Goal: Task Accomplishment & Management: Manage account settings

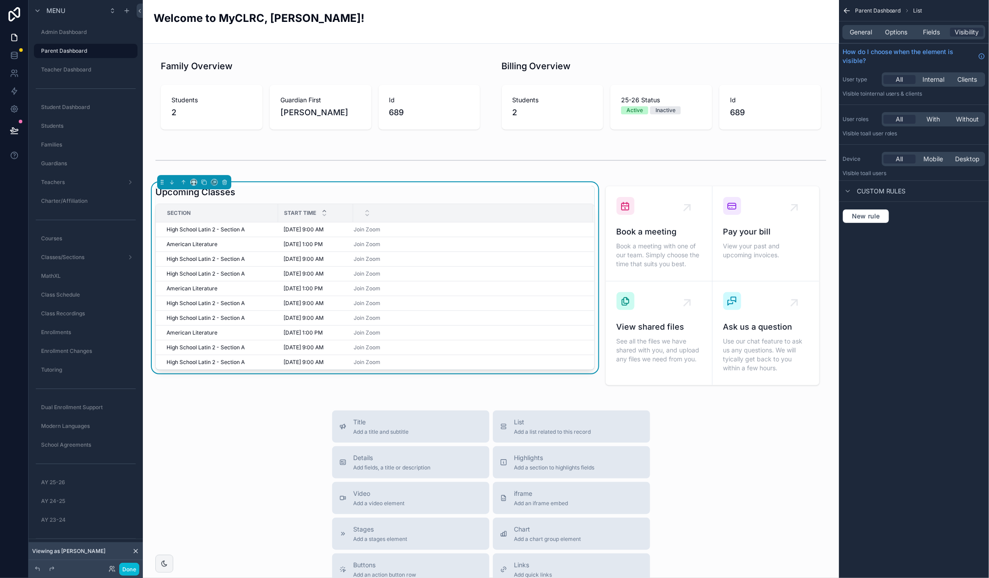
scroll to position [5, 0]
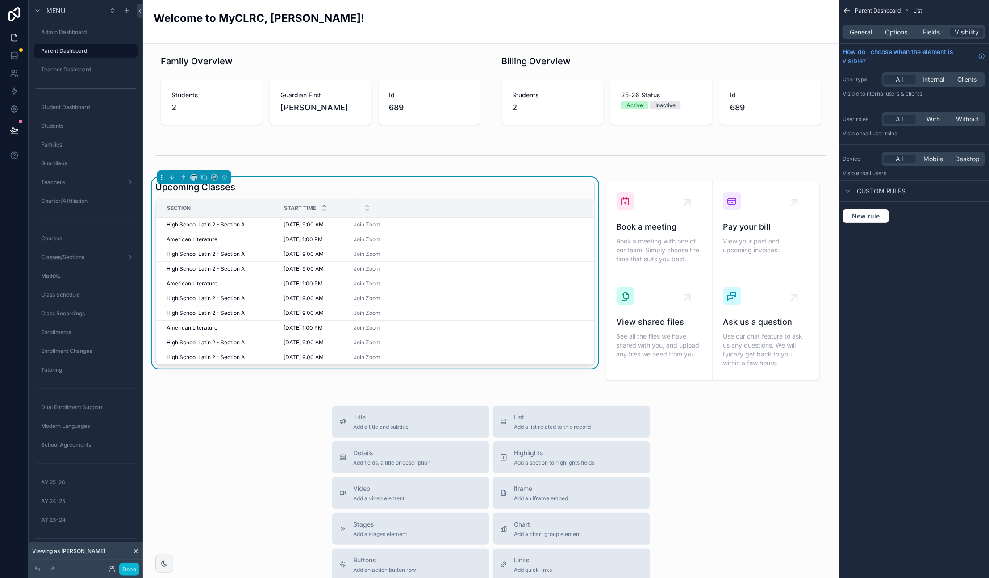
click at [135, 551] on icon at bounding box center [136, 551] width 4 height 4
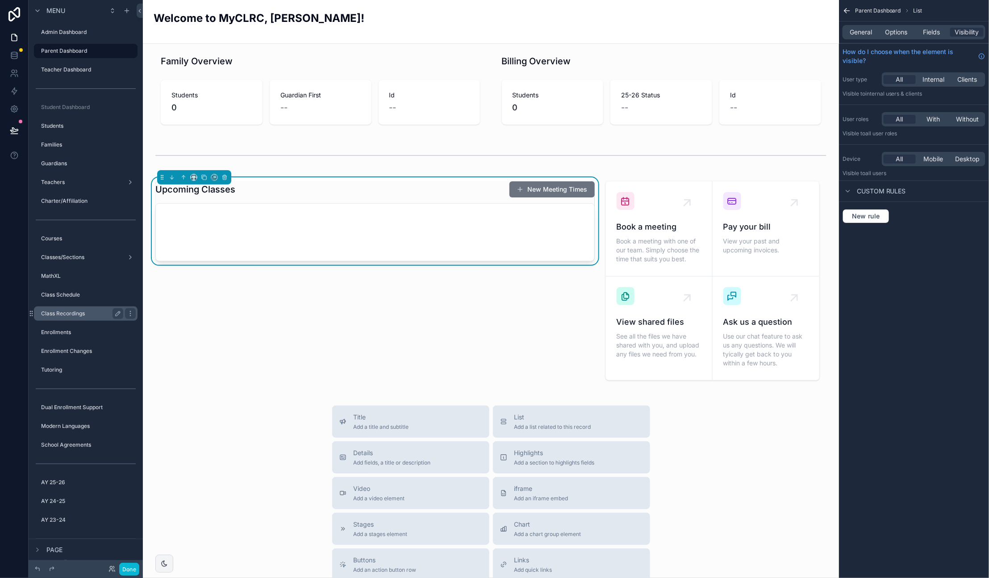
click at [79, 313] on label "Class Recordings" at bounding box center [80, 313] width 79 height 7
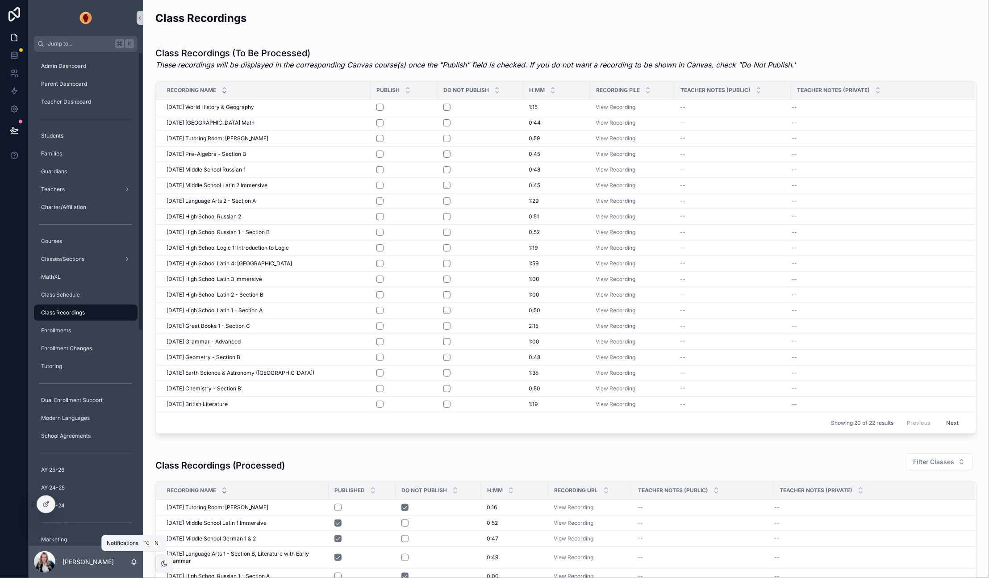
click at [133, 562] on icon "scrollable content" at bounding box center [133, 561] width 7 height 7
click at [63, 505] on icon at bounding box center [65, 506] width 4 height 2
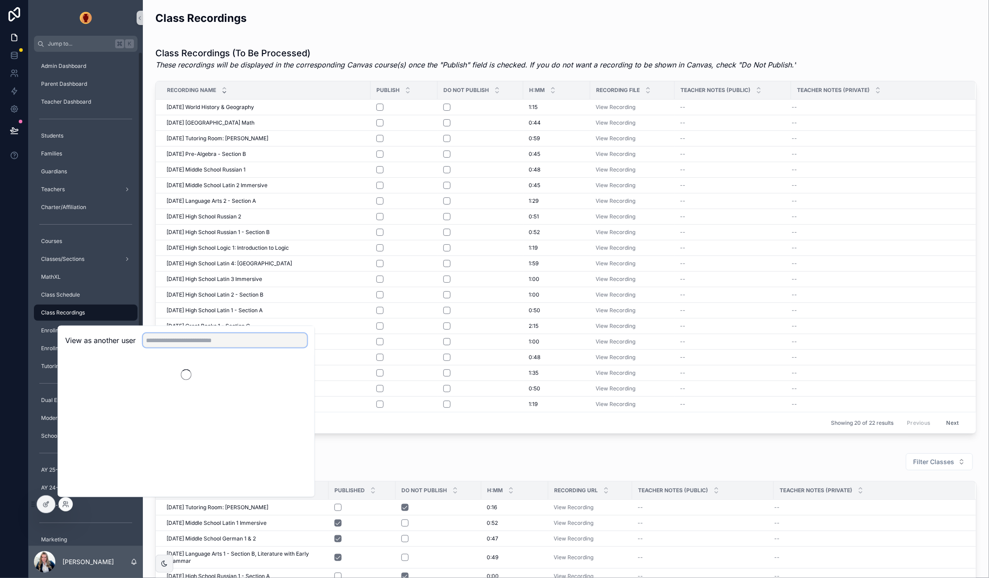
click at [191, 344] on input "text" at bounding box center [225, 340] width 164 height 14
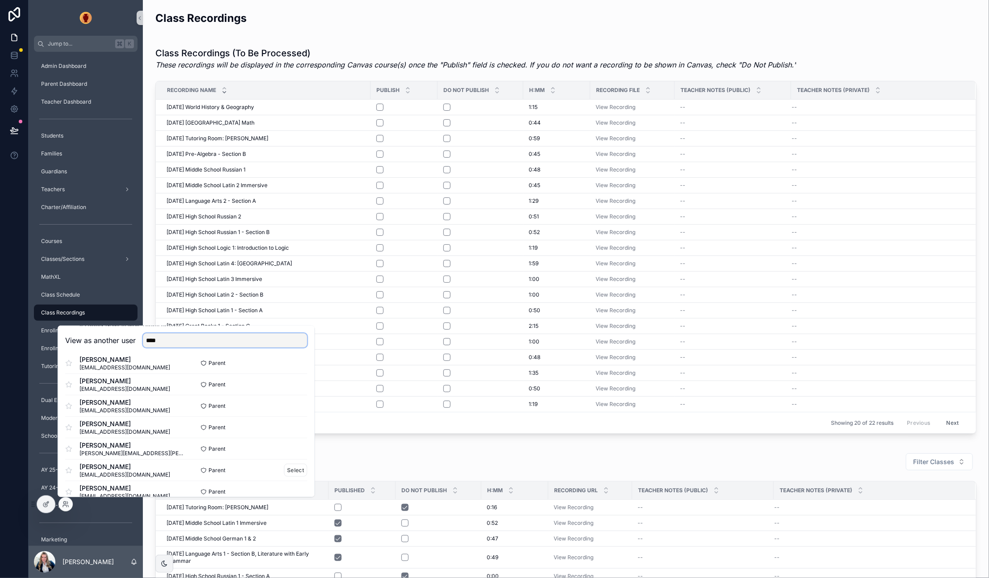
scroll to position [130, 0]
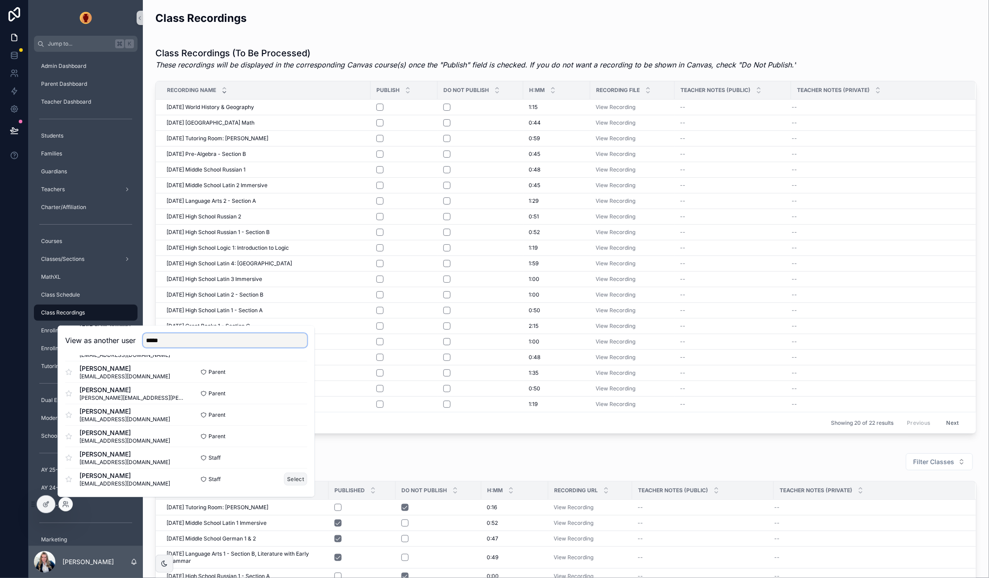
type input "****"
click at [299, 478] on button "Select" at bounding box center [295, 478] width 23 height 13
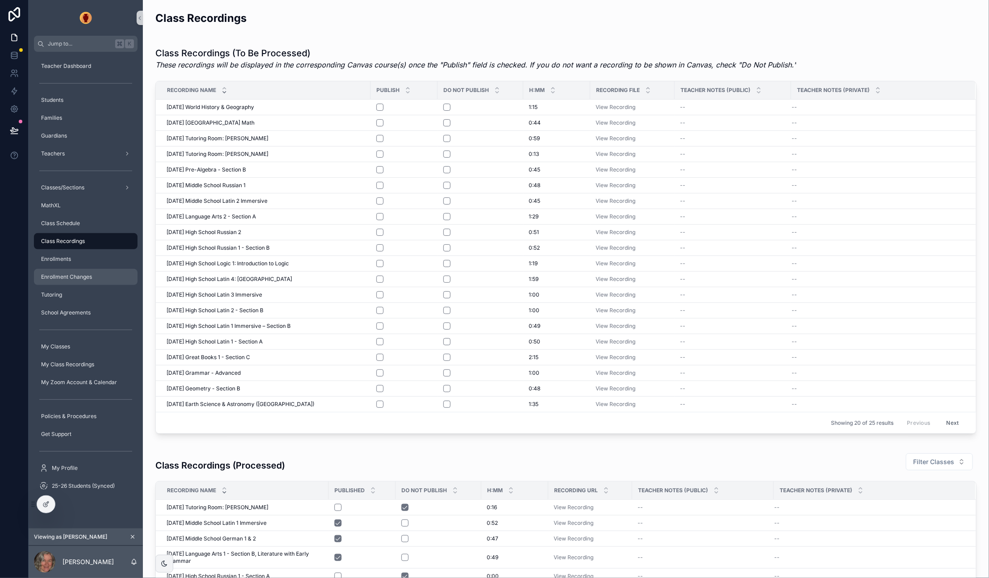
click at [76, 276] on span "Enrollment Changes" at bounding box center [66, 276] width 51 height 7
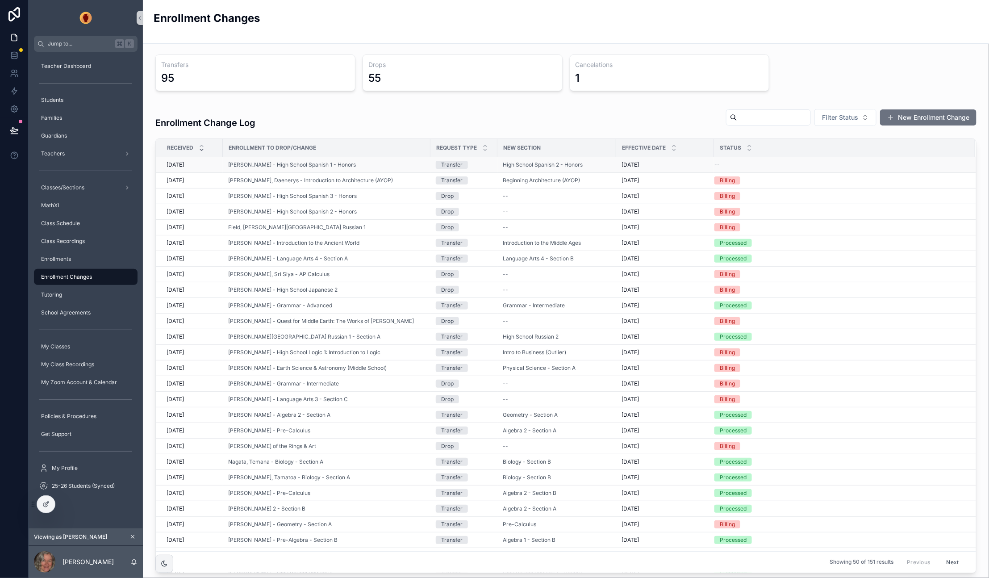
click at [719, 164] on div "--" at bounding box center [840, 164] width 250 height 7
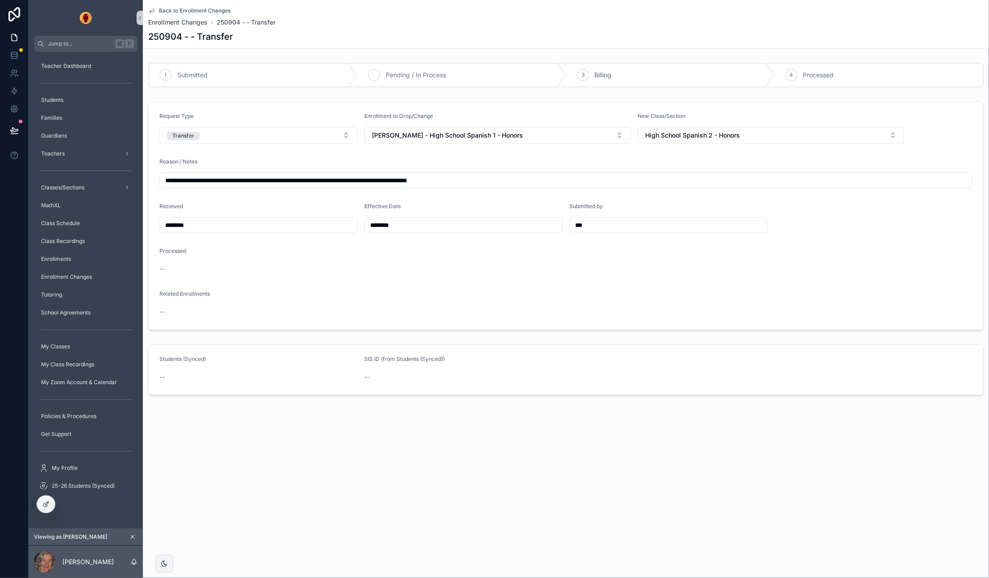
drag, startPoint x: 493, startPoint y: 76, endPoint x: 499, endPoint y: 78, distance: 5.8
click at [493, 76] on div "2 Pending / In Process" at bounding box center [461, 74] width 209 height 23
click at [393, 79] on span "Pending / In Process" at bounding box center [416, 75] width 60 height 9
click at [376, 75] on icon "scrollable content" at bounding box center [374, 74] width 7 height 7
drag, startPoint x: 162, startPoint y: 8, endPoint x: 179, endPoint y: 20, distance: 20.9
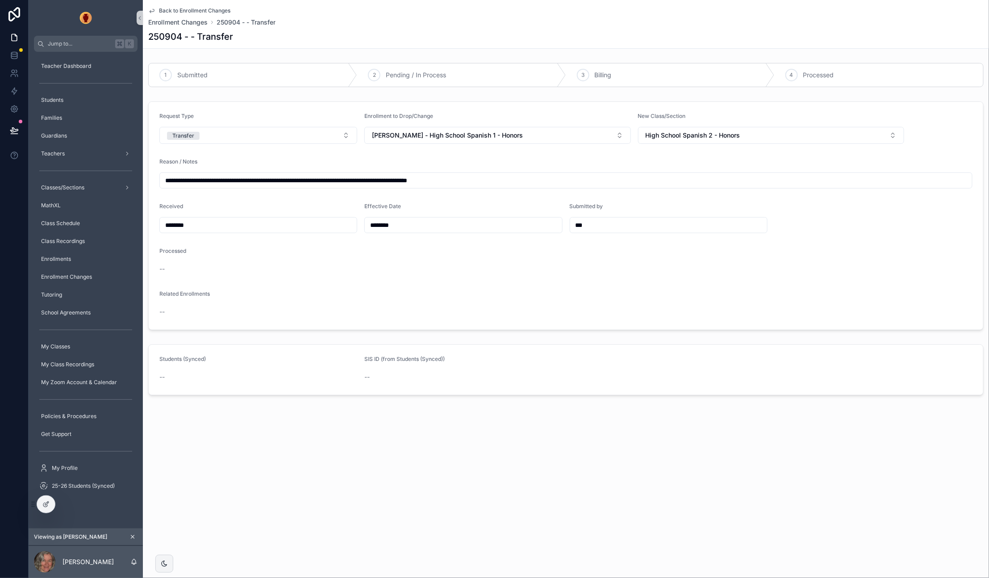
click at [131, 535] on icon "scrollable content" at bounding box center [133, 537] width 6 height 6
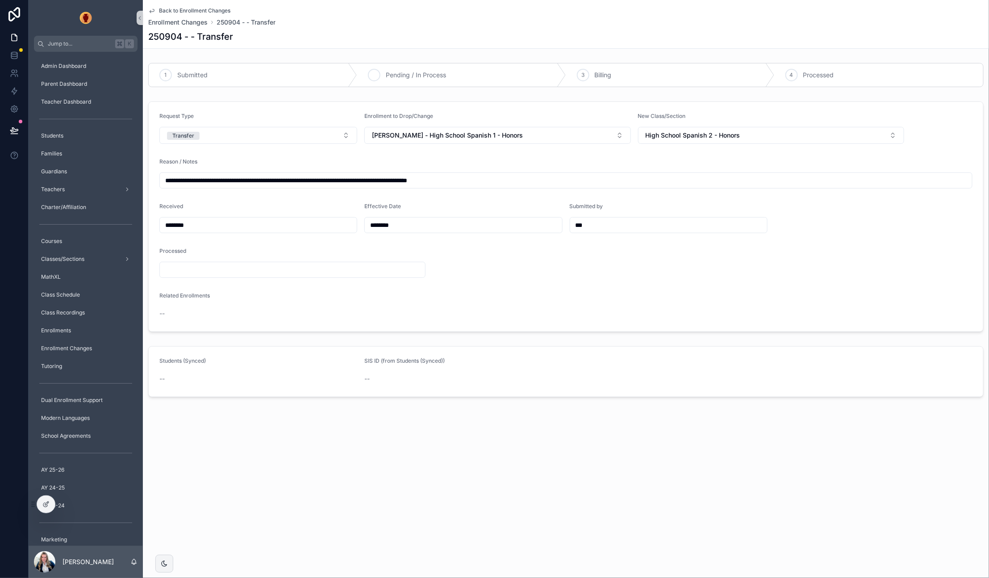
click at [377, 75] on icon "scrollable content" at bounding box center [374, 74] width 7 height 7
click at [277, 161] on div "Reason / Notes" at bounding box center [565, 163] width 813 height 11
click at [46, 505] on icon at bounding box center [45, 504] width 7 height 7
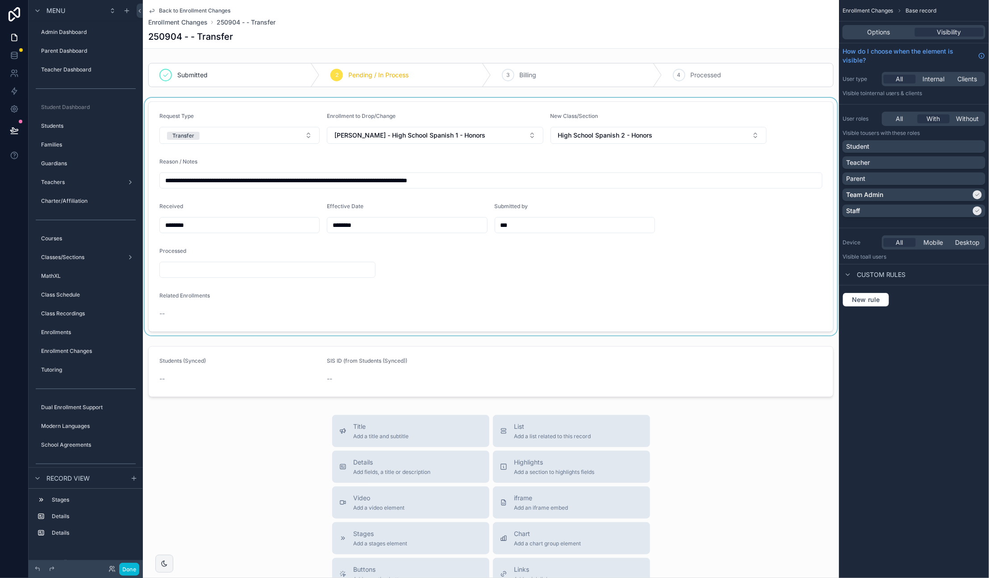
click at [238, 164] on div "scrollable content" at bounding box center [491, 217] width 696 height 238
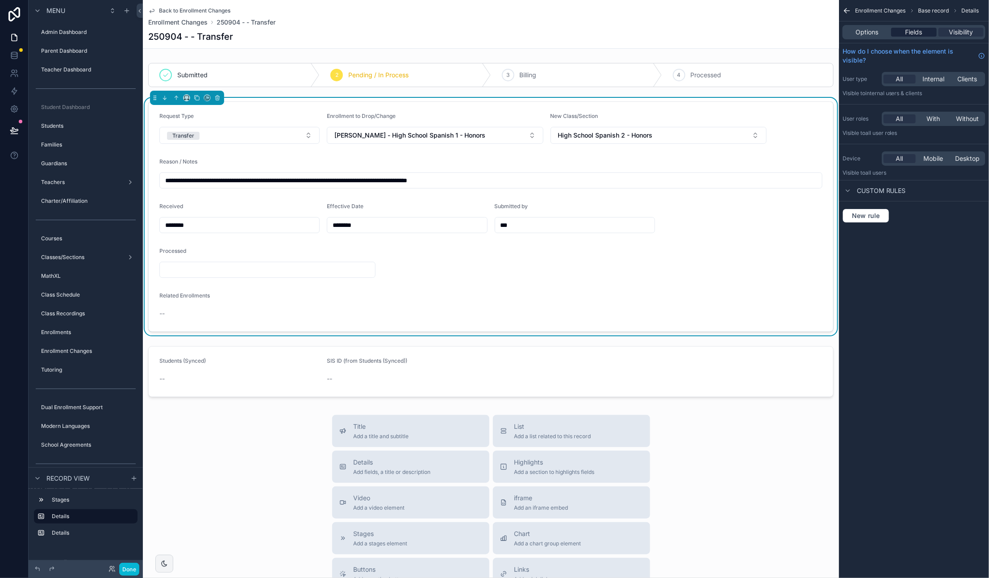
click at [916, 33] on span "Fields" at bounding box center [914, 32] width 17 height 9
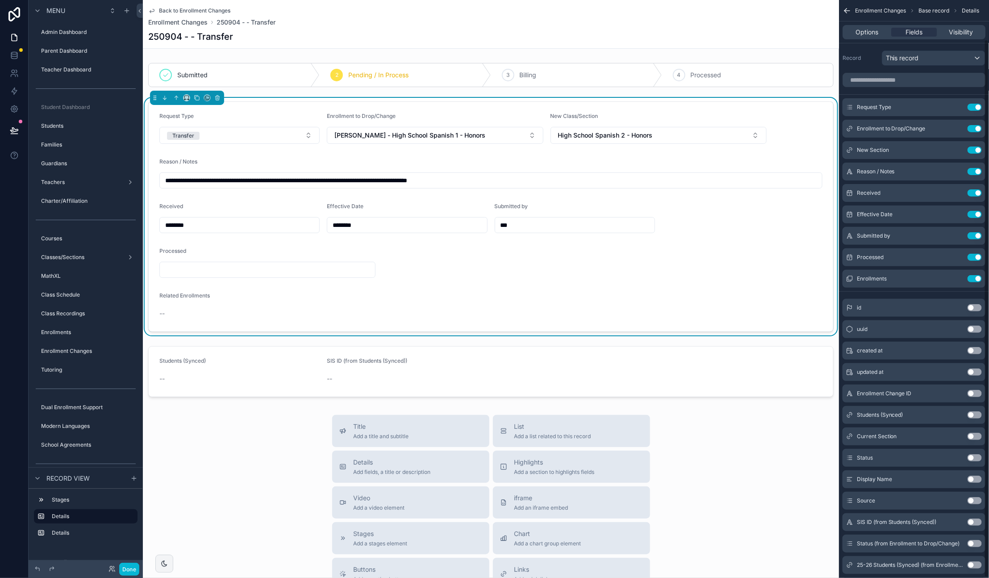
scroll to position [42, 0]
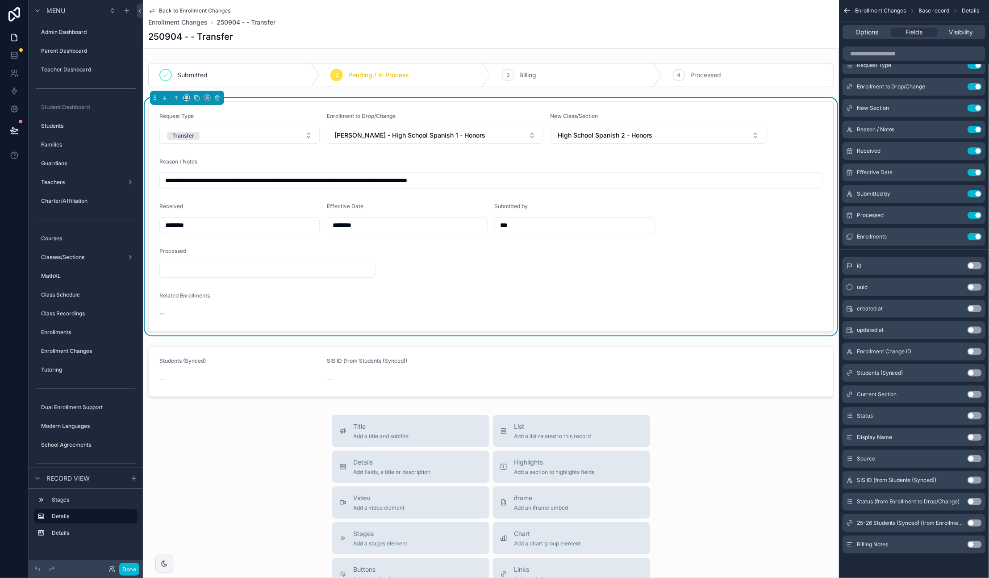
drag, startPoint x: 978, startPoint y: 547, endPoint x: 968, endPoint y: 323, distance: 224.0
click at [978, 547] on button "Use setting" at bounding box center [975, 544] width 14 height 7
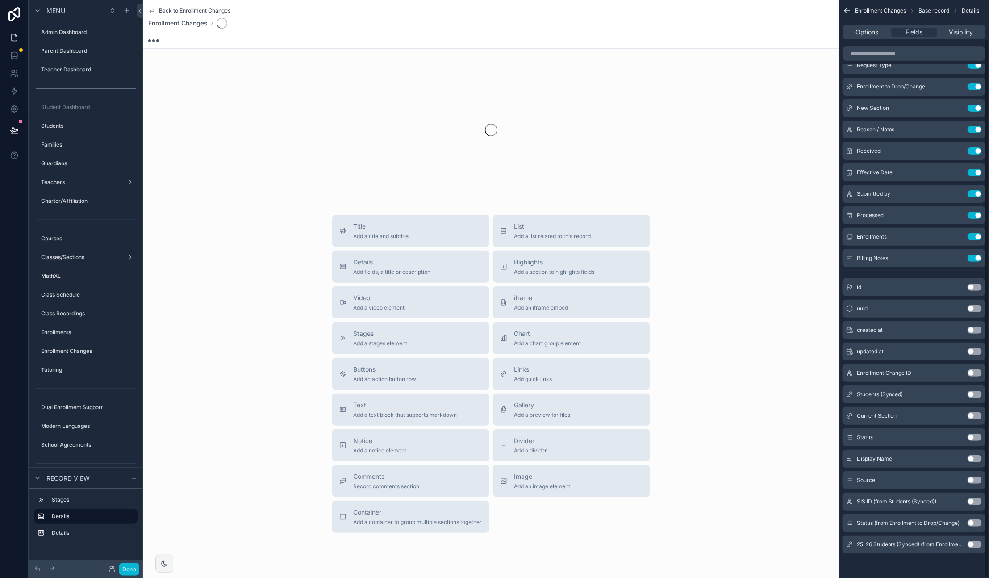
scroll to position [0, 0]
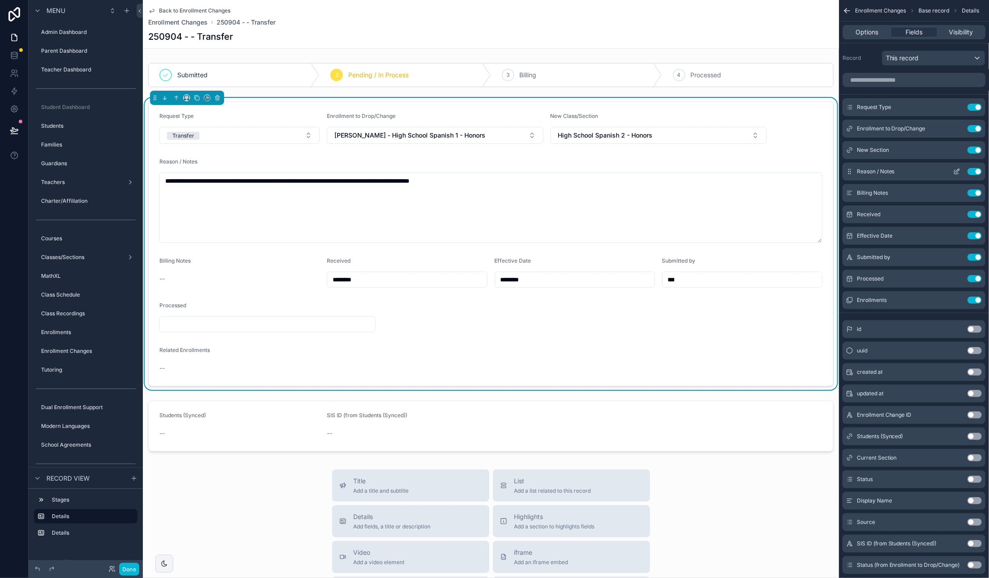
click at [958, 172] on icon "scrollable content" at bounding box center [958, 171] width 4 height 4
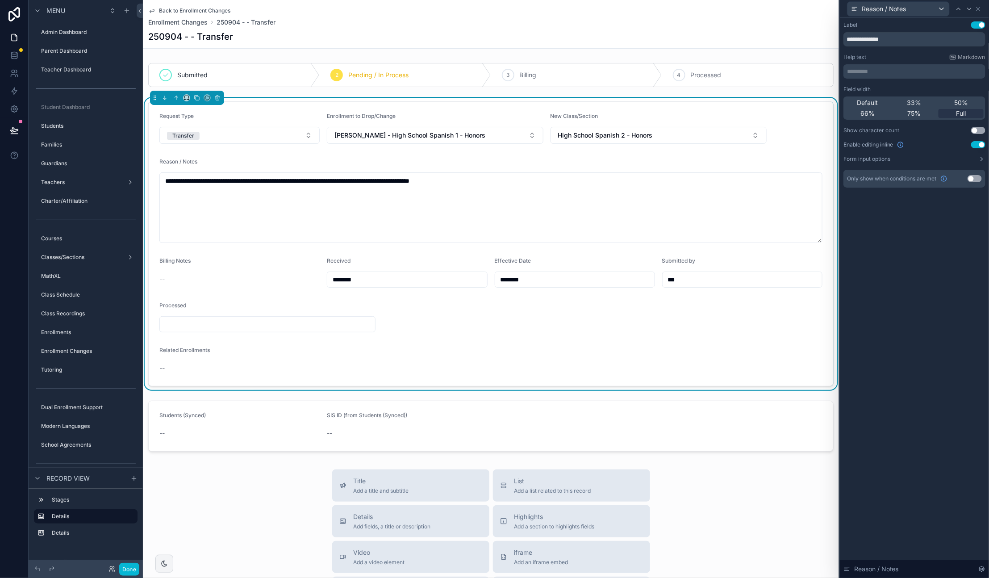
drag, startPoint x: 958, startPoint y: 102, endPoint x: 908, endPoint y: 145, distance: 65.5
click at [958, 102] on span "50%" at bounding box center [961, 102] width 14 height 9
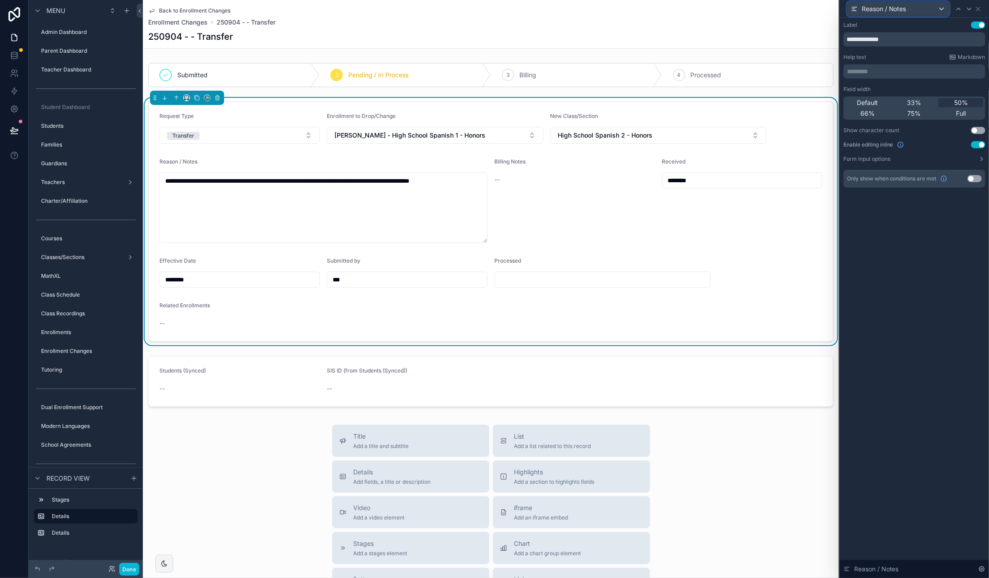
click at [879, 12] on span "Reason / Notes" at bounding box center [884, 8] width 45 height 9
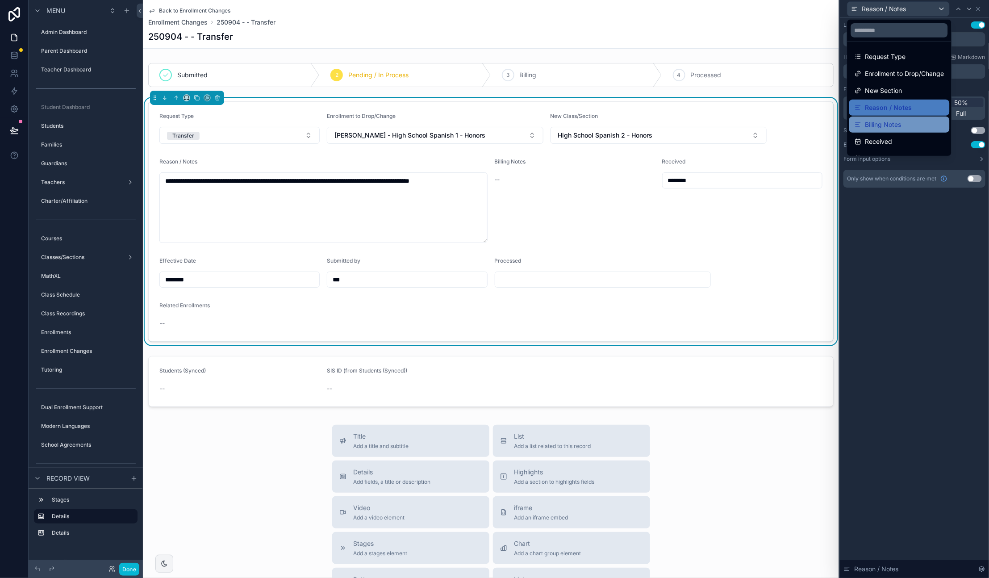
click at [881, 120] on span "Billing Notes" at bounding box center [884, 124] width 36 height 11
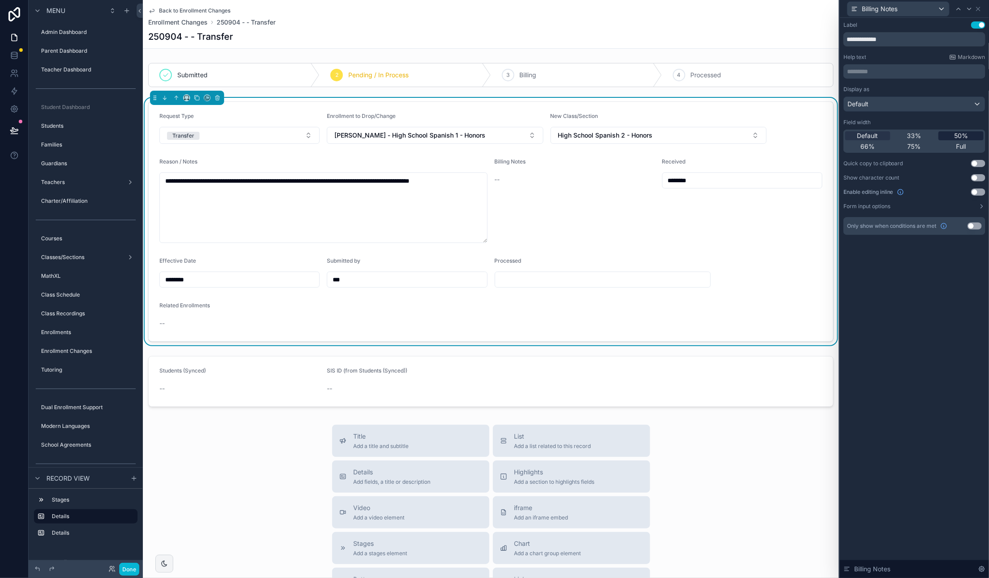
click at [959, 138] on span "50%" at bounding box center [961, 135] width 14 height 9
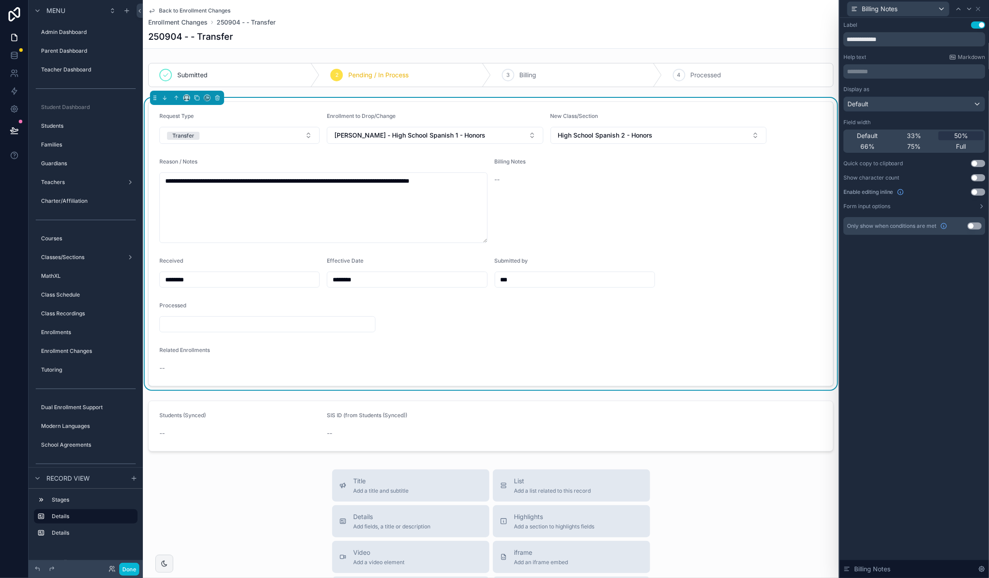
drag, startPoint x: 518, startPoint y: 189, endPoint x: 506, endPoint y: 183, distance: 13.6
click at [518, 189] on div "Billing Notes --" at bounding box center [659, 200] width 328 height 85
click at [505, 182] on div "--" at bounding box center [659, 179] width 328 height 9
click at [980, 193] on button "Use setting" at bounding box center [978, 191] width 14 height 7
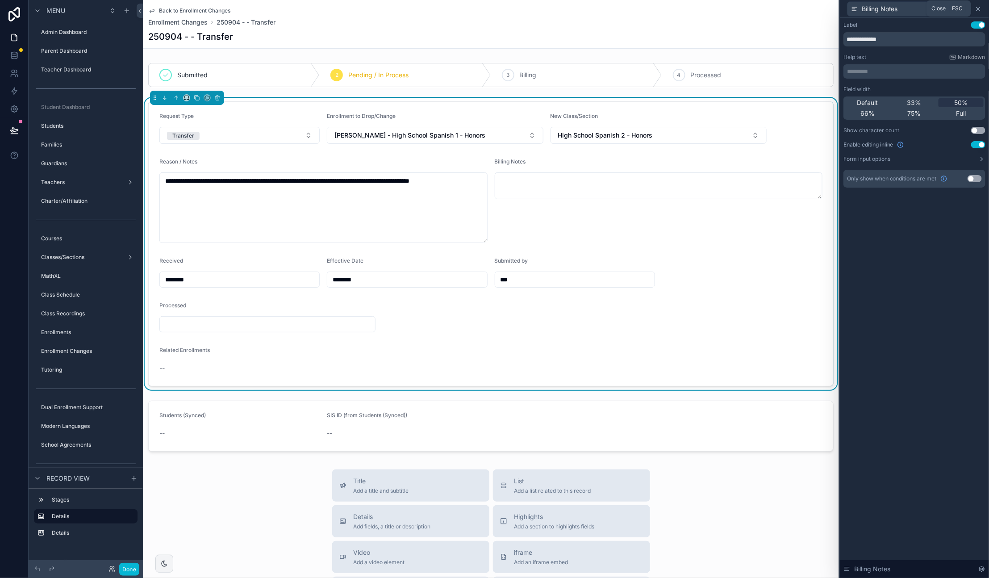
click at [979, 8] on icon at bounding box center [978, 8] width 7 height 7
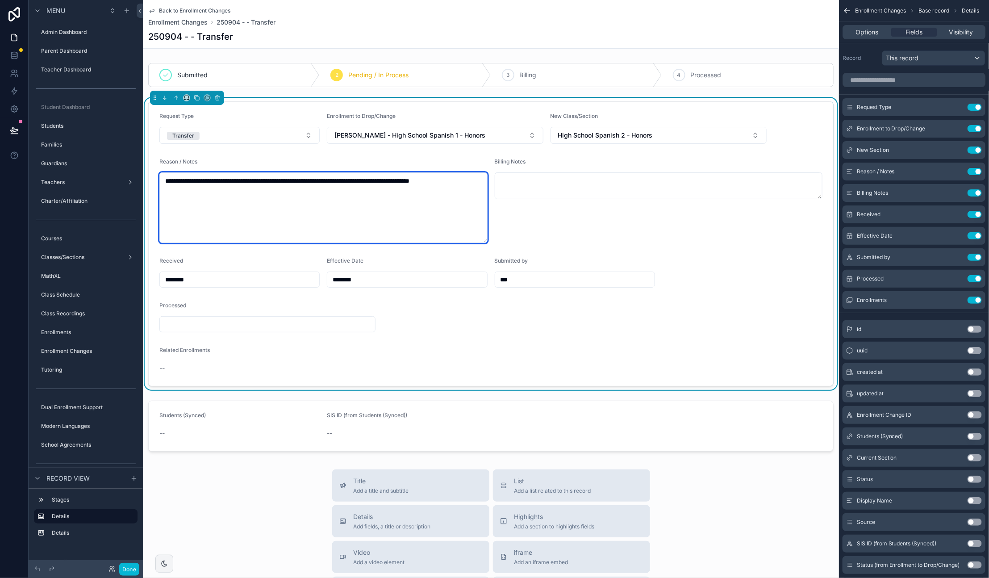
click at [377, 234] on textarea "**********" at bounding box center [323, 207] width 328 height 71
click at [342, 232] on textarea "**********" at bounding box center [323, 207] width 328 height 71
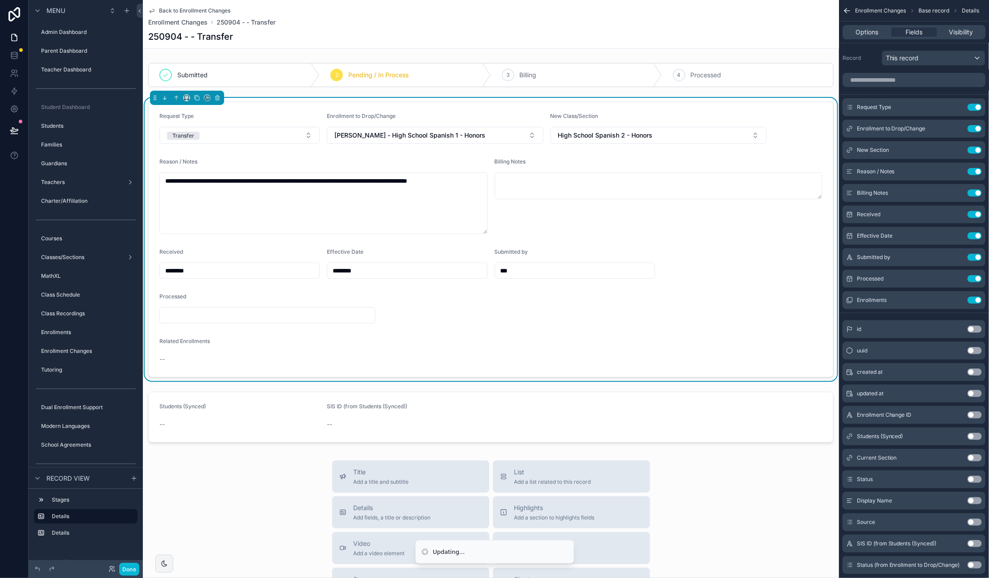
click at [760, 354] on div "--" at bounding box center [490, 359] width 663 height 14
type textarea "**********"
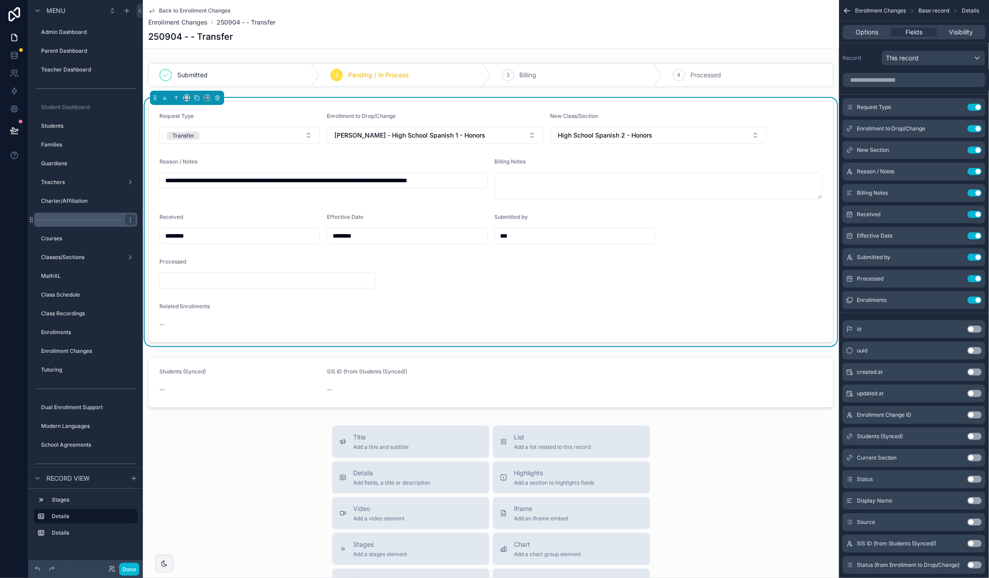
type input "**********"
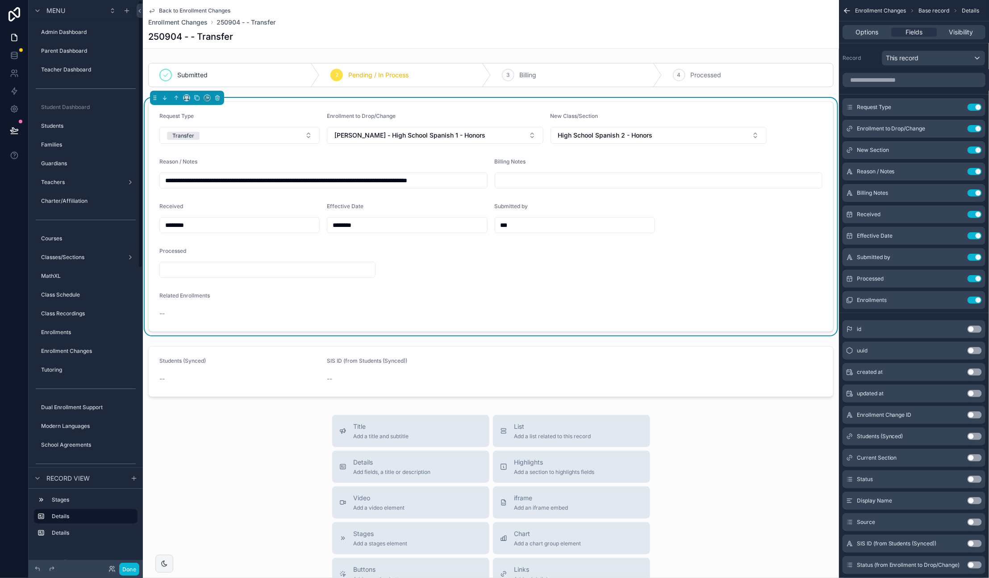
click at [161, 8] on span "Back to Enrollment Changes" at bounding box center [194, 10] width 71 height 7
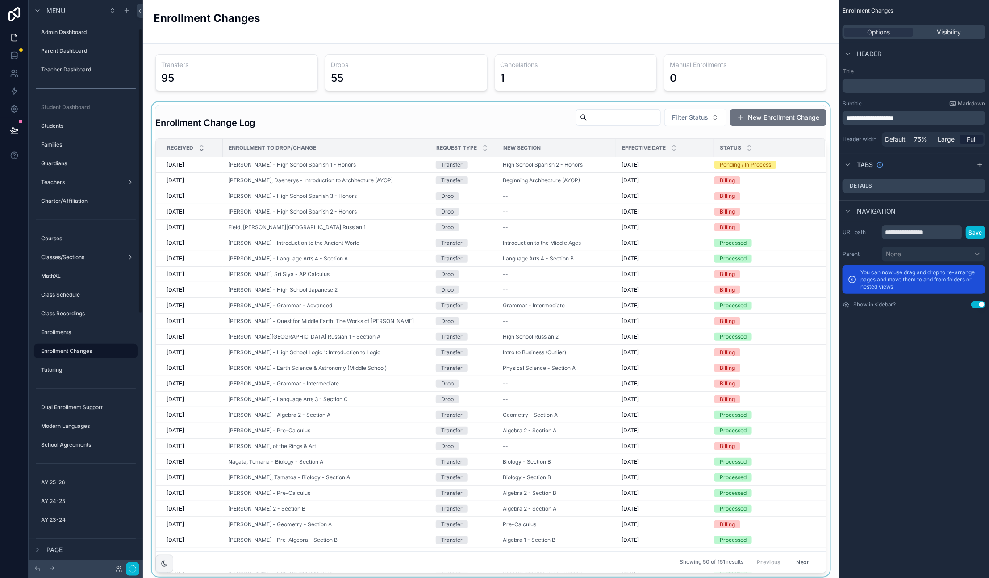
scroll to position [57, 0]
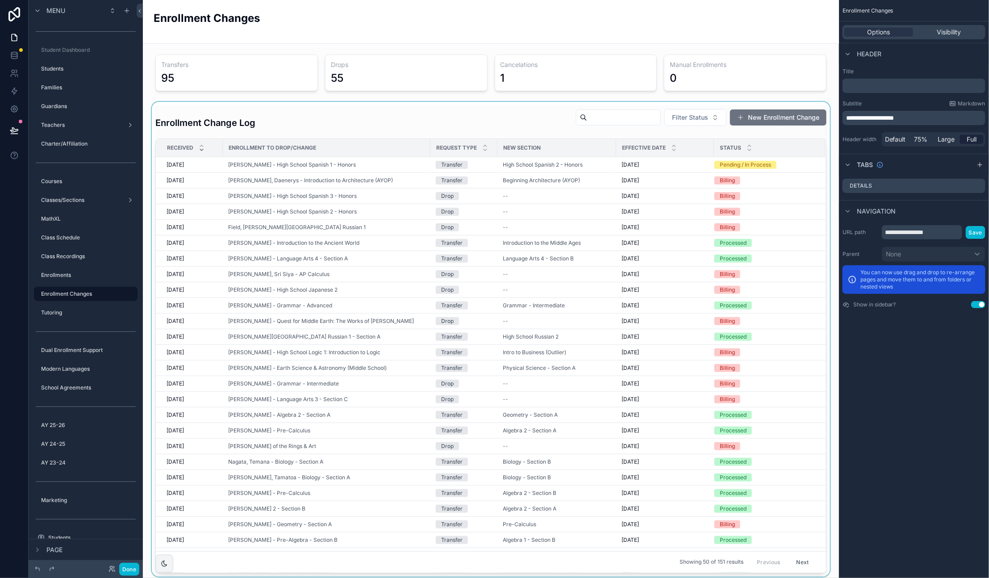
click at [340, 166] on div "scrollable content" at bounding box center [491, 339] width 682 height 475
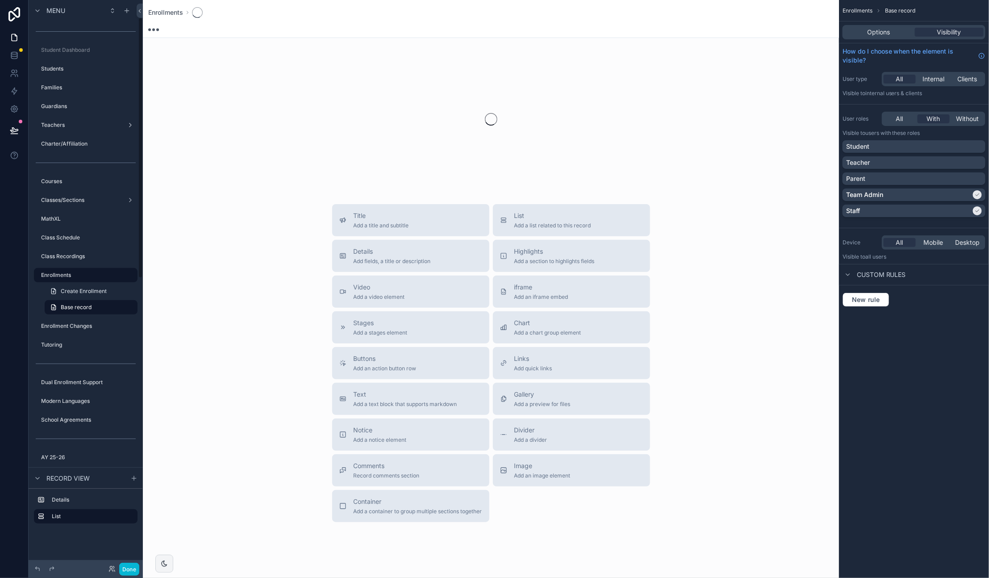
scroll to position [38, 0]
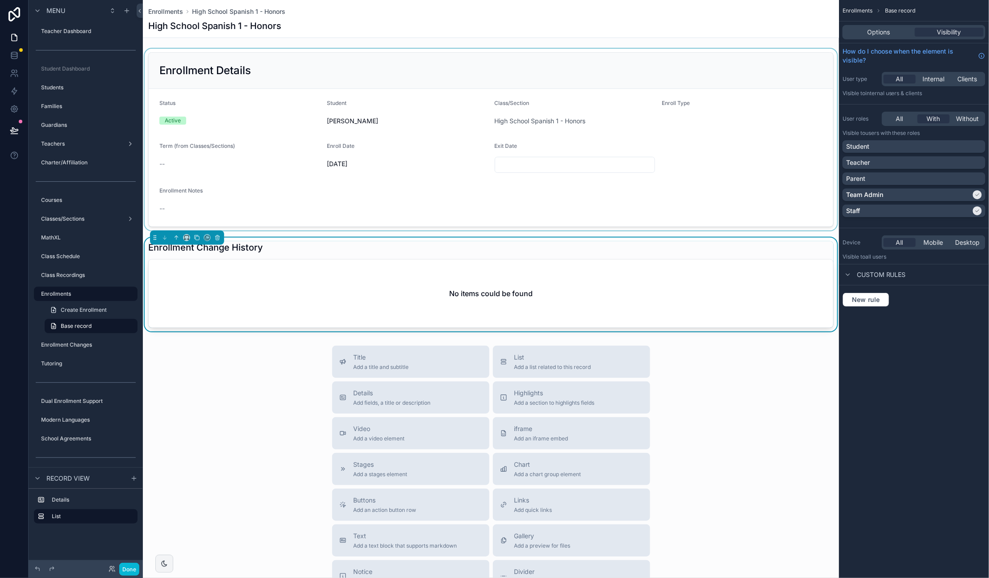
click at [420, 66] on div "scrollable content" at bounding box center [491, 140] width 696 height 182
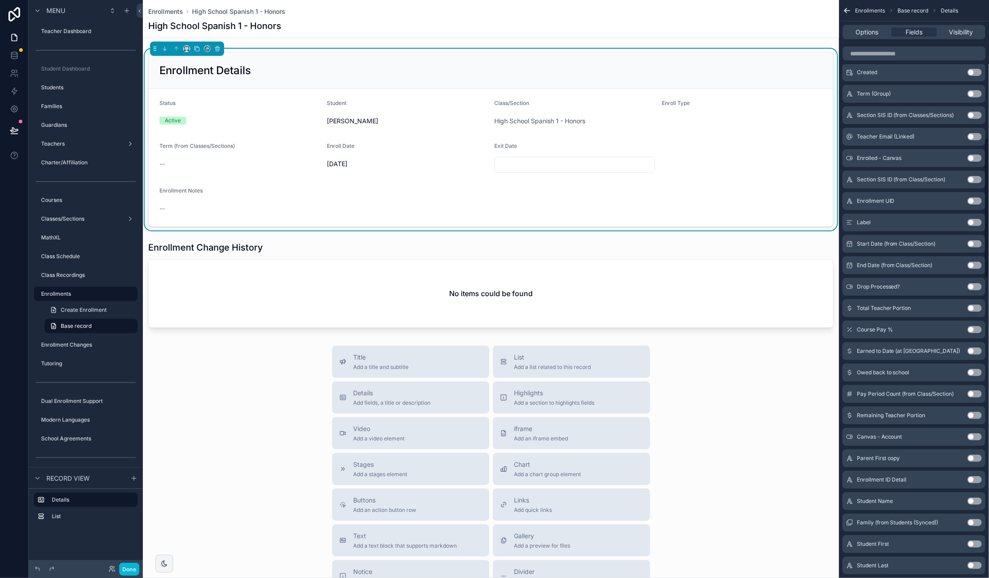
scroll to position [585, 0]
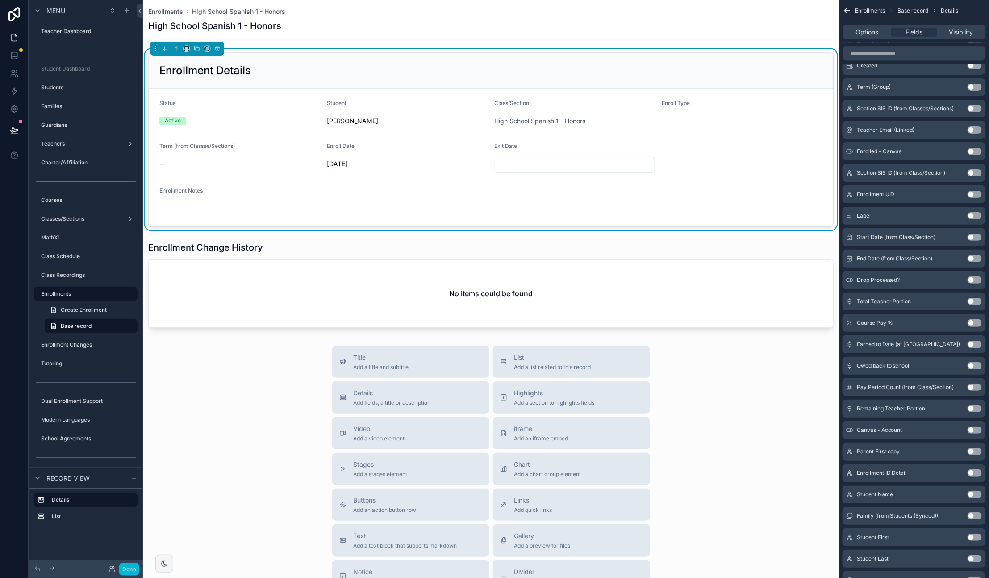
click at [447, 23] on div "High School Spanish 1 - Honors" at bounding box center [491, 26] width 686 height 13
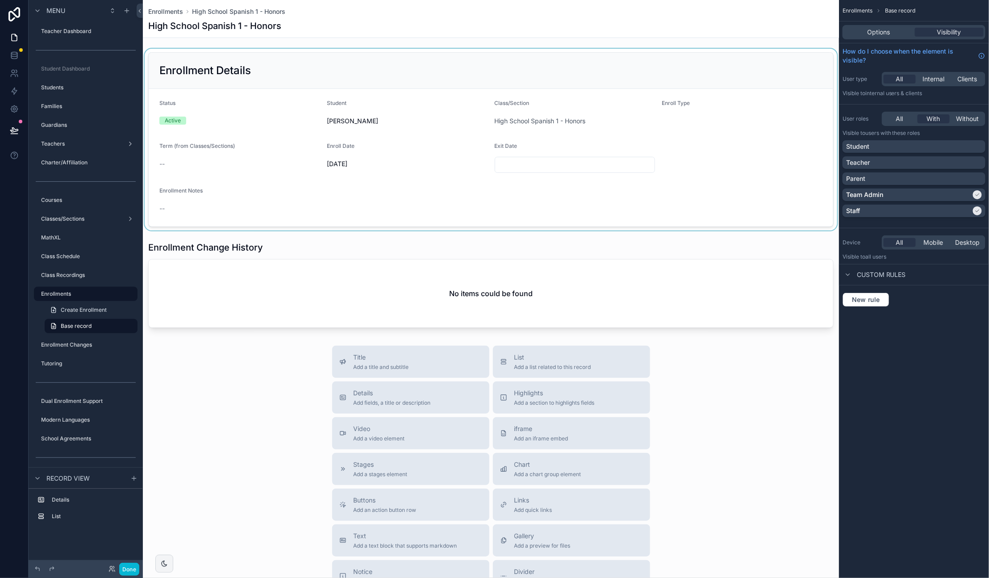
scroll to position [0, 0]
click at [280, 370] on div "Title Add a title and subtitle List Add a list related to this record Details A…" at bounding box center [491, 505] width 696 height 318
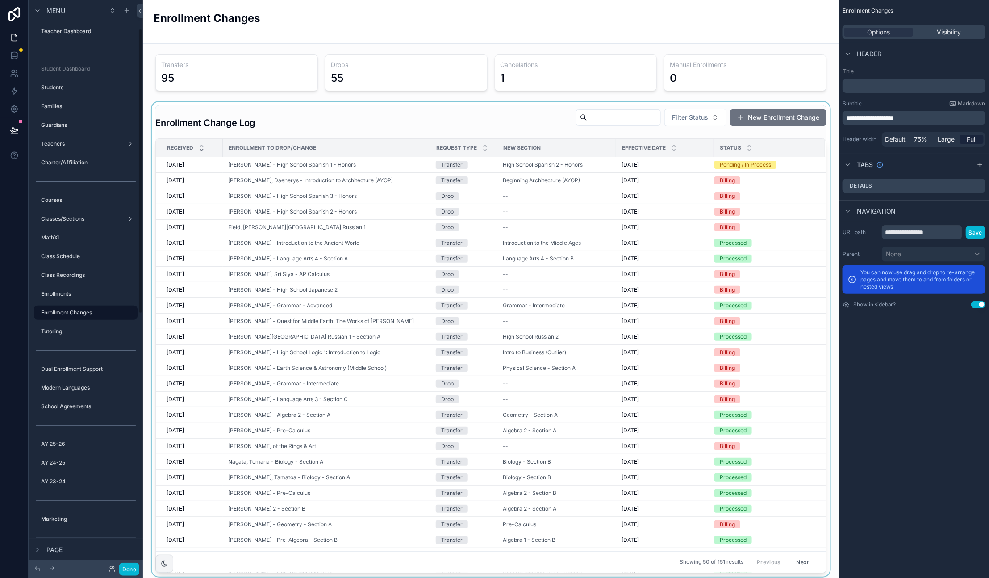
scroll to position [57, 0]
click at [391, 165] on div "scrollable content" at bounding box center [491, 339] width 682 height 475
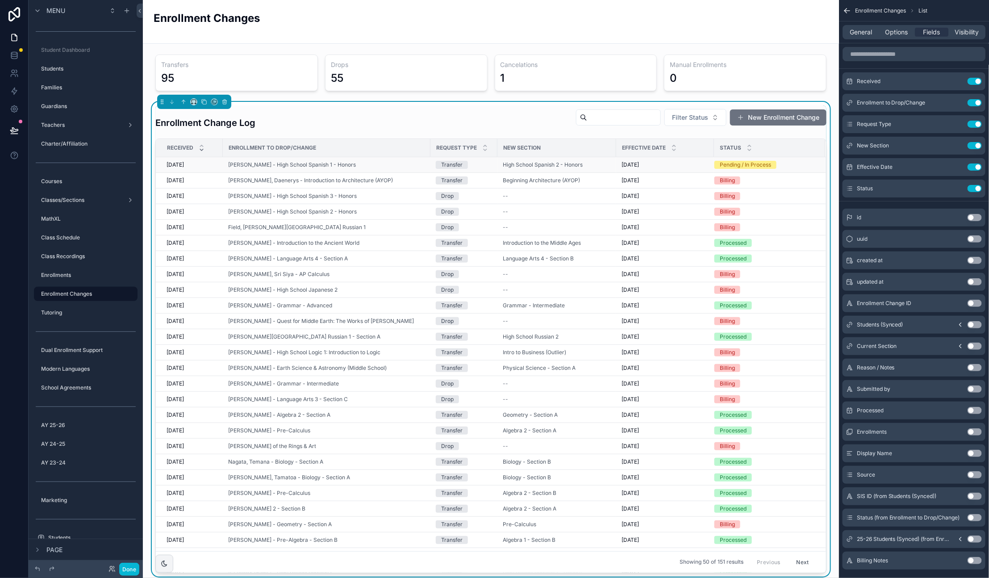
click at [409, 166] on div "Gonzalez, Salome - High School Spanish 1 - Honors" at bounding box center [326, 164] width 197 height 7
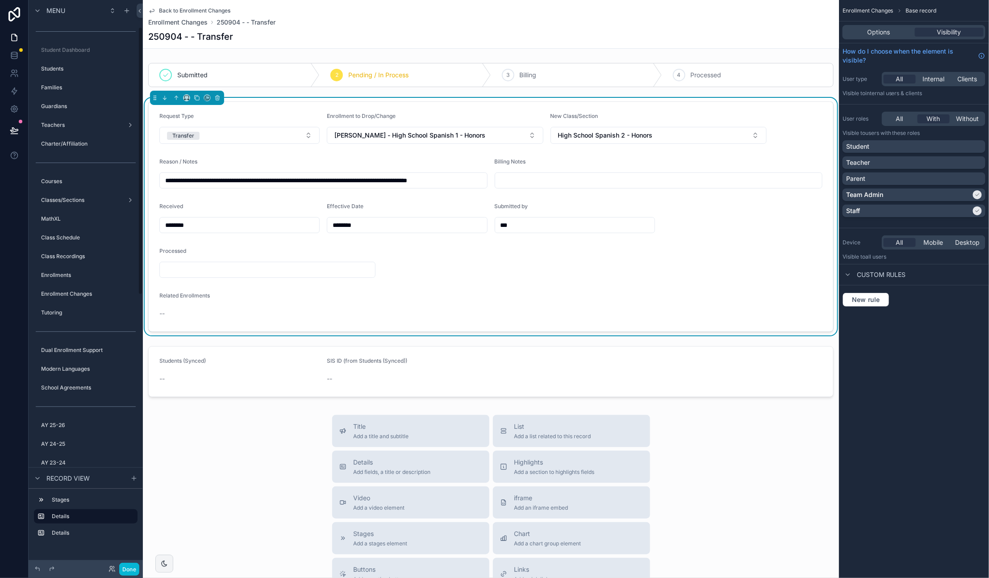
click at [330, 183] on input "**********" at bounding box center [323, 180] width 327 height 13
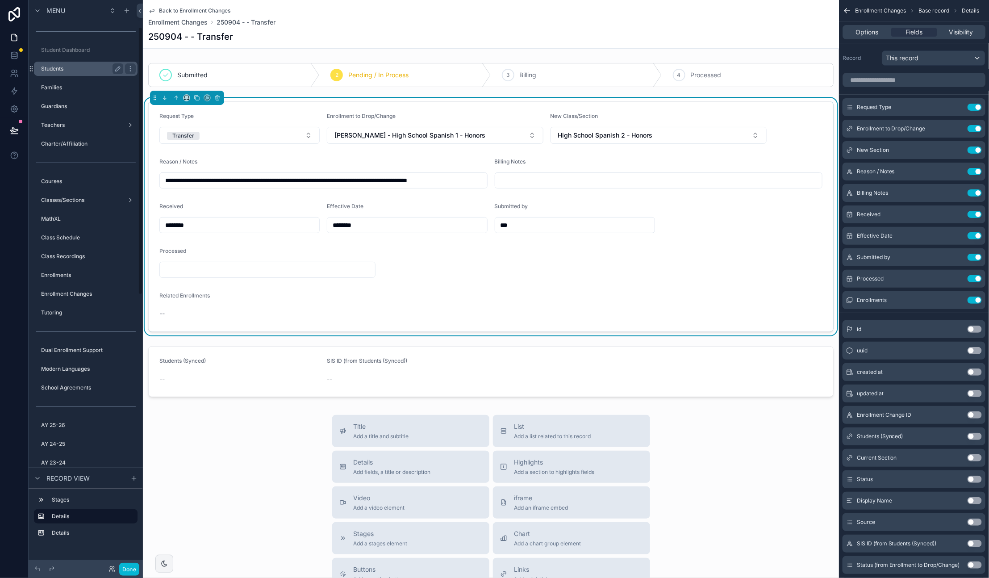
click at [67, 67] on label "Students" at bounding box center [80, 68] width 79 height 7
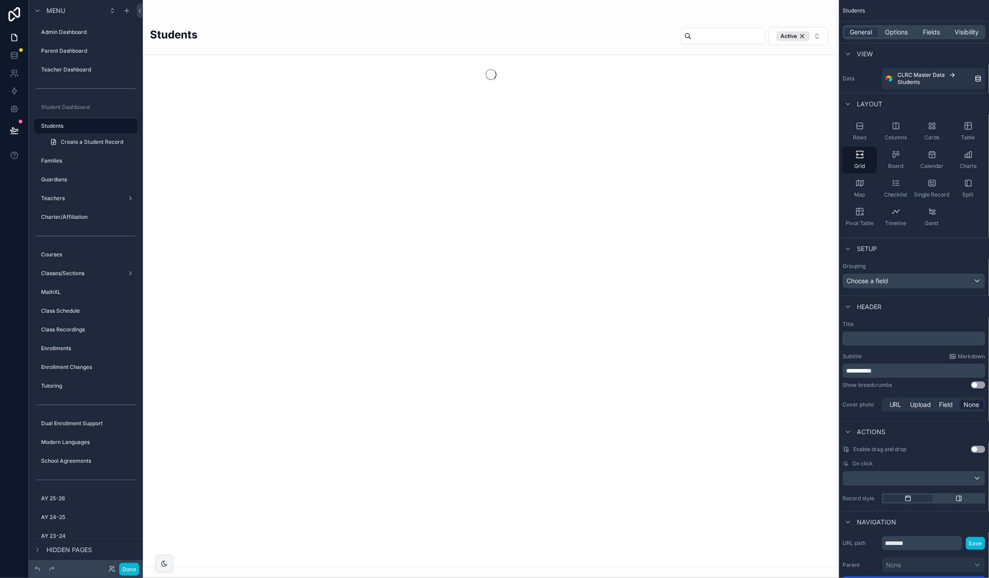
click at [715, 37] on div "scrollable content" at bounding box center [491, 289] width 696 height 578
drag, startPoint x: 724, startPoint y: 37, endPoint x: 701, endPoint y: 43, distance: 23.7
click at [724, 37] on input "scrollable content" at bounding box center [728, 36] width 73 height 13
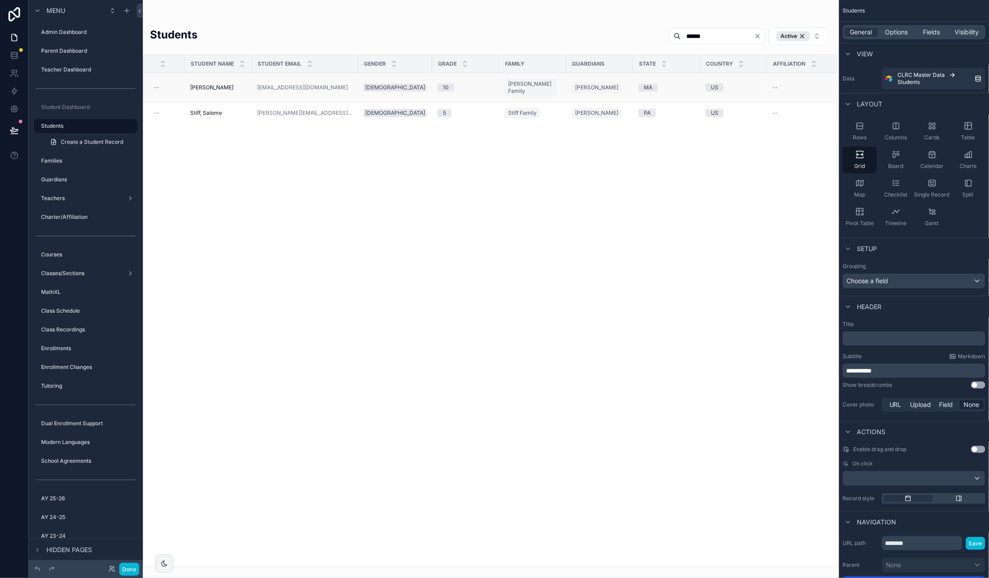
type input "******"
click at [230, 86] on span "Gonzalez, Salome" at bounding box center [211, 87] width 43 height 7
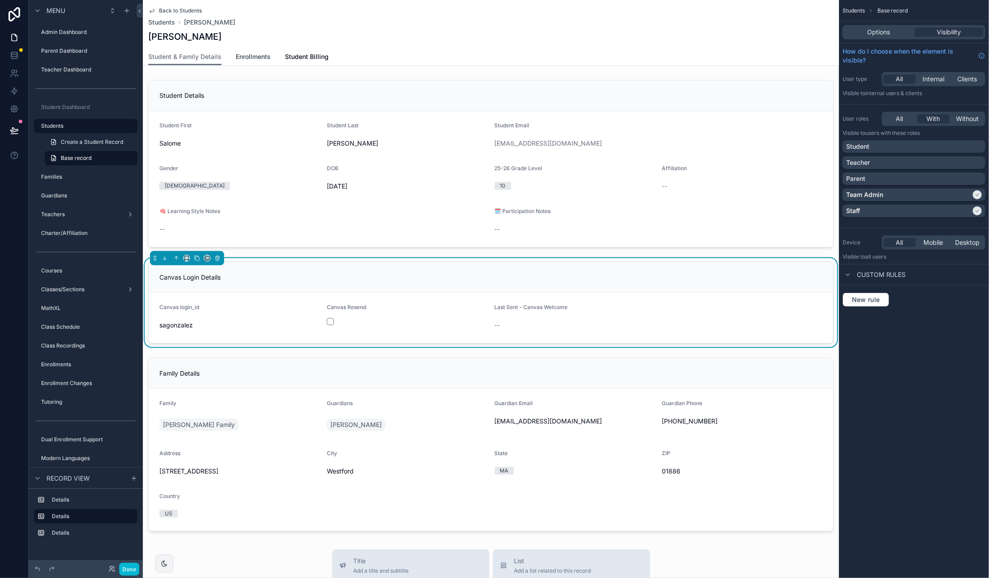
drag, startPoint x: 256, startPoint y: 57, endPoint x: 442, endPoint y: 332, distance: 331.7
click at [256, 57] on span "Enrollments" at bounding box center [253, 56] width 35 height 9
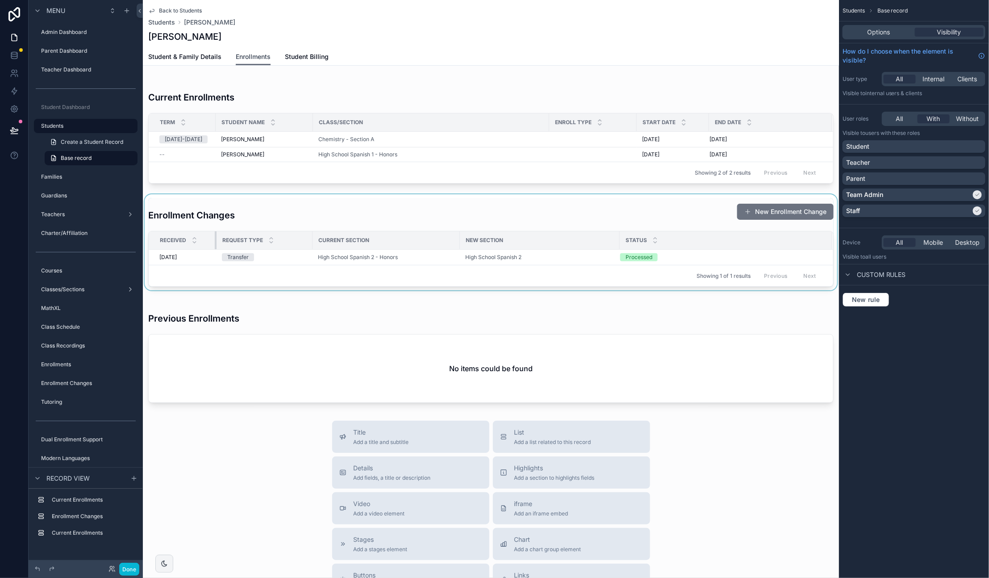
drag, startPoint x: 250, startPoint y: 239, endPoint x: 215, endPoint y: 241, distance: 34.9
click at [215, 241] on div "scrollable content" at bounding box center [217, 240] width 4 height 18
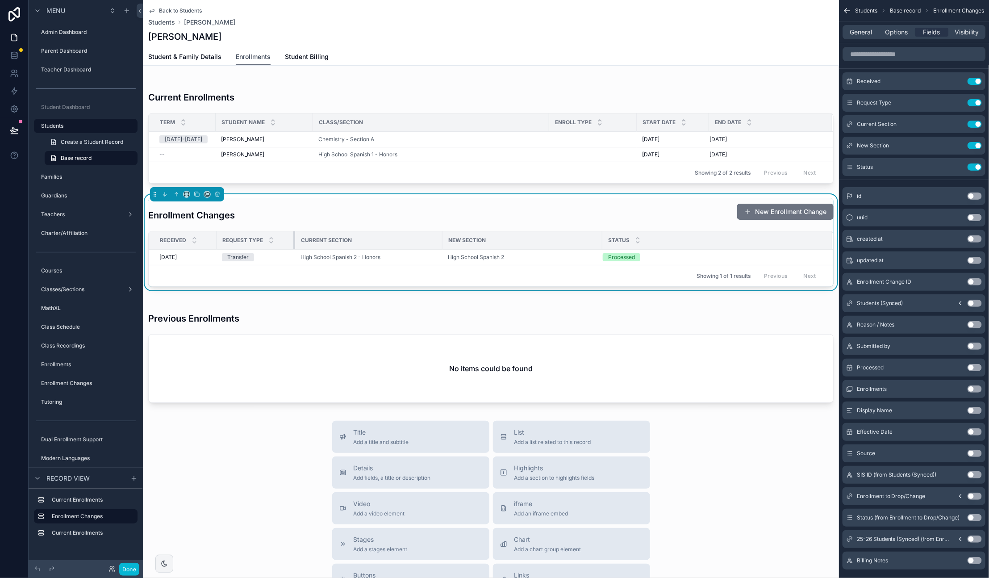
drag, startPoint x: 311, startPoint y: 238, endPoint x: 390, endPoint y: 239, distance: 78.6
click at [294, 241] on div "scrollable content" at bounding box center [295, 240] width 4 height 18
click at [392, 239] on div "Current Section" at bounding box center [369, 240] width 146 height 14
click at [955, 123] on icon "scrollable content" at bounding box center [956, 124] width 7 height 7
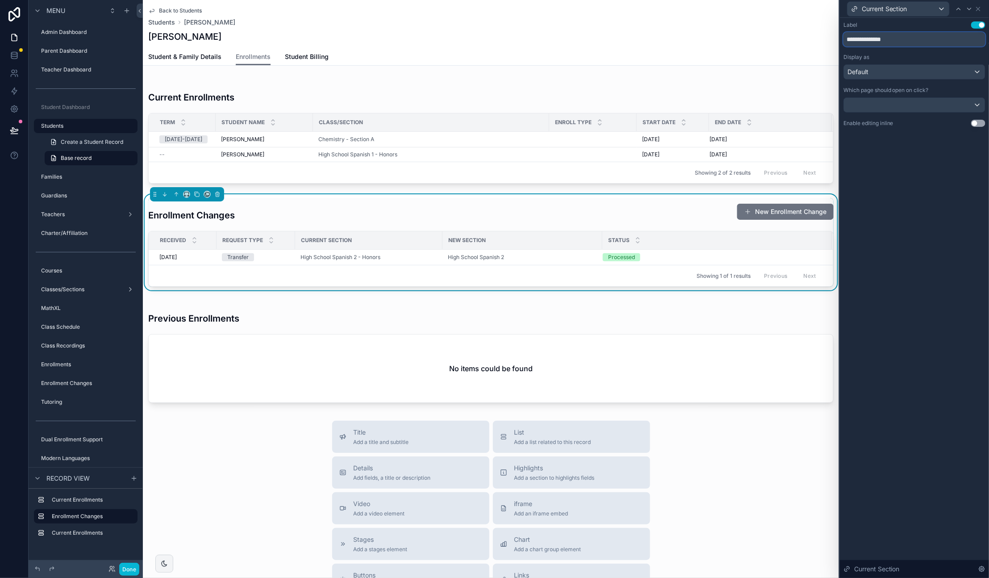
click at [872, 36] on input "**********" at bounding box center [915, 39] width 142 height 14
type input "****"
click at [909, 9] on div "Current Section" at bounding box center [899, 9] width 102 height 14
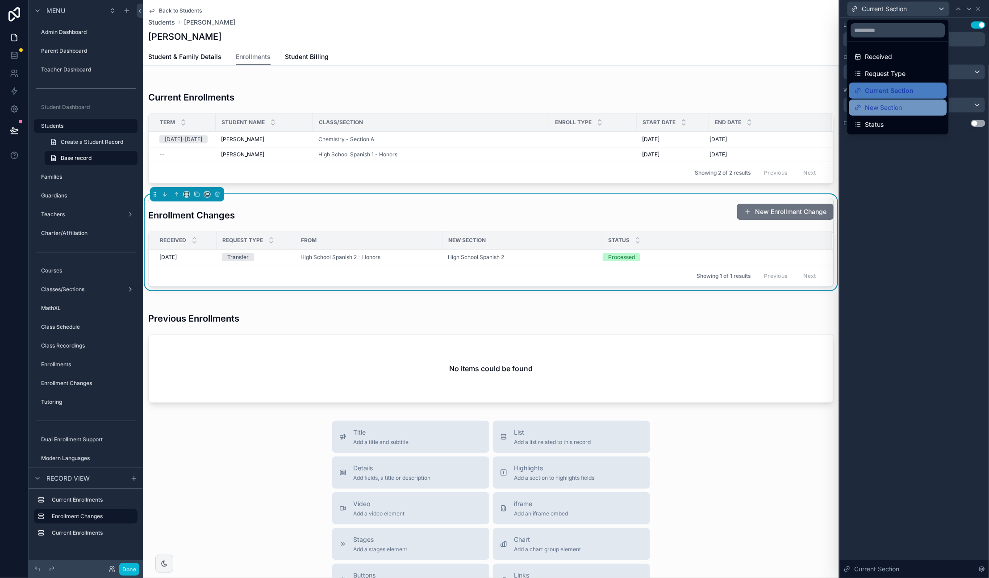
click at [902, 107] on span "New Section" at bounding box center [884, 107] width 37 height 11
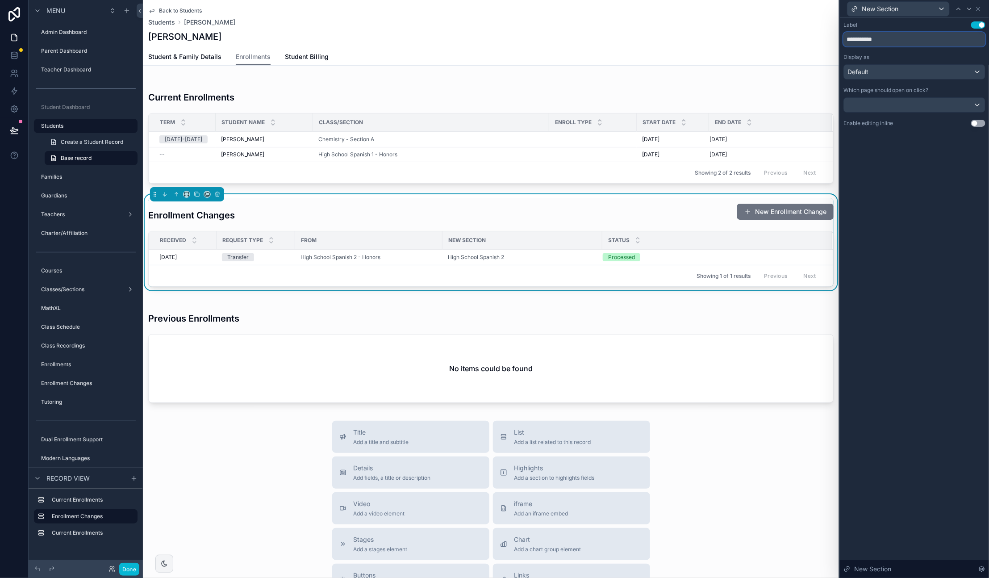
click at [877, 40] on input "**********" at bounding box center [915, 39] width 142 height 14
type input "**"
click at [386, 85] on div "scrollable content" at bounding box center [491, 131] width 696 height 111
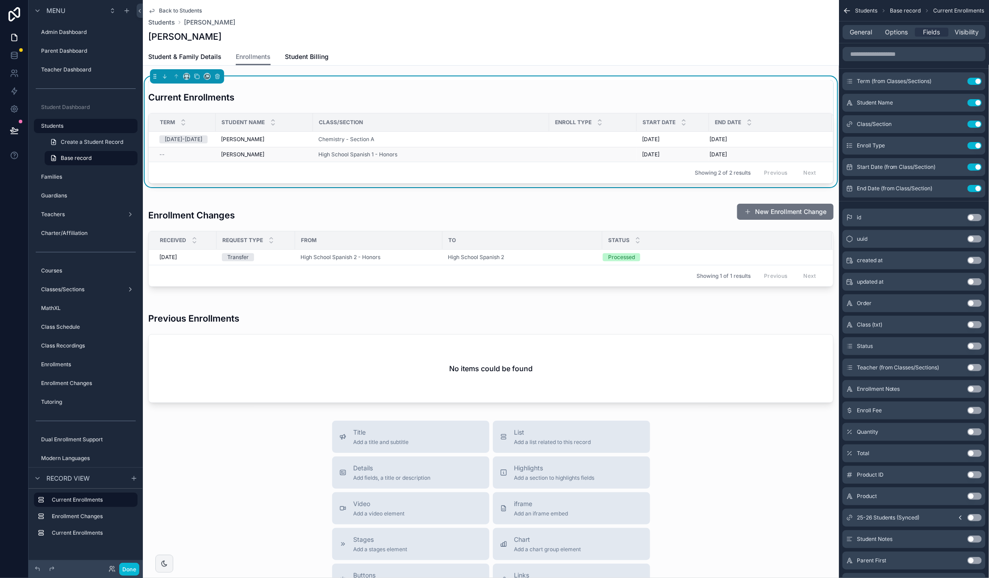
click at [165, 155] on div "--" at bounding box center [184, 154] width 51 height 7
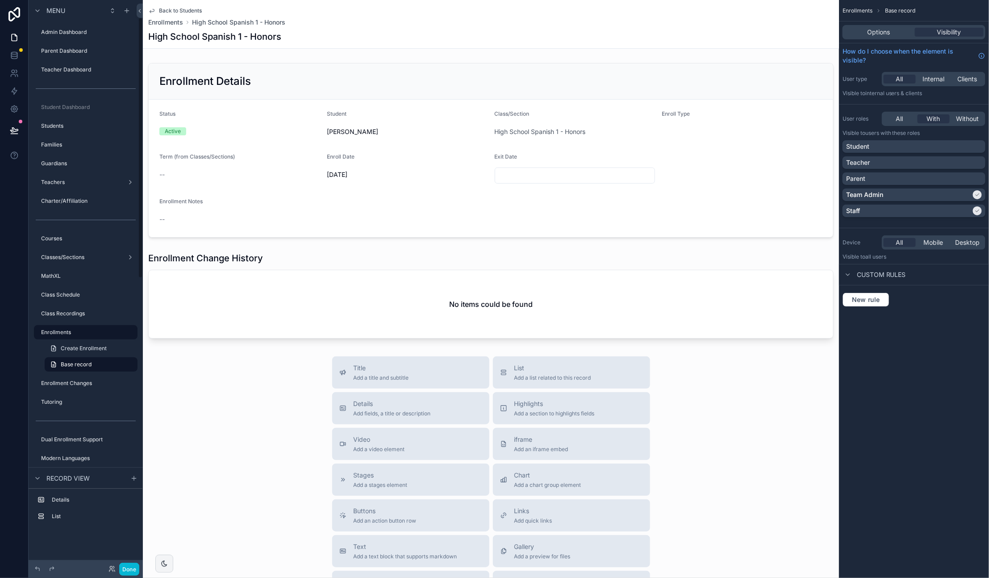
scroll to position [38, 0]
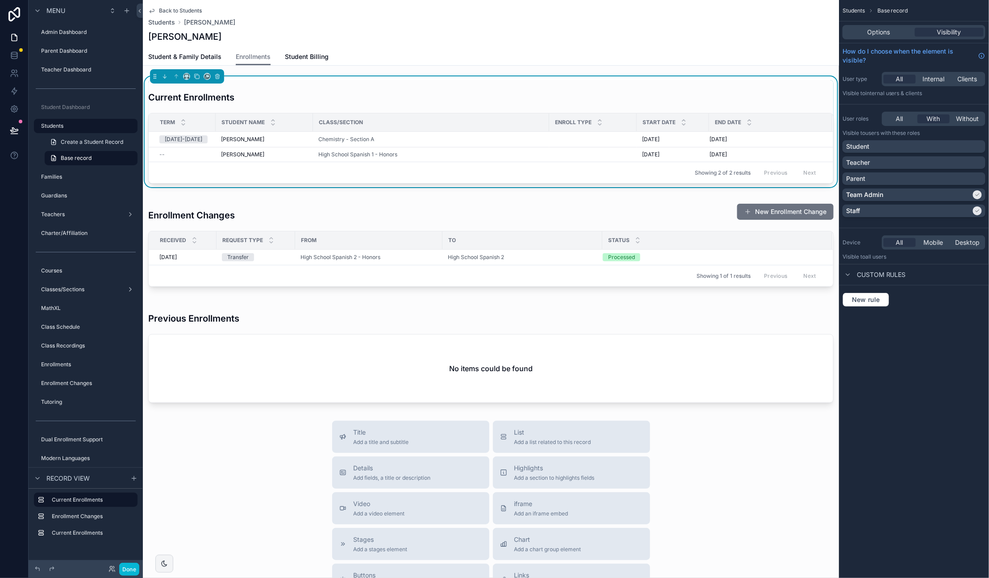
click at [263, 438] on div "Title Add a title and subtitle List Add a list related to this record Details A…" at bounding box center [491, 580] width 696 height 318
click at [261, 474] on div "Title Add a title and subtitle List Add a list related to this record Details A…" at bounding box center [491, 581] width 696 height 318
click at [76, 380] on label "Enrollment Changes" at bounding box center [80, 383] width 79 height 7
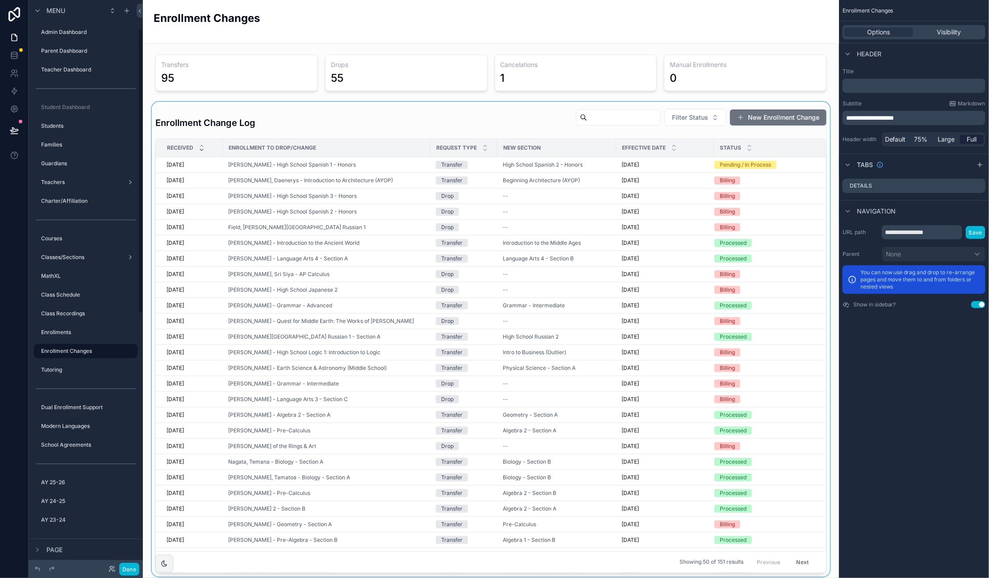
click at [743, 163] on div "scrollable content" at bounding box center [491, 339] width 682 height 475
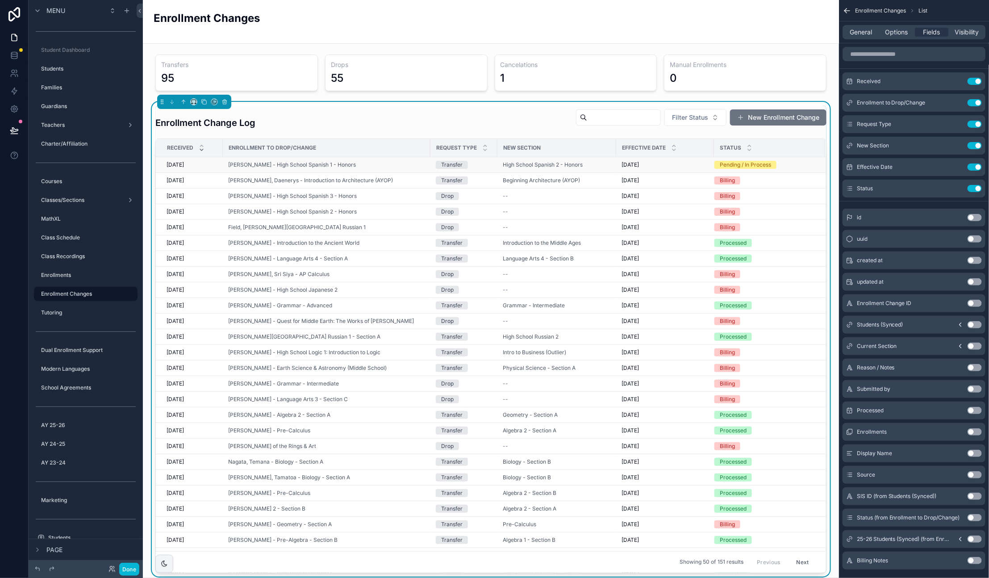
click at [744, 166] on div "Pending / In Process" at bounding box center [745, 165] width 51 height 8
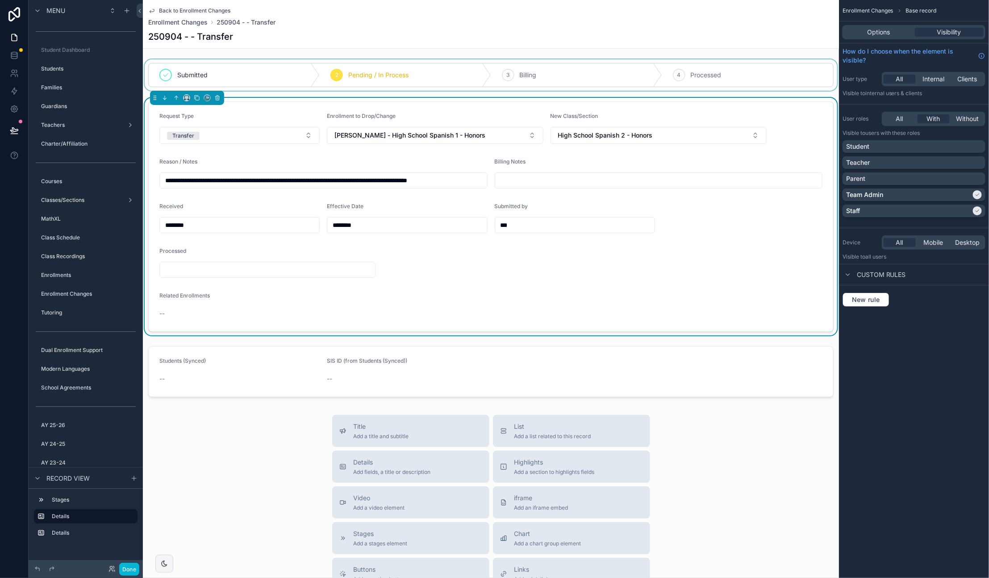
click at [680, 72] on div "scrollable content" at bounding box center [491, 74] width 696 height 31
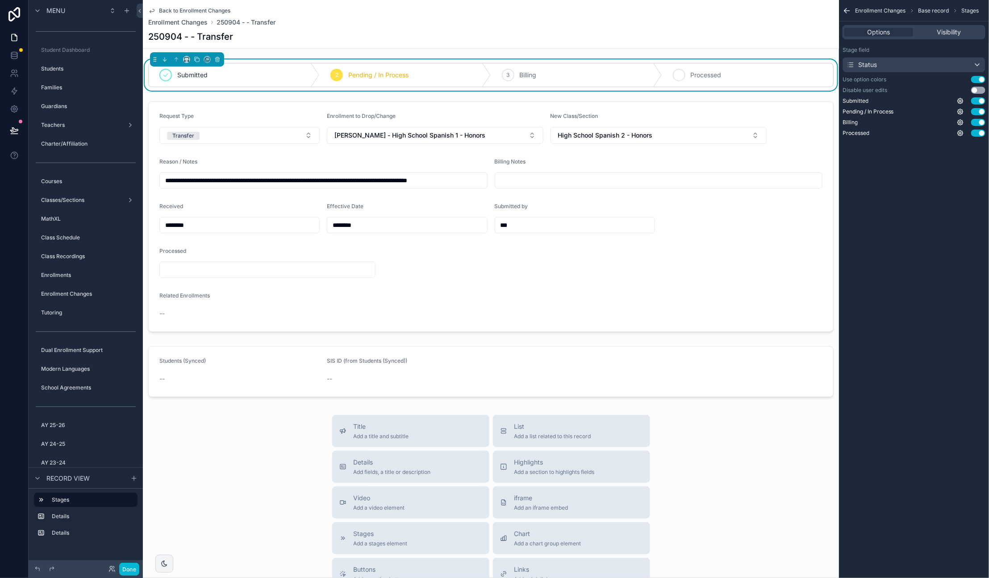
click at [680, 73] on icon "scrollable content" at bounding box center [679, 74] width 7 height 7
click at [157, 10] on link "Back to Enrollment Changes" at bounding box center [189, 10] width 82 height 7
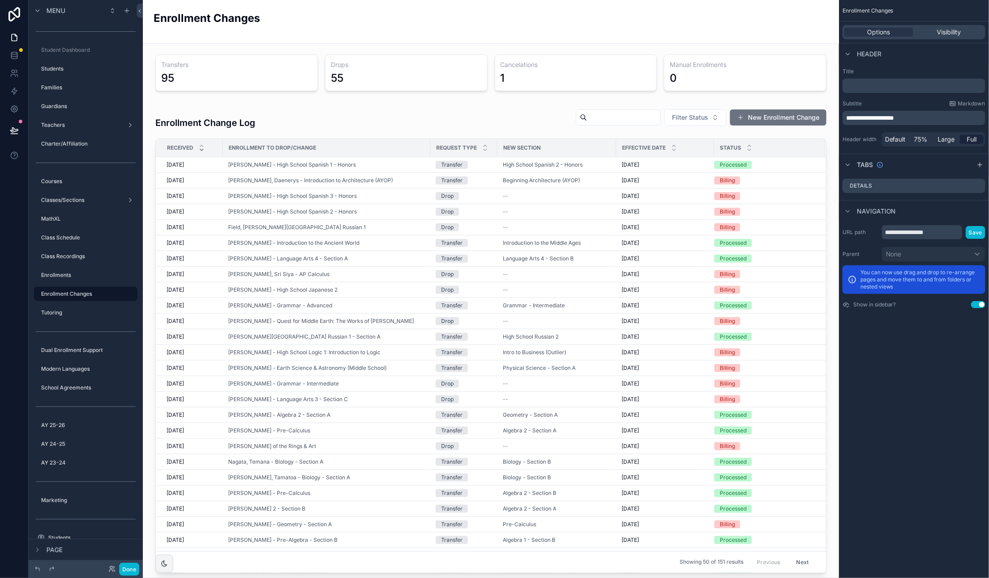
click at [489, 13] on div "Enrollment Changes" at bounding box center [491, 22] width 675 height 22
click at [17, 127] on icon at bounding box center [14, 130] width 9 height 9
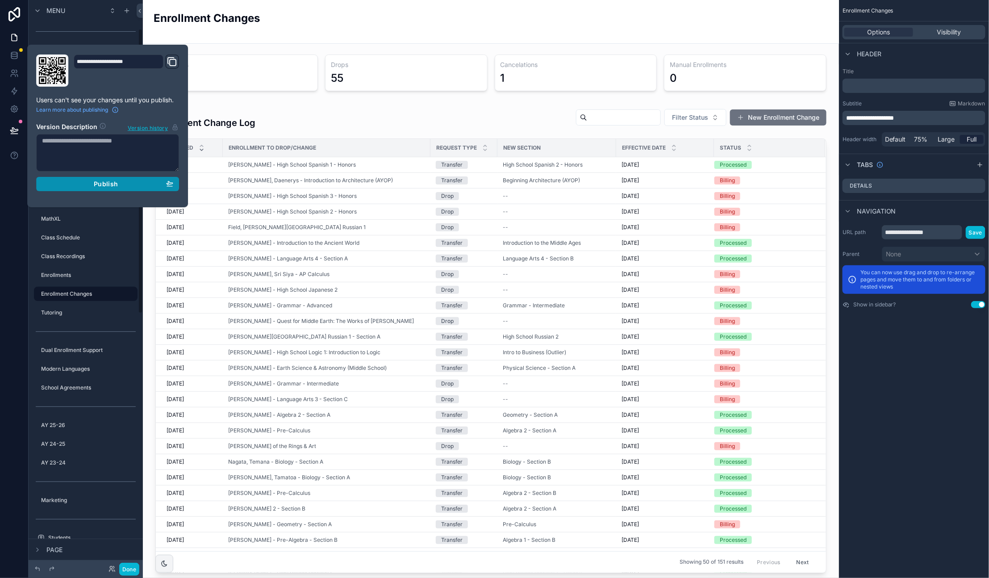
drag, startPoint x: 92, startPoint y: 185, endPoint x: 115, endPoint y: 188, distance: 23.0
click at [92, 185] on div "Publish" at bounding box center [107, 184] width 131 height 8
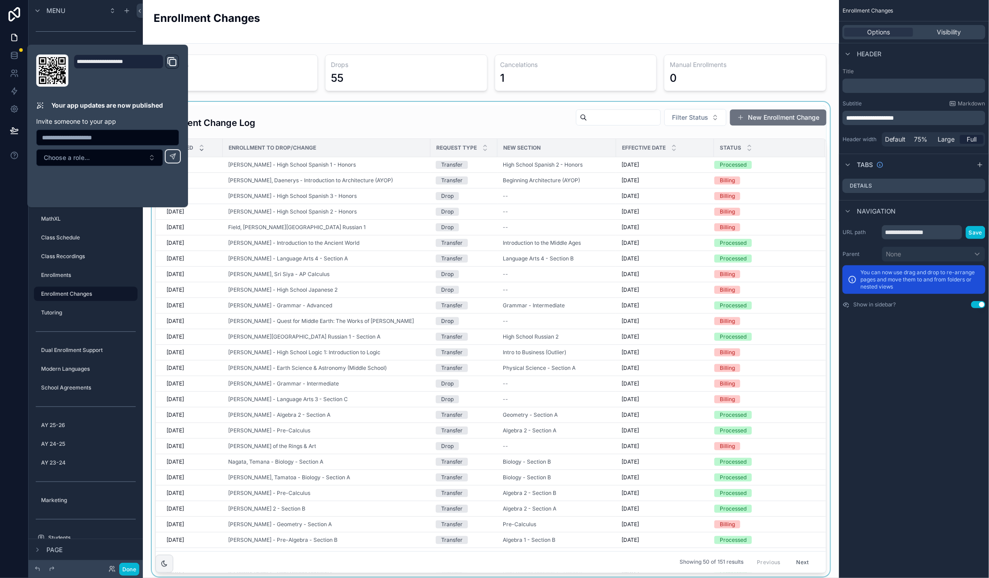
click at [382, 163] on div "scrollable content" at bounding box center [491, 339] width 682 height 475
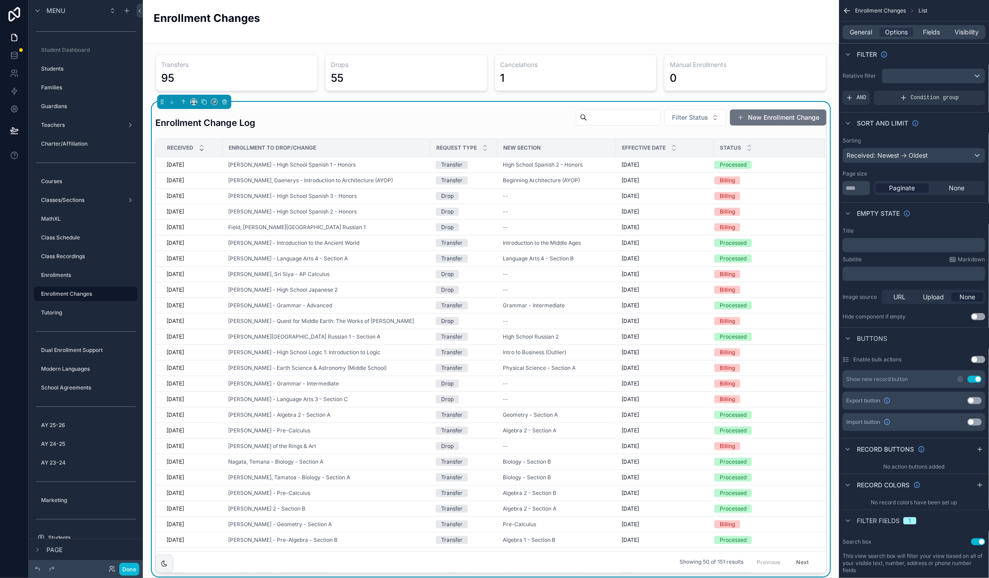
click at [369, 164] on div "Gonzalez, Salome - High School Spanish 1 - Honors" at bounding box center [326, 164] width 197 height 7
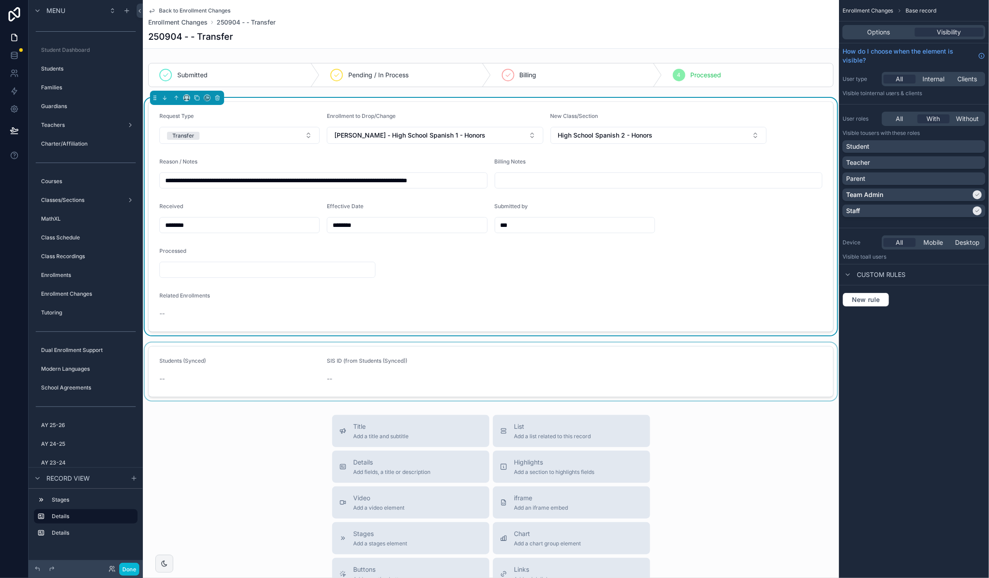
click at [236, 357] on div "scrollable content" at bounding box center [491, 372] width 696 height 58
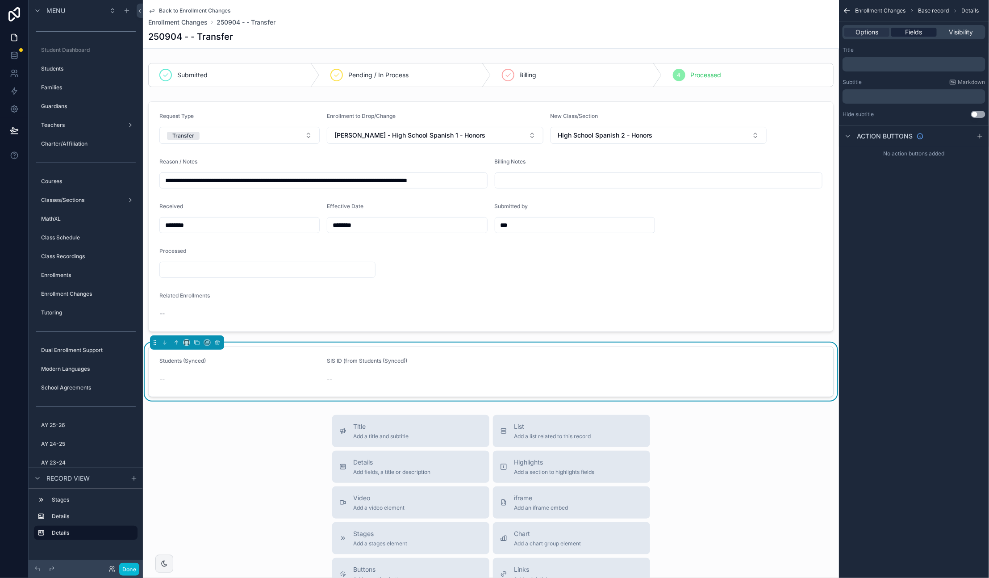
click at [906, 31] on span "Fields" at bounding box center [914, 32] width 17 height 9
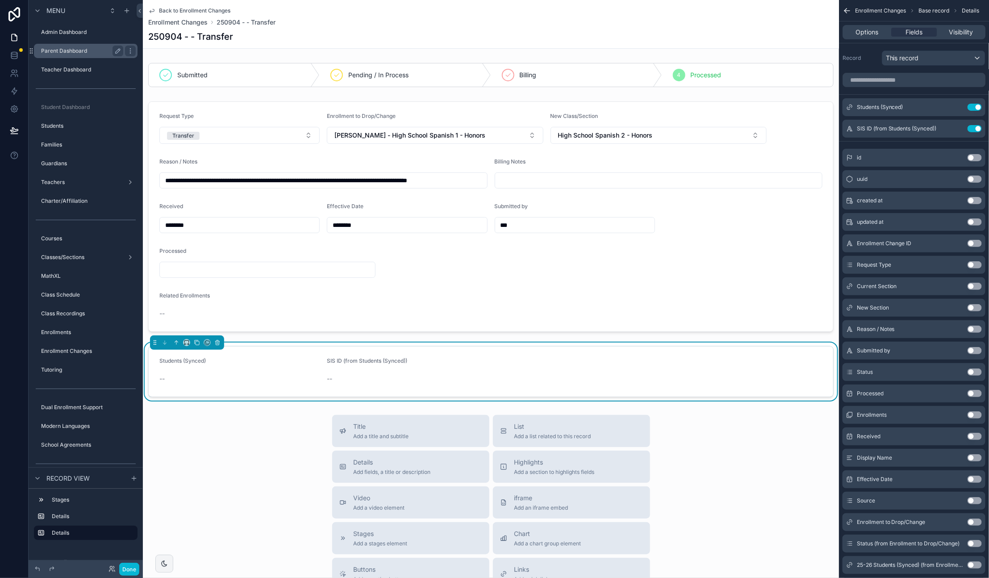
click at [59, 46] on div "Parent Dashboard" at bounding box center [82, 51] width 82 height 11
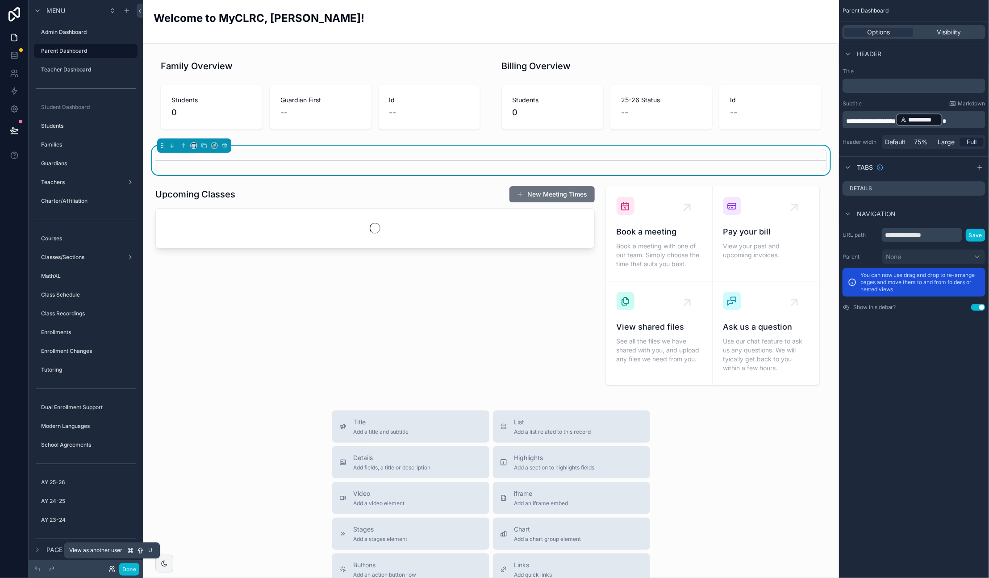
click at [110, 568] on icon at bounding box center [111, 567] width 2 height 2
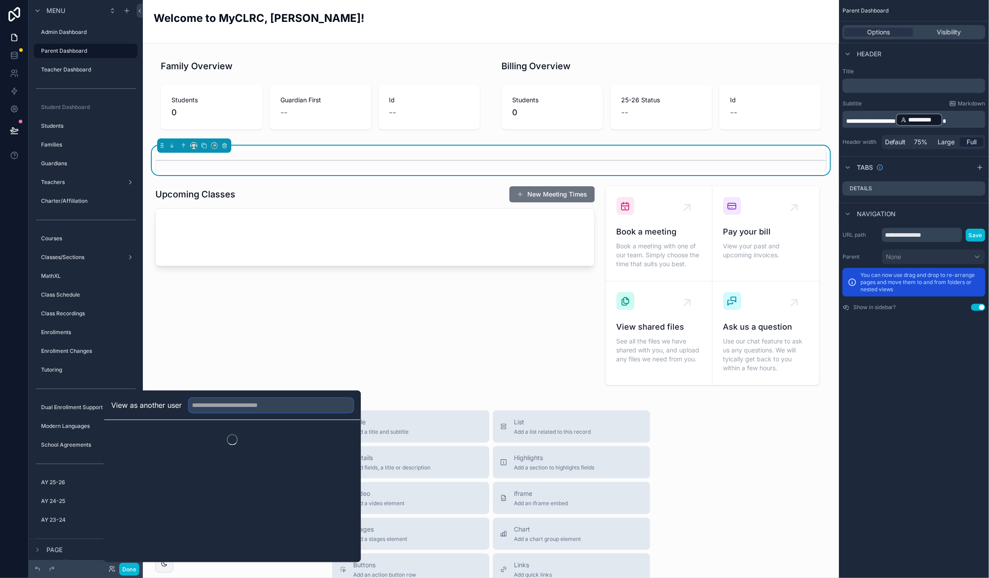
click at [202, 407] on input "text" at bounding box center [271, 405] width 164 height 14
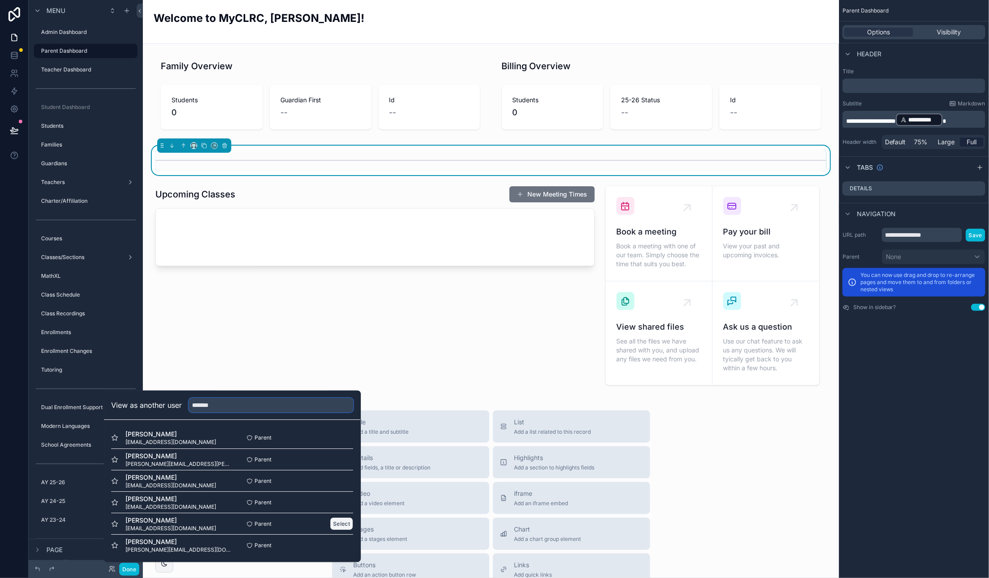
type input "*******"
click at [341, 526] on button "Select" at bounding box center [341, 523] width 23 height 13
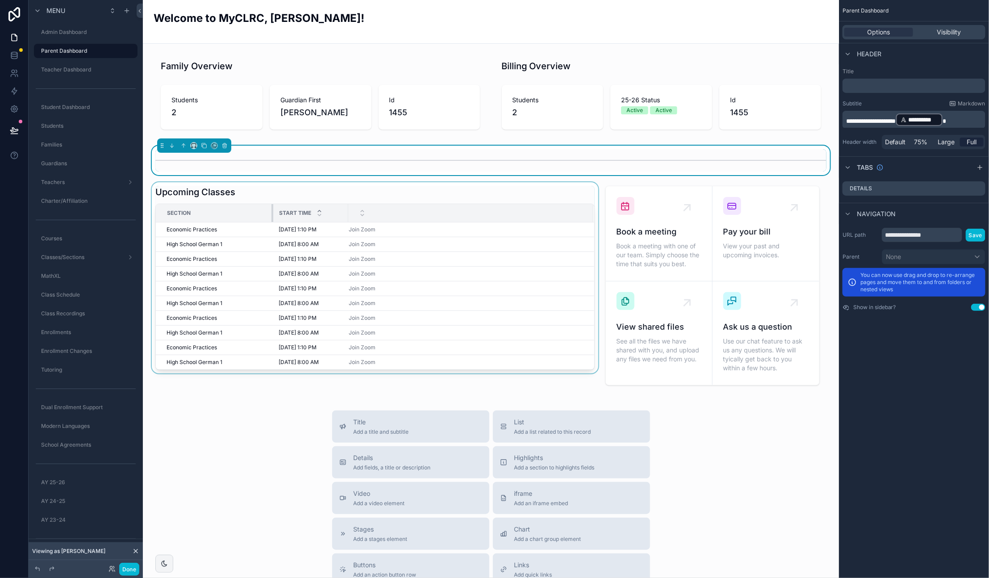
drag, startPoint x: 276, startPoint y: 211, endPoint x: 272, endPoint y: 211, distance: 4.9
click at [272, 211] on div "scrollable content" at bounding box center [274, 213] width 4 height 18
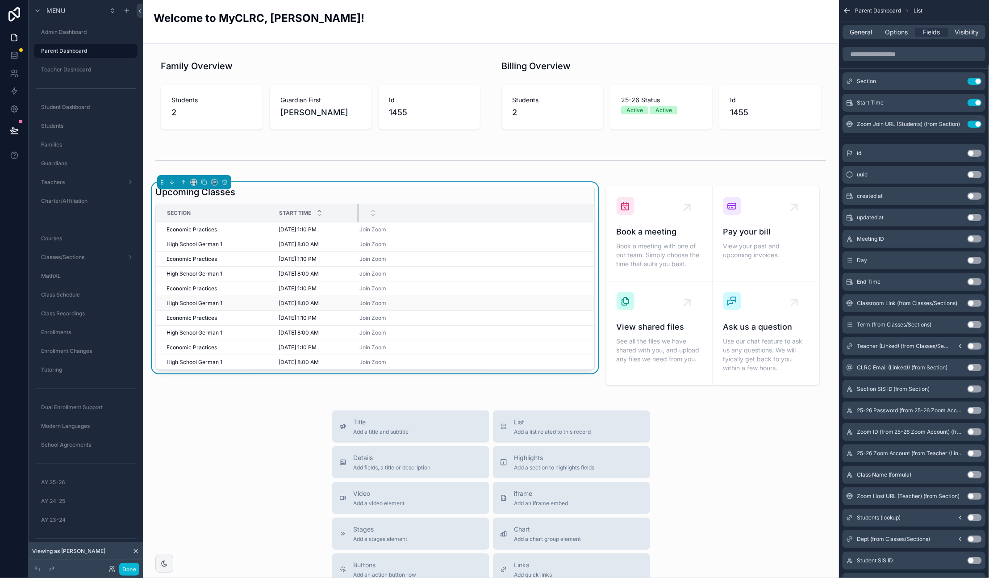
drag, startPoint x: 347, startPoint y: 210, endPoint x: 317, endPoint y: 299, distance: 94.3
click at [358, 211] on div "scrollable content" at bounding box center [359, 213] width 4 height 18
click at [288, 410] on div "Title Add a title and subtitle List Add a list related to this record Details A…" at bounding box center [491, 569] width 682 height 318
click at [125, 568] on button "Done" at bounding box center [129, 569] width 20 height 13
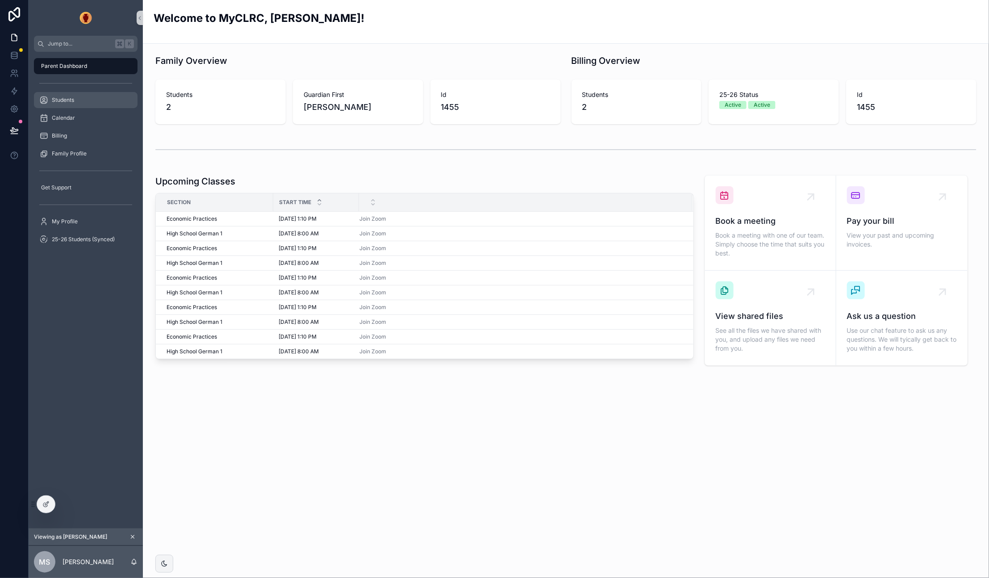
drag, startPoint x: 73, startPoint y: 96, endPoint x: 67, endPoint y: 98, distance: 6.0
click at [73, 96] on span "Students" at bounding box center [63, 99] width 22 height 7
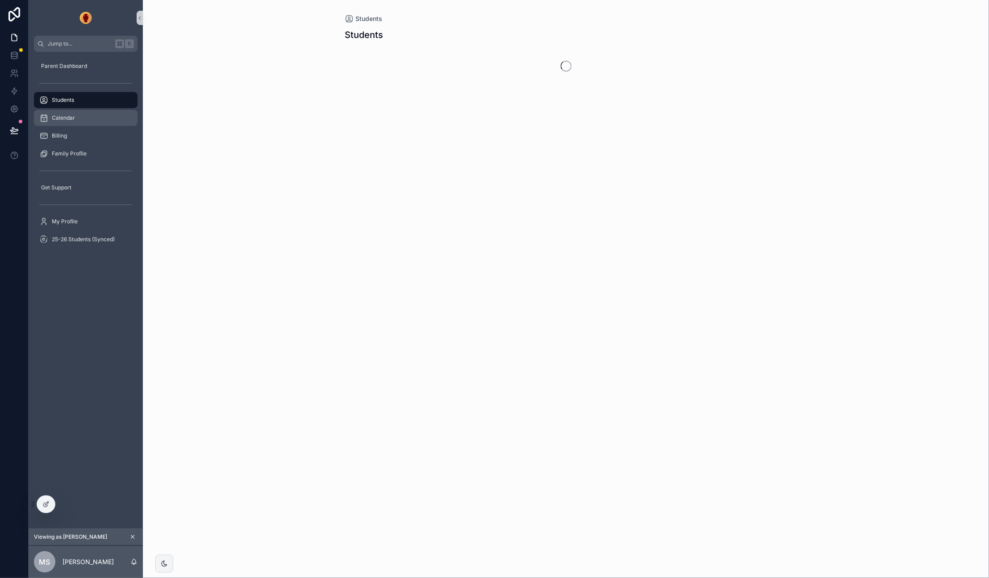
click at [83, 117] on div "Calendar" at bounding box center [85, 118] width 93 height 14
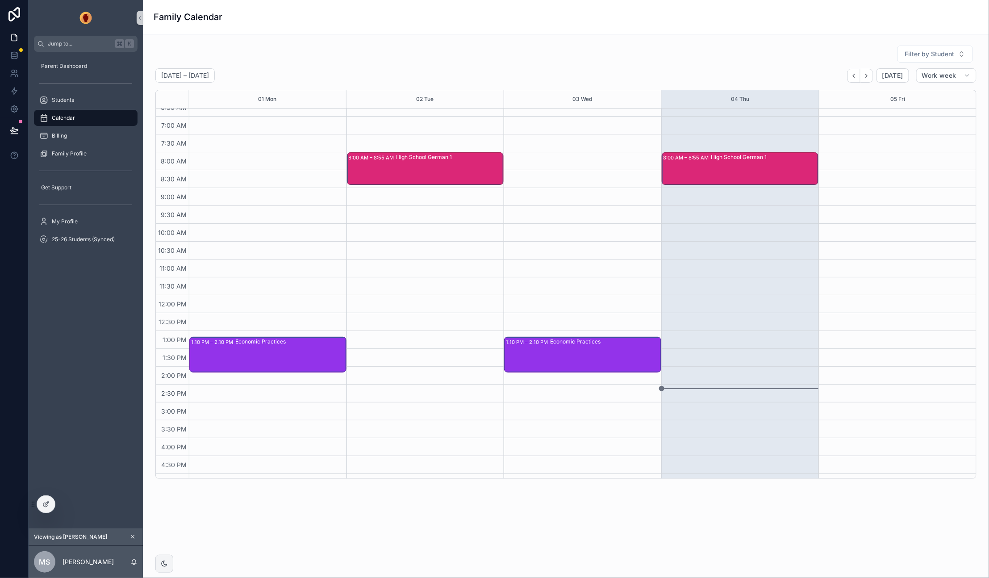
scroll to position [29, 0]
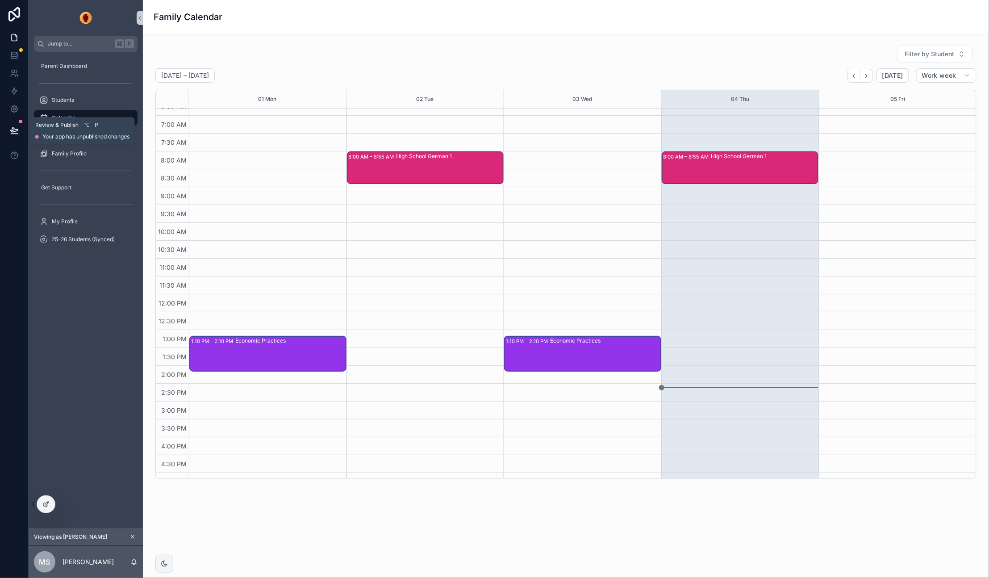
click at [16, 125] on button at bounding box center [14, 130] width 20 height 25
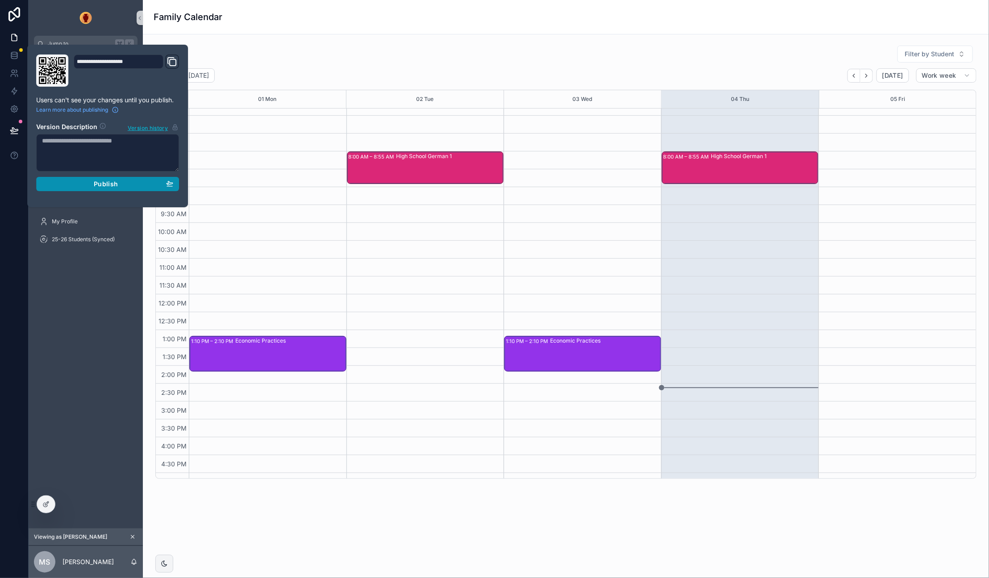
click at [108, 181] on span "Publish" at bounding box center [106, 184] width 24 height 8
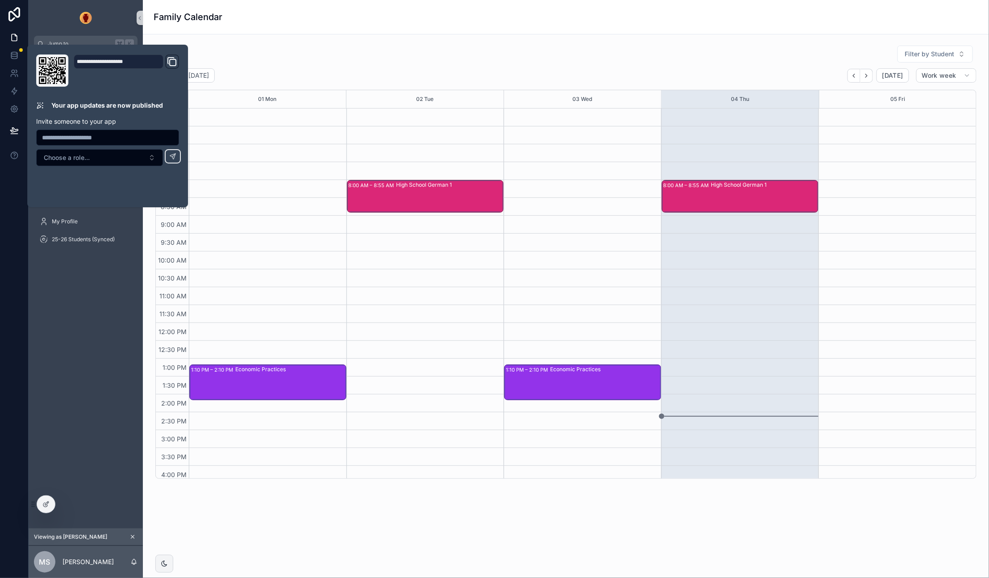
scroll to position [130, 0]
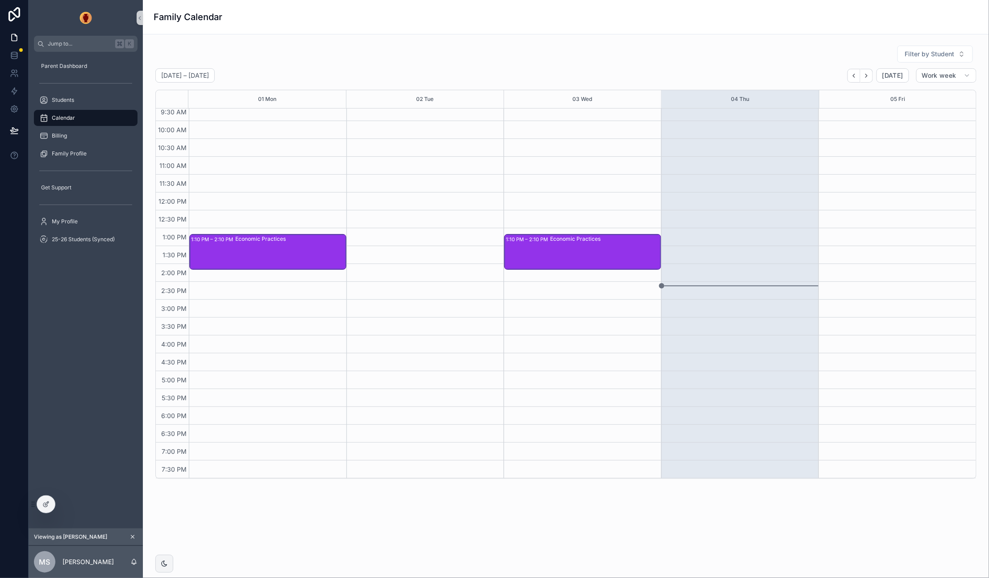
click at [94, 272] on div "Parent Dashboard Students Calendar Billing Family Profile Get Support My Profil…" at bounding box center [86, 290] width 114 height 477
click at [64, 98] on span "Students" at bounding box center [63, 99] width 22 height 7
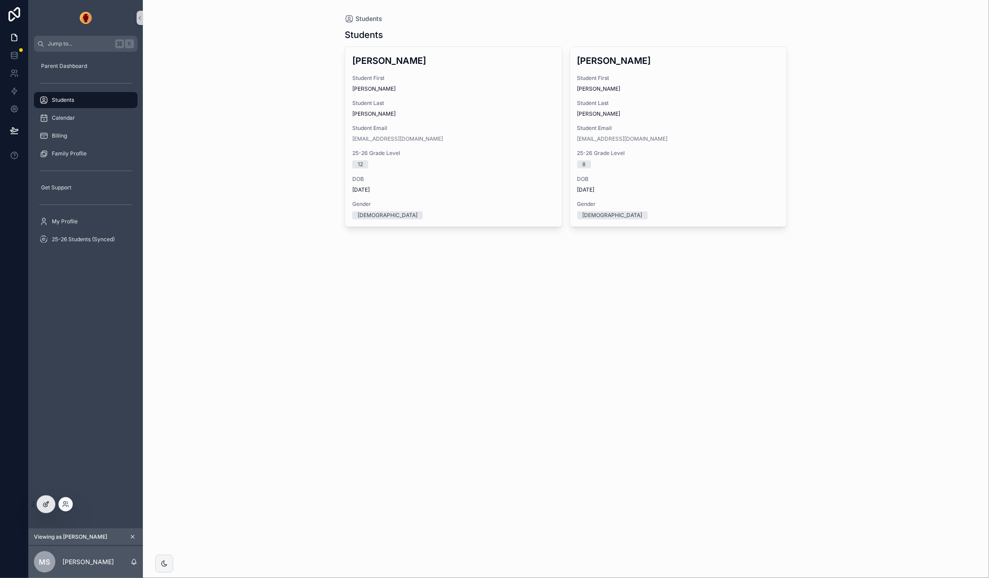
click at [43, 504] on icon at bounding box center [45, 505] width 4 height 4
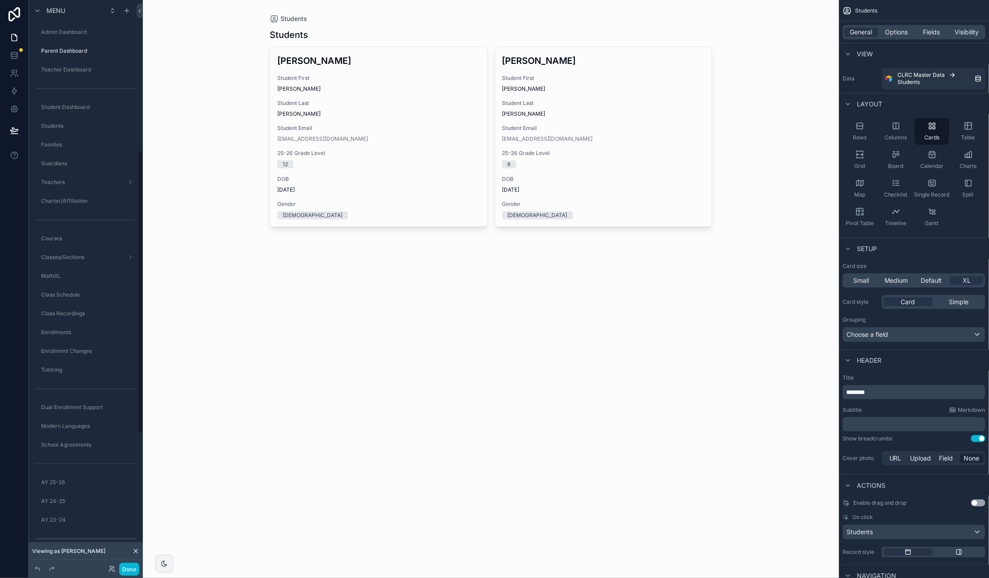
scroll to position [301, 0]
click at [904, 28] on span "Options" at bounding box center [896, 32] width 23 height 9
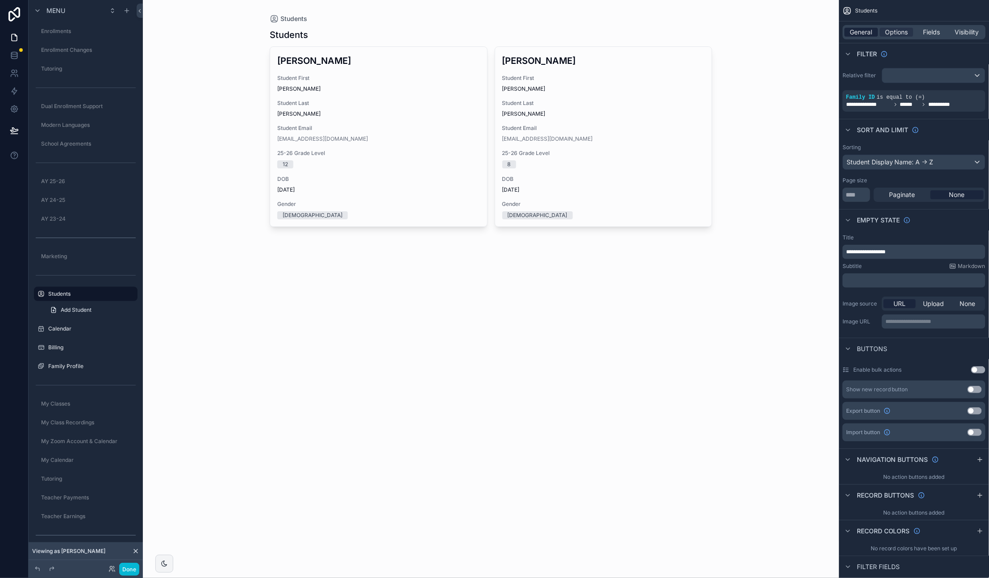
drag, startPoint x: 866, startPoint y: 29, endPoint x: 875, endPoint y: 33, distance: 10.6
click at [866, 29] on span "General" at bounding box center [861, 32] width 22 height 9
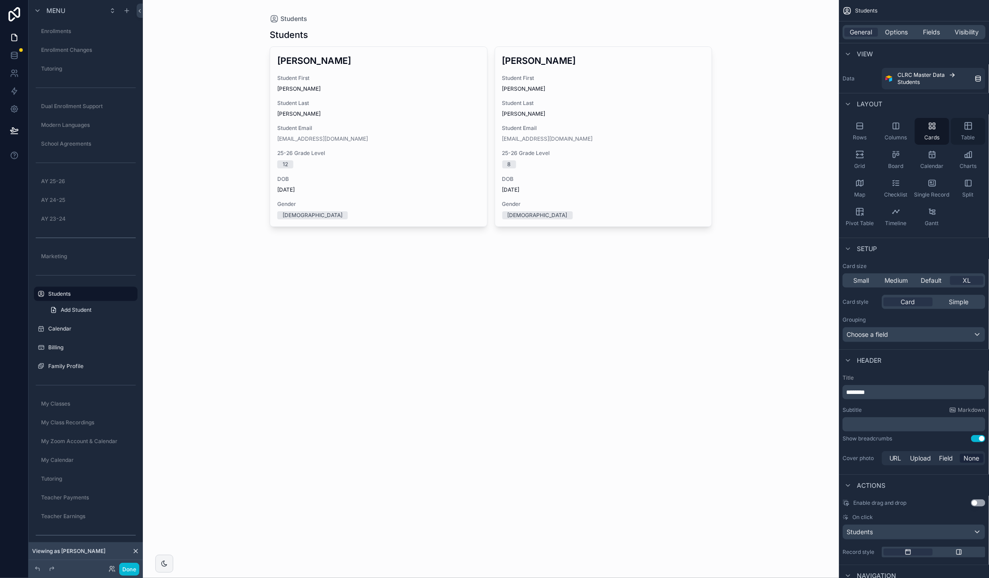
click at [968, 127] on icon "scrollable content" at bounding box center [968, 126] width 0 height 7
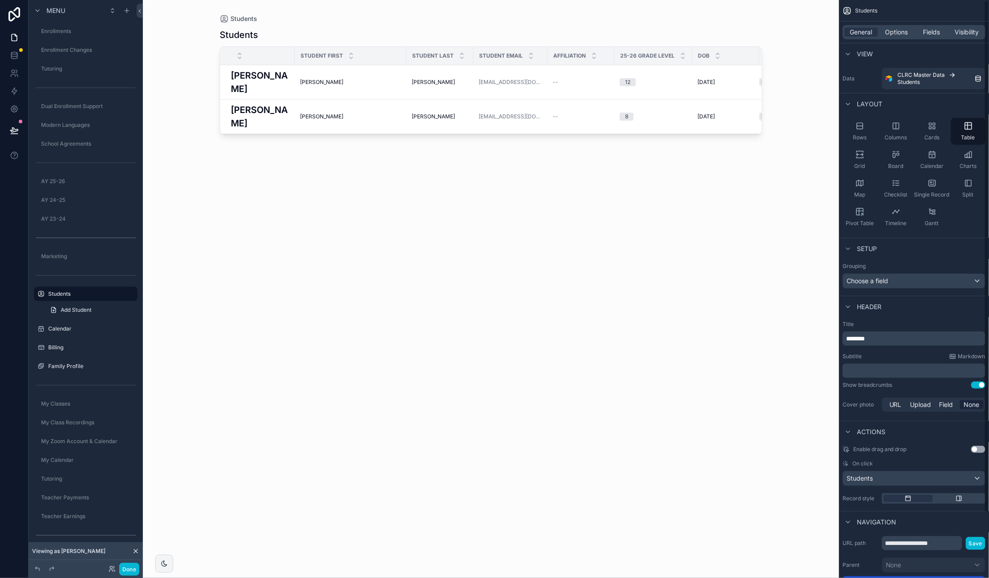
click at [368, 33] on div "scrollable content" at bounding box center [490, 283] width 571 height 567
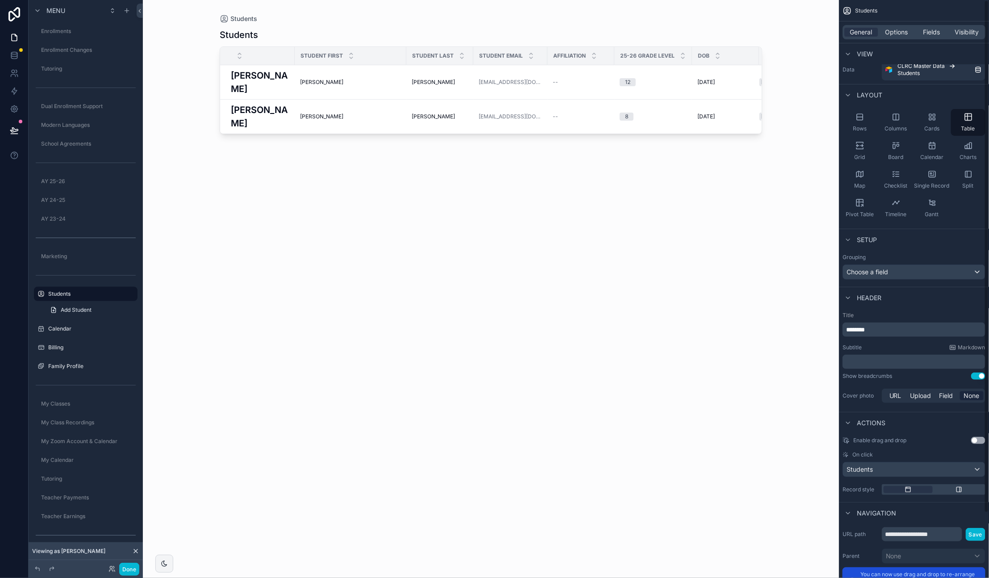
scroll to position [0, 0]
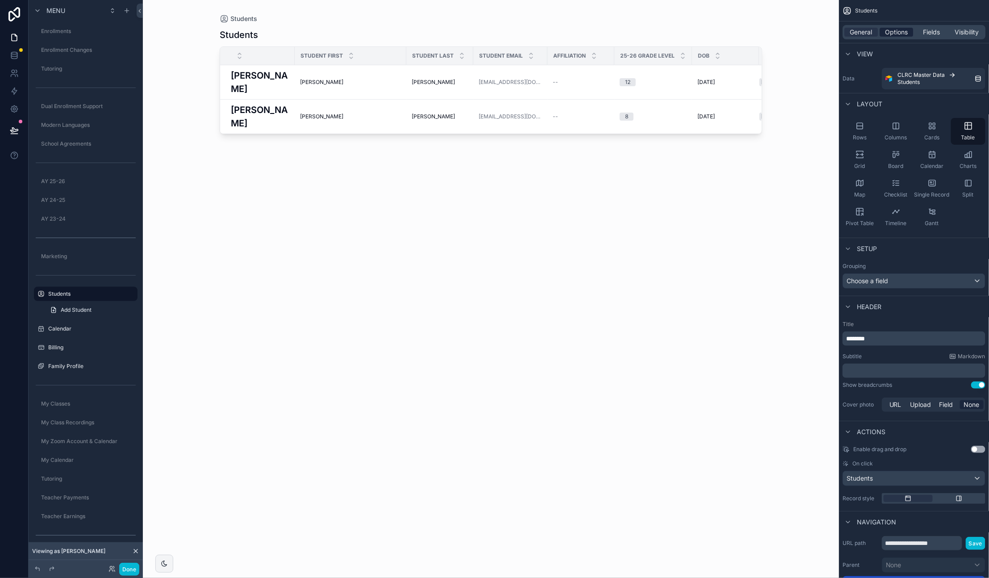
click at [899, 29] on span "Options" at bounding box center [896, 32] width 23 height 9
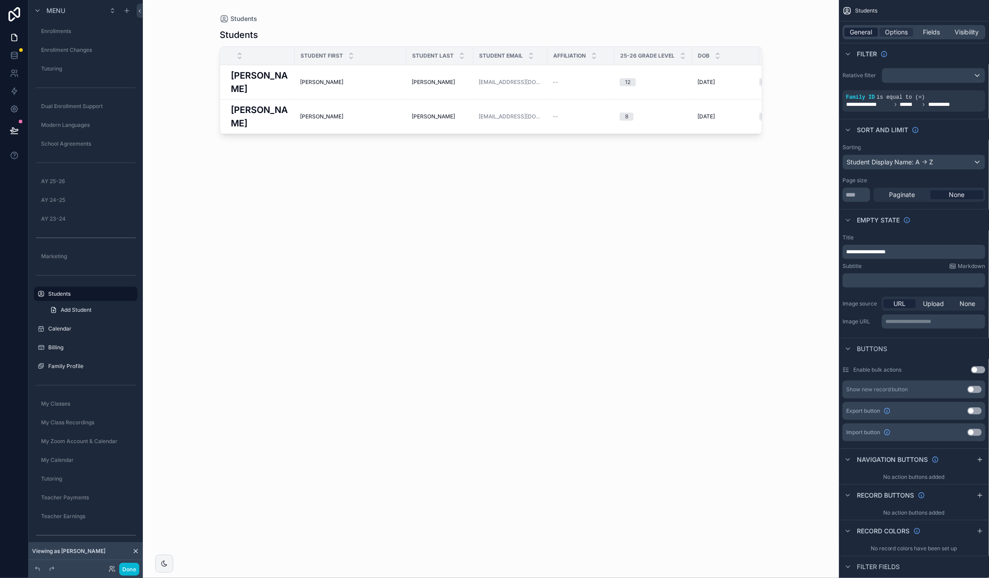
click at [874, 33] on div "General" at bounding box center [861, 32] width 33 height 9
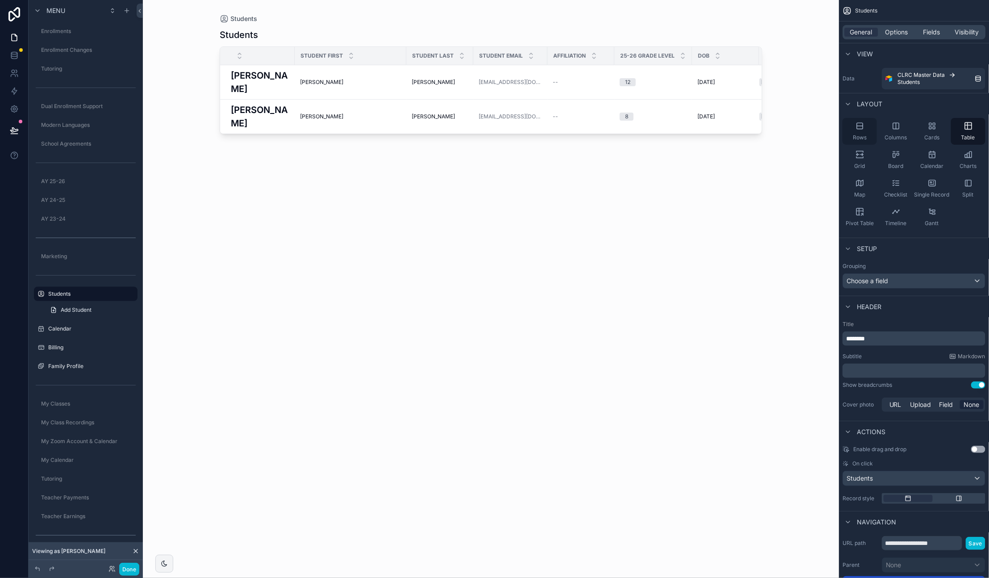
click at [859, 129] on icon "scrollable content" at bounding box center [860, 126] width 6 height 6
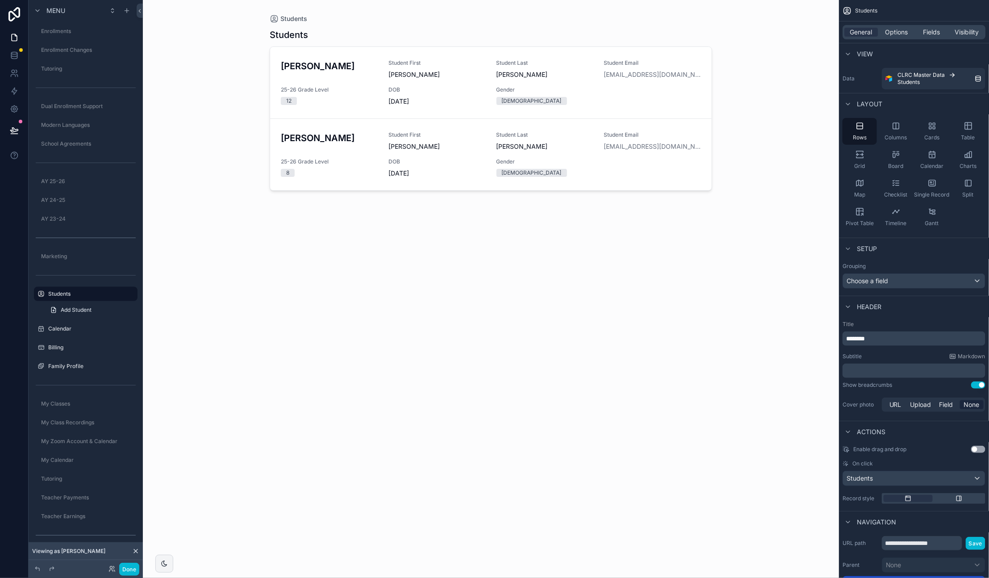
click at [577, 39] on div "Students" at bounding box center [491, 35] width 443 height 13
click at [895, 30] on span "Options" at bounding box center [896, 32] width 23 height 9
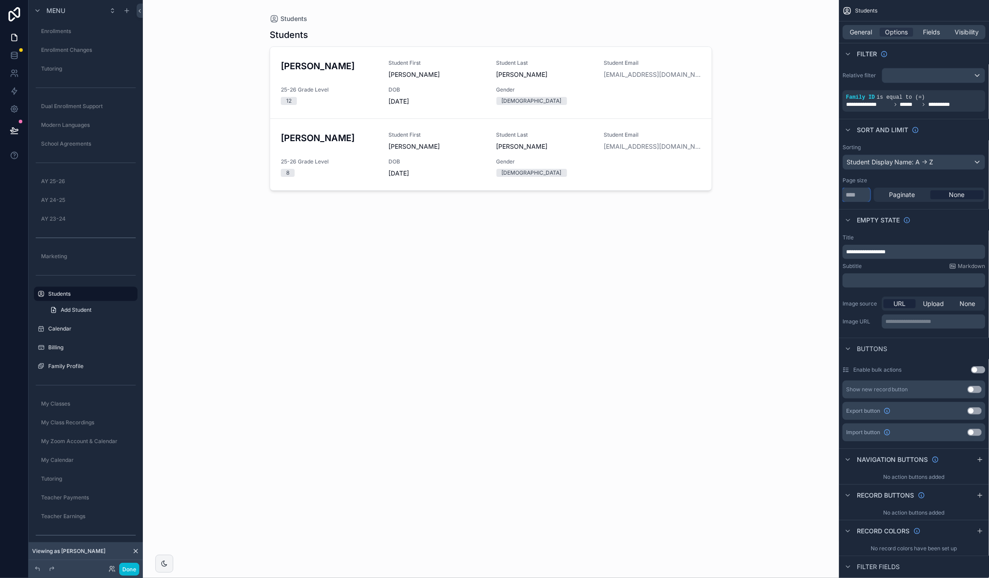
click at [863, 197] on input "**" at bounding box center [857, 195] width 28 height 14
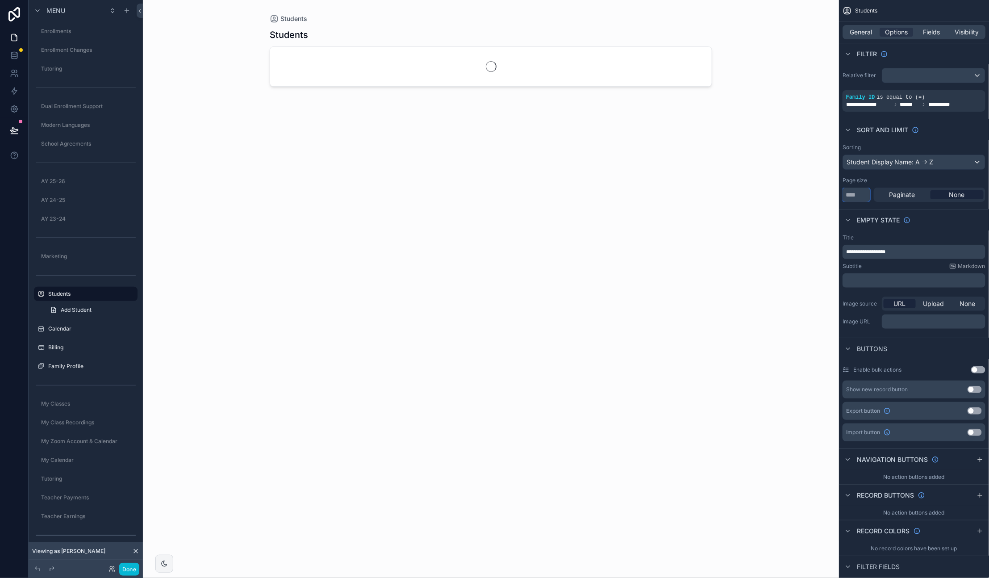
type input "**"
click at [961, 220] on div "Empty state" at bounding box center [914, 219] width 150 height 21
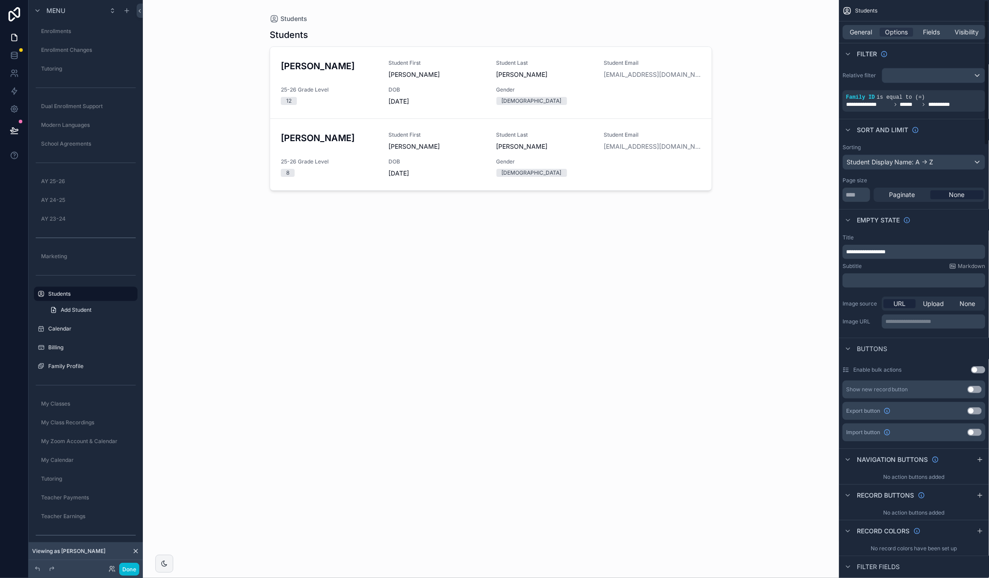
drag, startPoint x: 378, startPoint y: 40, endPoint x: 347, endPoint y: 41, distance: 31.7
click at [378, 40] on div "Students" at bounding box center [491, 35] width 443 height 13
click at [870, 30] on span "General" at bounding box center [861, 32] width 22 height 9
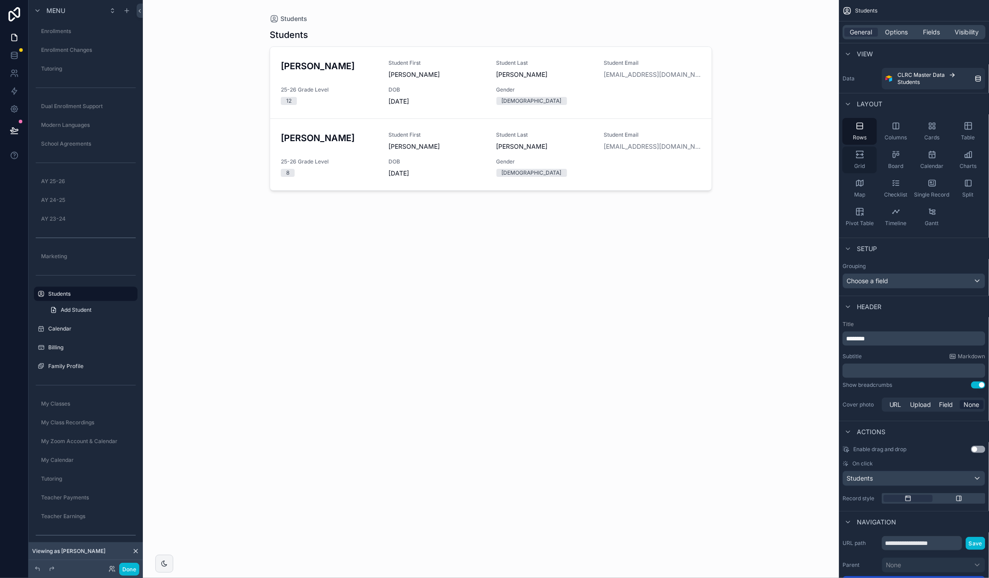
click at [861, 157] on icon "scrollable content" at bounding box center [860, 154] width 9 height 9
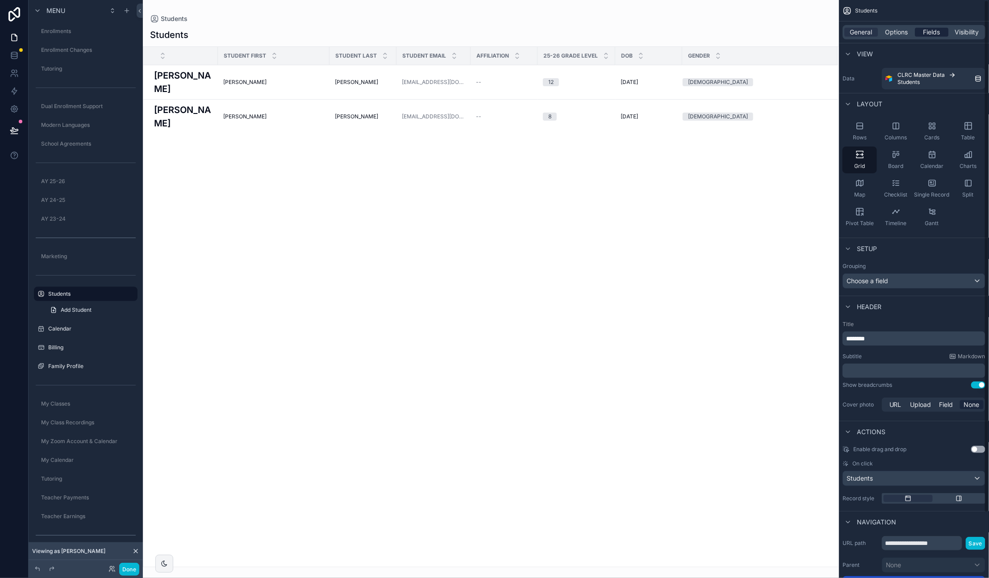
click at [934, 30] on span "Fields" at bounding box center [932, 32] width 17 height 9
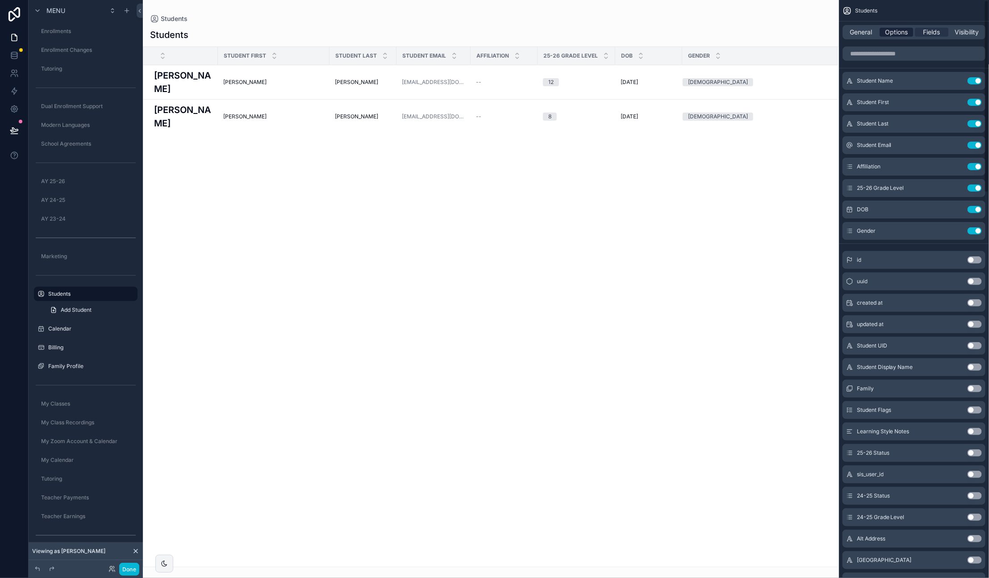
click at [895, 28] on span "Options" at bounding box center [896, 32] width 23 height 9
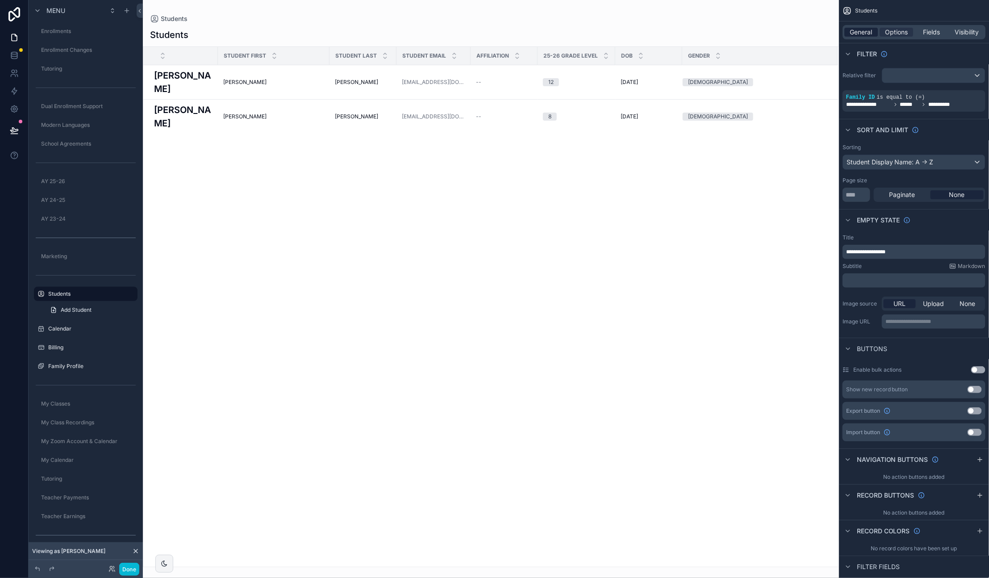
click at [866, 30] on span "General" at bounding box center [861, 32] width 22 height 9
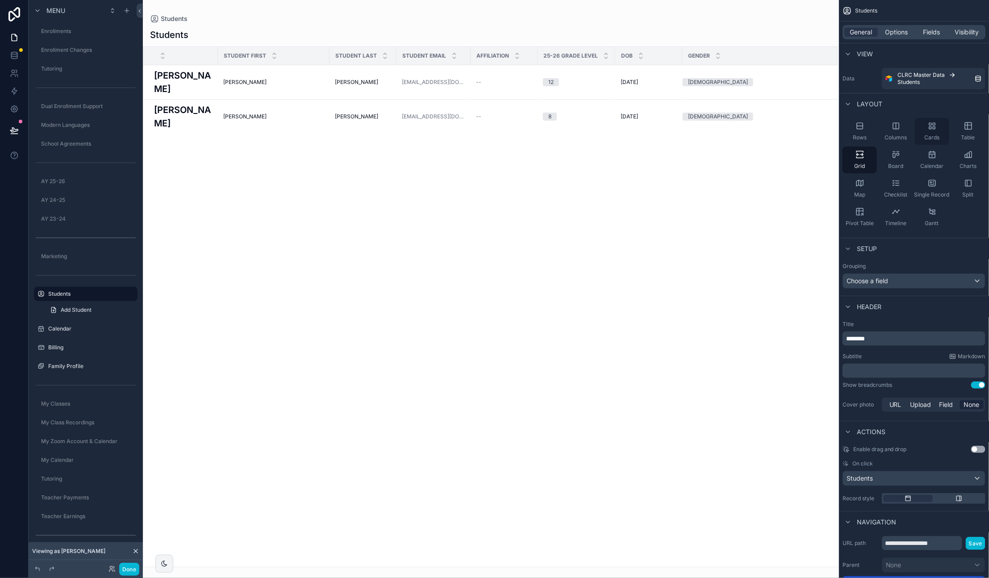
click at [935, 133] on div "Cards" at bounding box center [932, 131] width 34 height 27
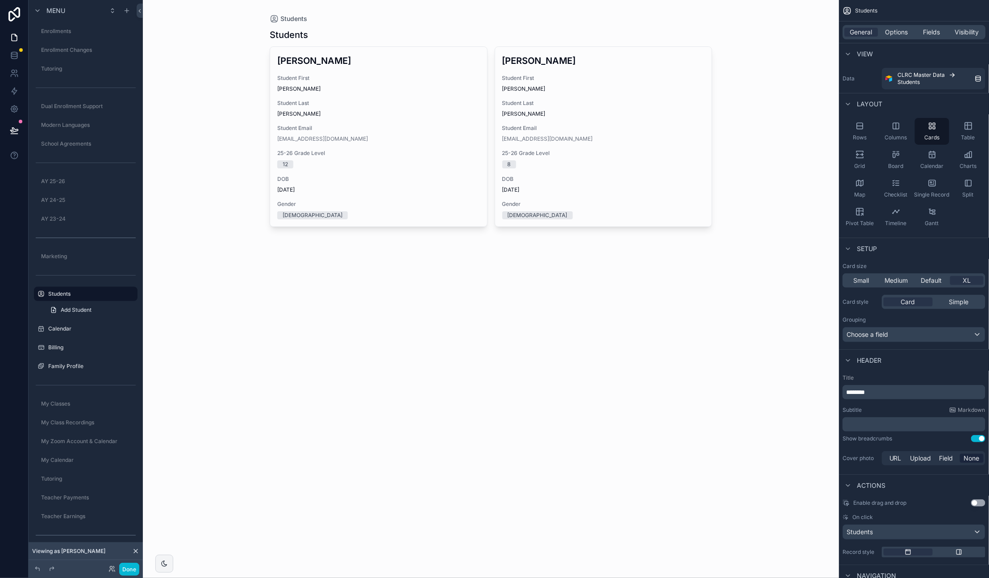
click at [363, 37] on div "Students" at bounding box center [491, 35] width 443 height 13
click at [860, 30] on span "General" at bounding box center [861, 32] width 22 height 9
click at [848, 393] on span "********" at bounding box center [855, 392] width 19 height 6
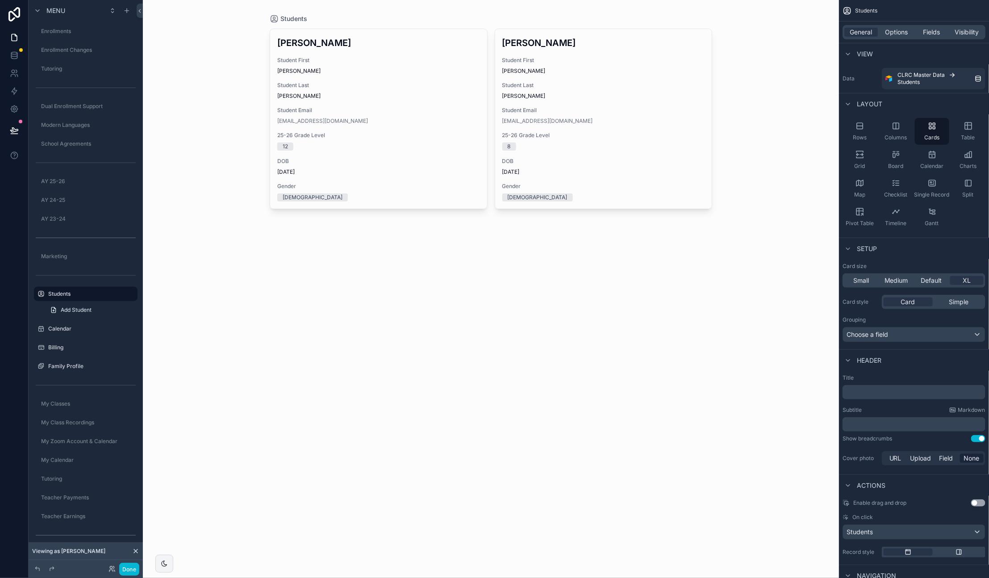
click at [883, 420] on p "﻿" at bounding box center [915, 424] width 138 height 9
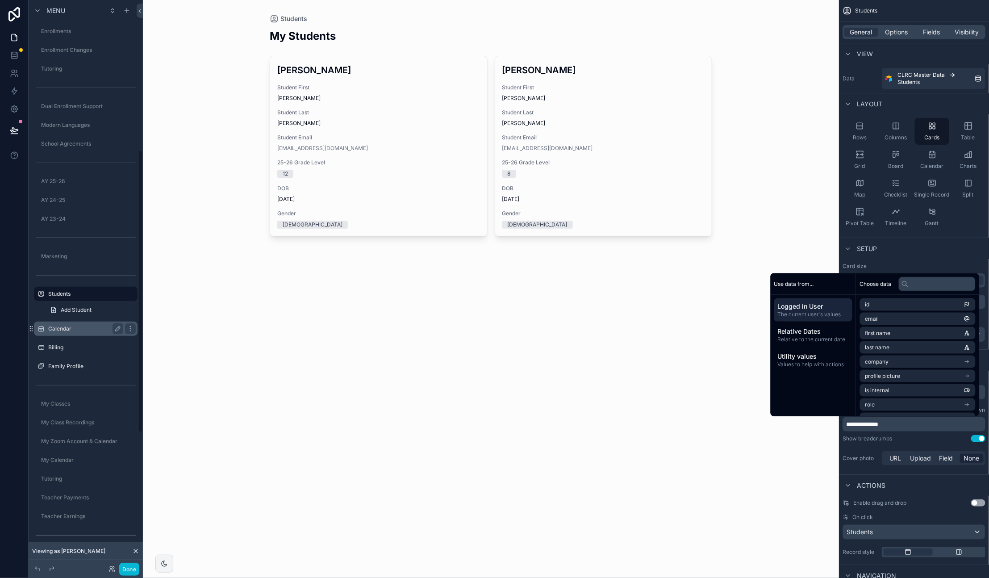
click at [72, 322] on div "Calendar" at bounding box center [86, 329] width 100 height 14
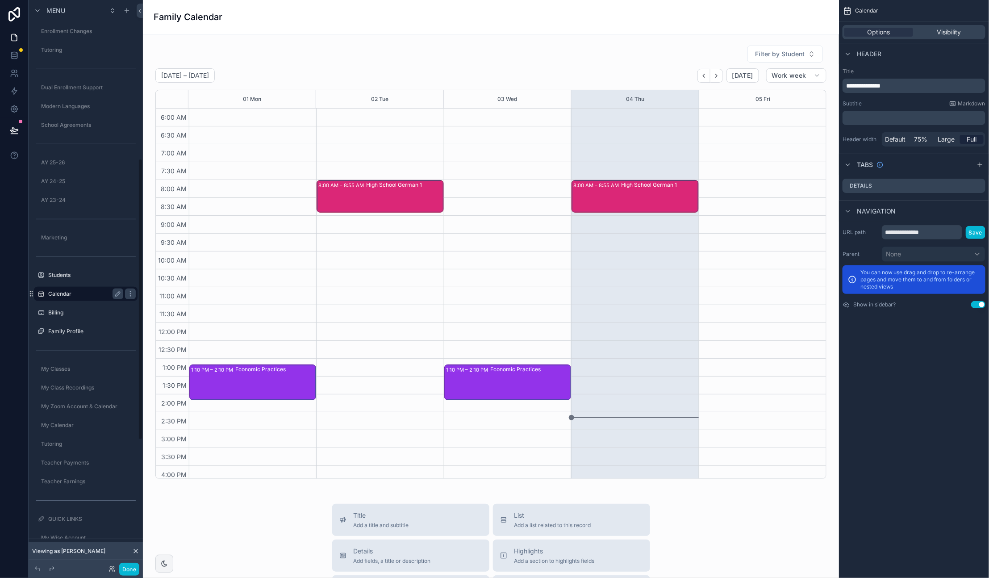
scroll to position [130, 0]
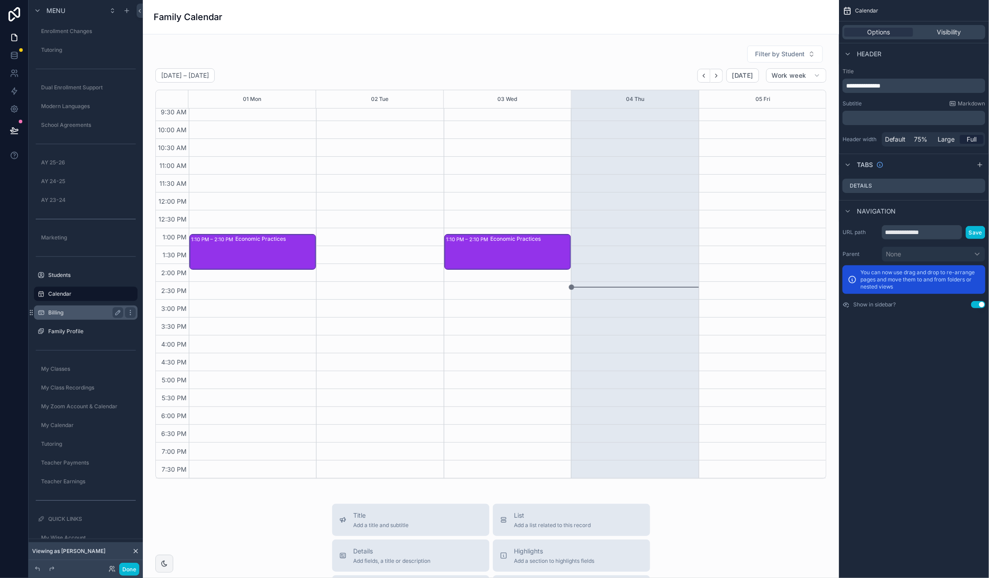
click at [69, 314] on label "Billing" at bounding box center [83, 312] width 71 height 7
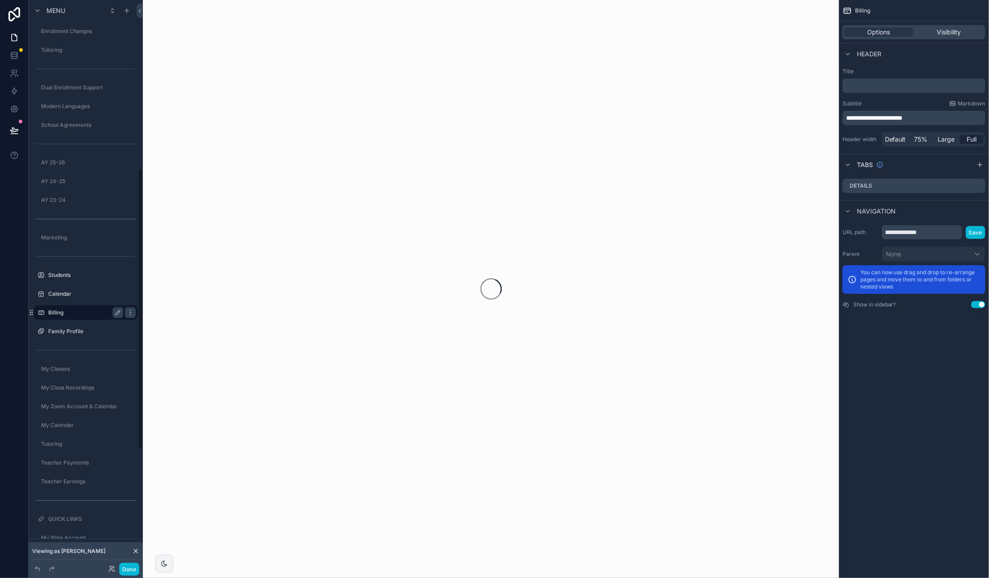
scroll to position [338, 0]
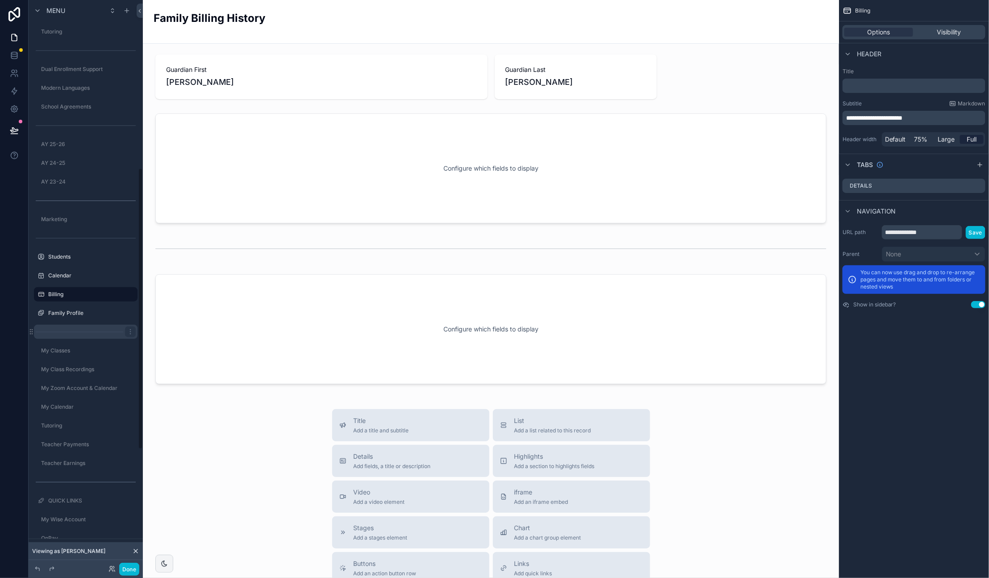
drag, startPoint x: 75, startPoint y: 313, endPoint x: 75, endPoint y: 307, distance: 5.8
click at [75, 313] on label "Family Profile" at bounding box center [92, 312] width 88 height 7
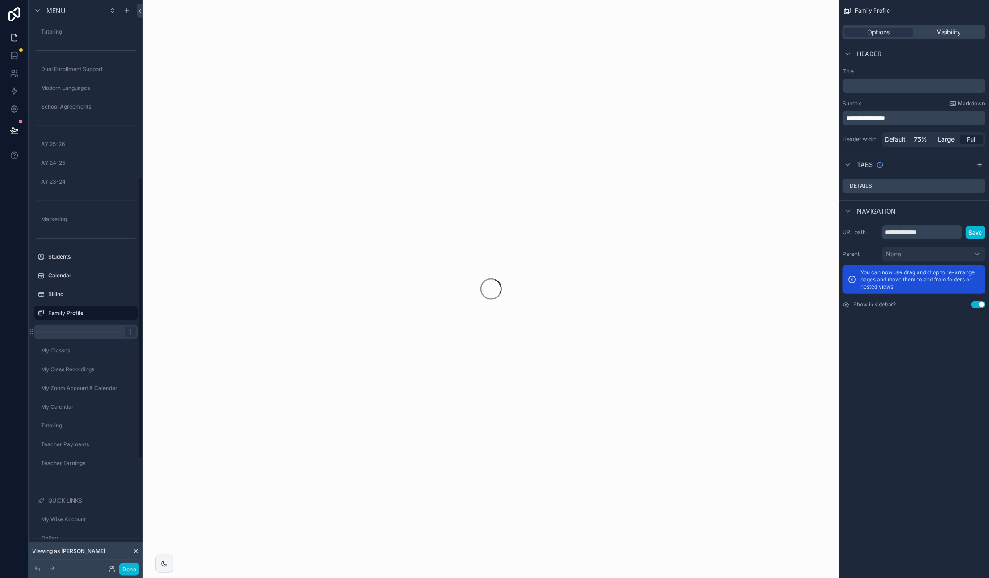
scroll to position [357, 0]
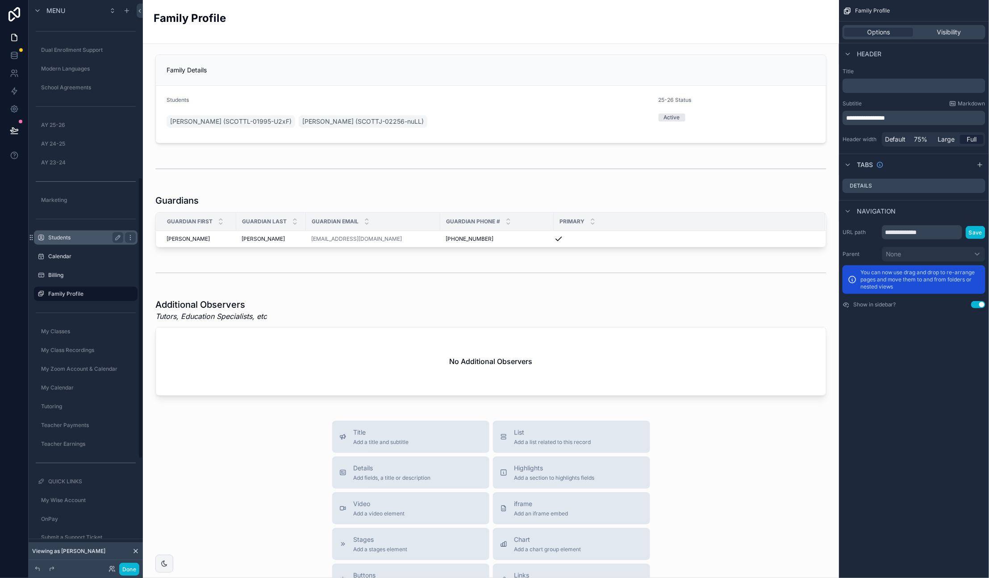
click at [71, 238] on label "Students" at bounding box center [83, 237] width 71 height 7
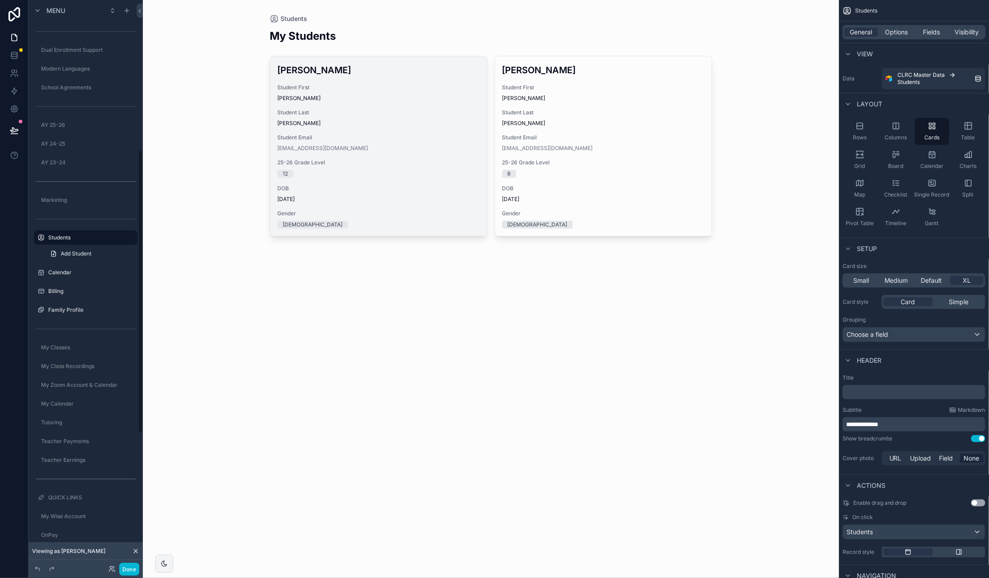
scroll to position [301, 0]
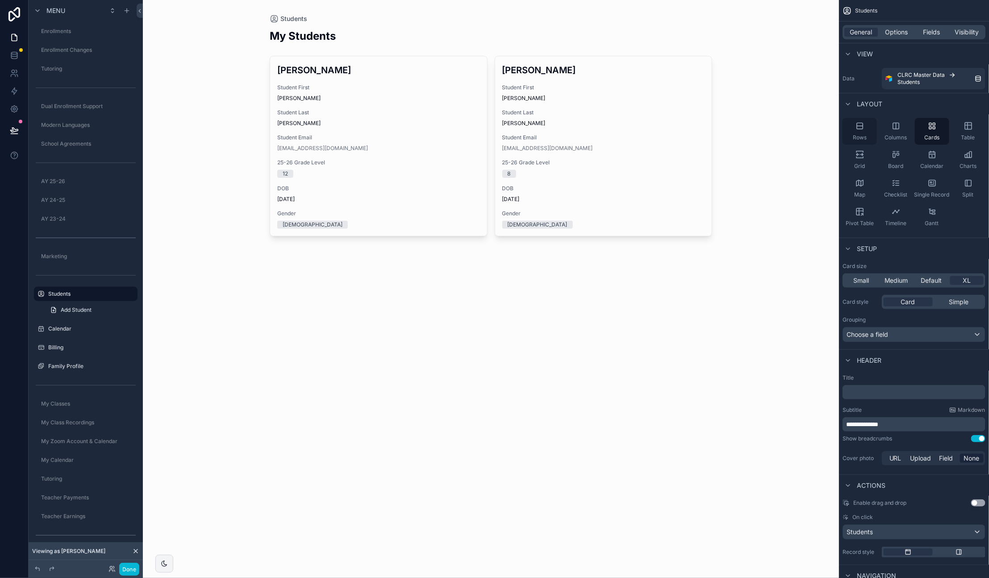
click at [862, 125] on icon "scrollable content" at bounding box center [860, 125] width 9 height 9
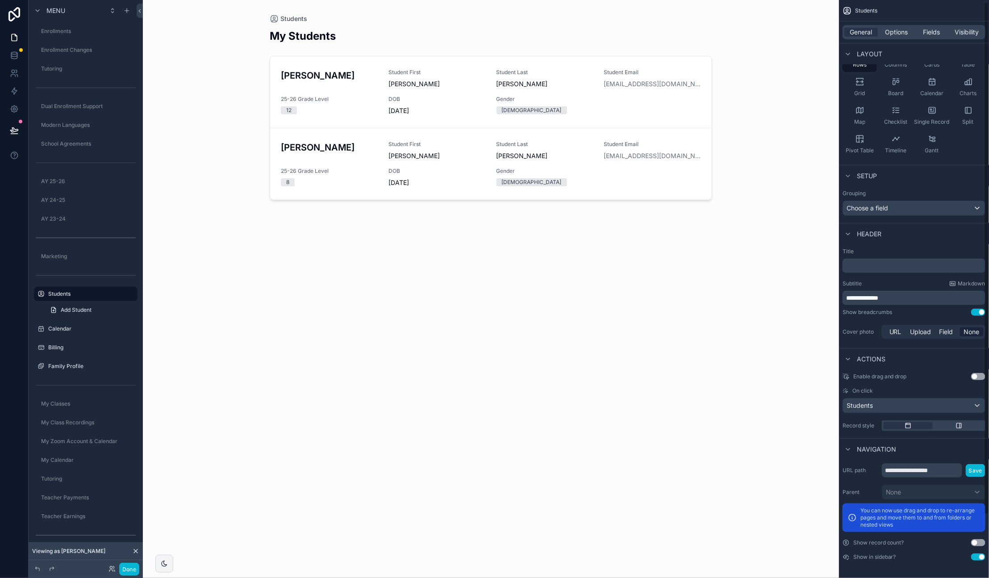
scroll to position [0, 0]
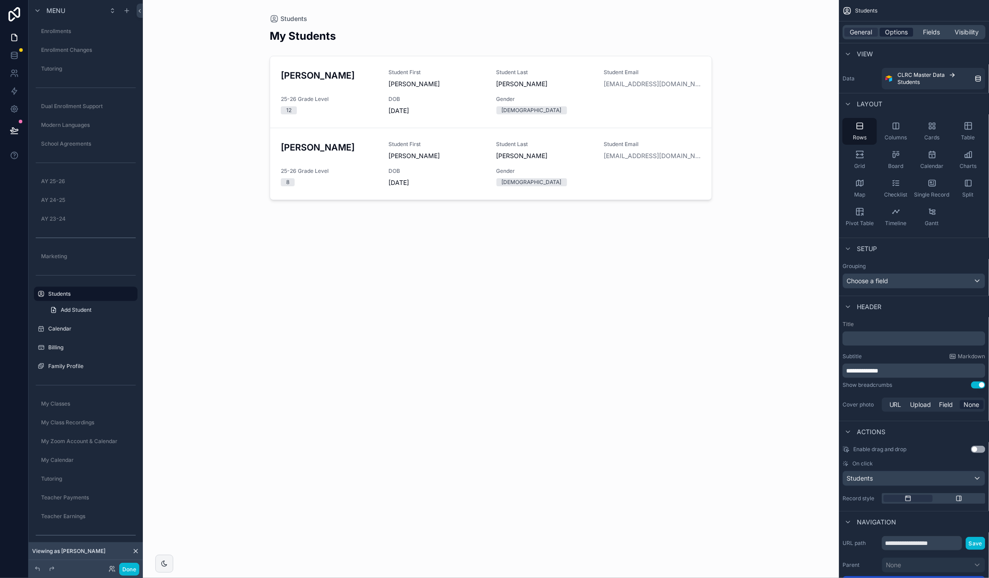
click at [902, 31] on span "Options" at bounding box center [896, 32] width 23 height 9
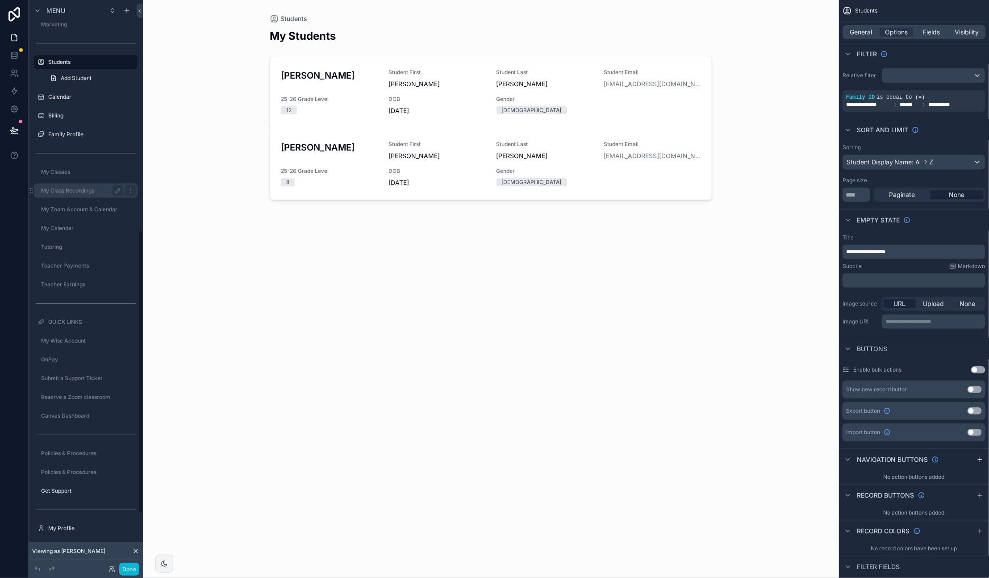
scroll to position [570, 0]
drag, startPoint x: 38, startPoint y: 529, endPoint x: 42, endPoint y: 526, distance: 5.1
click at [38, 529] on icon "scrollable content" at bounding box center [37, 529] width 7 height 7
click at [86, 336] on icon "scrollable content" at bounding box center [86, 338] width 8 height 8
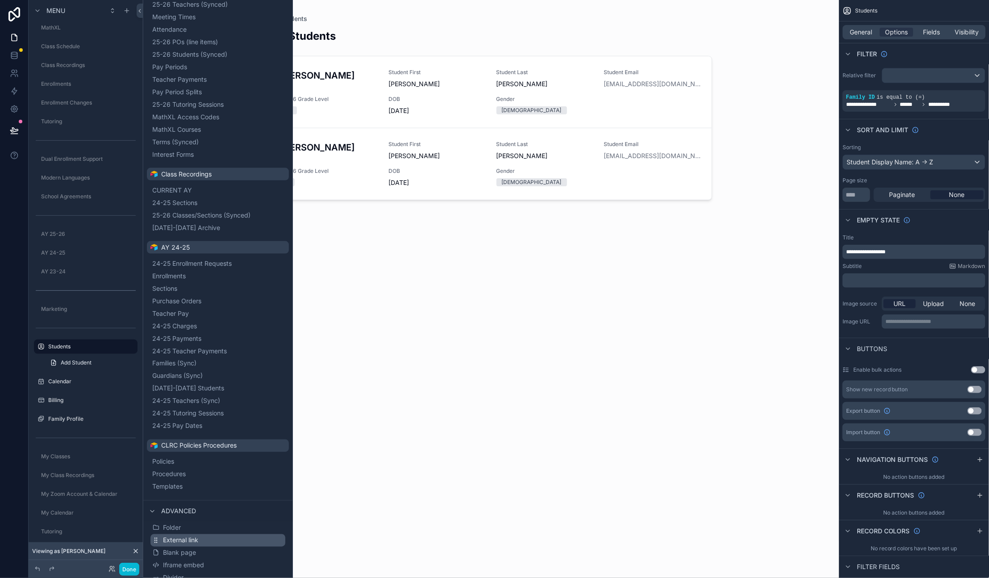
scroll to position [541, 0]
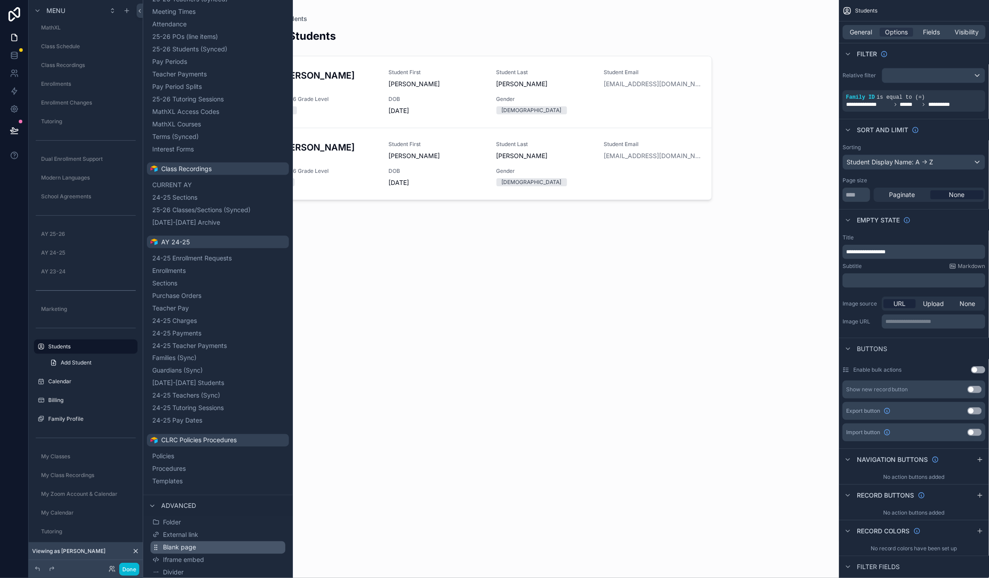
click at [193, 546] on span "Blank page" at bounding box center [179, 547] width 33 height 9
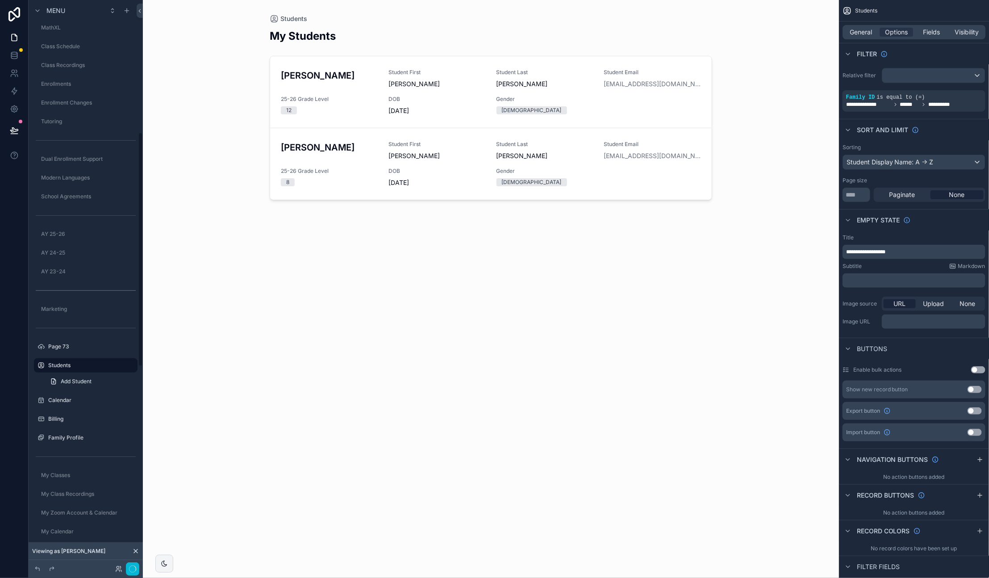
scroll to position [320, 0]
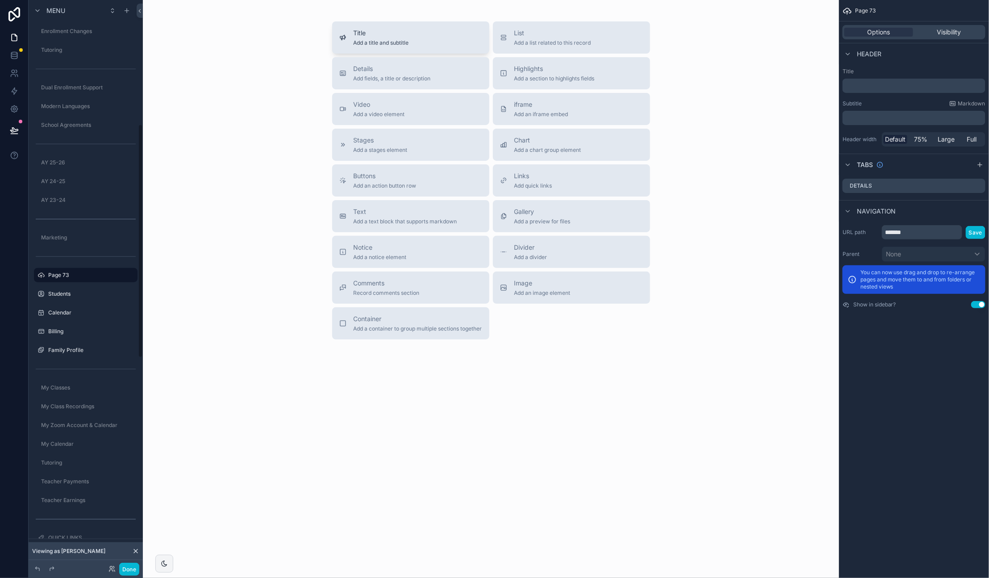
scroll to position [301, 0]
click at [521, 39] on span "Add a list related to this record" at bounding box center [552, 42] width 77 height 7
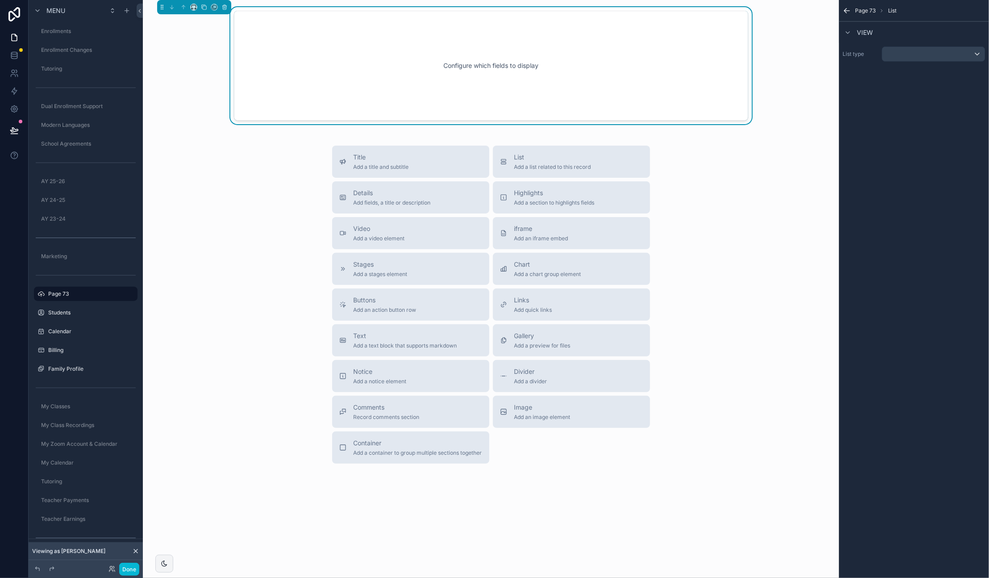
click at [847, 11] on icon "scrollable content" at bounding box center [847, 11] width 5 height 0
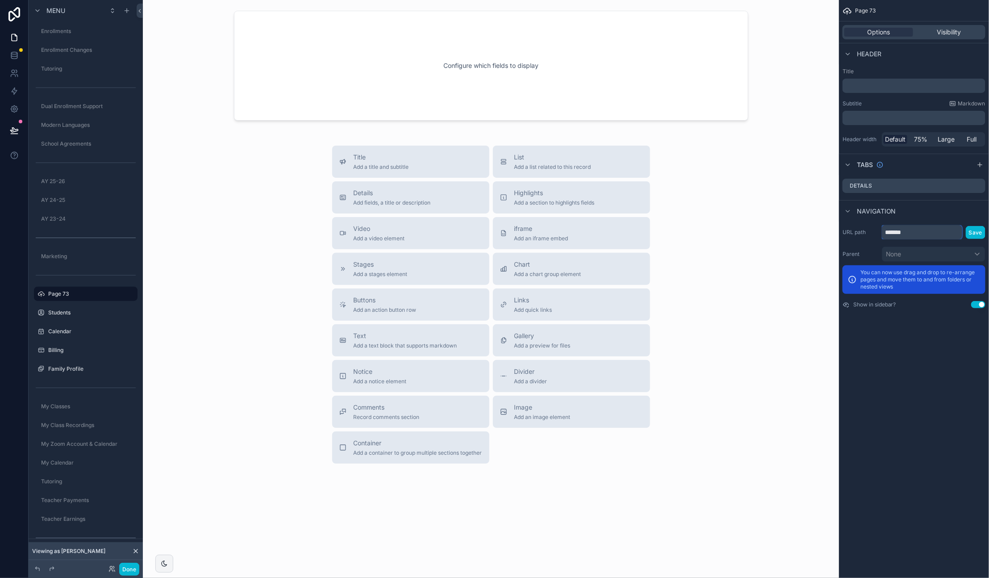
click at [925, 226] on input "*******" at bounding box center [922, 232] width 80 height 14
type input "*"
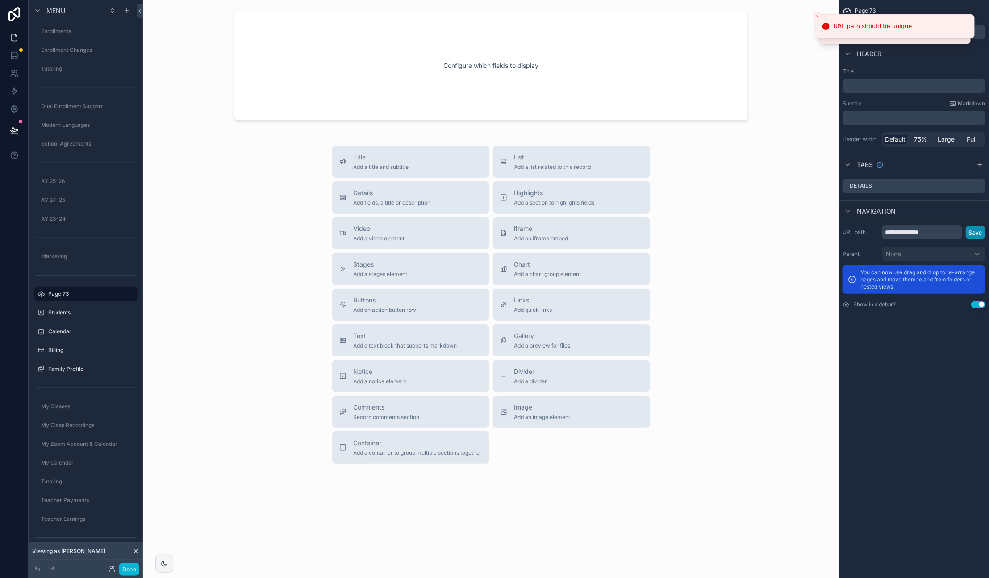
click at [970, 232] on button "Save" at bounding box center [976, 232] width 20 height 13
click at [911, 234] on input "**********" at bounding box center [922, 232] width 80 height 14
drag, startPoint x: 886, startPoint y: 232, endPoint x: 914, endPoint y: 222, distance: 29.7
click at [887, 232] on input "**********" at bounding box center [922, 232] width 80 height 14
type input "**********"
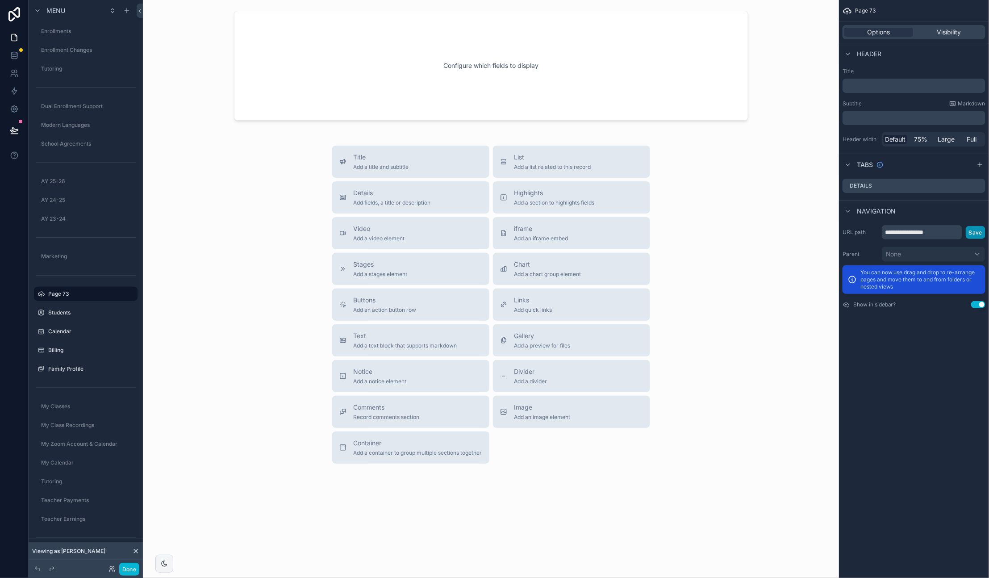
click at [973, 234] on button "Save" at bounding box center [976, 232] width 20 height 13
click at [60, 293] on label "Page 73" at bounding box center [83, 293] width 71 height 7
click at [115, 294] on icon "scrollable content" at bounding box center [117, 293] width 7 height 7
click at [60, 293] on input "*******" at bounding box center [78, 294] width 61 height 11
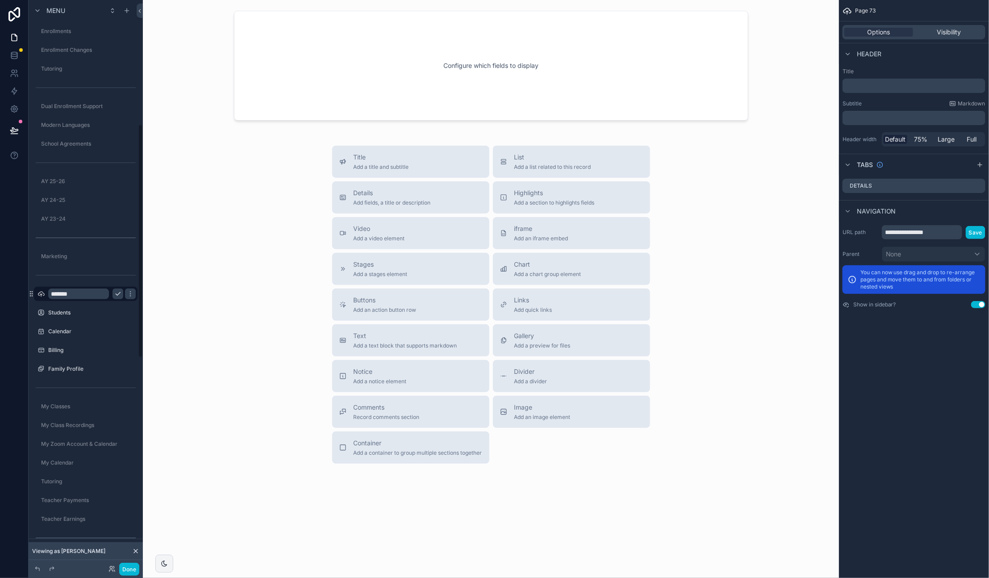
click at [60, 293] on input "*******" at bounding box center [78, 294] width 61 height 11
type input "**********"
click at [127, 296] on icon "scrollable content" at bounding box center [130, 293] width 7 height 7
click at [882, 33] on span "Options" at bounding box center [879, 32] width 23 height 9
click at [869, 112] on div "﻿" at bounding box center [914, 118] width 143 height 14
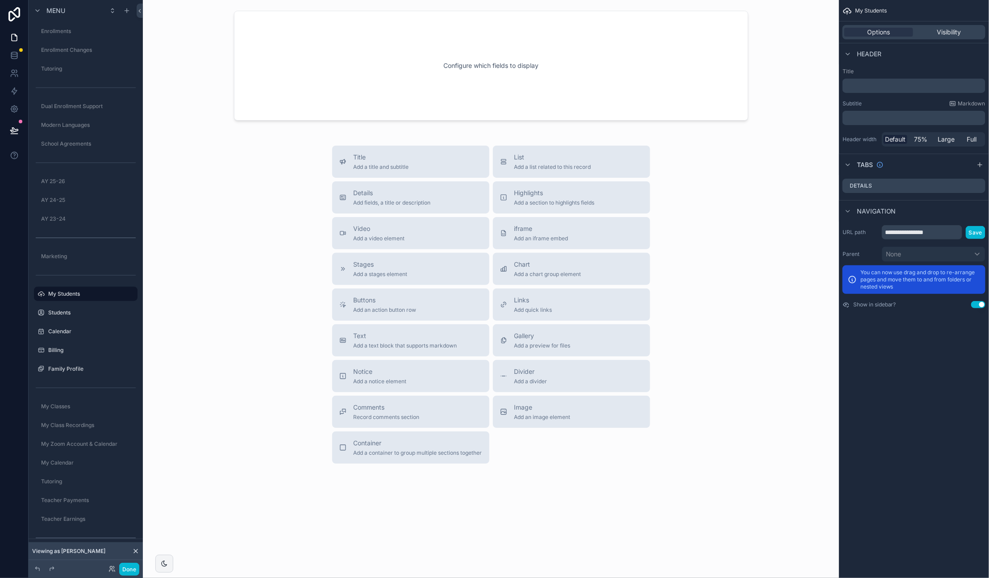
click at [867, 120] on p "﻿" at bounding box center [915, 117] width 138 height 9
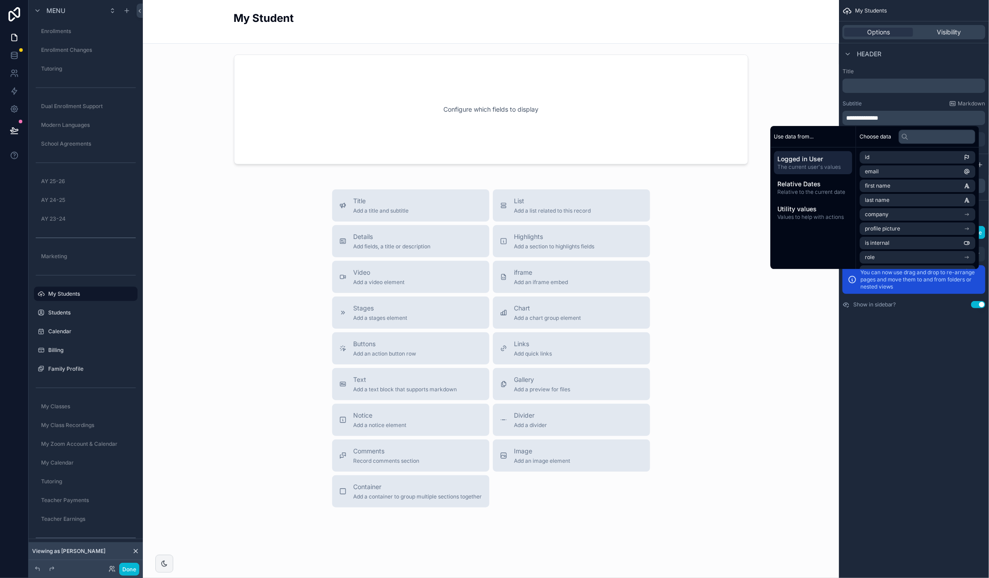
drag, startPoint x: 933, startPoint y: 336, endPoint x: 970, endPoint y: 283, distance: 64.5
click at [934, 335] on div "**********" at bounding box center [914, 289] width 150 height 578
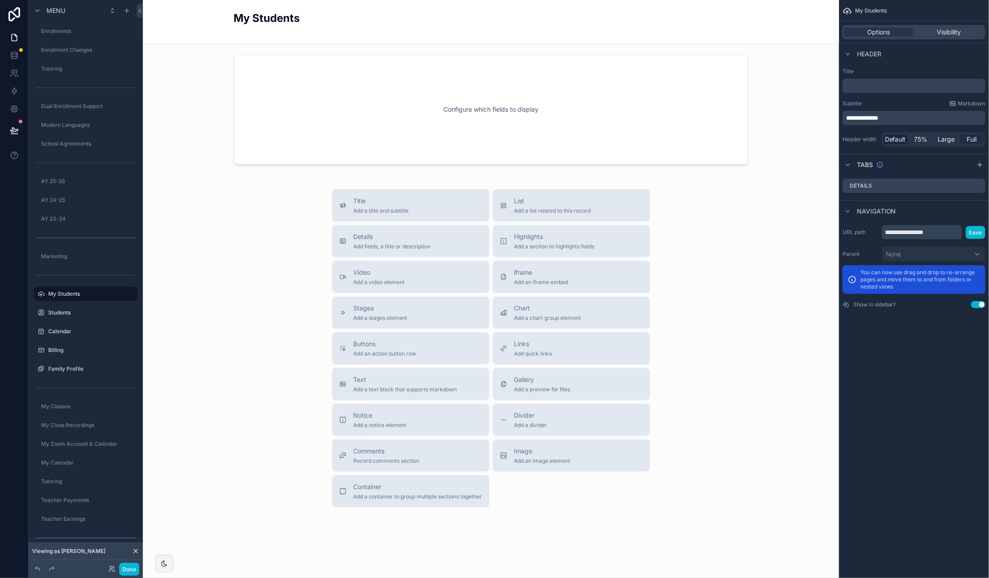
click at [974, 137] on span "Full" at bounding box center [972, 139] width 10 height 9
click at [954, 330] on div "**********" at bounding box center [914, 289] width 150 height 578
click at [954, 29] on span "Visibility" at bounding box center [949, 32] width 24 height 9
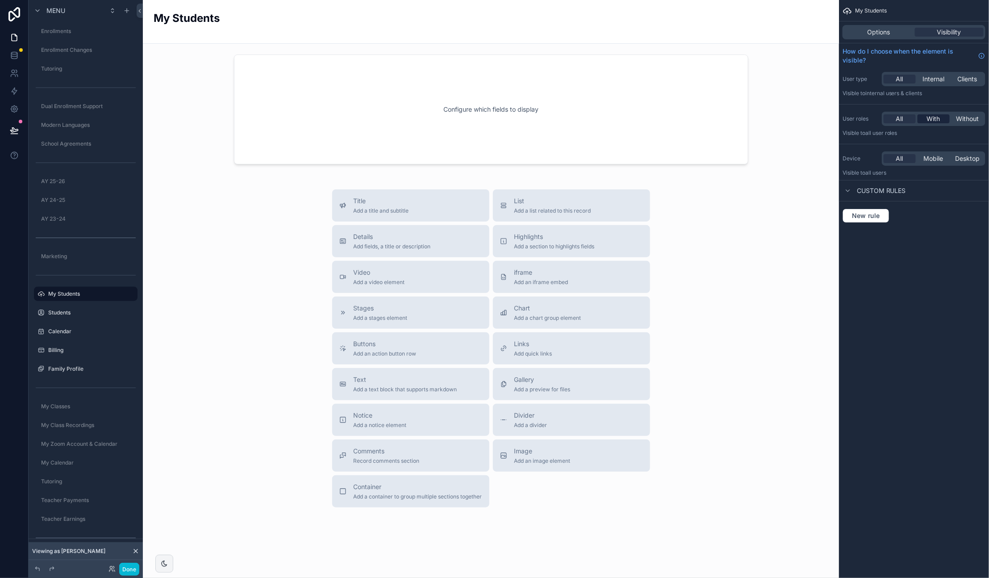
click at [937, 119] on span "With" at bounding box center [933, 118] width 13 height 9
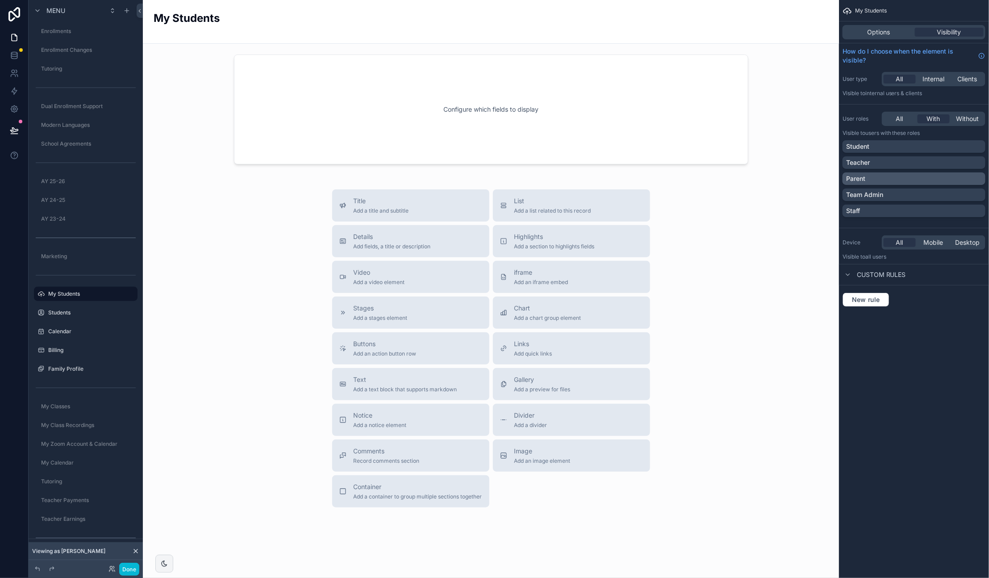
click at [881, 176] on div "Parent" at bounding box center [914, 178] width 136 height 9
click at [960, 194] on div "Team Admin" at bounding box center [914, 194] width 136 height 9
drag, startPoint x: 891, startPoint y: 367, endPoint x: 452, endPoint y: 269, distance: 449.8
click at [891, 367] on div "My Students Options Visibility How do I choose when the element is visible? Use…" at bounding box center [914, 289] width 150 height 578
click at [351, 92] on div "scrollable content" at bounding box center [491, 109] width 682 height 117
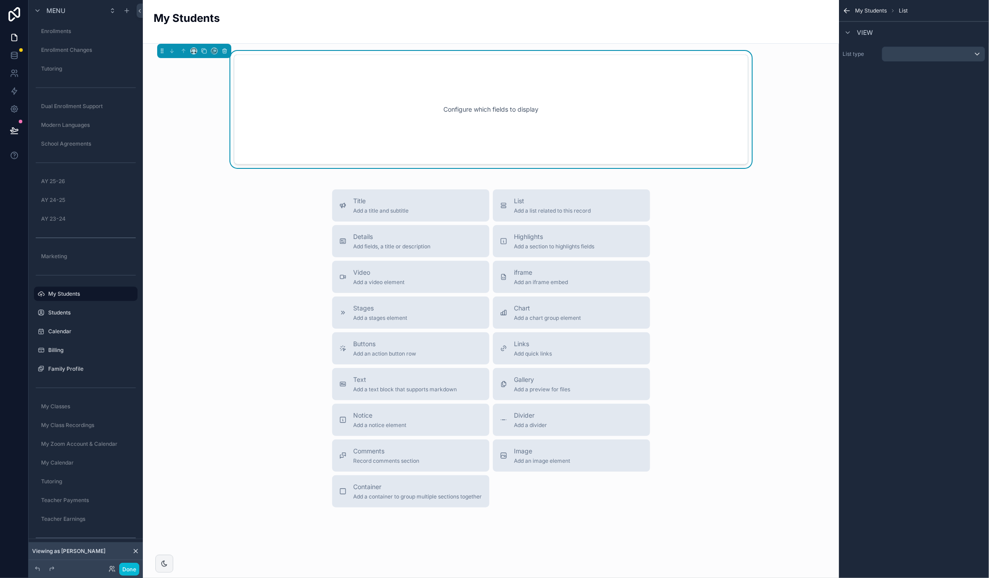
drag, startPoint x: 527, startPoint y: 205, endPoint x: 229, endPoint y: 212, distance: 297.9
click at [222, 230] on div "Title Add a title and subtitle List Add a list related to this record Details A…" at bounding box center [491, 348] width 682 height 318
click at [340, 83] on div "Configure which fields to display" at bounding box center [491, 109] width 485 height 80
click at [901, 58] on div "scrollable content" at bounding box center [933, 54] width 103 height 14
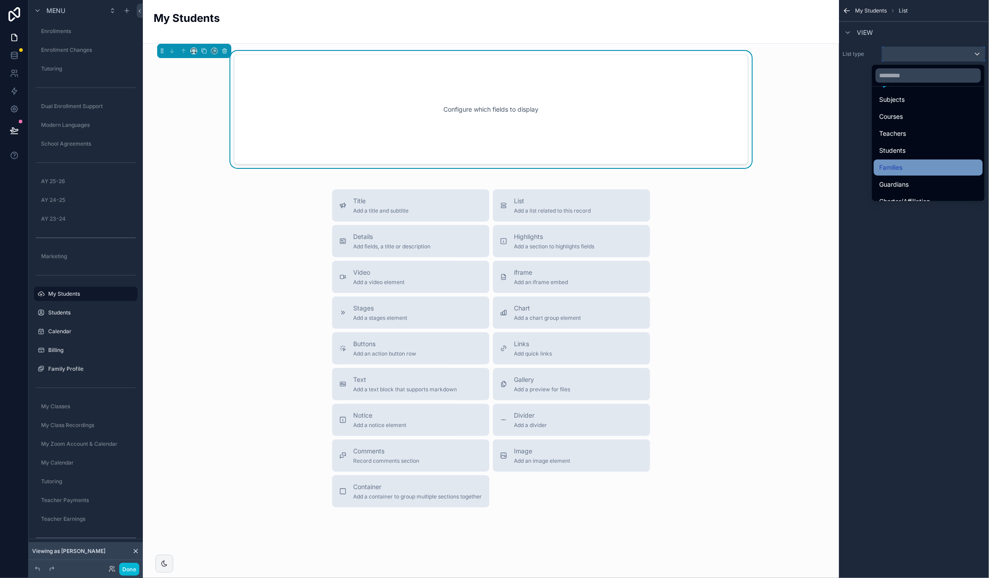
scroll to position [51, 0]
click at [923, 145] on div "Students" at bounding box center [928, 145] width 98 height 11
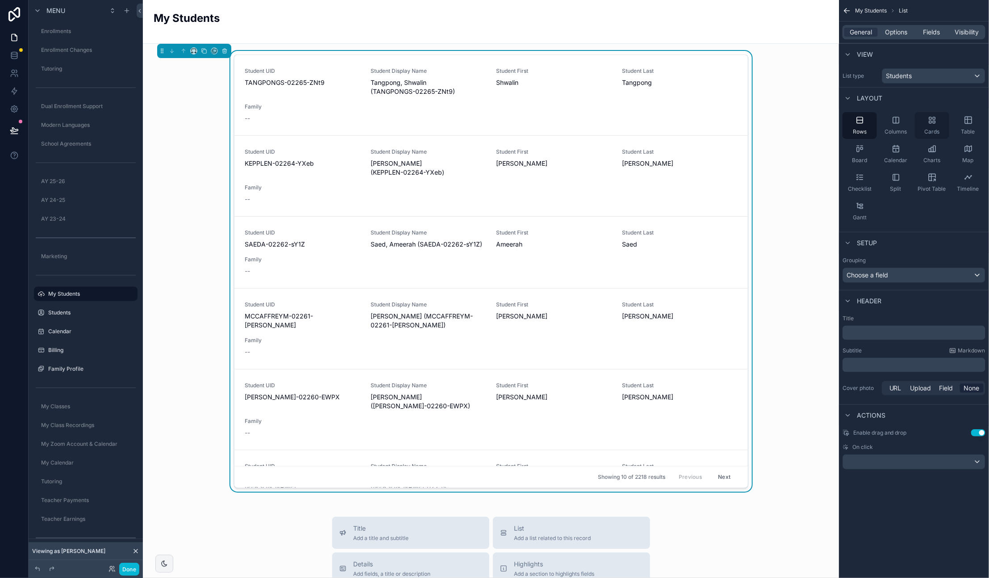
click at [935, 123] on icon "scrollable content" at bounding box center [934, 122] width 2 height 2
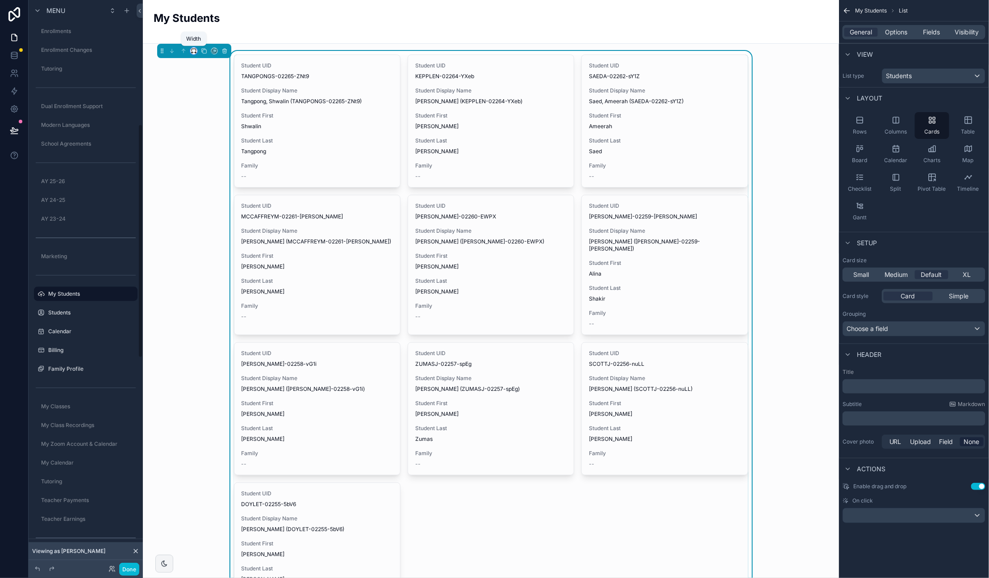
click at [193, 52] on icon "scrollable content" at bounding box center [194, 51] width 6 height 6
click at [215, 165] on span "Full width" at bounding box center [212, 169] width 28 height 11
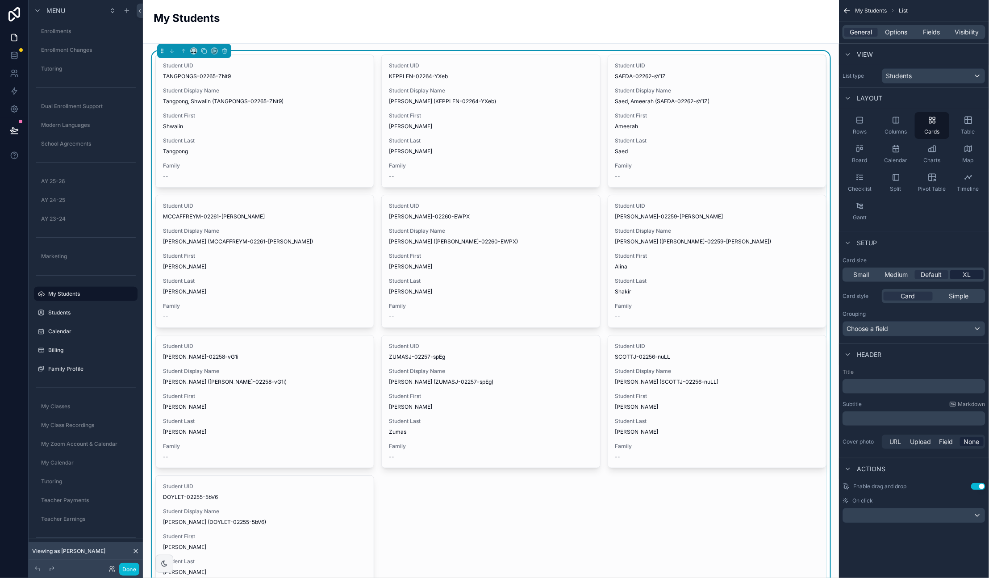
click at [965, 276] on span "XL" at bounding box center [967, 274] width 8 height 9
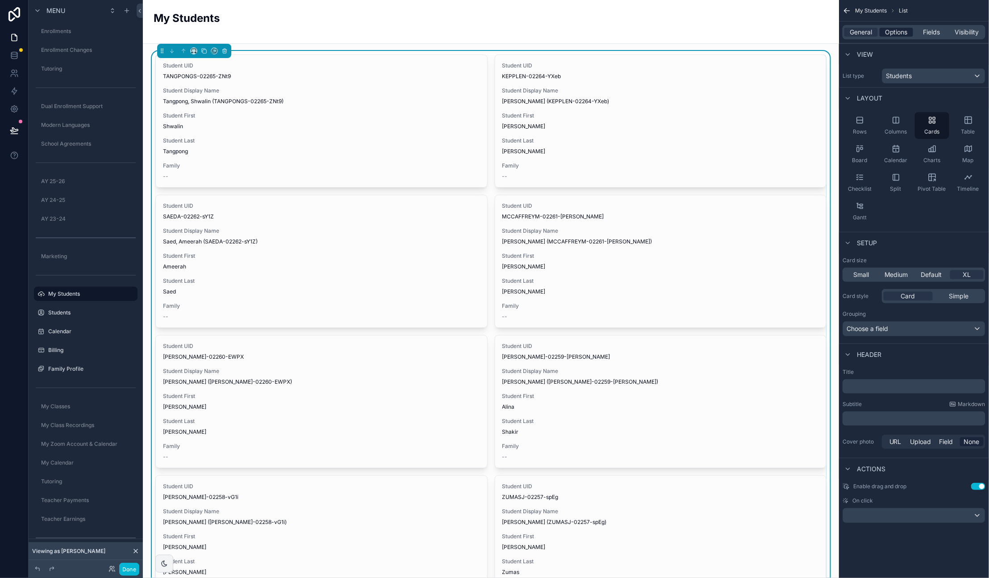
click at [902, 31] on span "Options" at bounding box center [896, 32] width 23 height 9
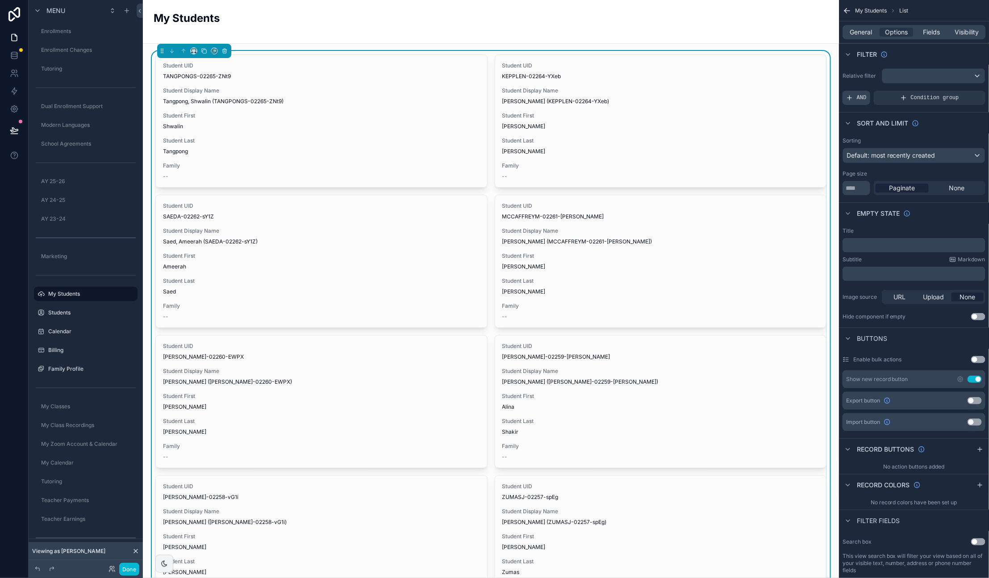
click at [852, 96] on icon "scrollable content" at bounding box center [849, 97] width 7 height 7
click at [902, 101] on div "Add a filter" at bounding box center [914, 98] width 143 height 14
click at [961, 93] on icon "scrollable content" at bounding box center [963, 91] width 5 height 5
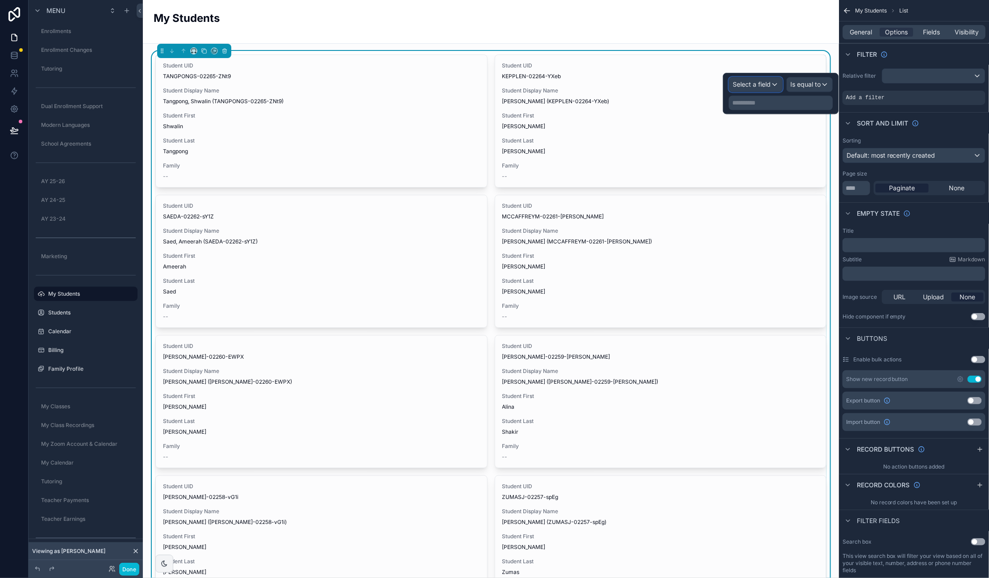
click at [767, 87] on span "Select a field" at bounding box center [752, 84] width 38 height 8
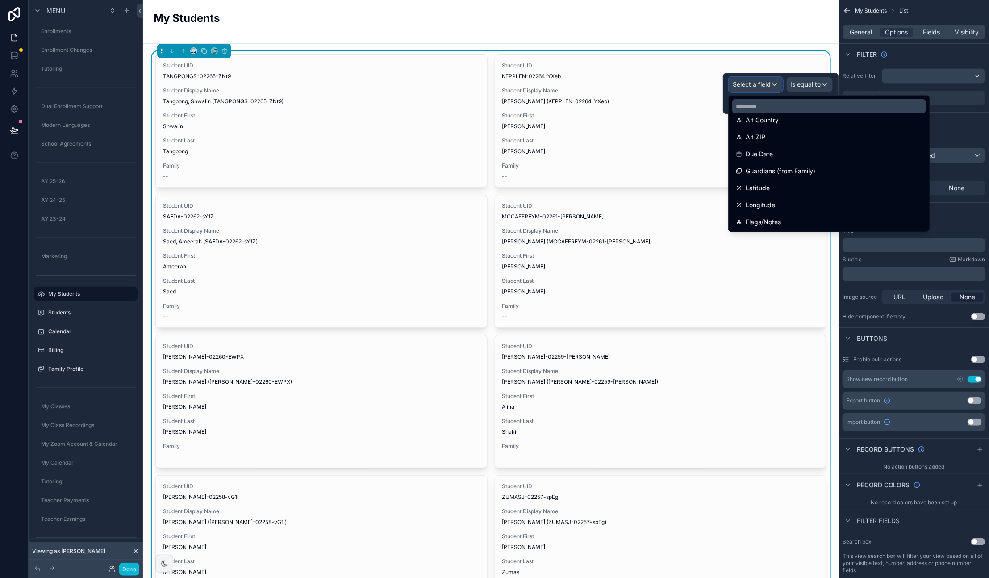
scroll to position [405, 0]
click at [795, 107] on input "text" at bounding box center [829, 106] width 194 height 14
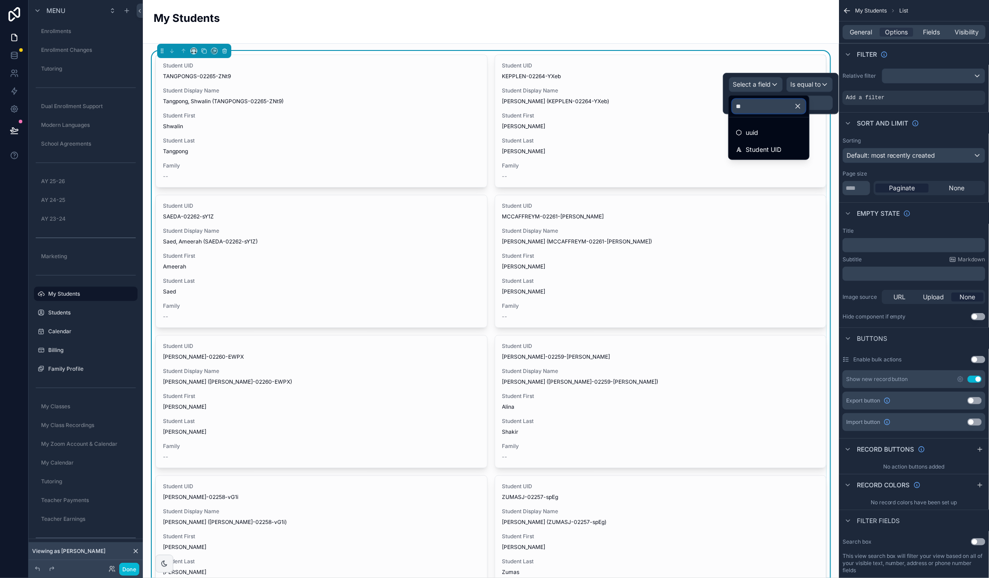
scroll to position [0, 0]
click at [794, 105] on input "***" at bounding box center [768, 106] width 73 height 14
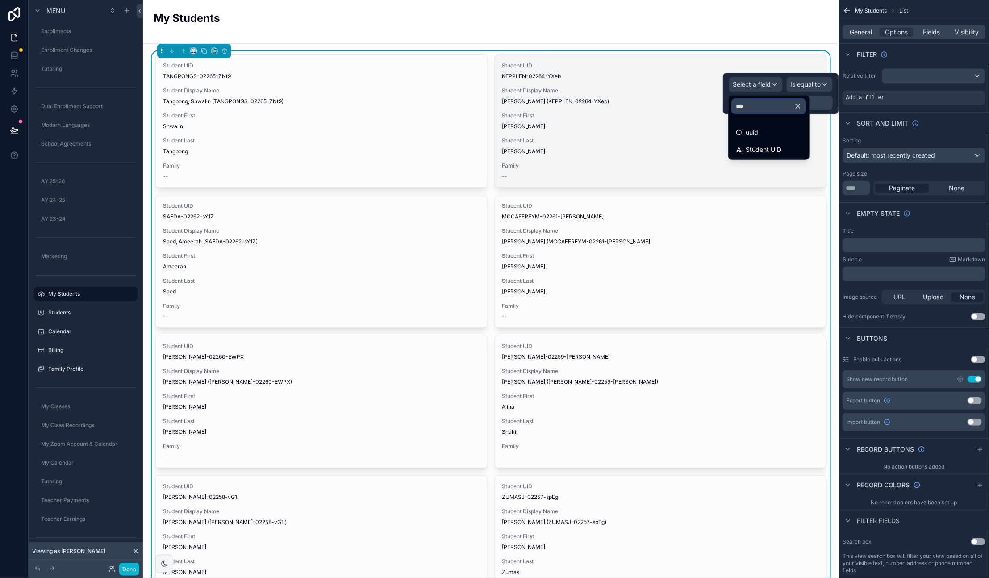
drag, startPoint x: 788, startPoint y: 105, endPoint x: 710, endPoint y: 104, distance: 78.2
click at [710, 104] on div "**********" at bounding box center [494, 289] width 989 height 578
type input "*"
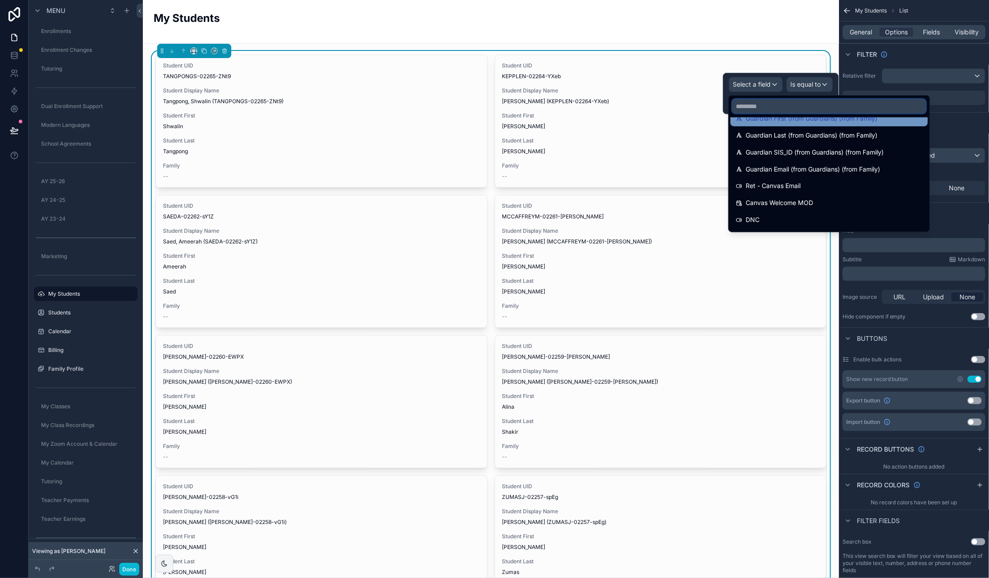
scroll to position [836, 0]
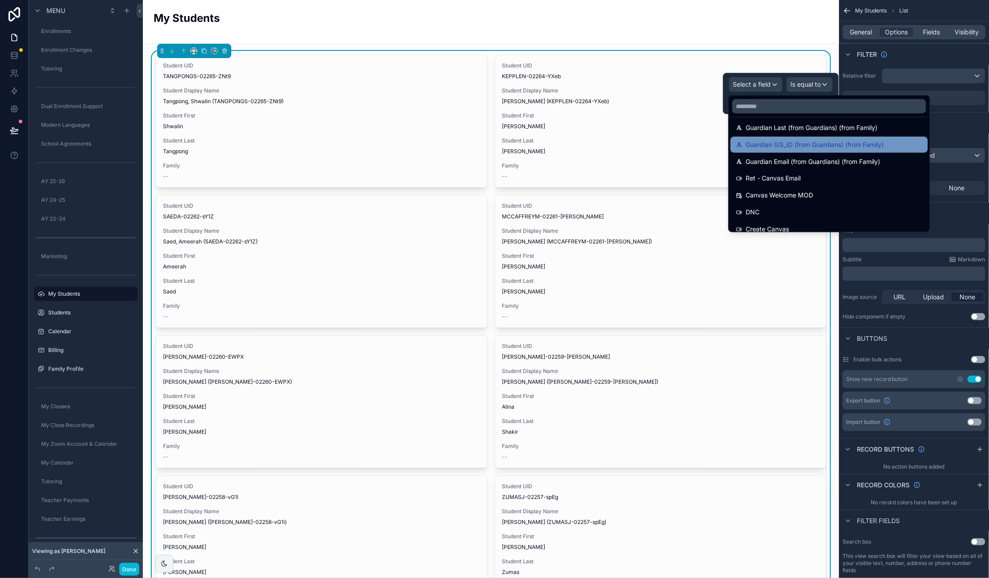
click at [822, 142] on span "Guardian SIS_ID (from Guardians) (from Family)" at bounding box center [815, 144] width 138 height 11
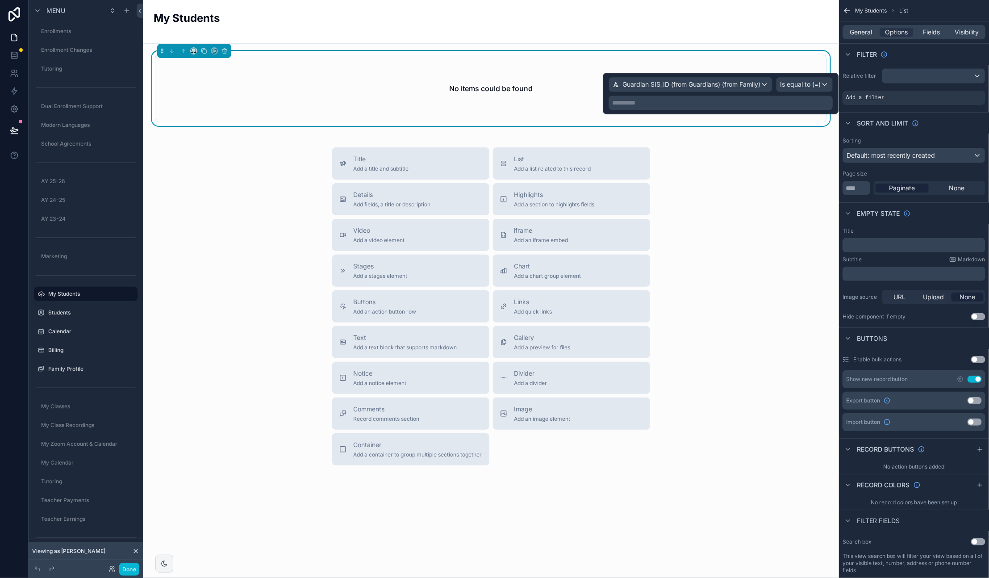
click at [747, 103] on p "**********" at bounding box center [721, 102] width 219 height 9
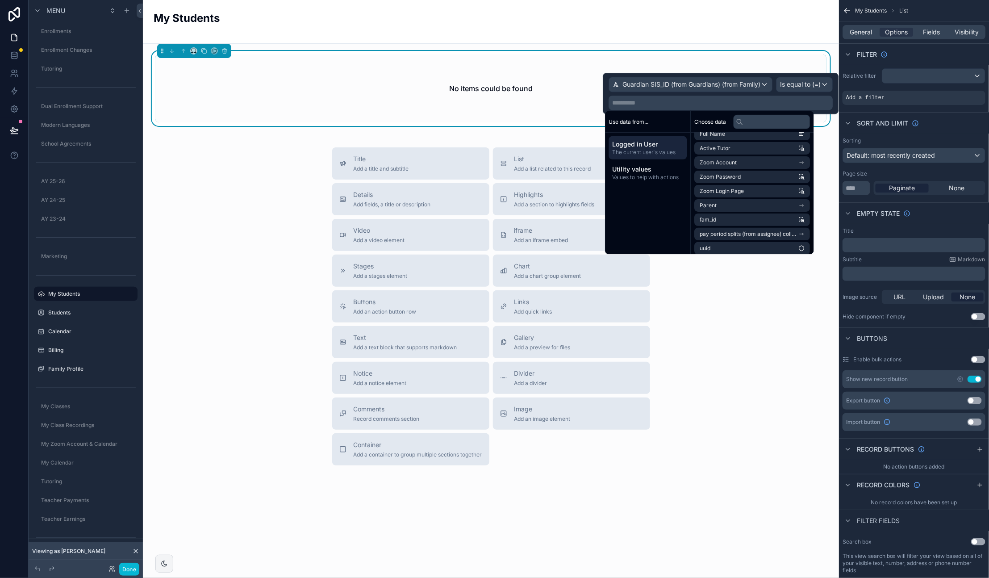
scroll to position [141, 0]
click at [761, 84] on div "Guardian SIS_ID (from Guardians) (from Family)" at bounding box center [690, 84] width 163 height 14
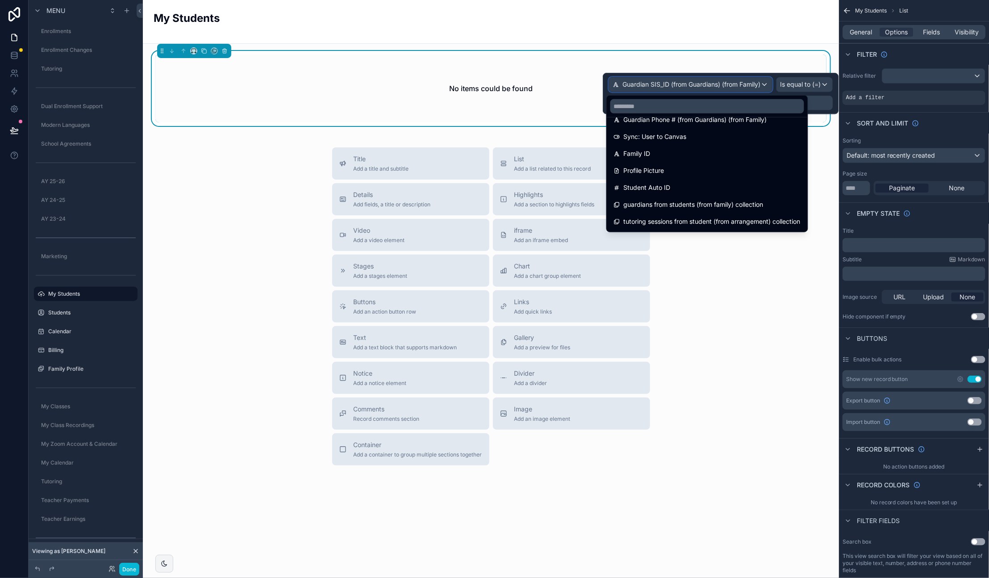
scroll to position [1182, 0]
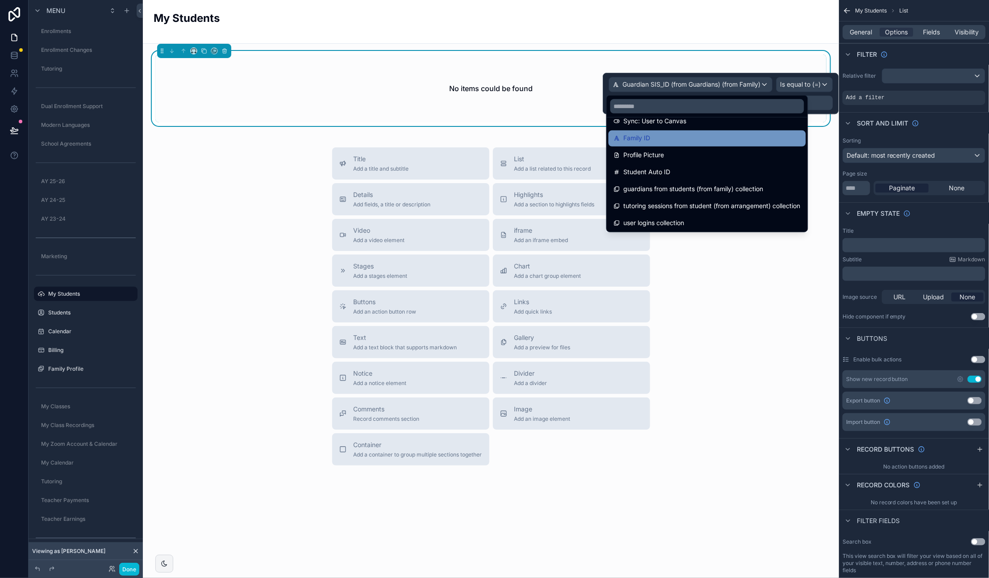
click at [700, 143] on div "Family ID" at bounding box center [707, 138] width 197 height 16
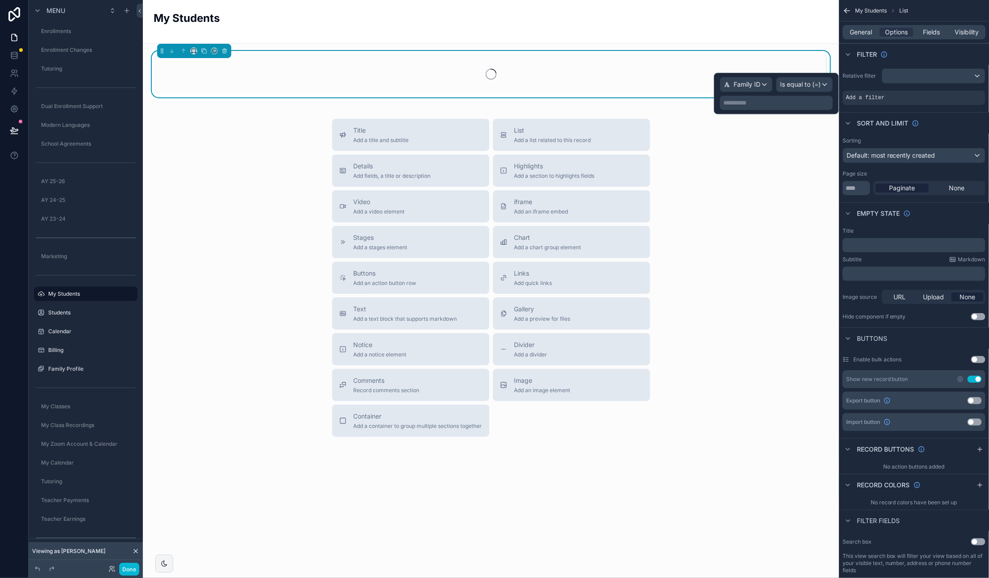
click at [786, 105] on p "**********" at bounding box center [777, 102] width 108 height 9
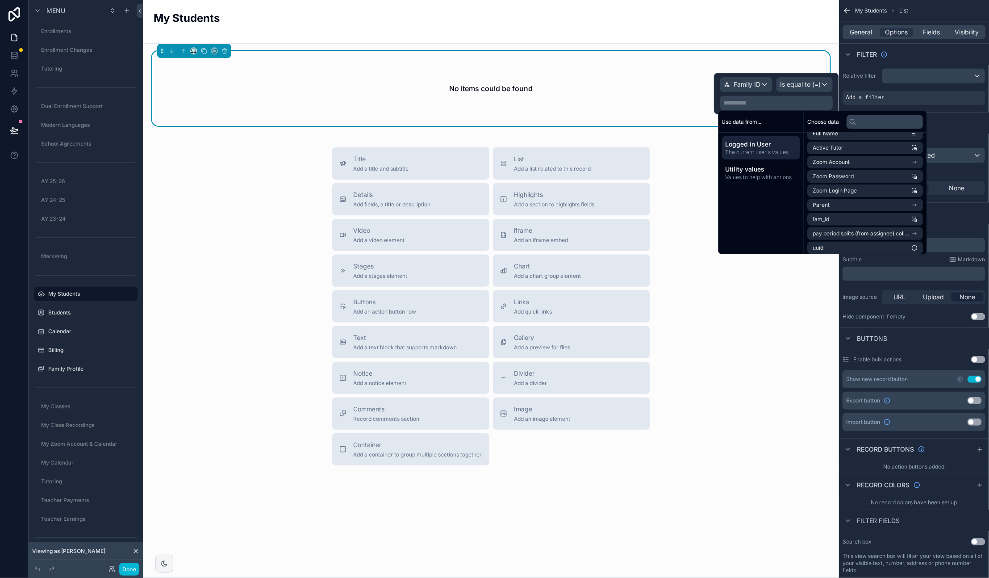
scroll to position [141, 0]
click at [865, 213] on li "fam_id" at bounding box center [866, 216] width 116 height 13
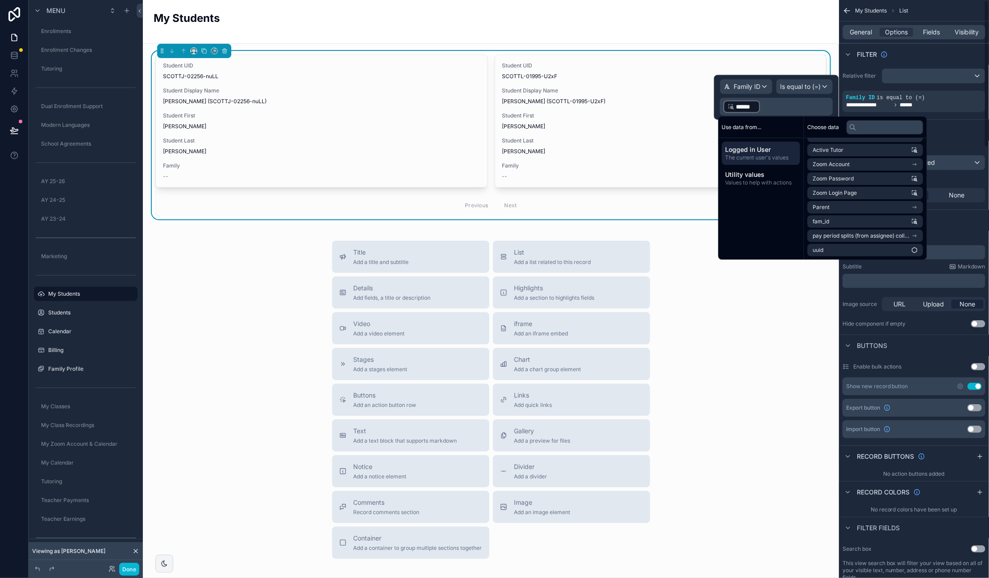
click at [787, 332] on div "Title Add a title and subtitle List Add a list related to this record Details A…" at bounding box center [491, 400] width 682 height 318
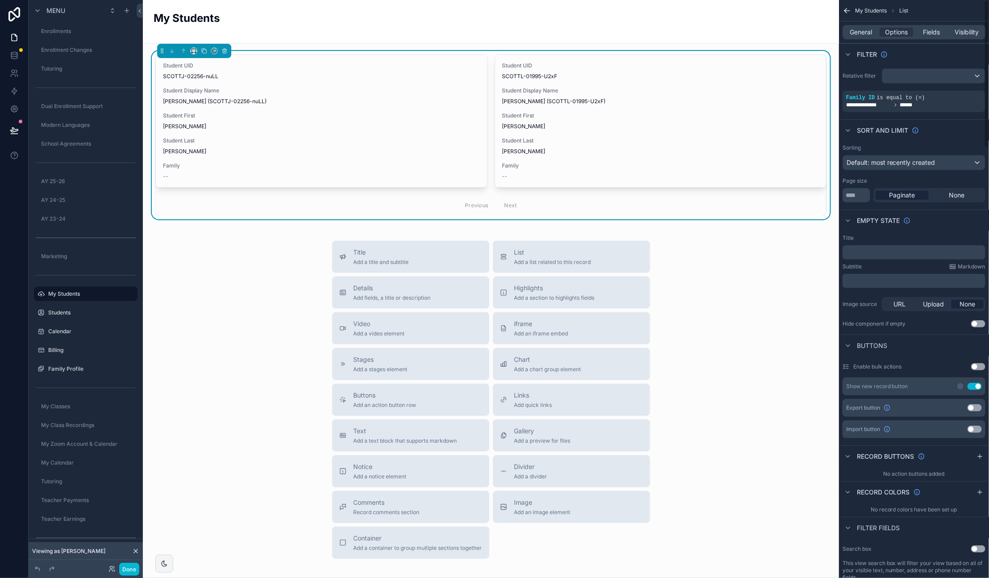
drag, startPoint x: 943, startPoint y: 197, endPoint x: 875, endPoint y: 208, distance: 69.2
click at [941, 198] on div "None" at bounding box center [957, 195] width 53 height 9
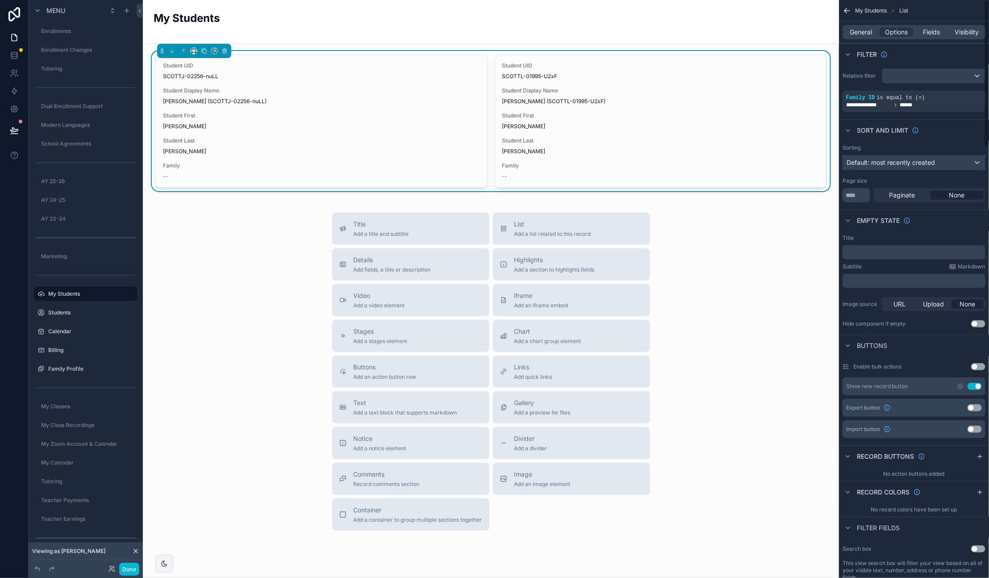
click at [888, 162] on span "Default: most recently created" at bounding box center [891, 163] width 89 height 8
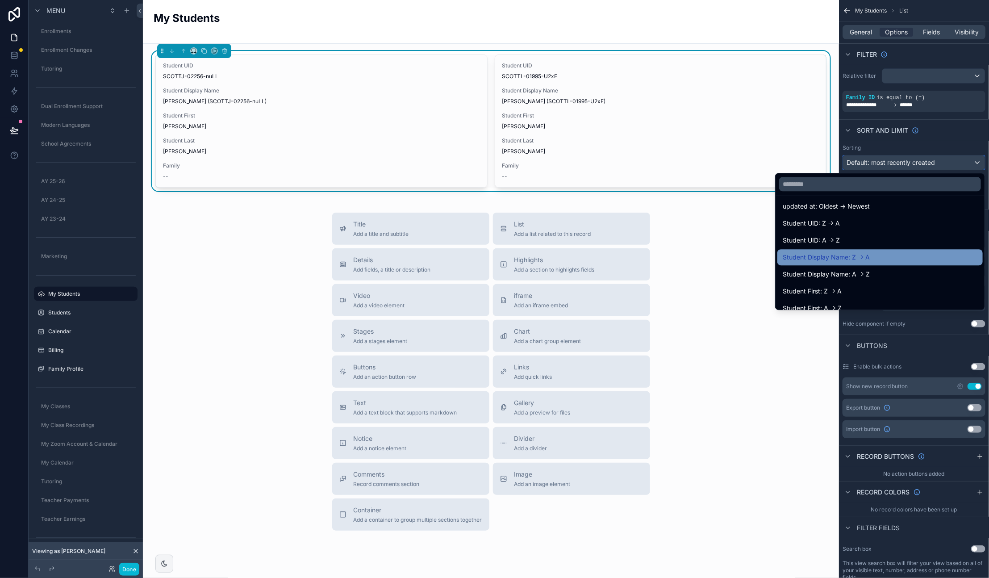
scroll to position [79, 0]
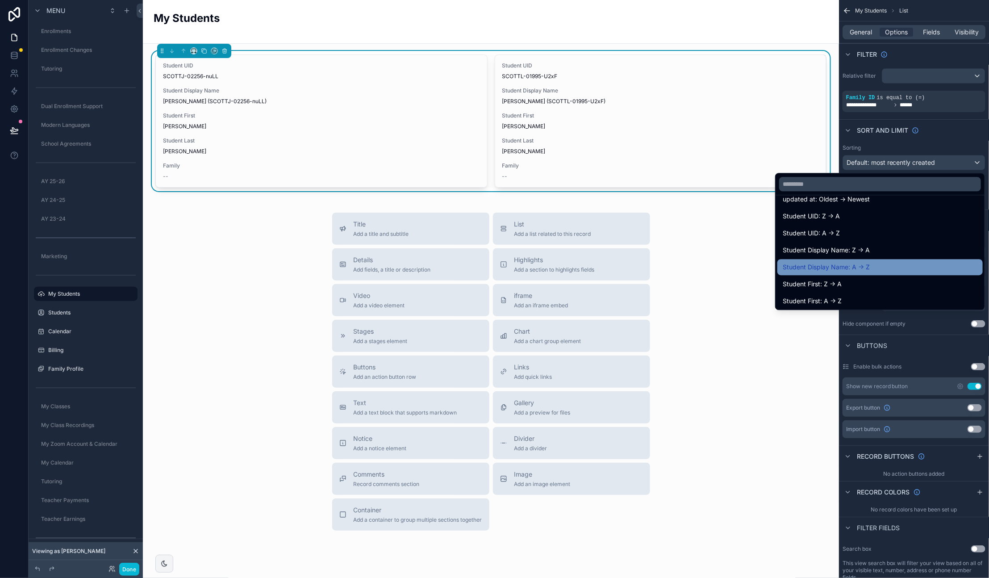
click at [870, 267] on div "Student Display Name: A -> Z" at bounding box center [880, 267] width 195 height 11
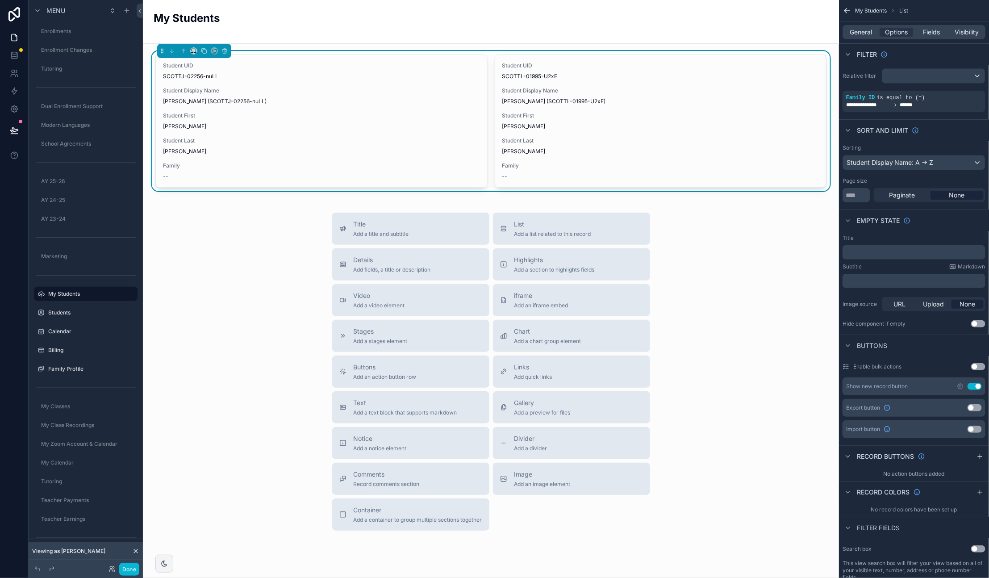
drag, startPoint x: 855, startPoint y: 34, endPoint x: 857, endPoint y: 41, distance: 6.6
click at [855, 34] on span "General" at bounding box center [861, 32] width 22 height 9
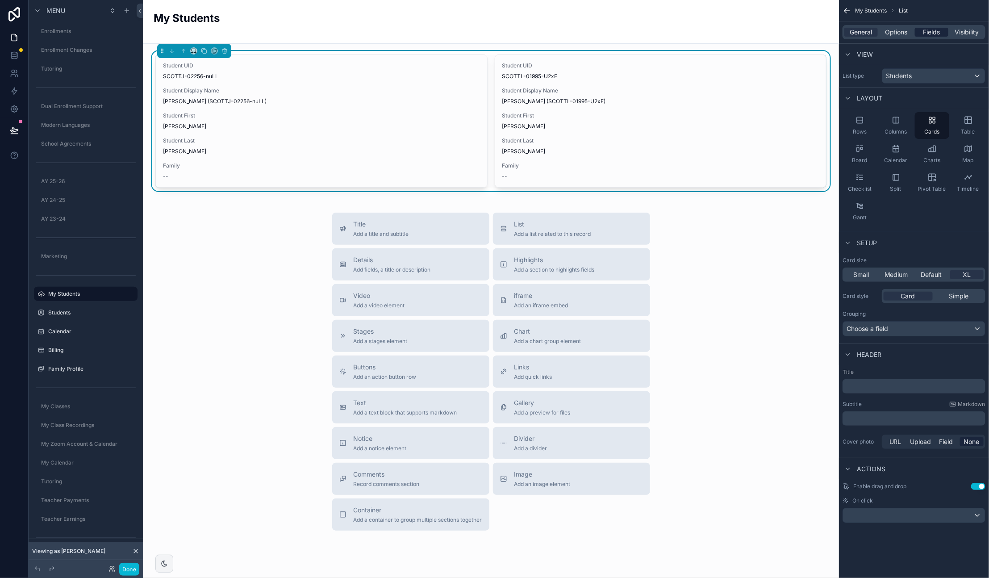
click at [930, 31] on span "Fields" at bounding box center [932, 32] width 17 height 9
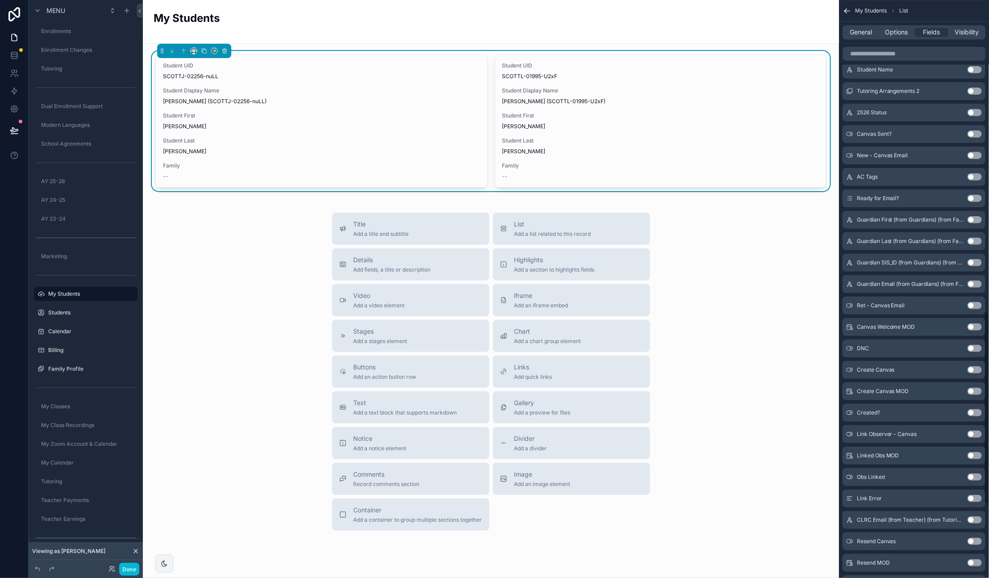
scroll to position [1154, 0]
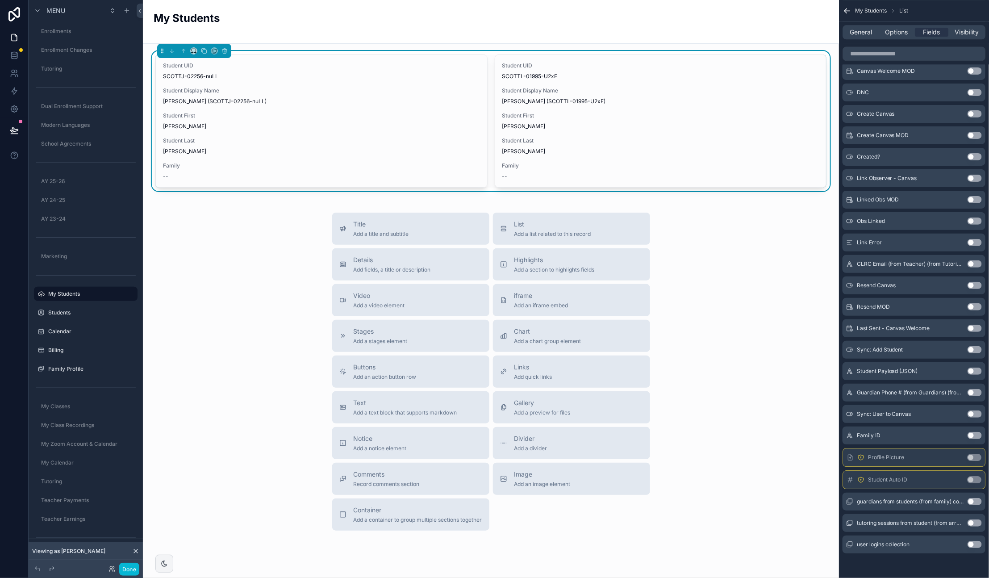
click at [976, 457] on button "Use setting" at bounding box center [974, 457] width 14 height 7
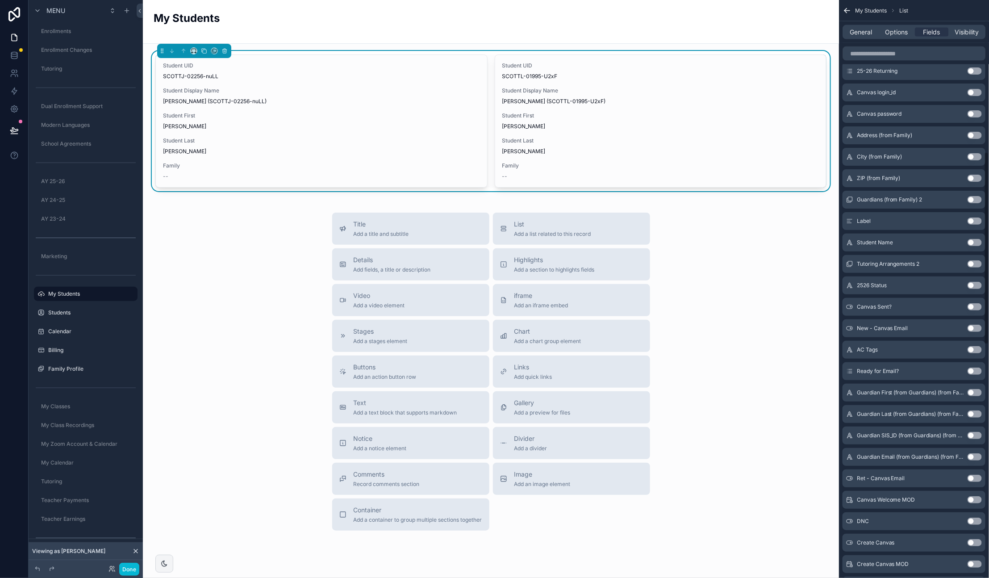
scroll to position [0, 0]
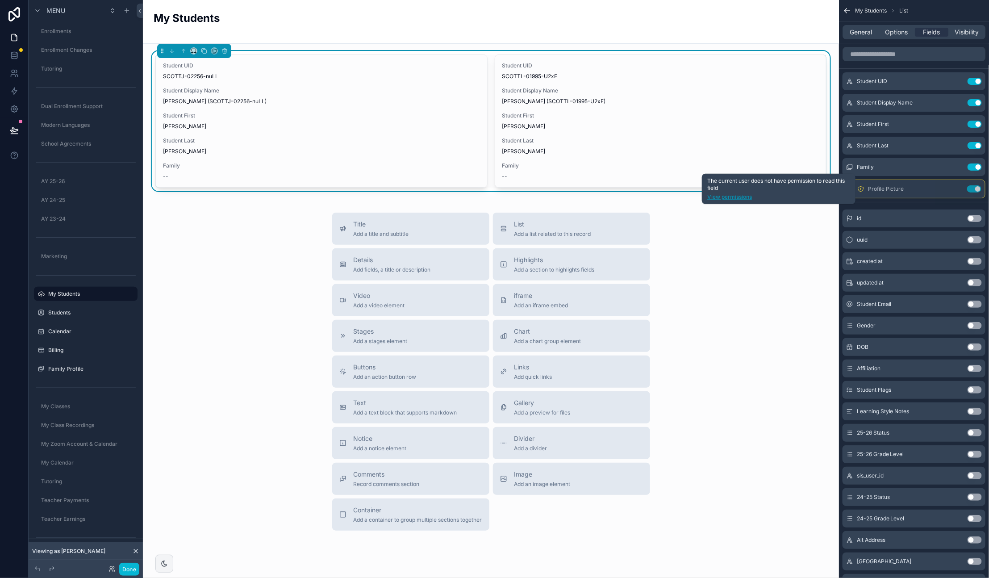
click at [748, 196] on link "View permissions" at bounding box center [778, 196] width 143 height 7
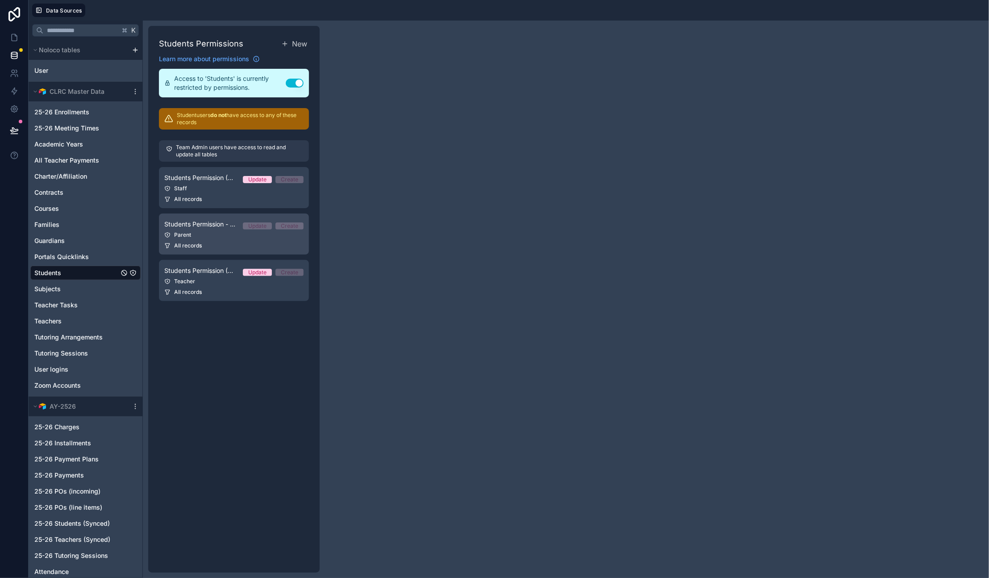
click at [262, 233] on div "Parent" at bounding box center [233, 234] width 139 height 7
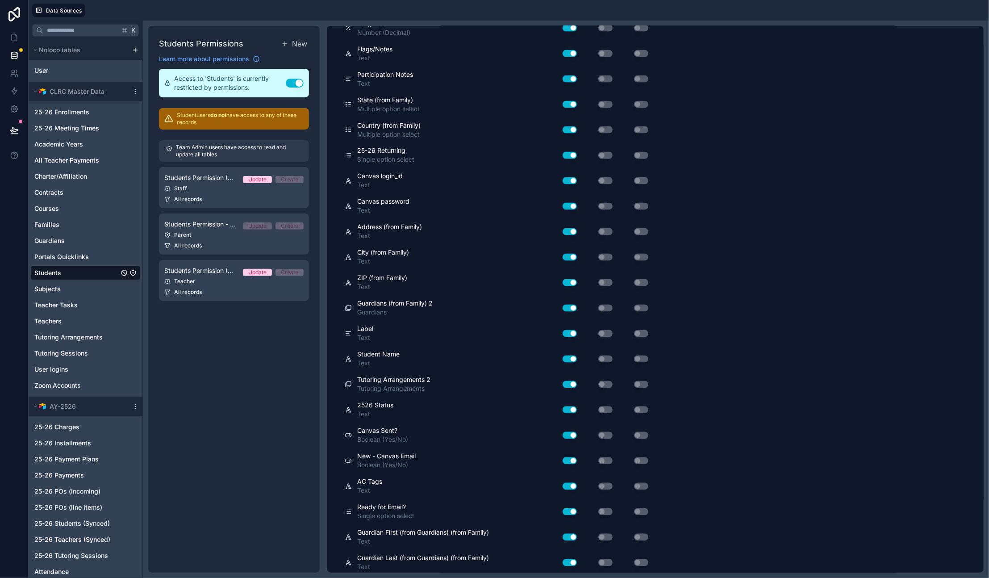
scroll to position [1440, 0]
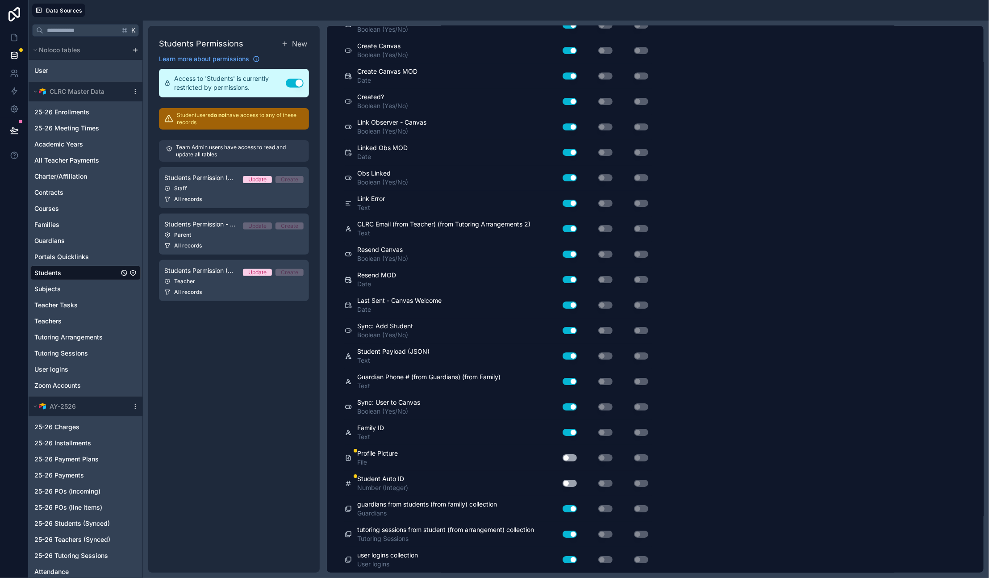
drag, startPoint x: 572, startPoint y: 458, endPoint x: 572, endPoint y: 466, distance: 8.1
click at [572, 458] on button "Use setting" at bounding box center [570, 457] width 14 height 7
drag, startPoint x: 571, startPoint y: 483, endPoint x: 585, endPoint y: 481, distance: 14.0
click at [571, 483] on button "Use setting" at bounding box center [570, 483] width 14 height 7
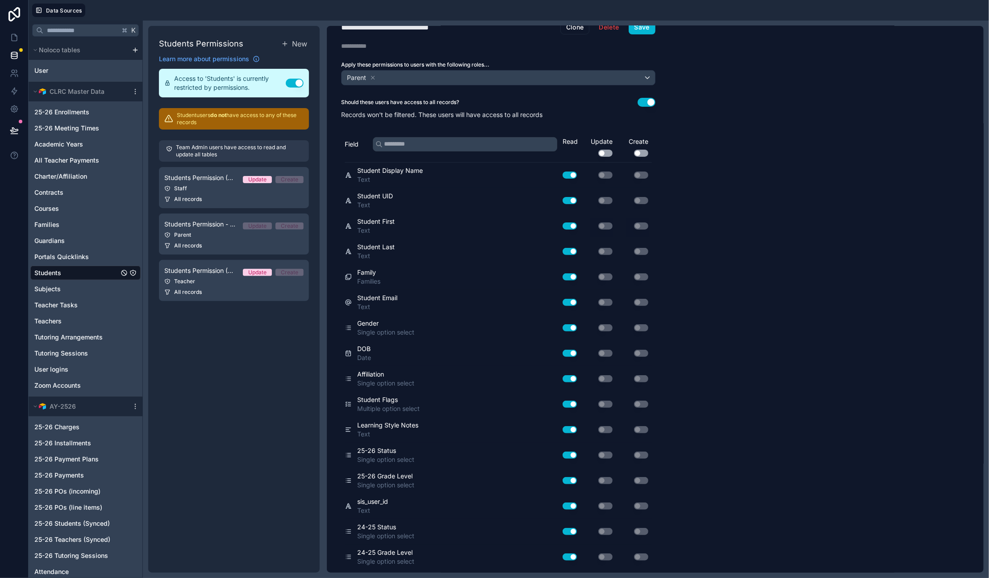
scroll to position [0, 0]
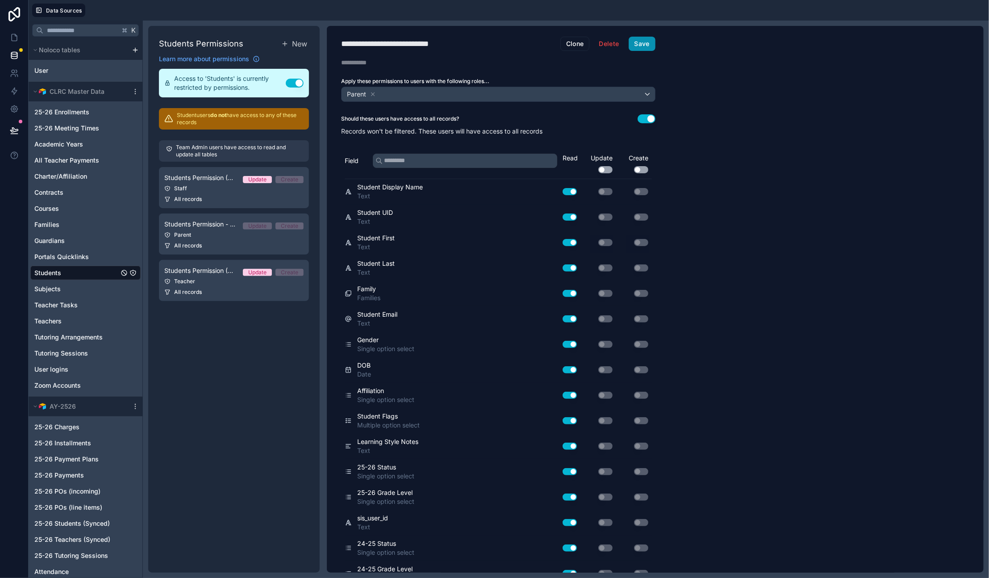
click at [641, 48] on button "Save" at bounding box center [642, 44] width 27 height 14
click at [19, 37] on link at bounding box center [14, 38] width 28 height 18
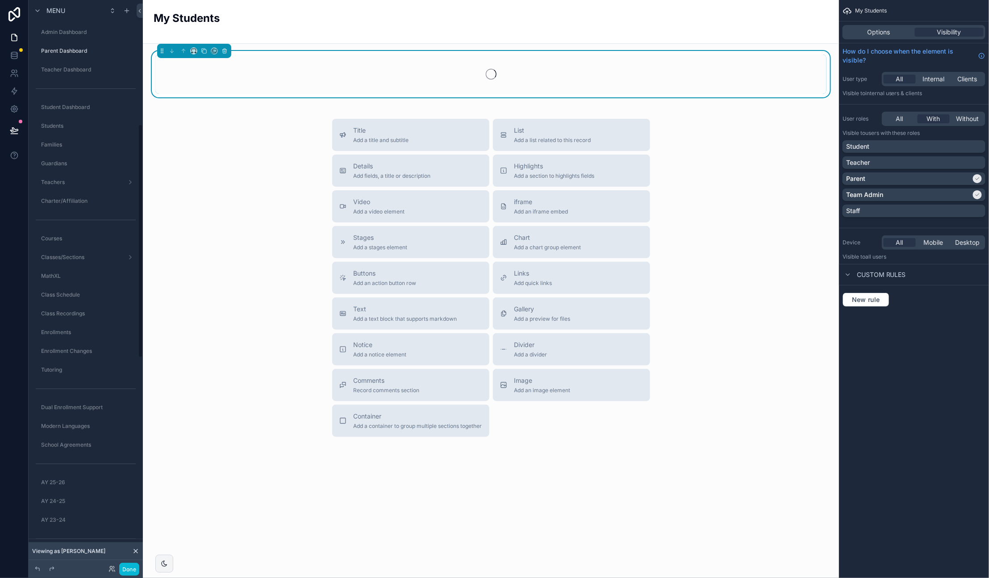
scroll to position [301, 0]
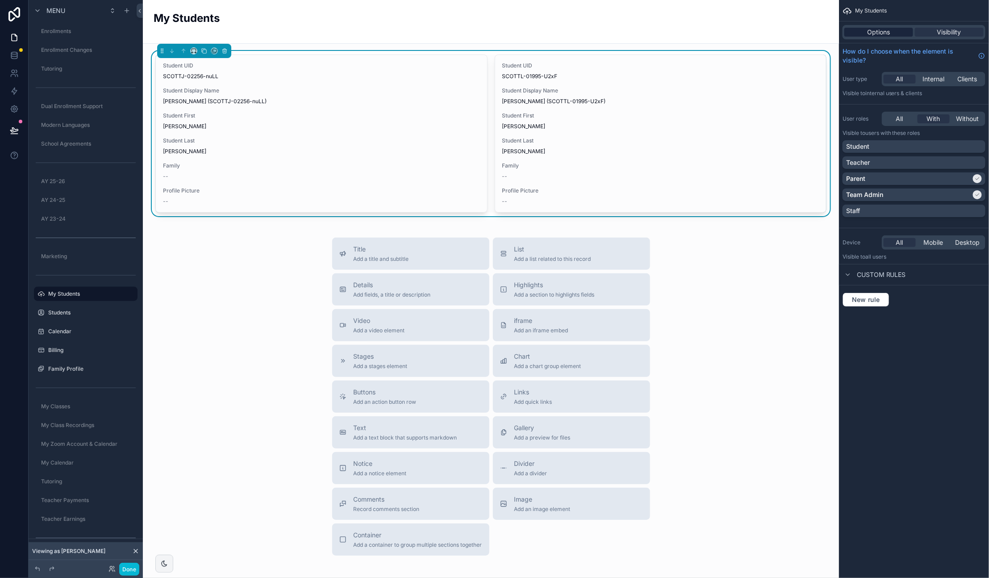
click at [901, 33] on div "Options" at bounding box center [879, 32] width 69 height 9
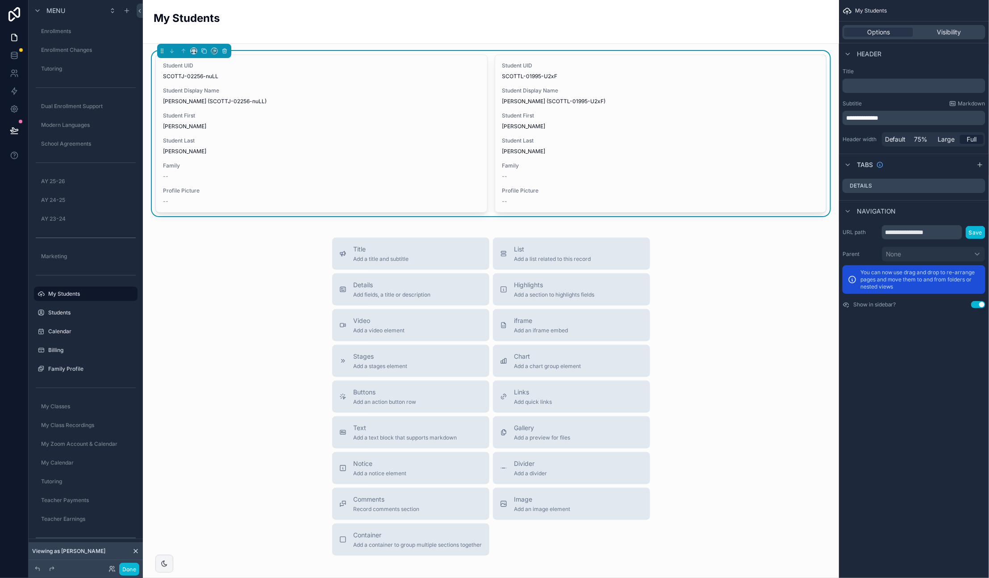
click at [492, 57] on div "Student UID SCOTTJ-02256-nuLL Student Display Name Scott, Jacob (SCOTTJ-02256-n…" at bounding box center [490, 133] width 671 height 158
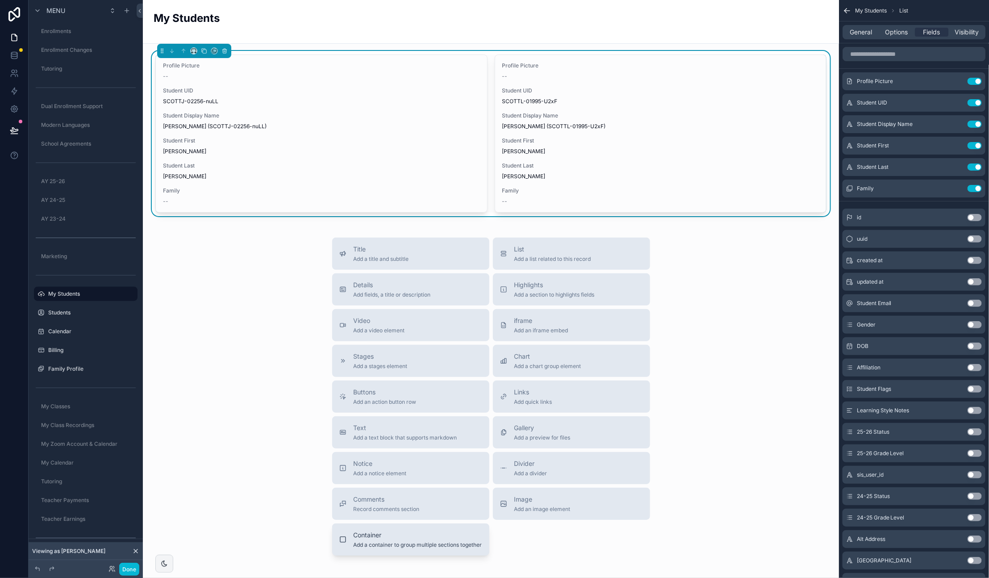
click at [430, 531] on span "Container" at bounding box center [418, 535] width 129 height 9
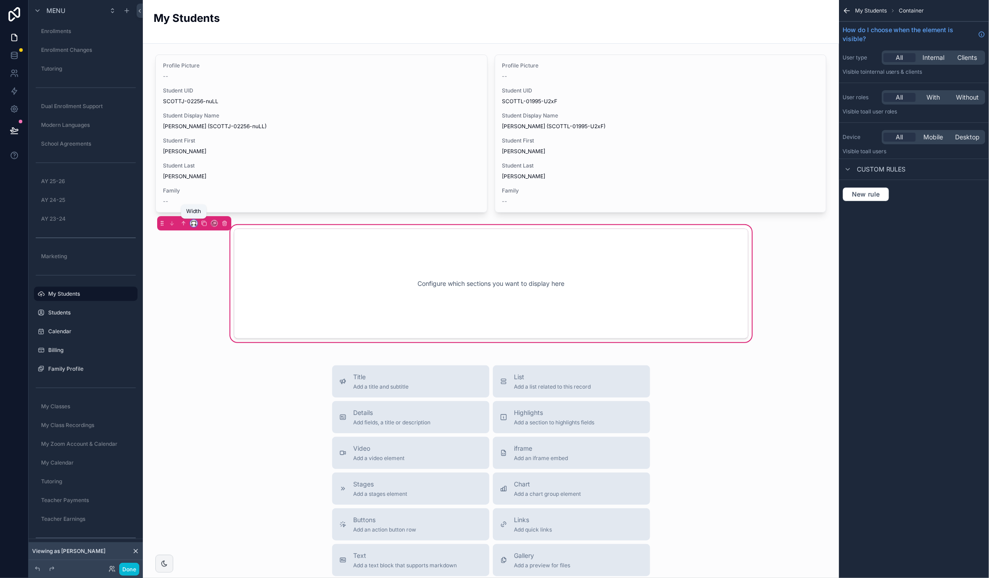
click at [193, 223] on icon "scrollable content" at bounding box center [194, 223] width 6 height 6
click at [216, 293] on div "50%" at bounding box center [212, 290] width 28 height 11
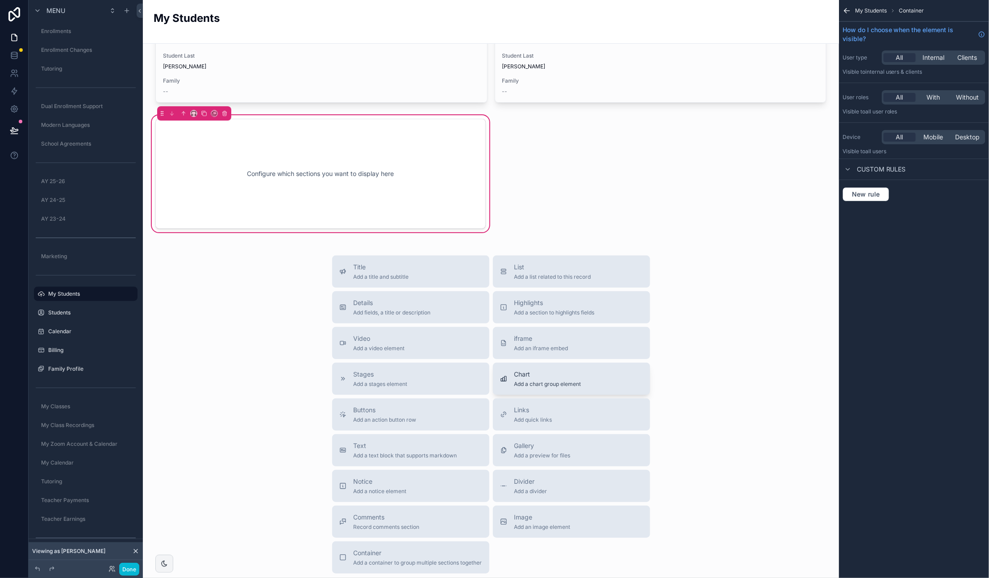
scroll to position [110, 0]
click at [529, 520] on span "Image" at bounding box center [542, 516] width 56 height 9
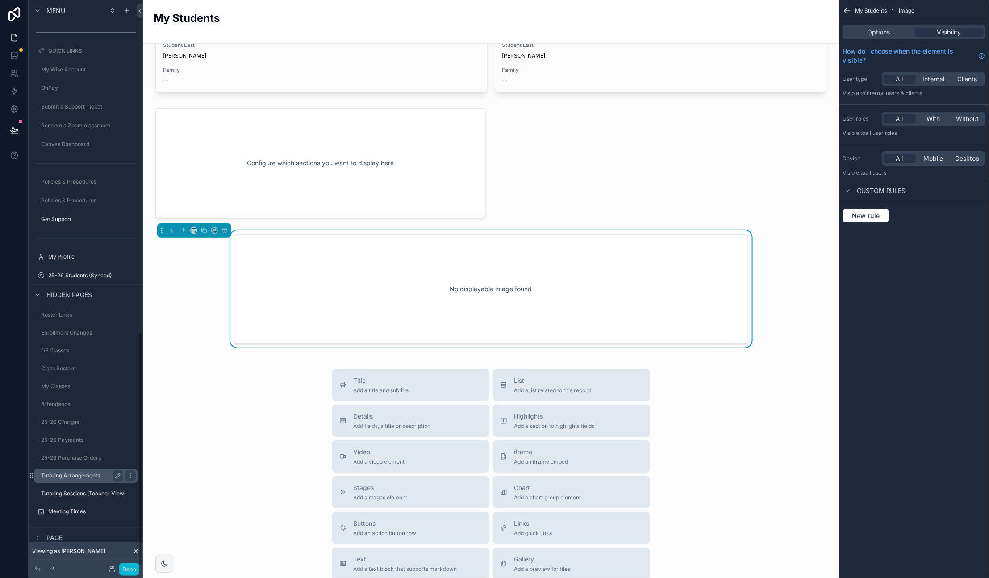
scroll to position [808, 0]
click at [38, 535] on icon "scrollable content" at bounding box center [37, 536] width 7 height 7
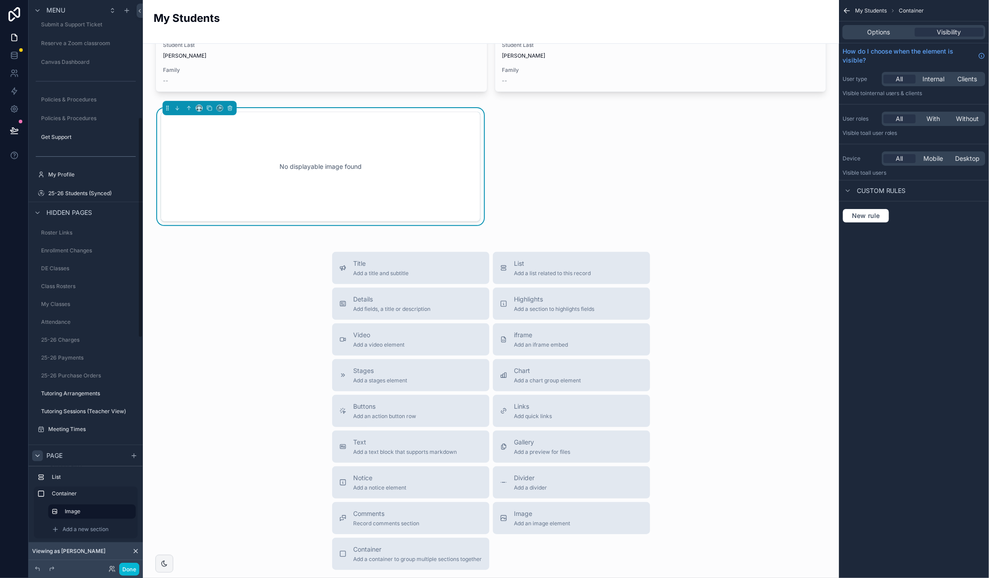
scroll to position [301, 0]
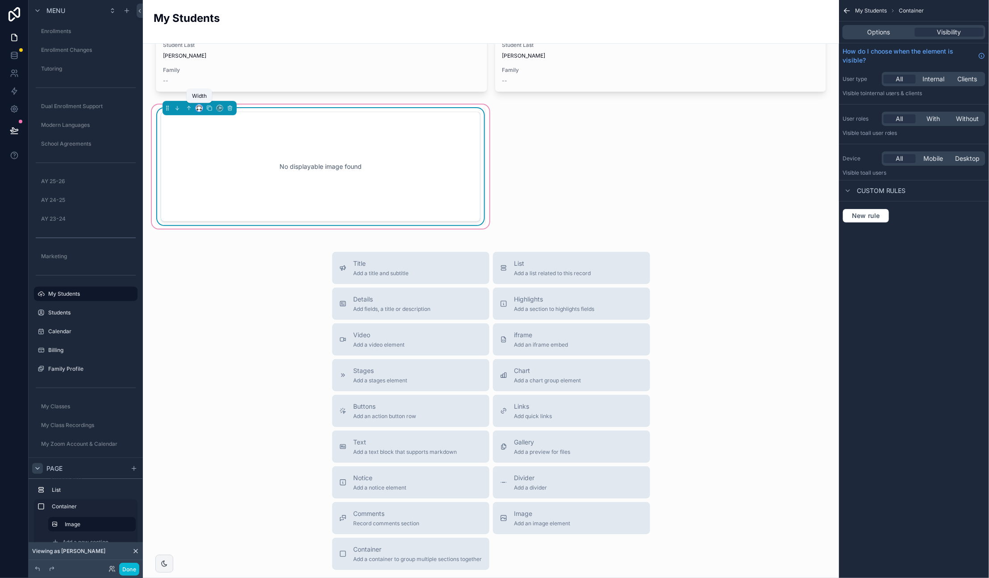
click at [200, 106] on icon "scrollable content" at bounding box center [199, 108] width 6 height 6
click at [209, 139] on span "25%" at bounding box center [210, 141] width 14 height 11
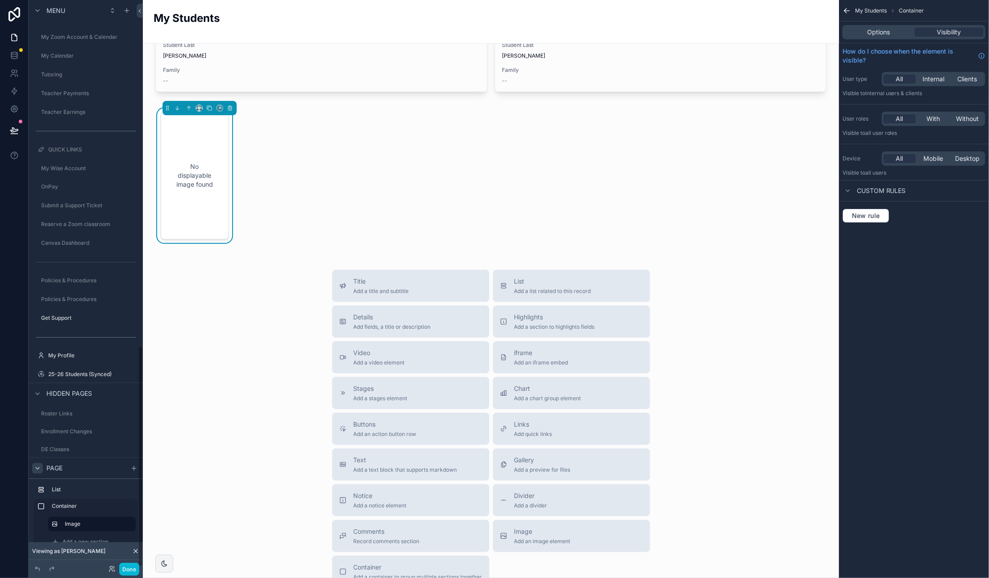
scroll to position [890, 0]
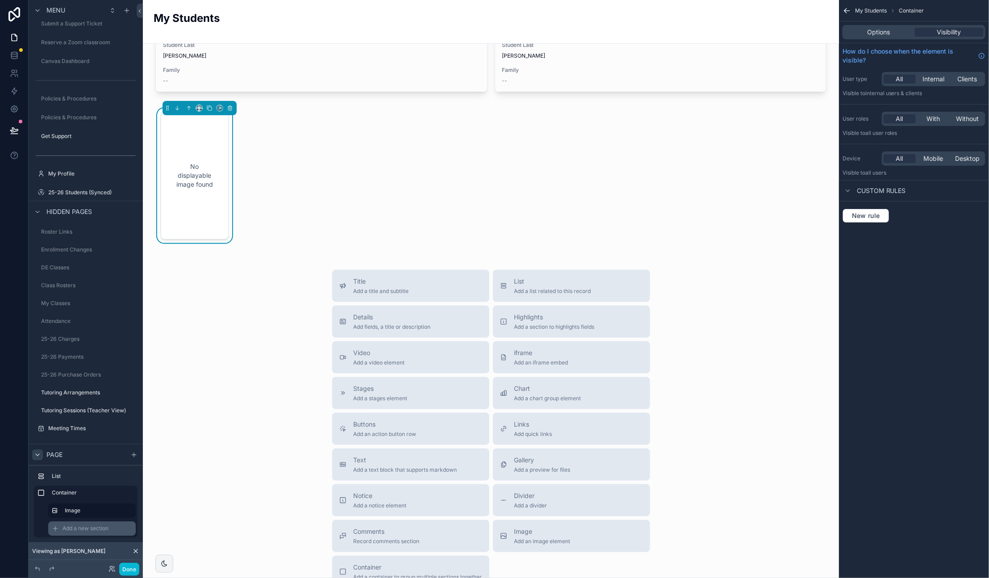
click at [89, 527] on span "Add a new section" at bounding box center [86, 528] width 46 height 7
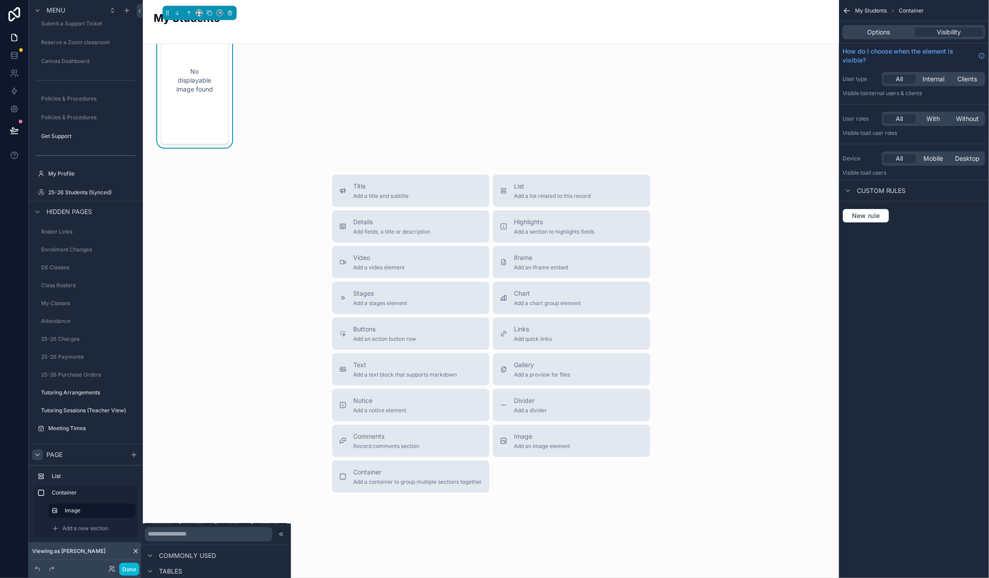
scroll to position [123, 0]
drag, startPoint x: 276, startPoint y: 401, endPoint x: 191, endPoint y: 426, distance: 88.3
click at [276, 401] on div "Title Add a title and subtitle List Add a list related to this record Details A…" at bounding box center [491, 334] width 682 height 318
click at [265, 422] on div "Title Add a title and subtitle List Add a list related to this record Details A…" at bounding box center [491, 334] width 682 height 318
click at [280, 533] on icon at bounding box center [280, 533] width 1 height 3
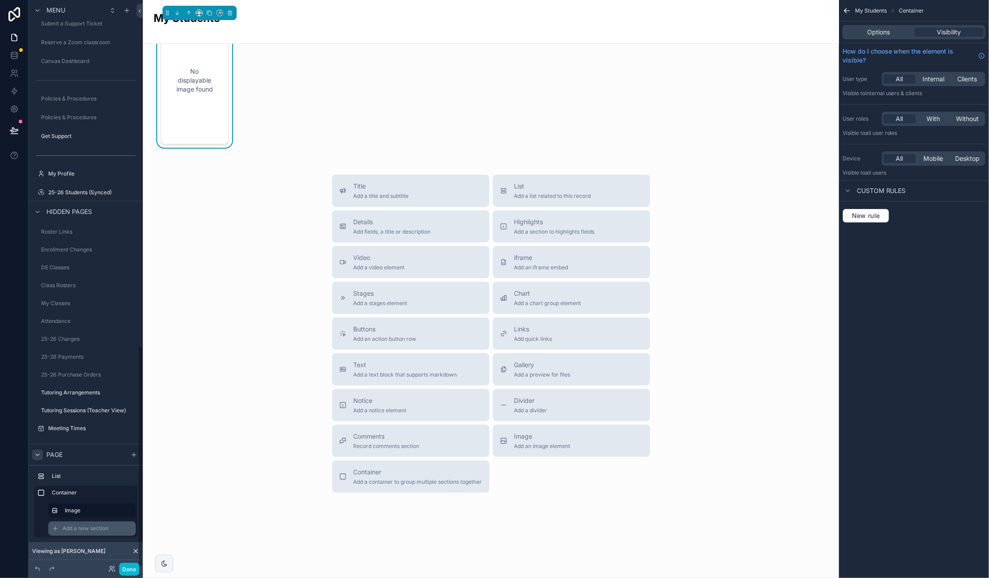
click at [102, 530] on span "Add a new section" at bounding box center [86, 528] width 46 height 7
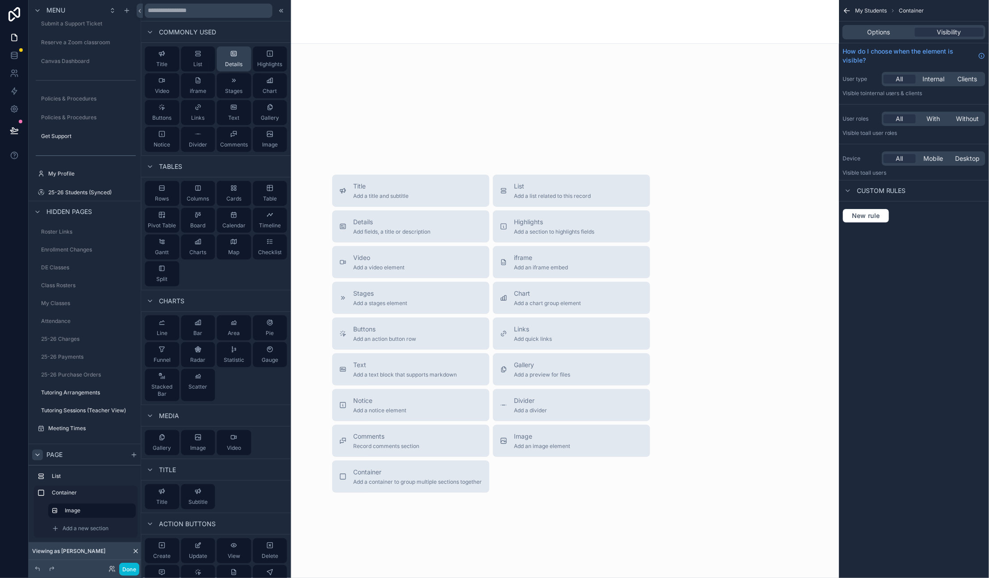
click at [232, 54] on icon at bounding box center [233, 53] width 7 height 7
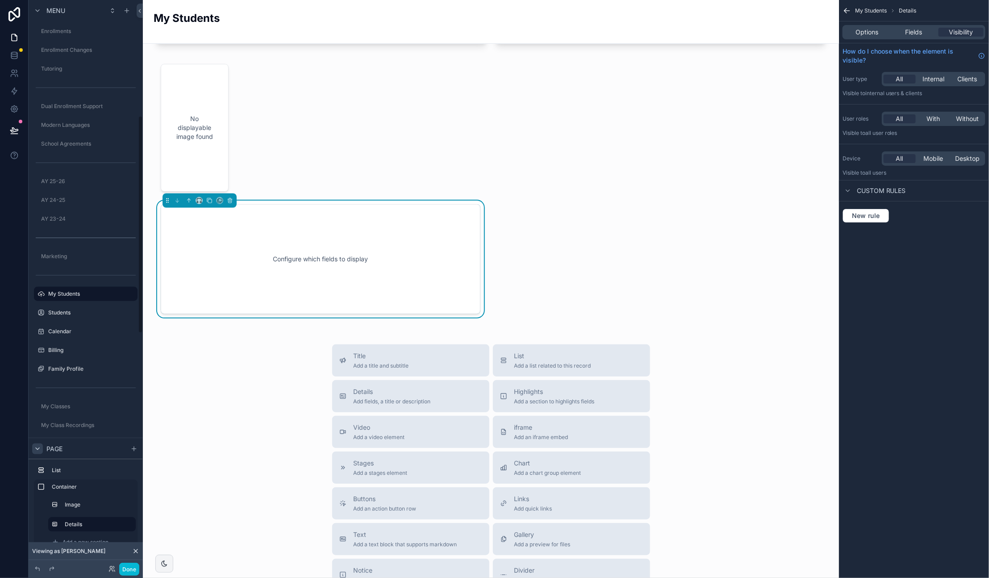
scroll to position [138, 0]
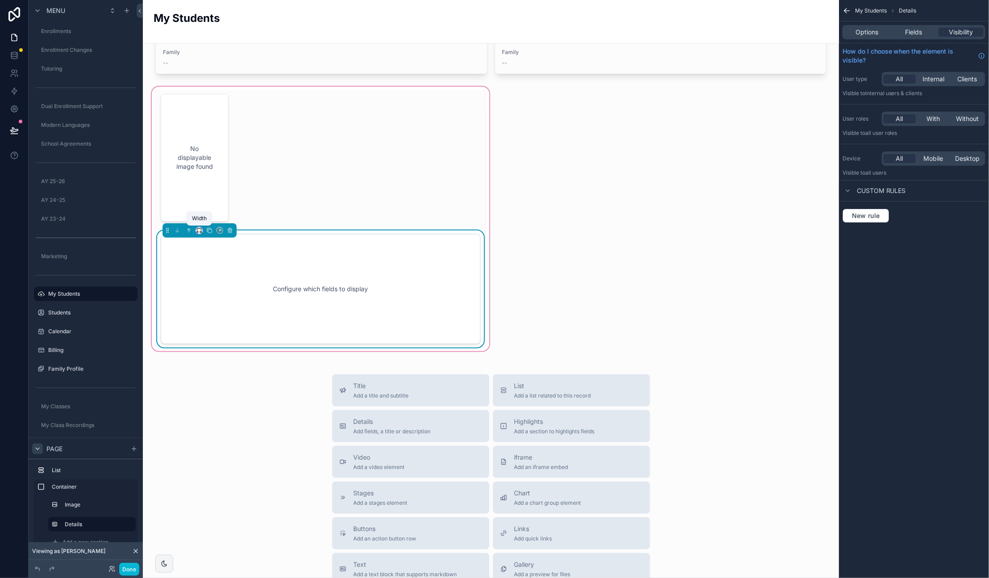
click at [199, 230] on icon "scrollable content" at bounding box center [199, 230] width 6 height 6
click at [217, 311] on div "66%" at bounding box center [217, 315] width 28 height 11
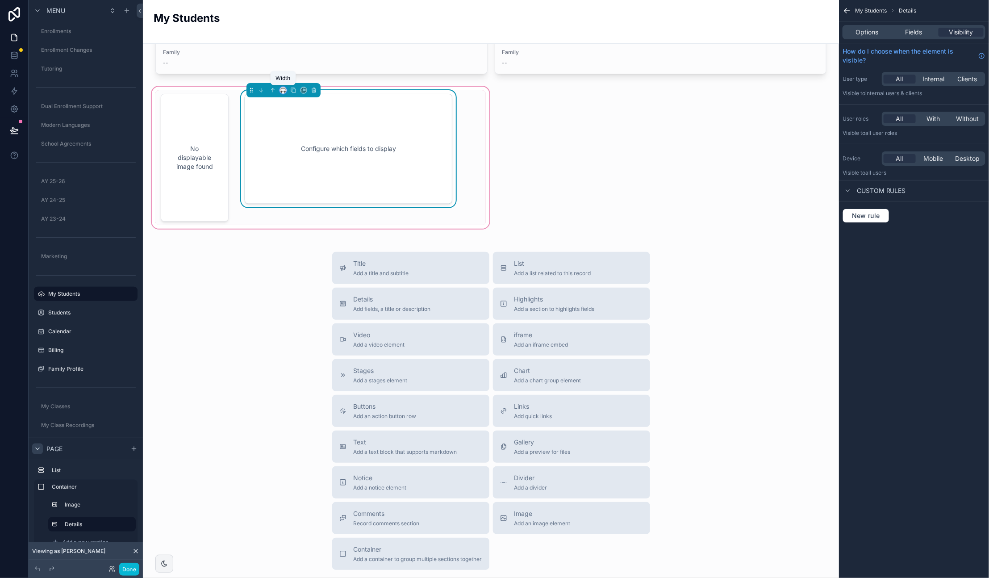
click at [282, 88] on icon "scrollable content" at bounding box center [283, 89] width 4 height 2
click at [297, 185] on div "75%" at bounding box center [301, 192] width 38 height 16
click at [293, 88] on icon "scrollable content" at bounding box center [293, 90] width 6 height 6
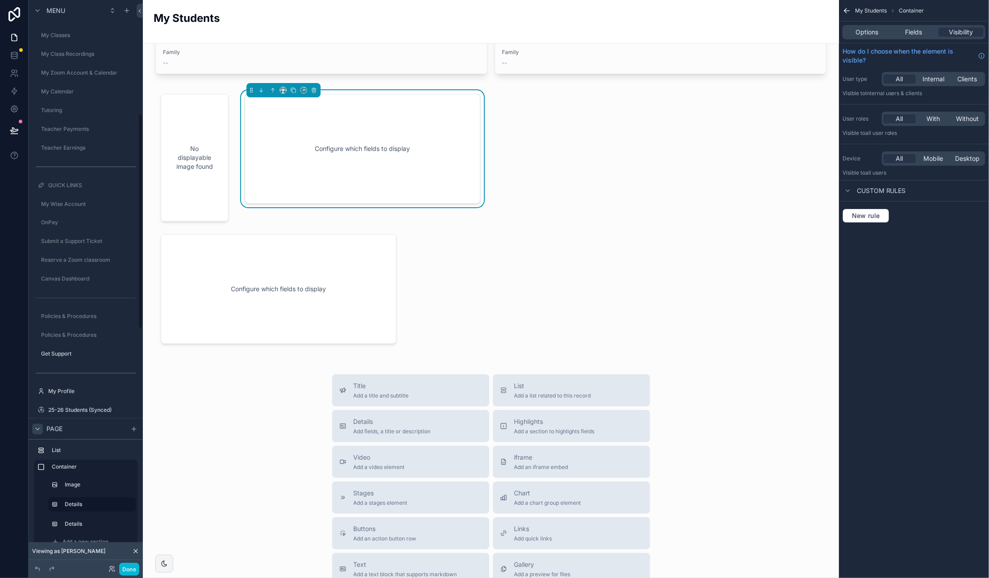
scroll to position [301, 0]
click at [314, 262] on div "scrollable content" at bounding box center [278, 288] width 247 height 117
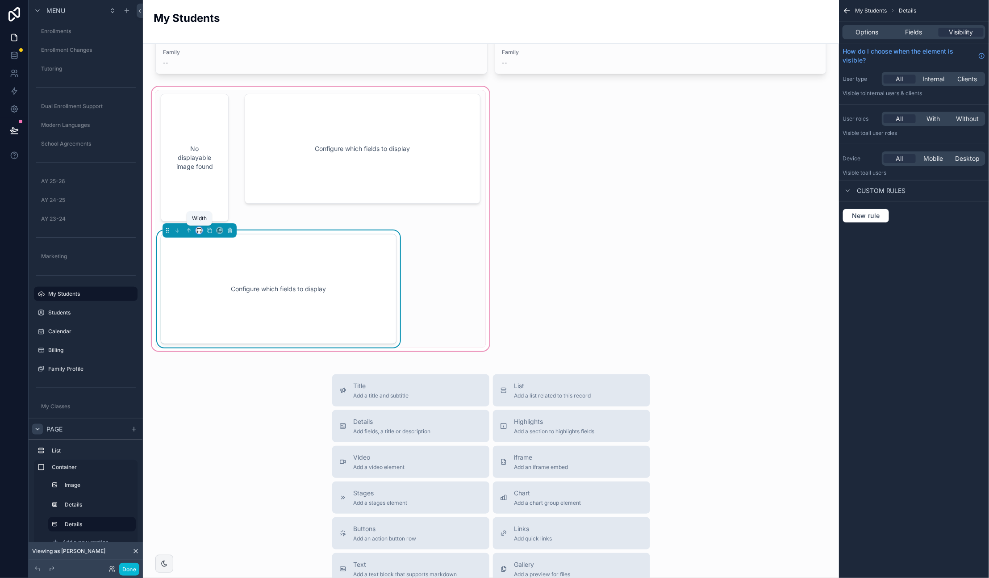
click at [198, 230] on icon "scrollable content" at bounding box center [199, 230] width 6 height 6
click at [218, 342] on span "Full width" at bounding box center [217, 342] width 28 height 11
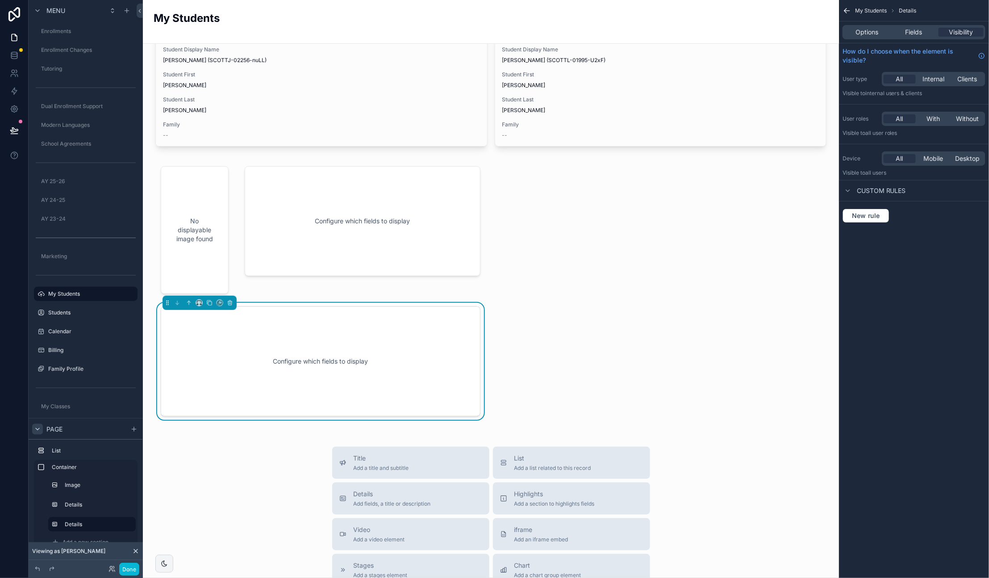
scroll to position [68, 0]
click at [229, 243] on div "scrollable content" at bounding box center [194, 228] width 79 height 135
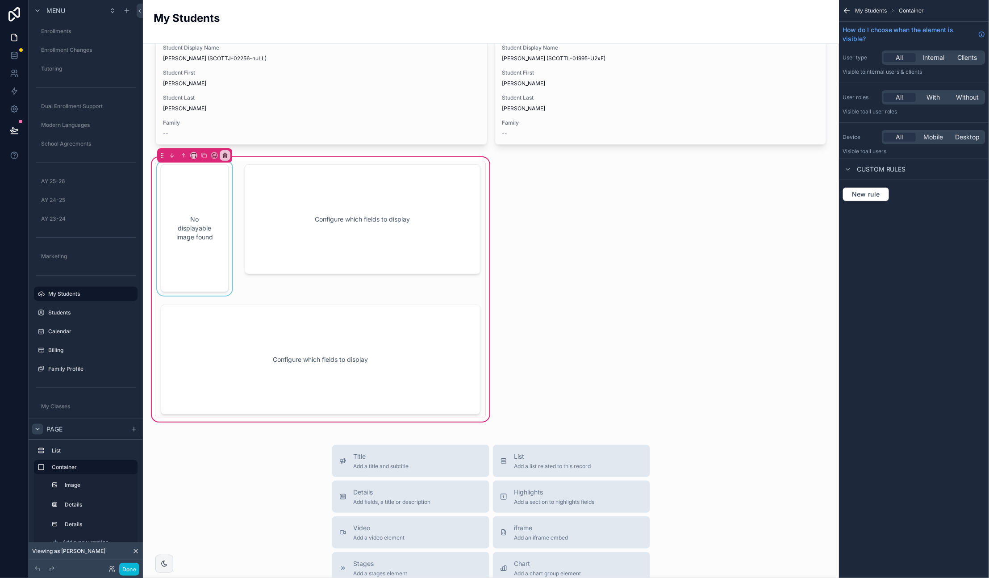
scroll to position [72, 0]
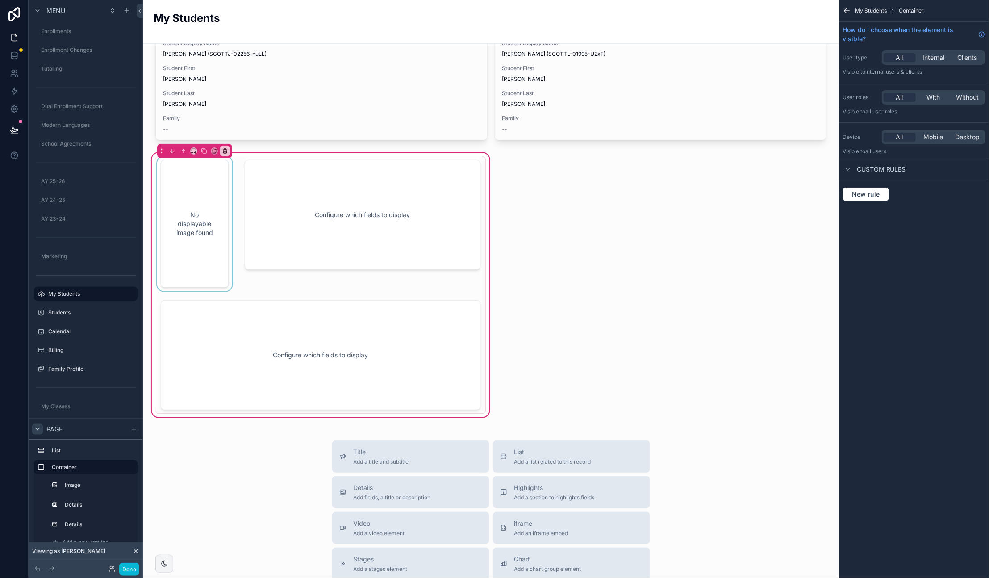
drag, startPoint x: 214, startPoint y: 204, endPoint x: 222, endPoint y: 205, distance: 8.1
click at [214, 204] on div "scrollable content" at bounding box center [194, 223] width 79 height 135
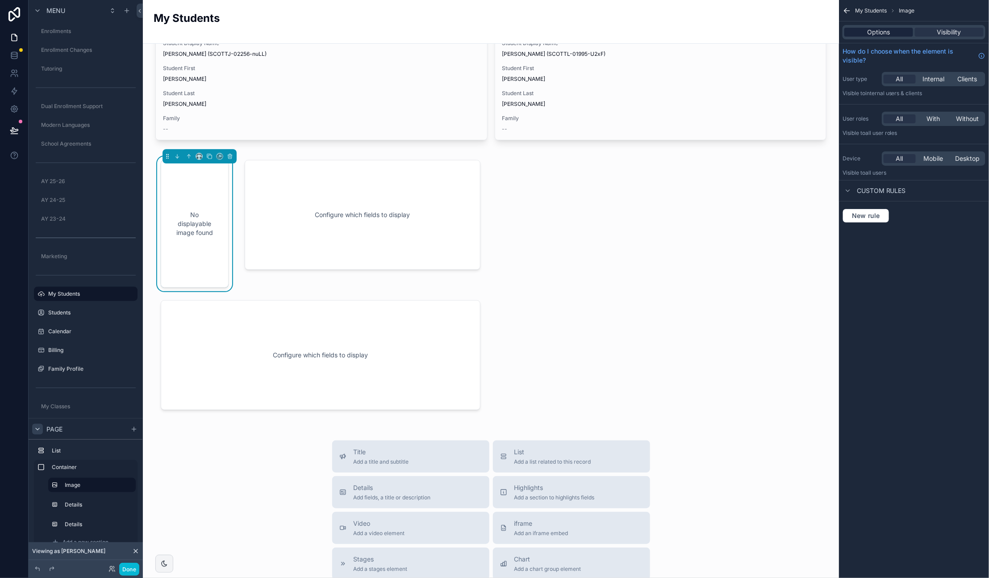
click at [891, 33] on div "Options" at bounding box center [879, 32] width 69 height 9
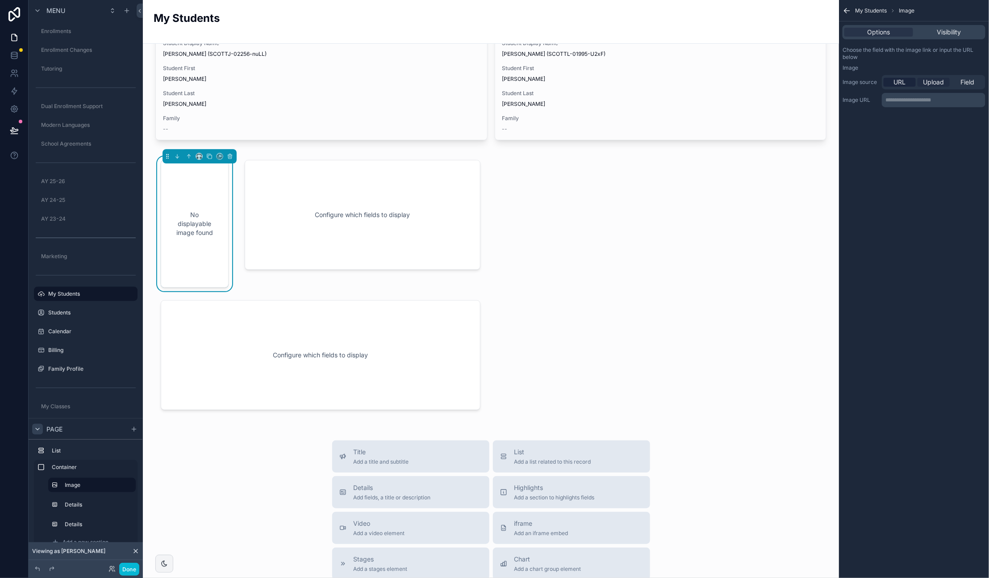
click at [936, 80] on span "Upload" at bounding box center [934, 82] width 21 height 9
click at [899, 212] on div "My Students Image Options Visibility Choose the field with the image link or in…" at bounding box center [914, 289] width 150 height 578
click at [334, 209] on div "scrollable content" at bounding box center [362, 223] width 247 height 135
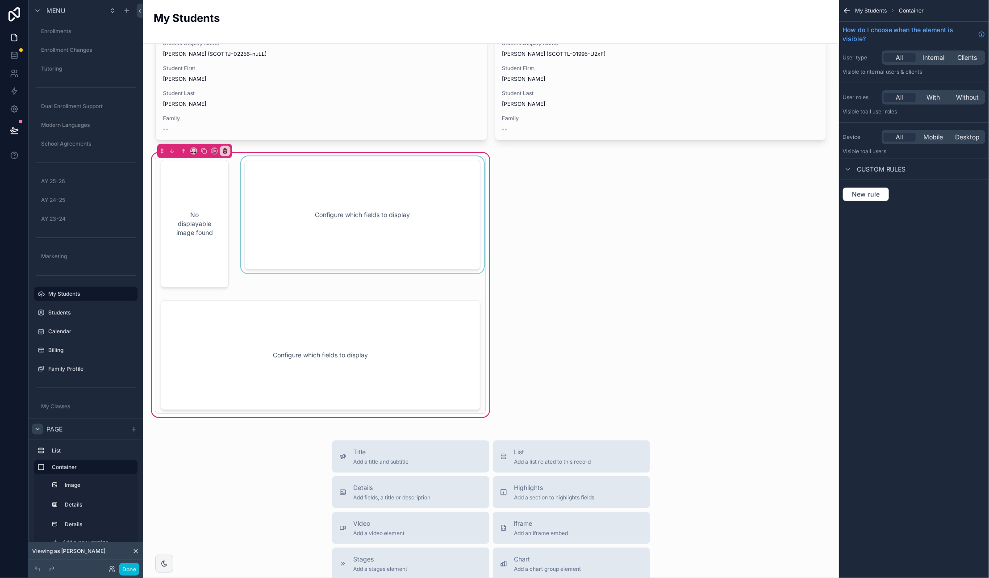
click at [362, 192] on div "scrollable content" at bounding box center [362, 223] width 247 height 135
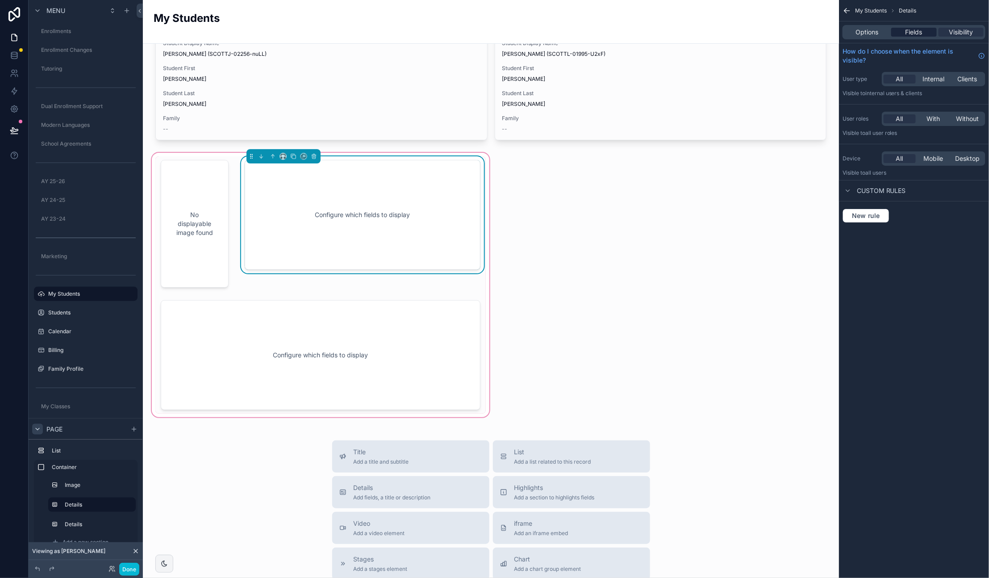
click at [917, 29] on span "Fields" at bounding box center [914, 32] width 17 height 9
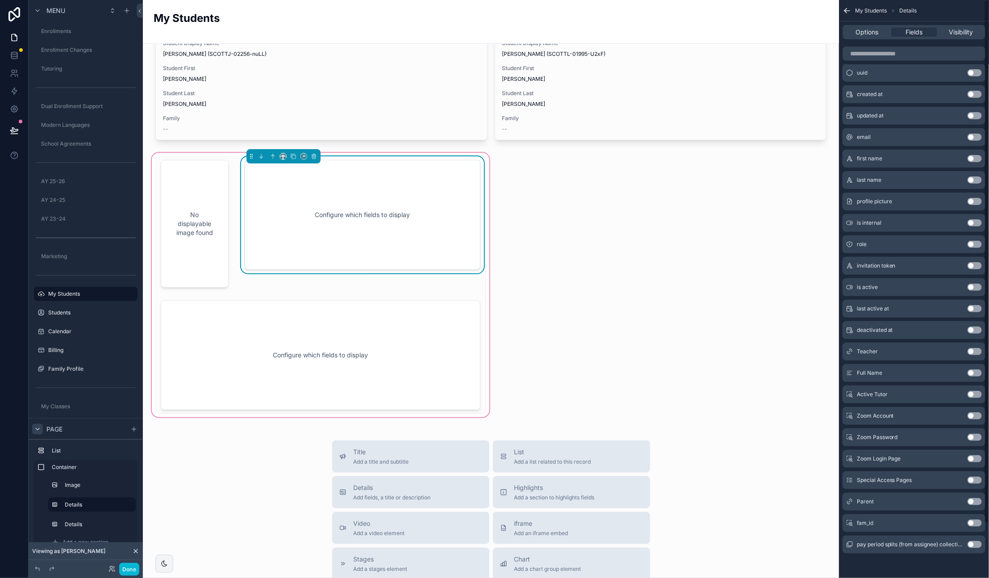
scroll to position [0, 0]
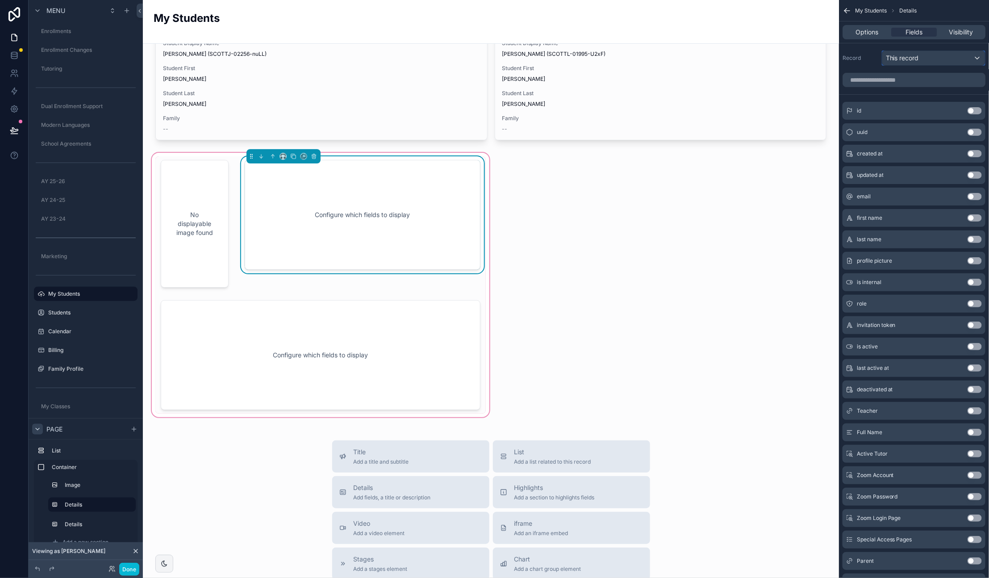
click at [917, 59] on span "This record" at bounding box center [902, 58] width 33 height 9
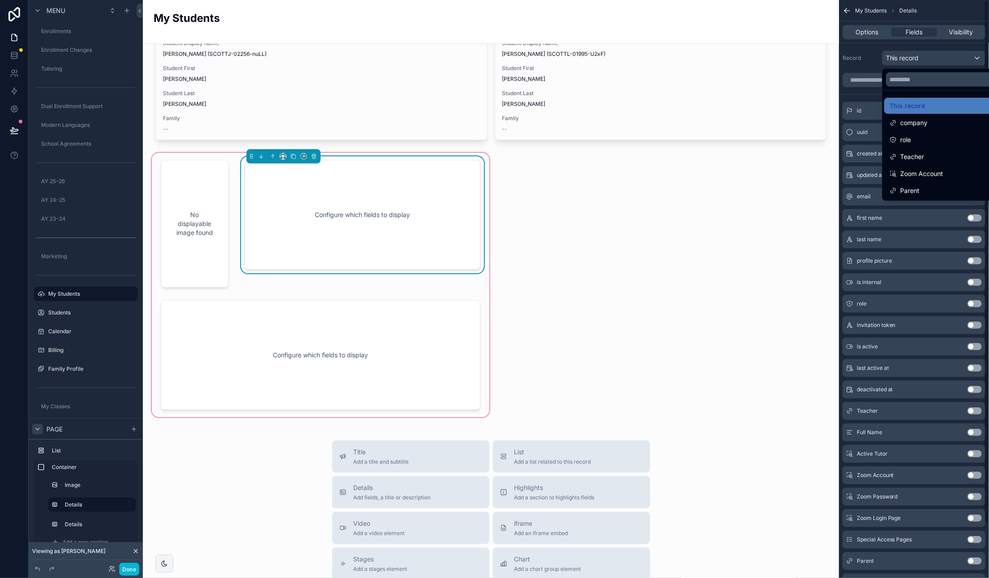
click at [859, 96] on div "scrollable content" at bounding box center [494, 289] width 989 height 578
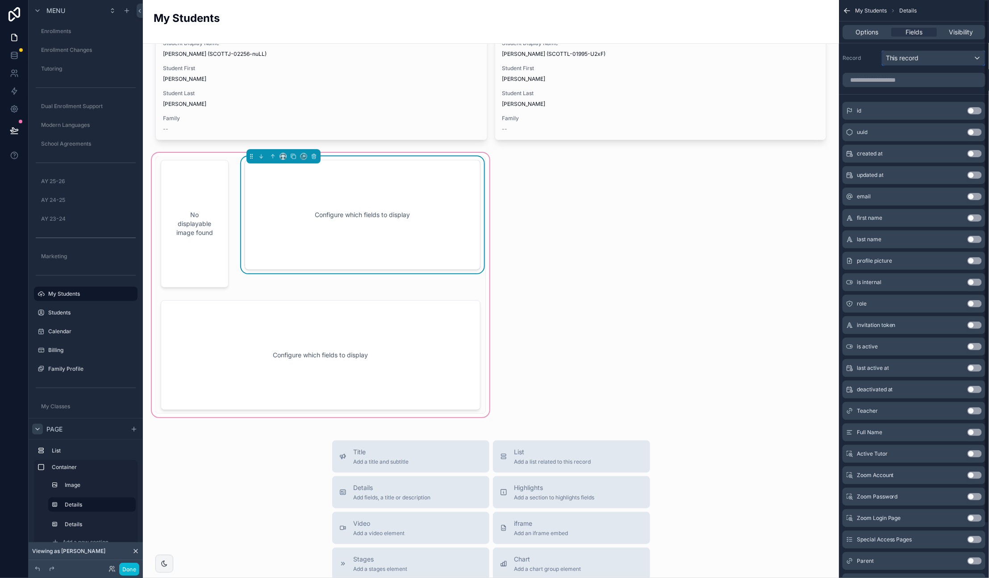
click at [913, 59] on span "This record" at bounding box center [902, 58] width 33 height 9
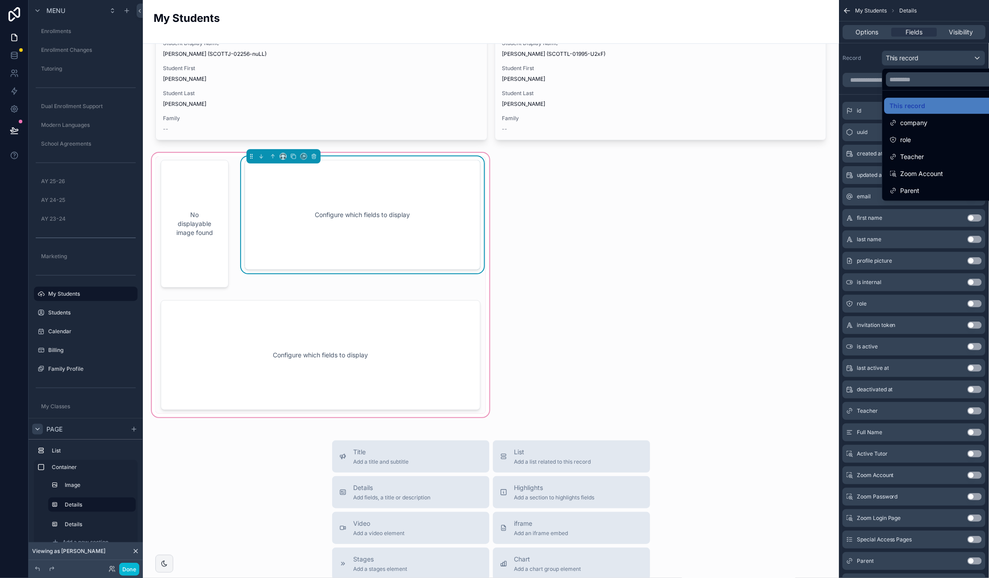
click at [598, 159] on div "Profile Picture -- Student UID SCOTTJ-02256-nuLL Student Display Name Scott, Ja…" at bounding box center [491, 400] width 696 height 858
click at [867, 29] on div "scrollable content" at bounding box center [494, 289] width 989 height 578
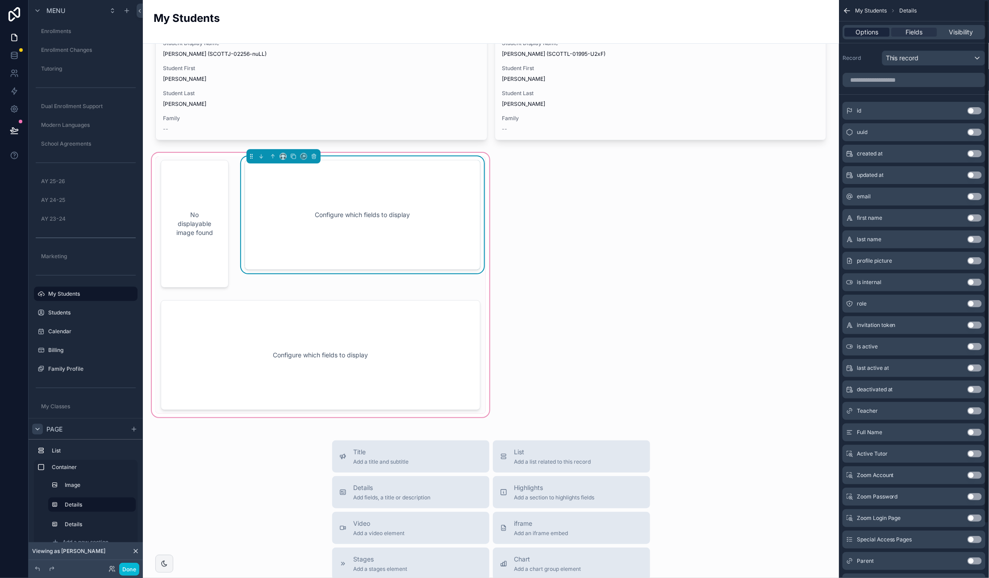
click at [873, 31] on span "Options" at bounding box center [867, 32] width 23 height 9
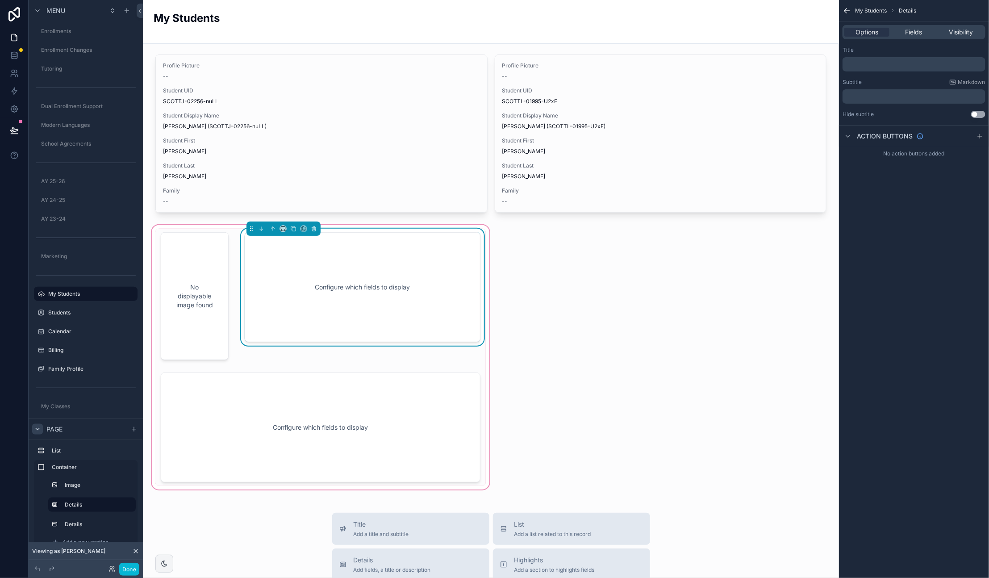
click at [232, 229] on div "No displayable image found" at bounding box center [194, 296] width 79 height 135
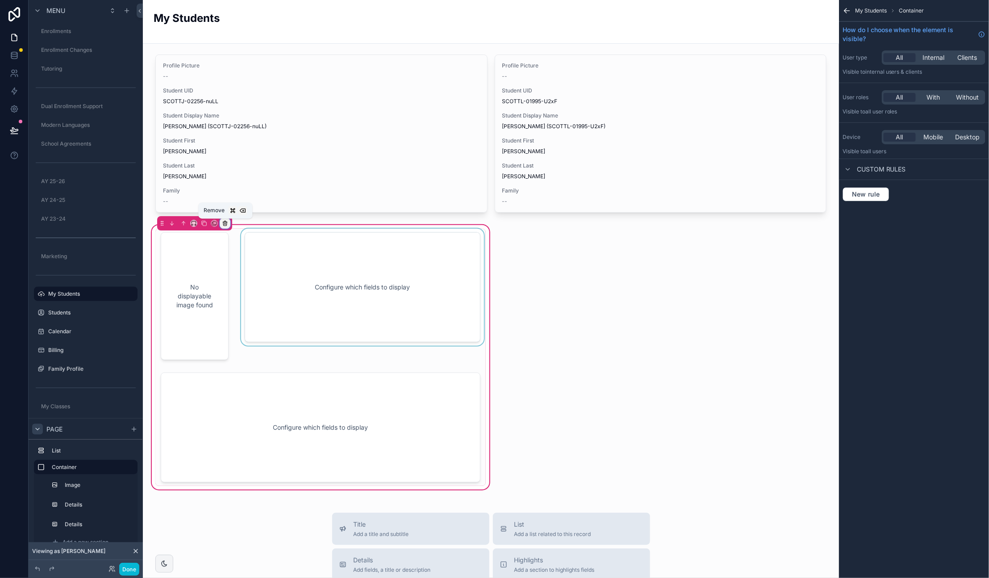
click at [228, 224] on div "scrollable content" at bounding box center [225, 223] width 10 height 10
click at [281, 258] on span "Remove entire container" at bounding box center [262, 258] width 71 height 11
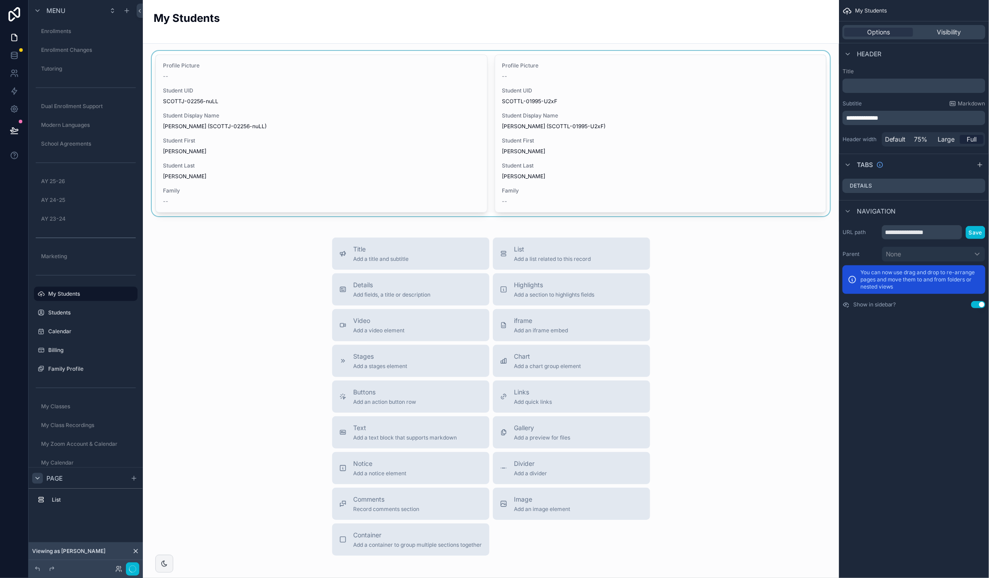
click at [353, 71] on div "scrollable content" at bounding box center [491, 133] width 682 height 165
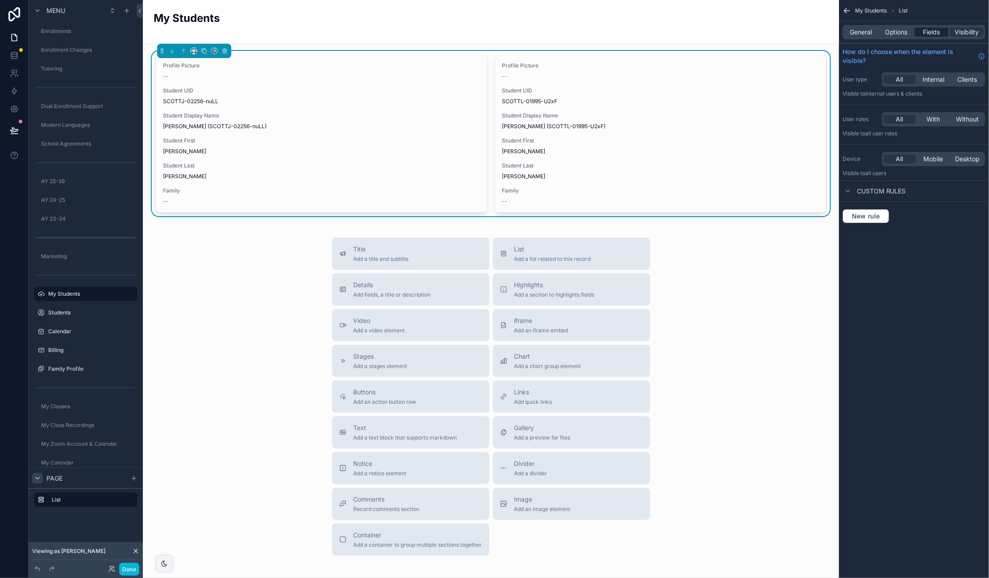
click at [930, 30] on span "Fields" at bounding box center [932, 32] width 17 height 9
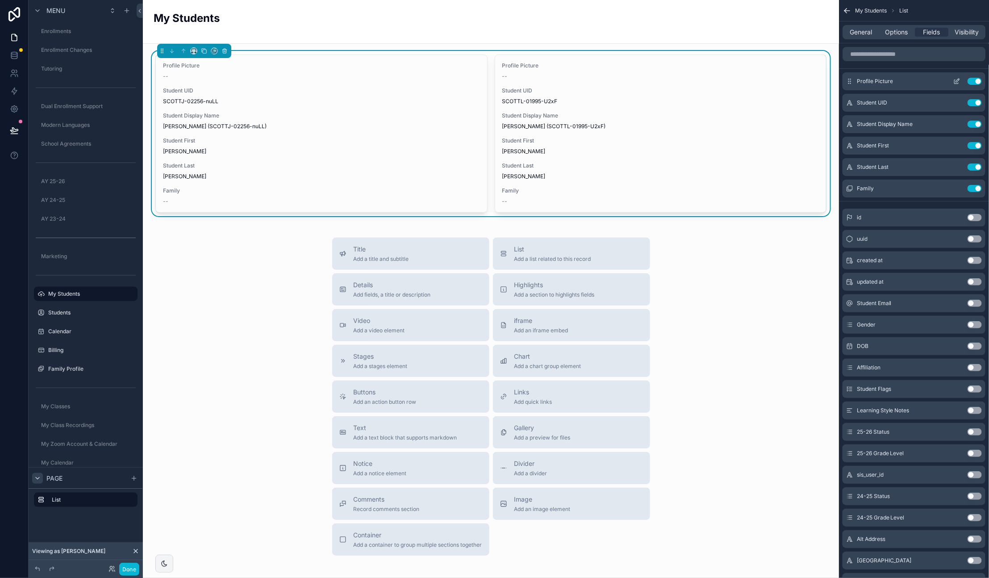
click at [958, 82] on icon "scrollable content" at bounding box center [958, 81] width 4 height 4
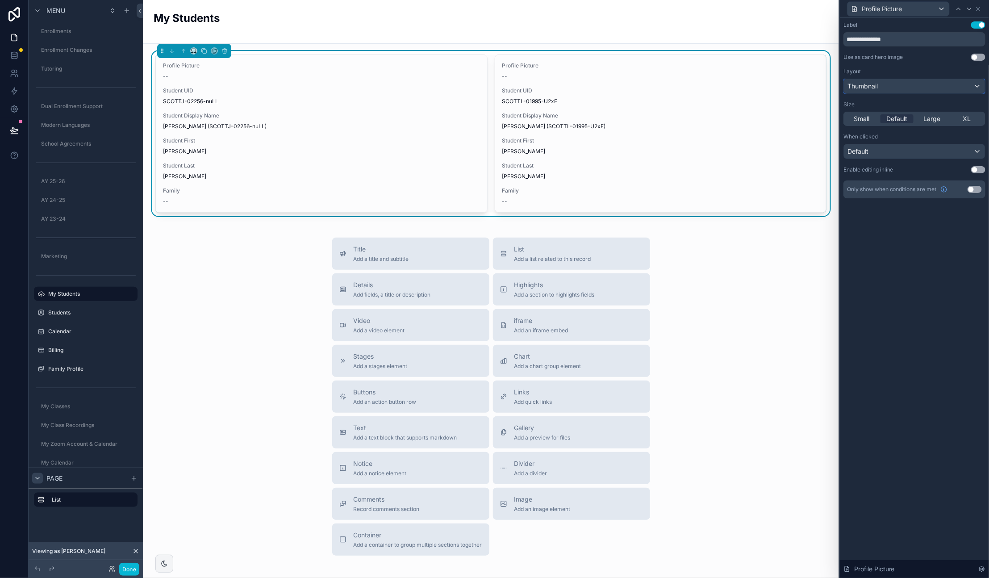
click at [883, 85] on div "Thumbnail" at bounding box center [914, 86] width 141 height 14
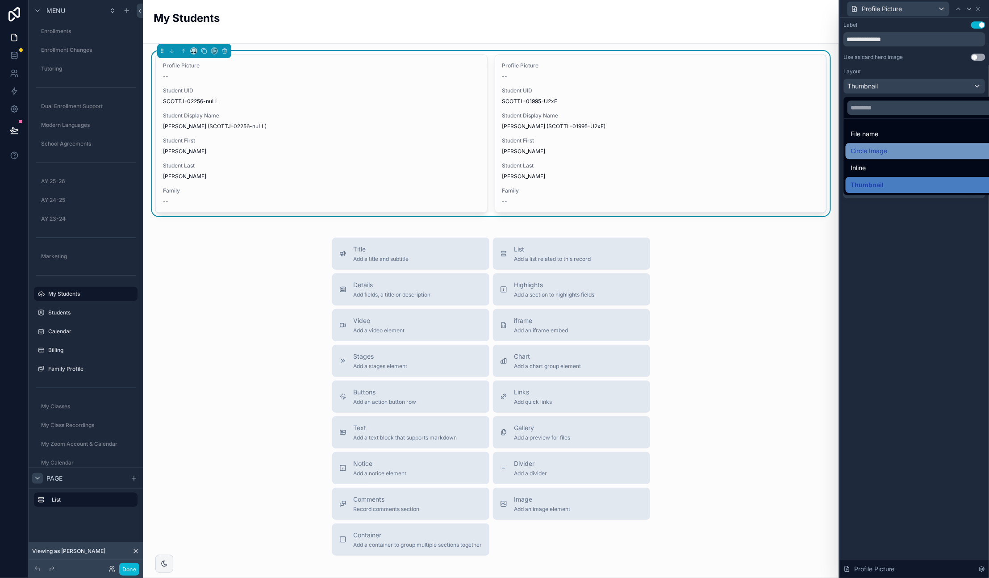
click at [888, 152] on span "Circle Image" at bounding box center [869, 151] width 37 height 11
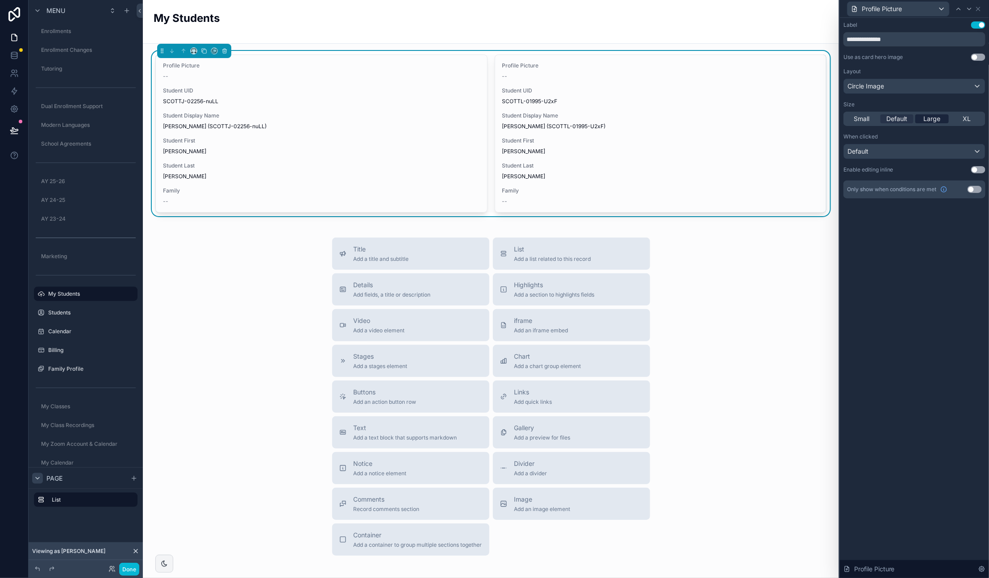
click at [932, 117] on span "Large" at bounding box center [932, 118] width 17 height 9
click at [977, 152] on div "Default" at bounding box center [914, 151] width 141 height 14
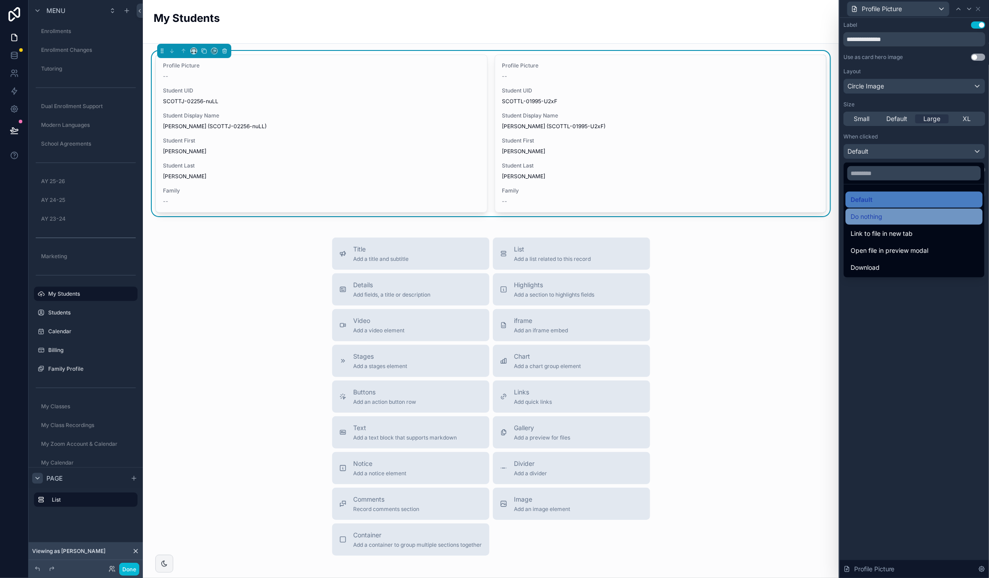
click at [885, 215] on div "Do nothing" at bounding box center [914, 216] width 126 height 11
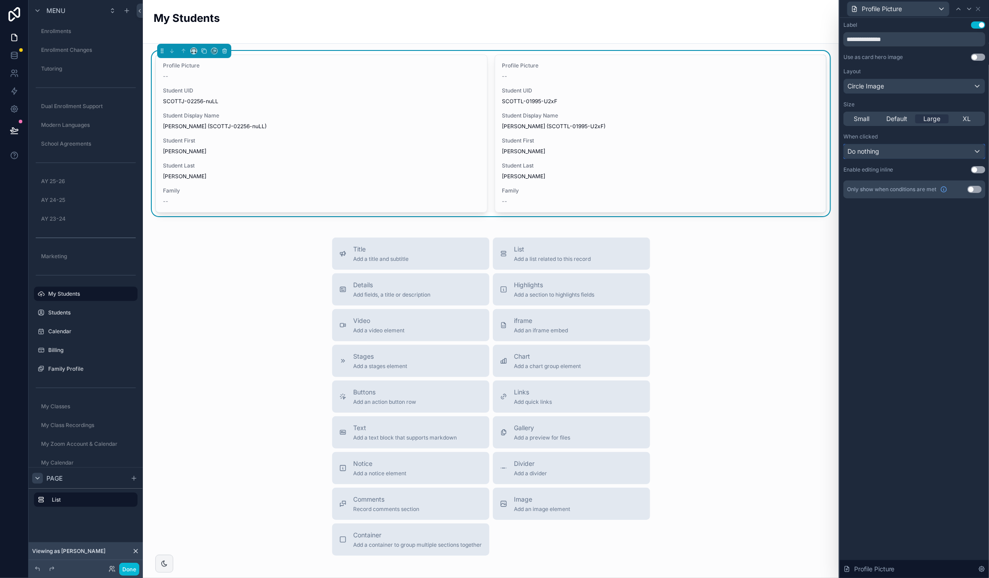
click at [978, 153] on div "Do nothing" at bounding box center [914, 151] width 141 height 14
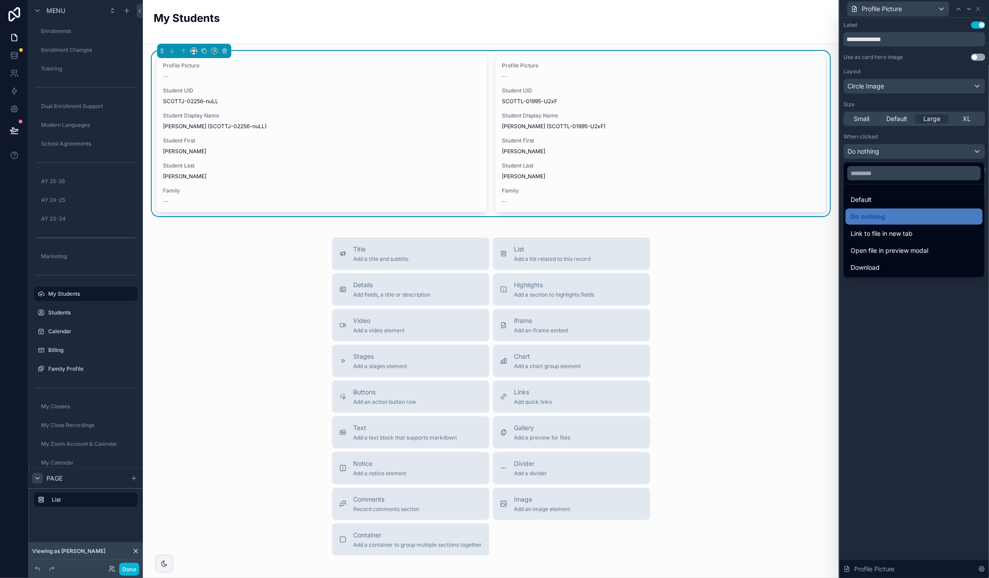
click at [912, 316] on div at bounding box center [914, 289] width 149 height 578
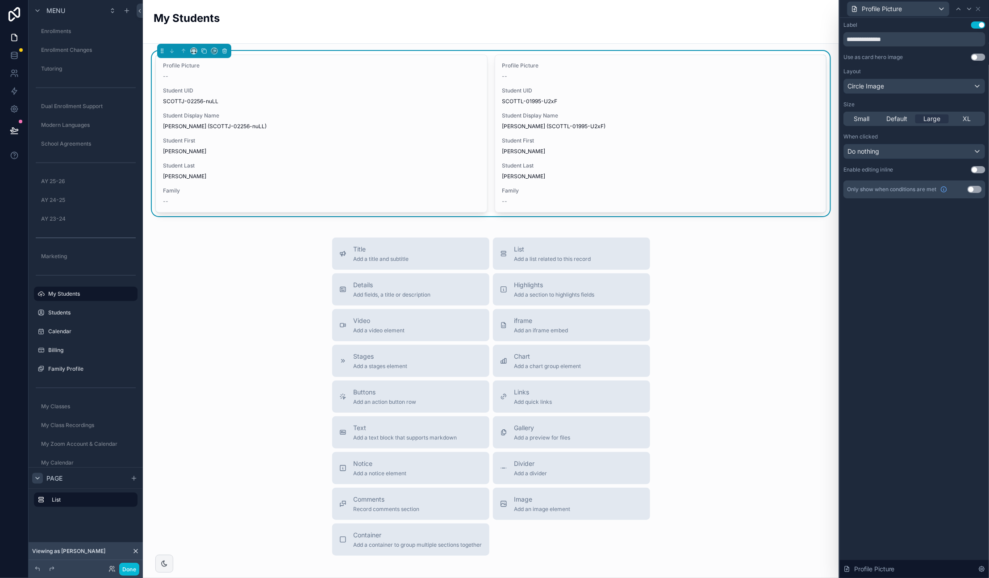
click at [978, 56] on button "Use setting" at bounding box center [978, 57] width 14 height 7
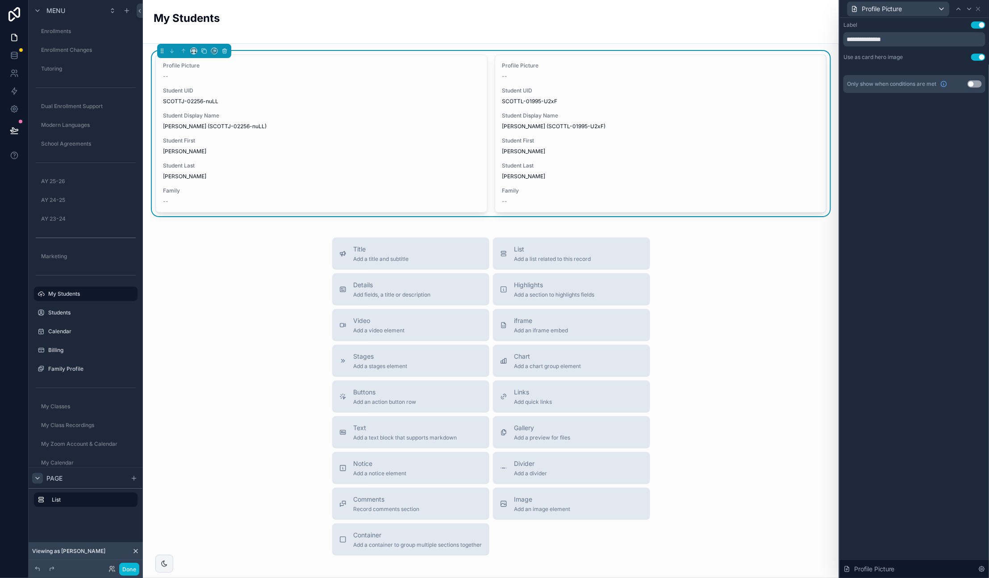
click at [979, 55] on button "Use setting" at bounding box center [978, 57] width 14 height 7
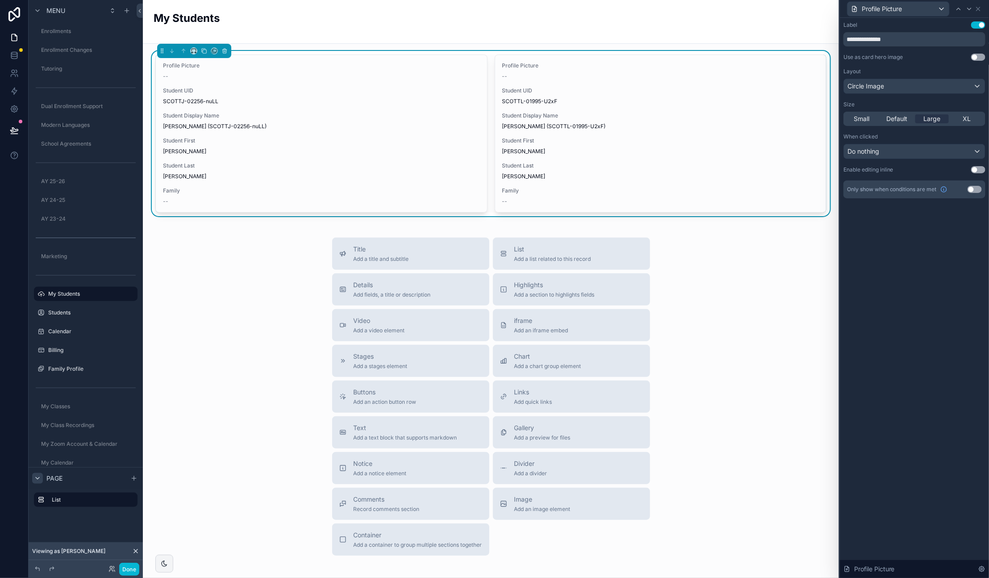
click at [978, 24] on button "Use setting" at bounding box center [978, 24] width 14 height 7
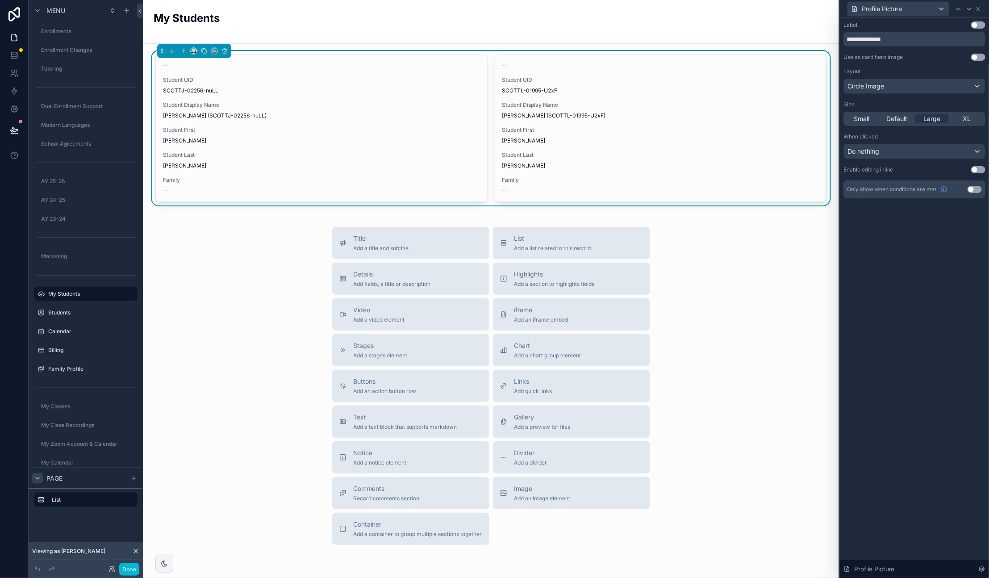
click at [982, 22] on button "Use setting" at bounding box center [978, 24] width 14 height 7
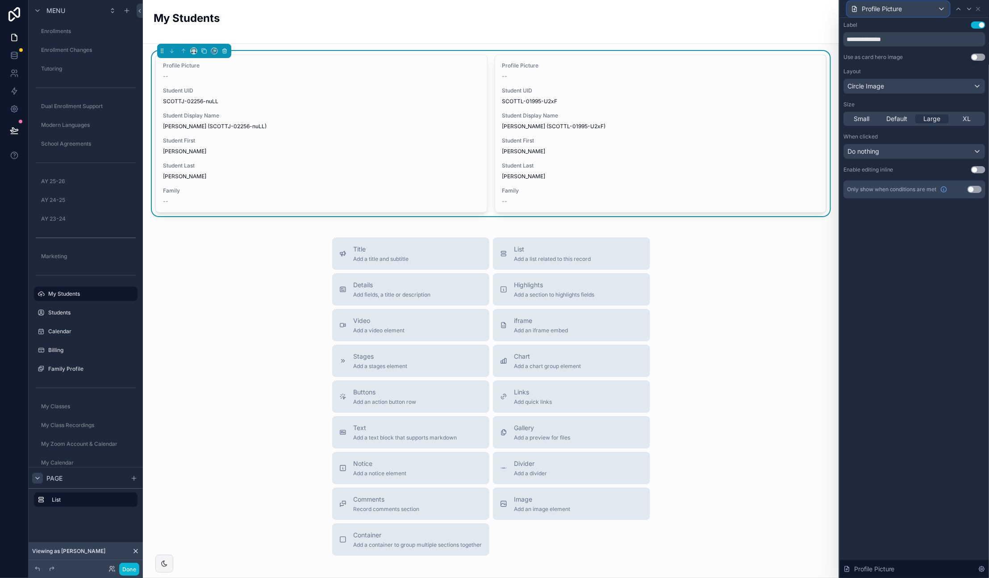
click at [913, 8] on div "Profile Picture" at bounding box center [899, 9] width 102 height 14
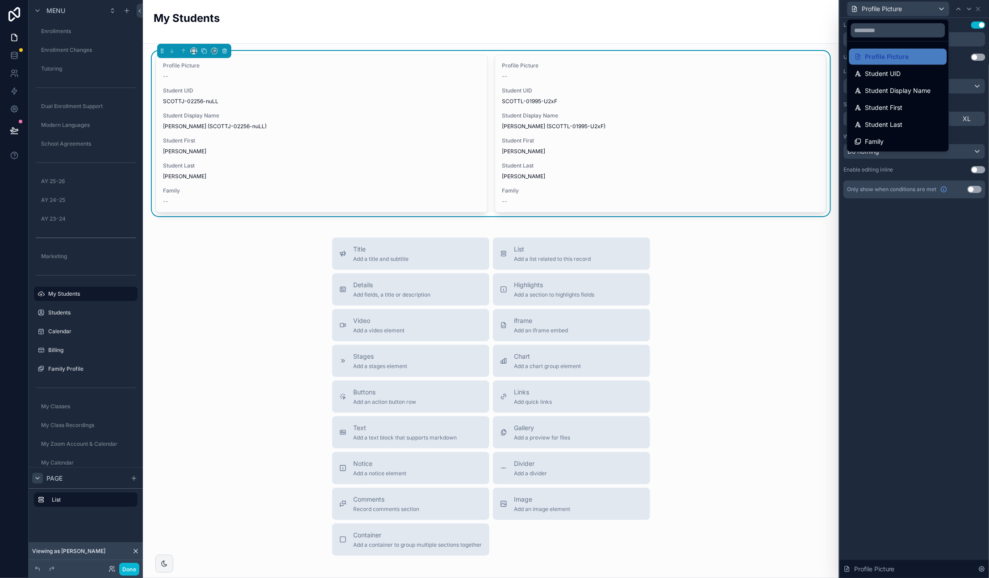
click at [979, 6] on div at bounding box center [914, 289] width 149 height 578
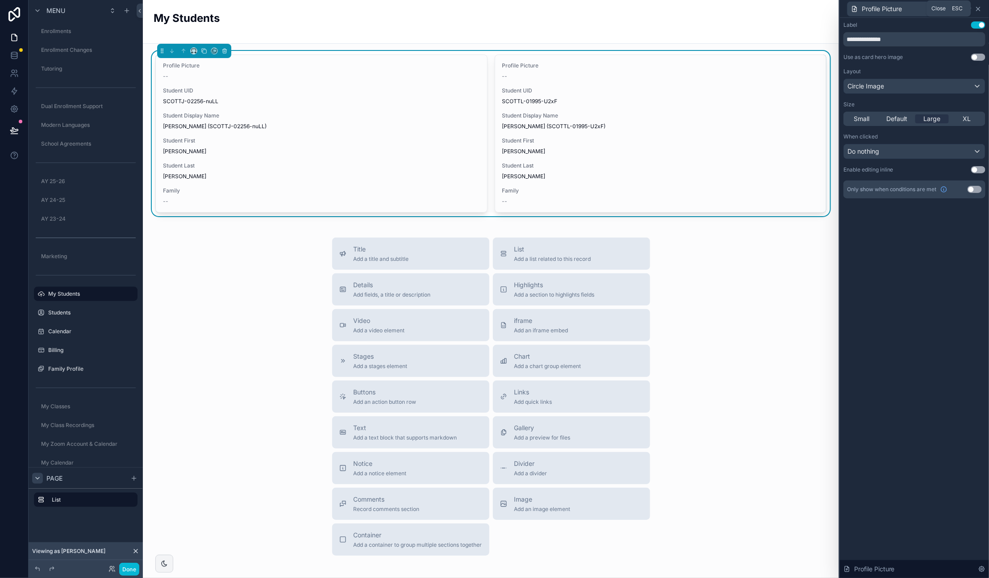
click at [980, 8] on icon at bounding box center [978, 8] width 7 height 7
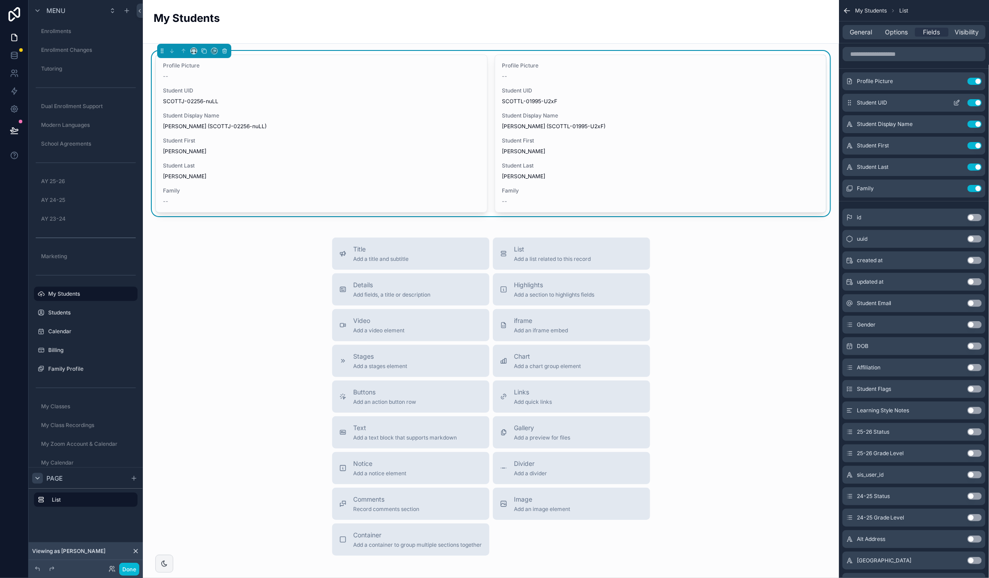
click at [974, 100] on button "Use setting" at bounding box center [975, 102] width 14 height 7
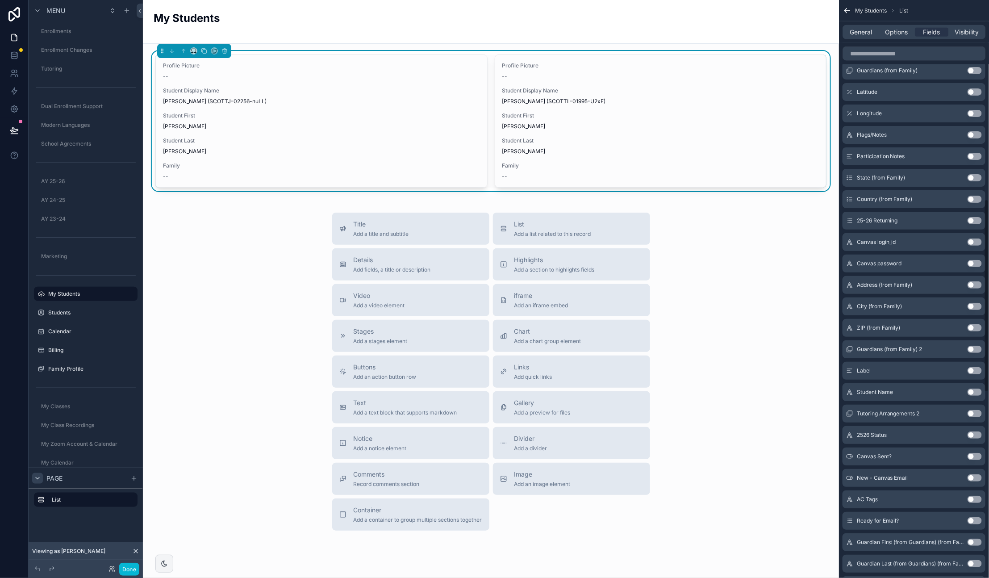
scroll to position [598, 0]
click at [976, 388] on button "Use setting" at bounding box center [975, 391] width 14 height 7
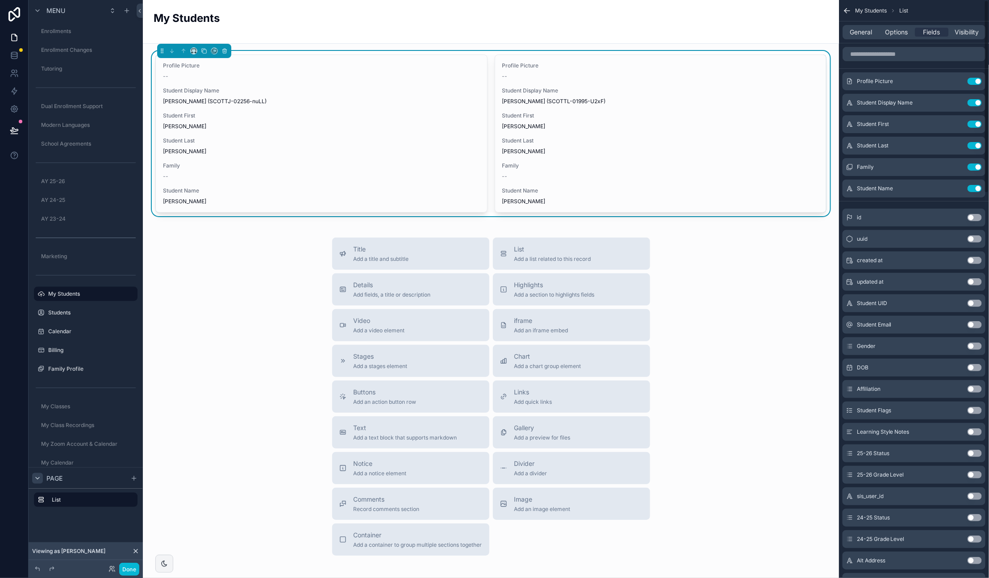
scroll to position [0, 0]
click at [977, 323] on button "Use setting" at bounding box center [975, 324] width 14 height 7
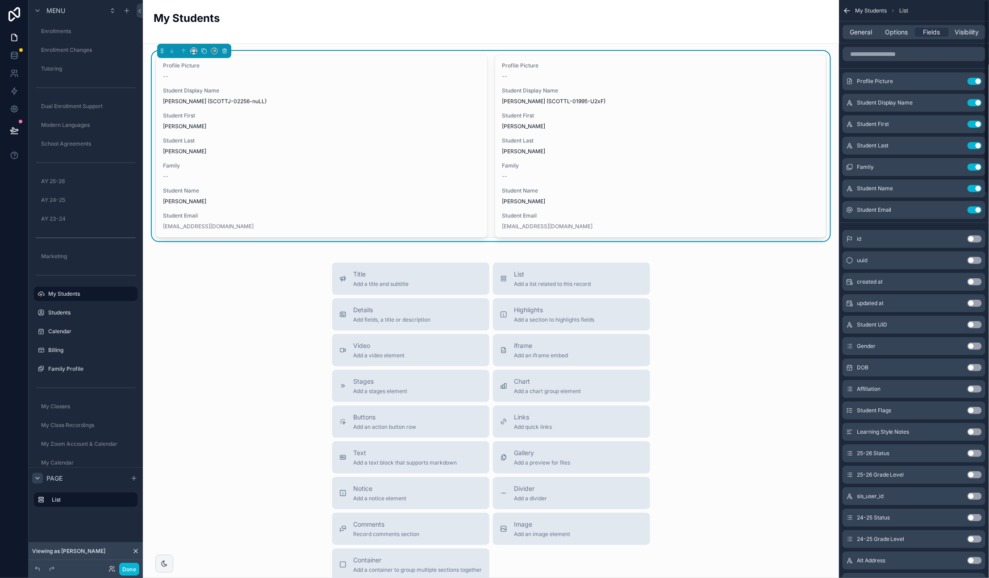
click at [978, 345] on button "Use setting" at bounding box center [975, 346] width 14 height 7
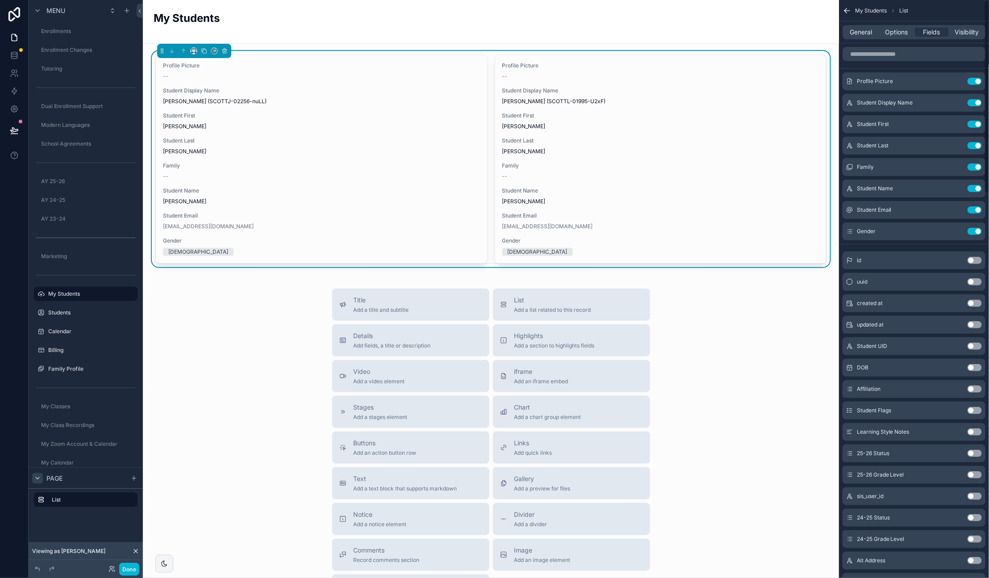
click at [975, 369] on button "Use setting" at bounding box center [975, 367] width 14 height 7
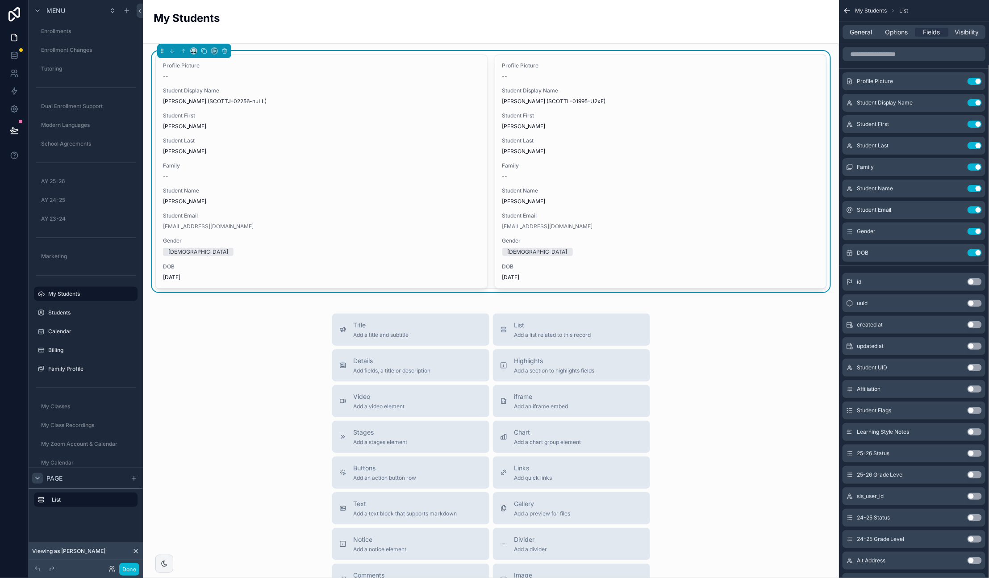
click at [975, 389] on button "Use setting" at bounding box center [975, 388] width 14 height 7
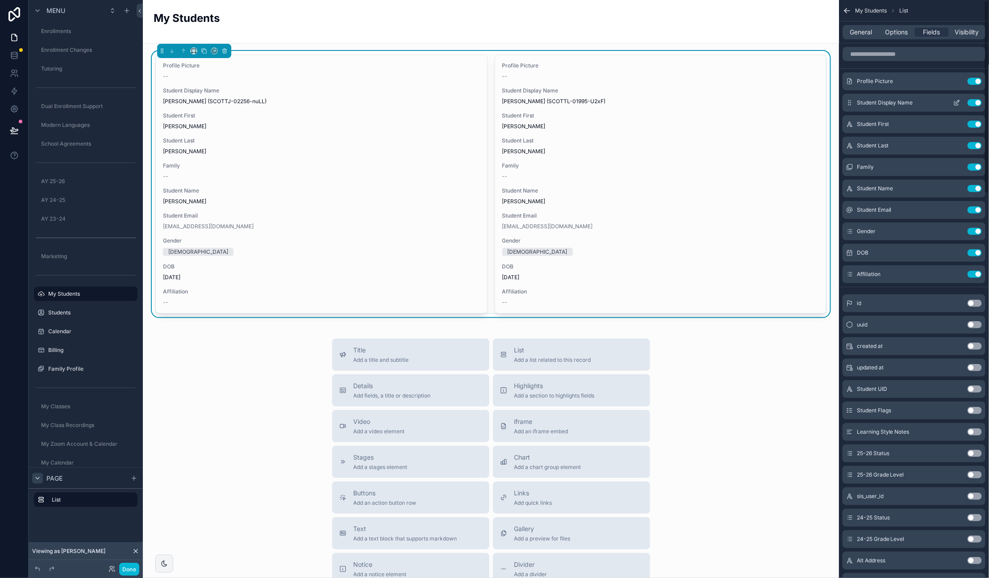
click at [974, 102] on button "Use setting" at bounding box center [975, 102] width 14 height 7
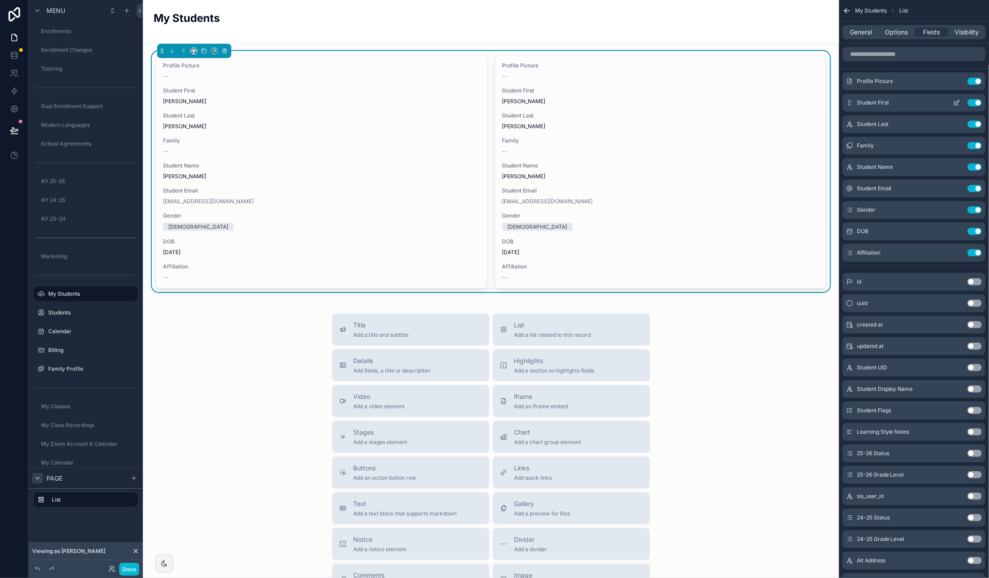
click at [975, 100] on button "Use setting" at bounding box center [975, 102] width 14 height 7
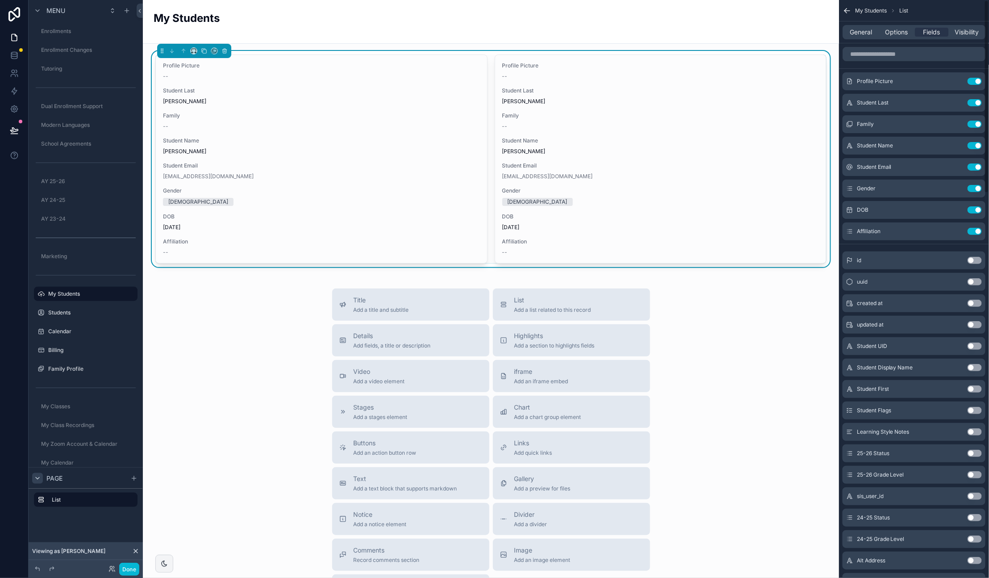
click at [975, 100] on button "Use setting" at bounding box center [975, 102] width 14 height 7
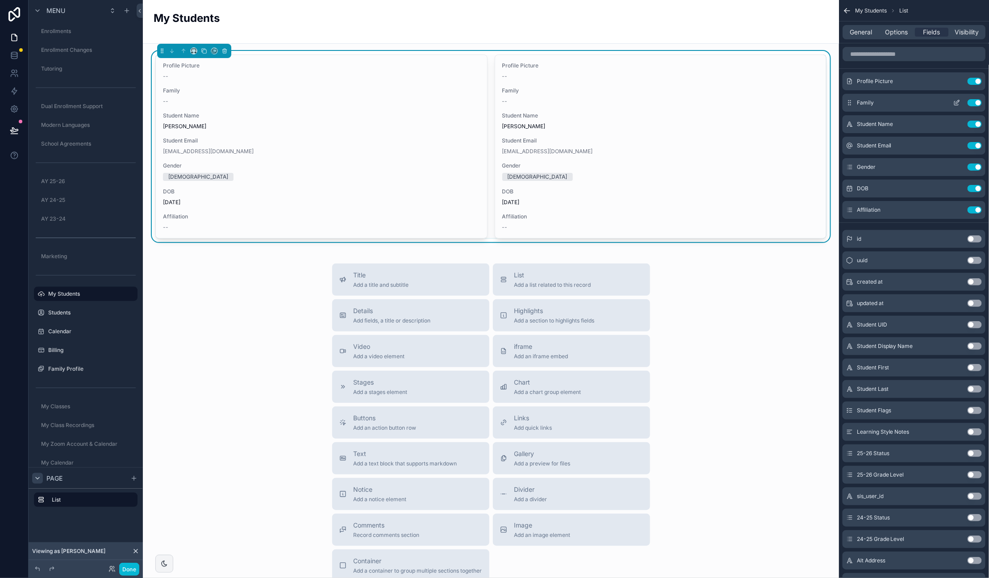
click at [973, 100] on button "Use setting" at bounding box center [975, 102] width 14 height 7
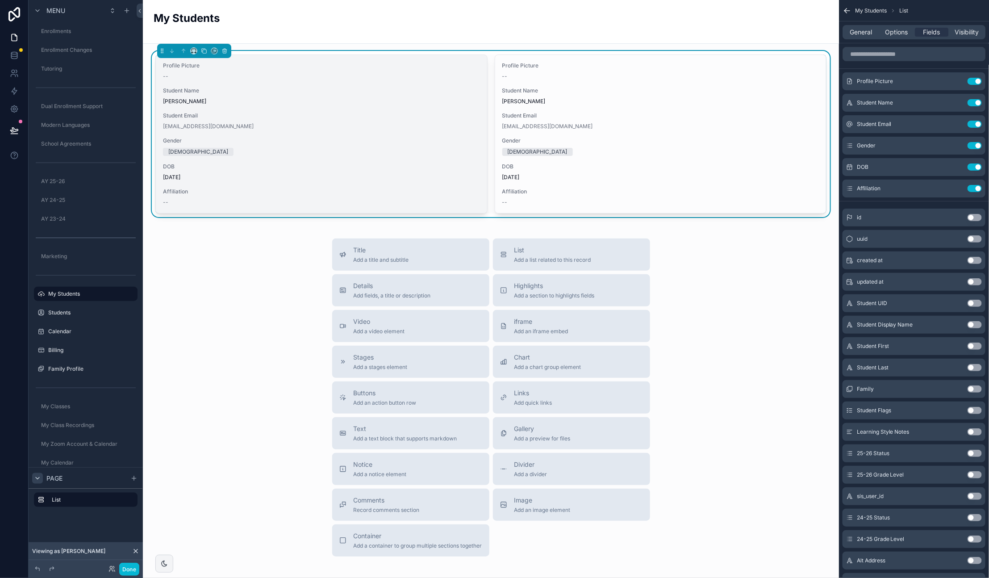
click at [455, 76] on div "--" at bounding box center [321, 76] width 317 height 7
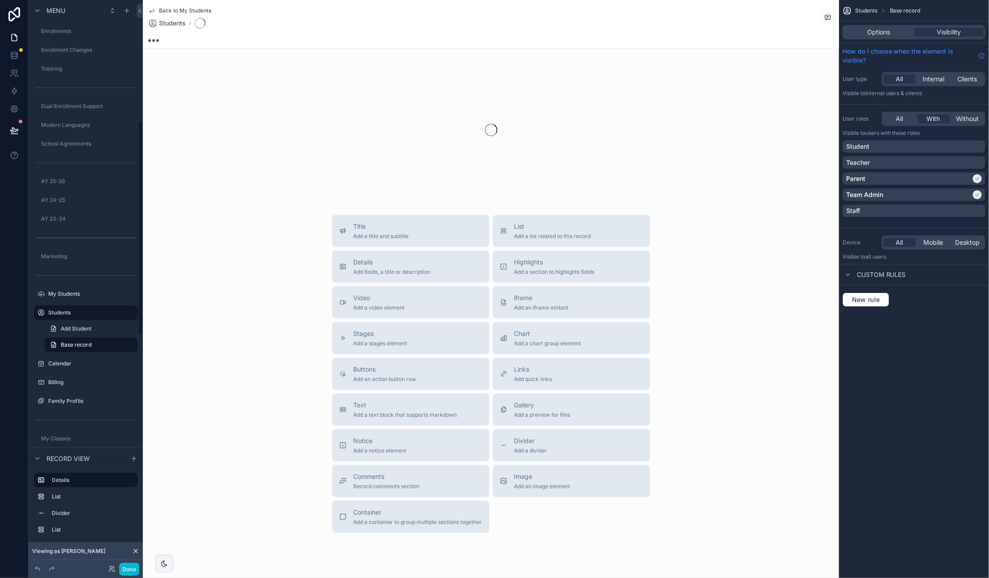
scroll to position [320, 0]
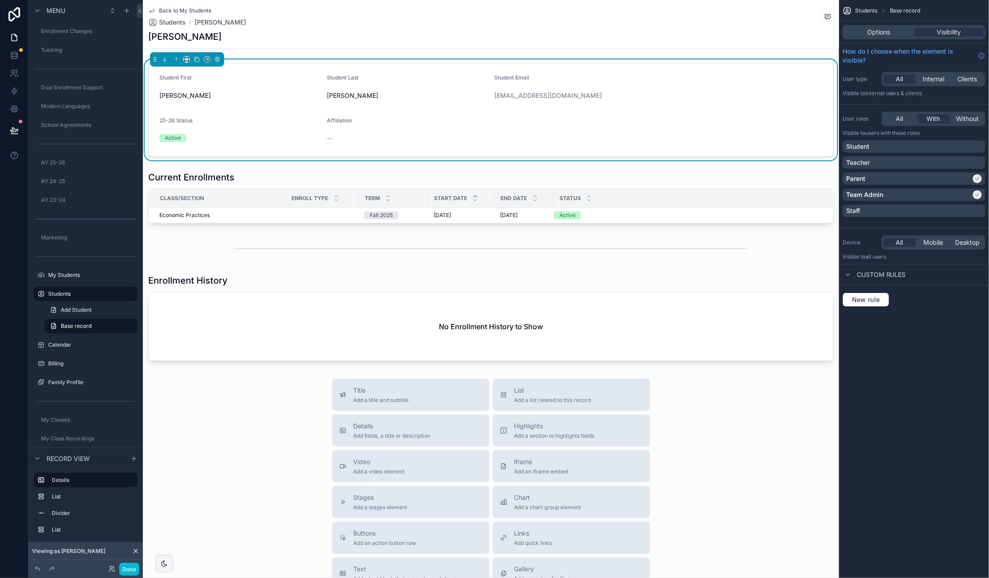
click at [174, 10] on span "Back to My Students" at bounding box center [185, 10] width 52 height 7
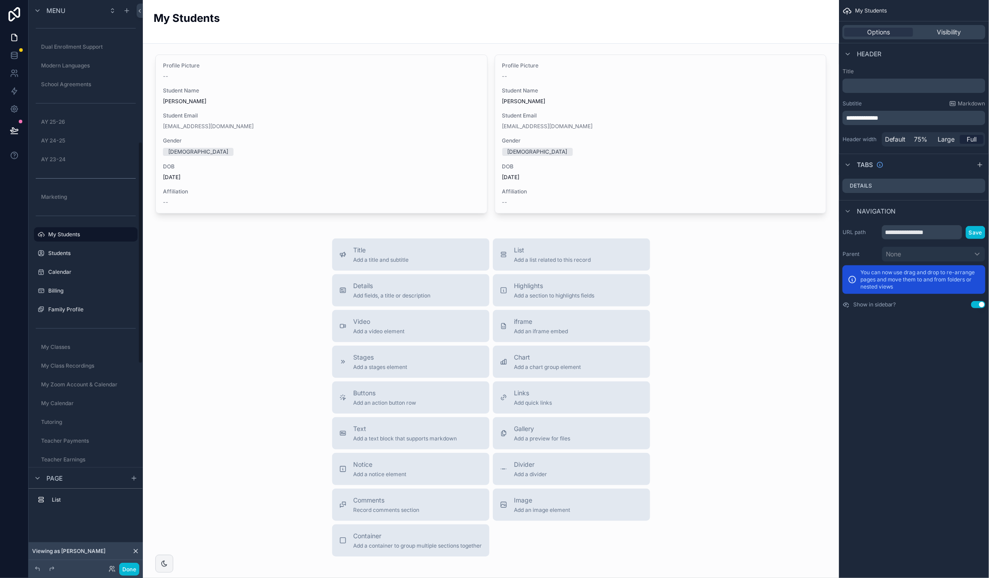
scroll to position [361, 0]
click at [75, 253] on label "Students" at bounding box center [83, 252] width 71 height 7
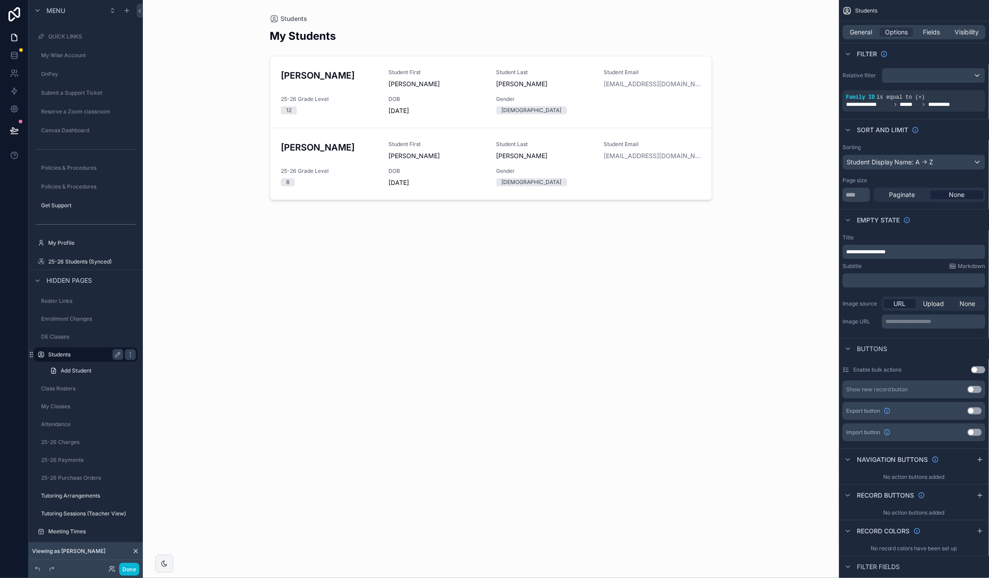
scroll to position [795, 0]
click at [79, 311] on label "My Students" at bounding box center [83, 312] width 71 height 7
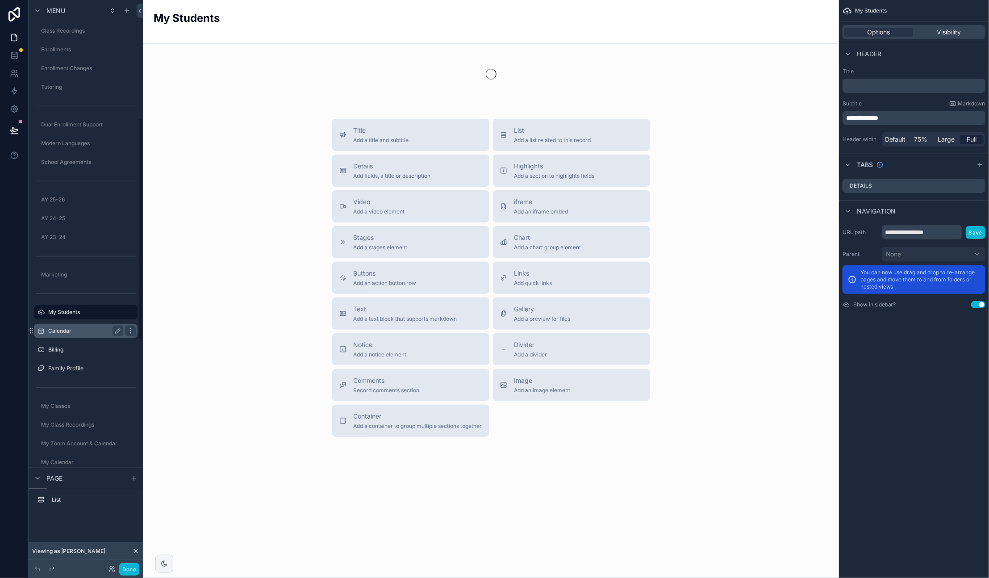
scroll to position [301, 0]
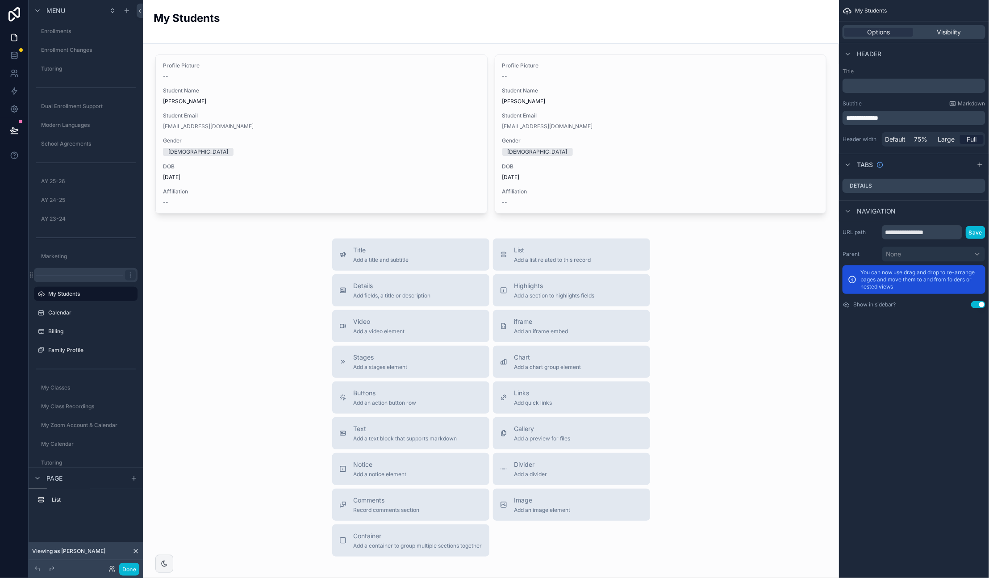
drag, startPoint x: 42, startPoint y: 293, endPoint x: 107, endPoint y: 276, distance: 67.3
click at [42, 293] on icon "scrollable content" at bounding box center [41, 293] width 7 height 7
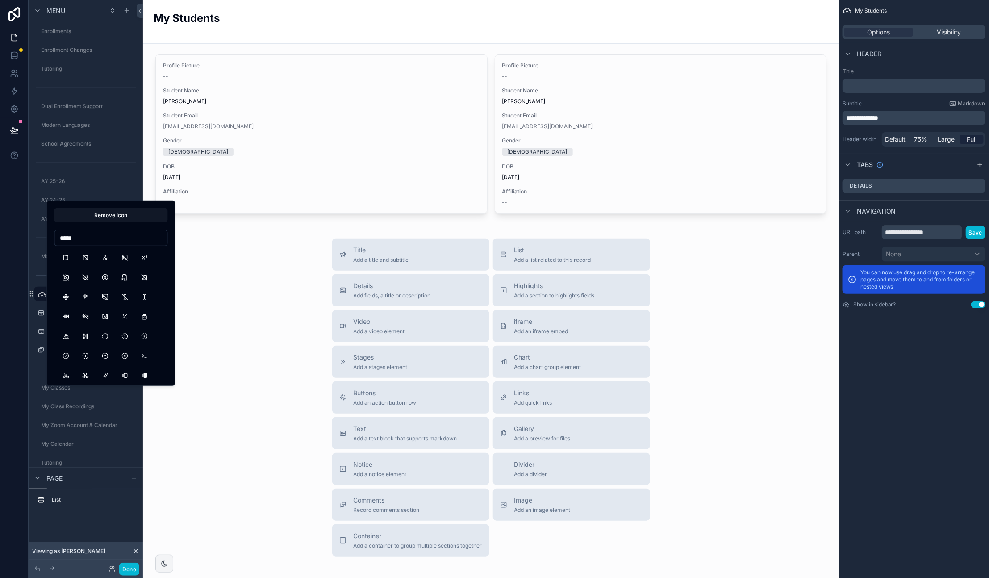
type input "******"
click at [676, 101] on div "scrollable content" at bounding box center [491, 134] width 682 height 166
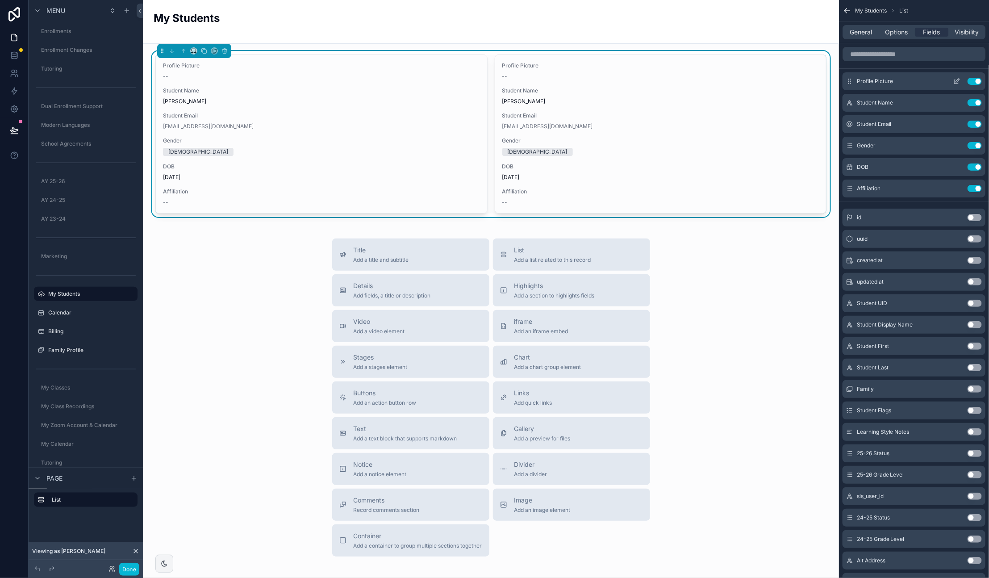
click at [957, 83] on icon "scrollable content" at bounding box center [956, 81] width 7 height 7
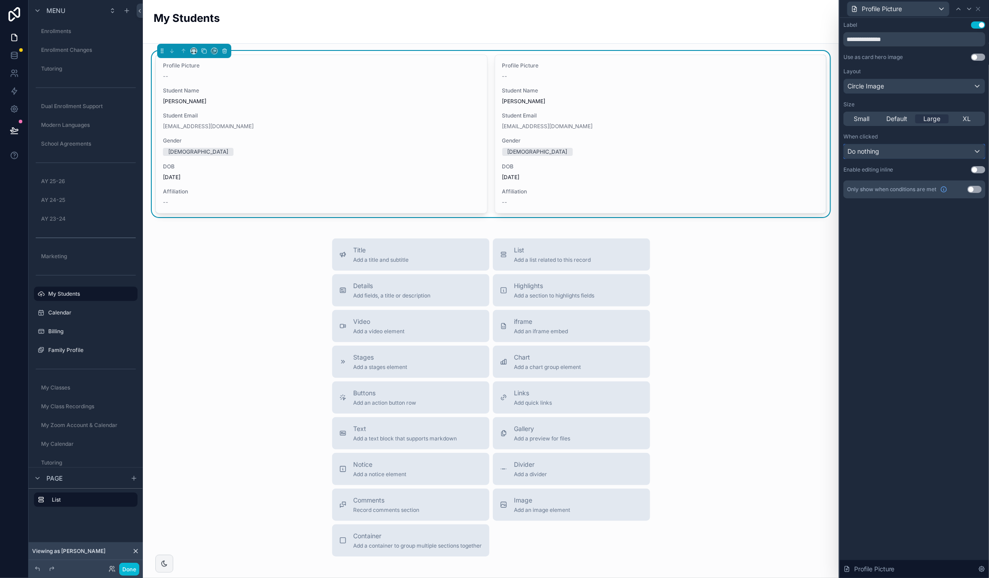
click at [889, 150] on div "Do nothing" at bounding box center [914, 151] width 141 height 14
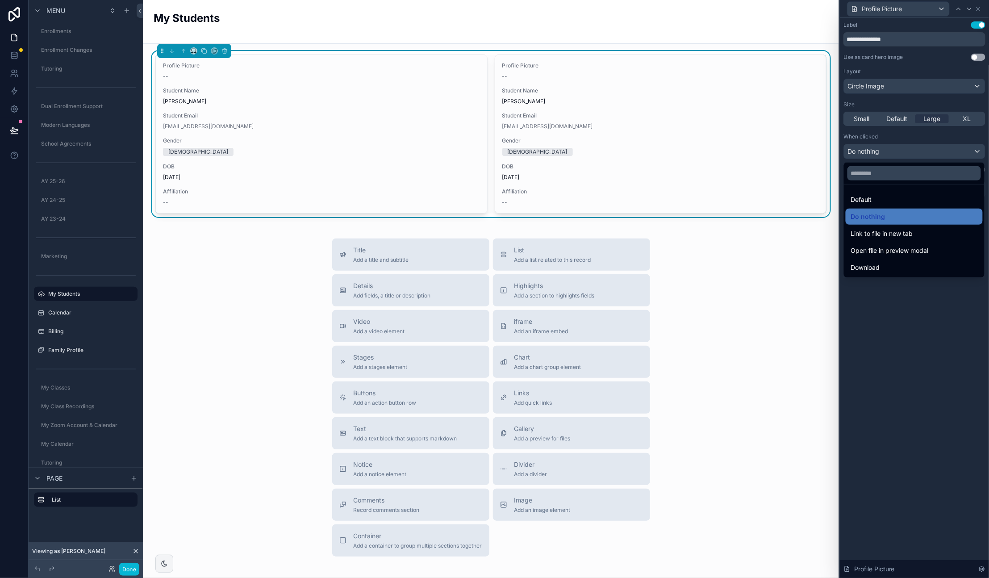
drag, startPoint x: 895, startPoint y: 336, endPoint x: 898, endPoint y: 215, distance: 121.0
click at [896, 330] on div at bounding box center [914, 289] width 149 height 578
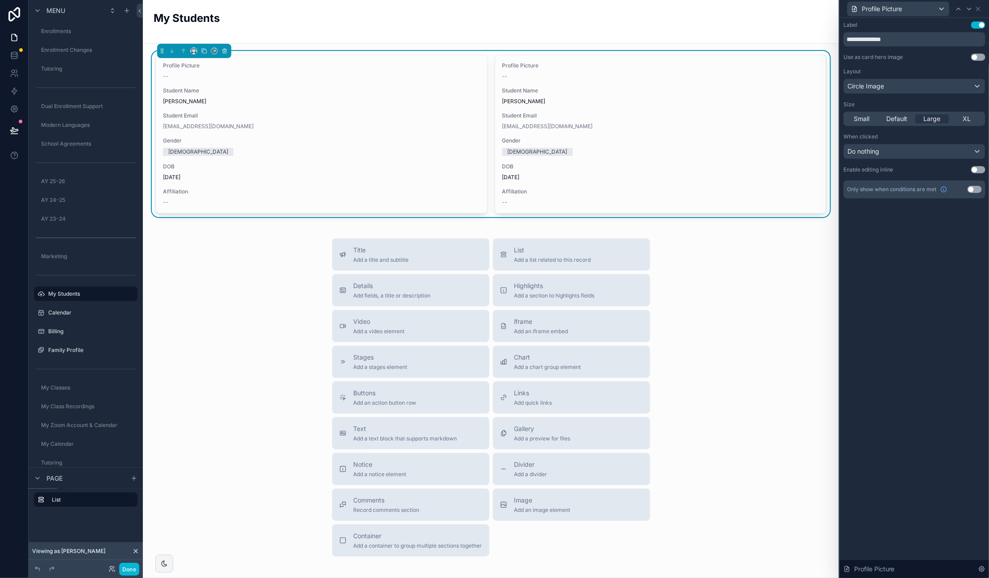
click at [982, 169] on button "Use setting" at bounding box center [978, 169] width 14 height 7
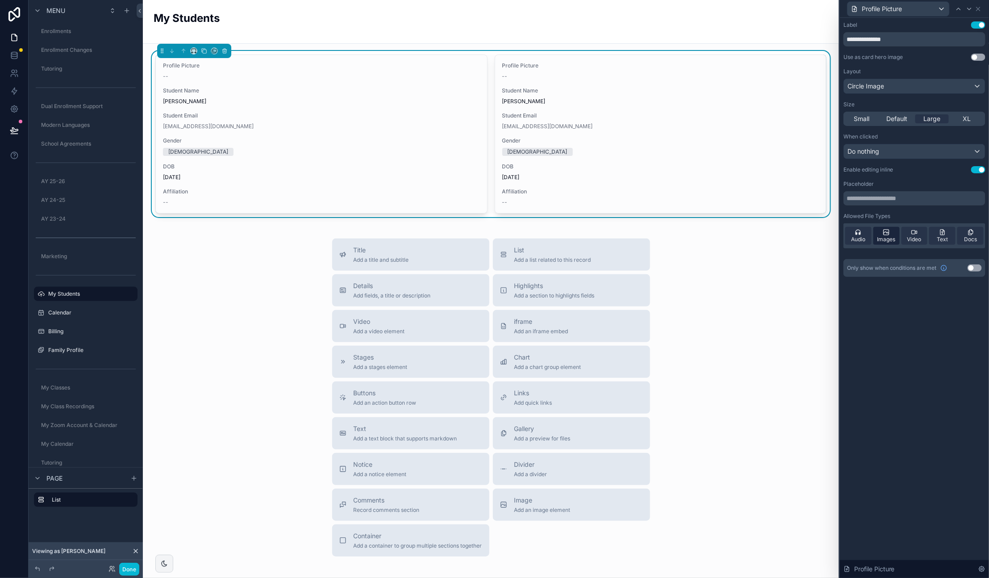
click at [890, 235] on icon at bounding box center [886, 232] width 7 height 7
click at [877, 201] on input "text" at bounding box center [915, 198] width 142 height 14
click at [947, 8] on div "Profile Picture" at bounding box center [899, 9] width 102 height 14
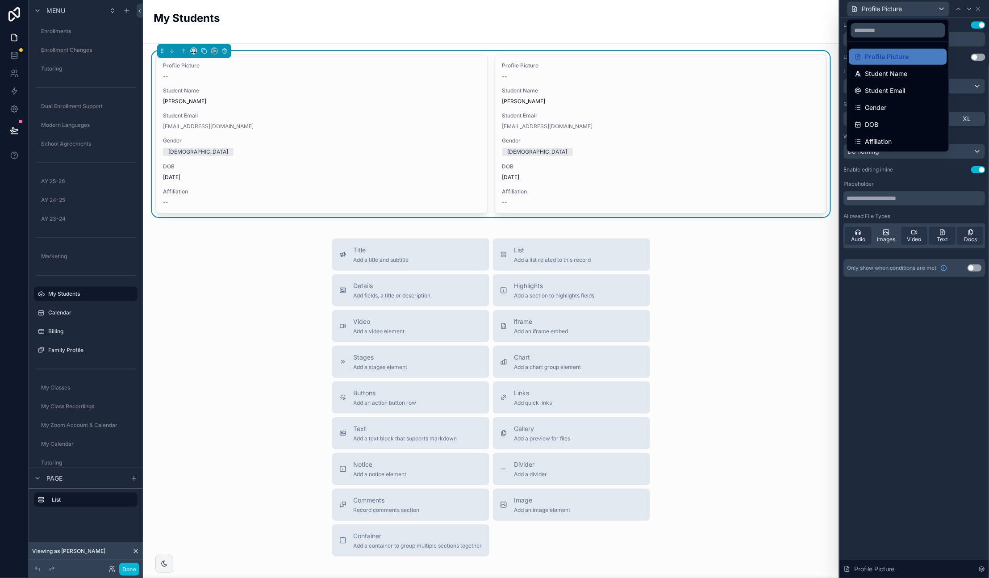
click at [979, 10] on div at bounding box center [914, 289] width 149 height 578
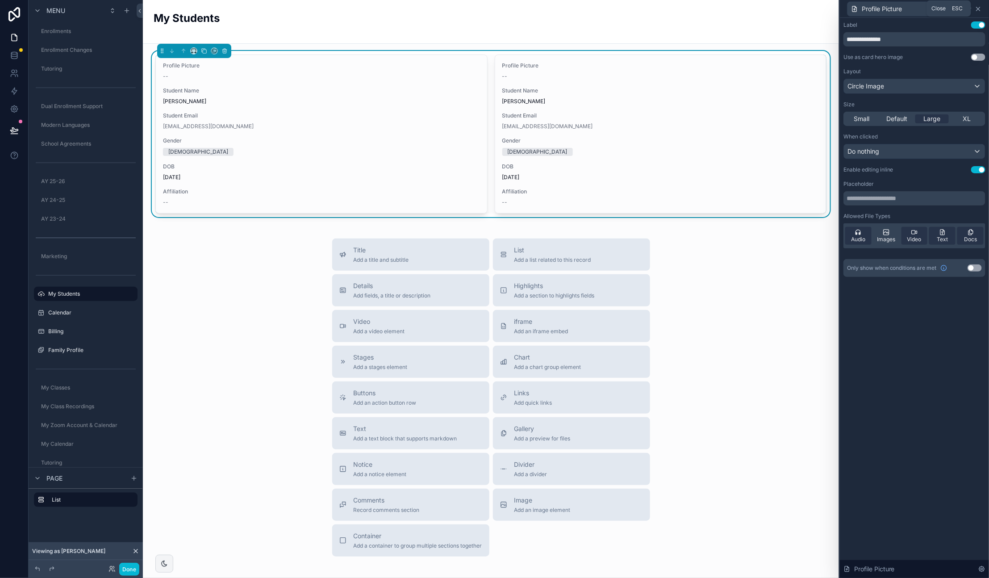
click at [979, 11] on icon at bounding box center [978, 8] width 7 height 7
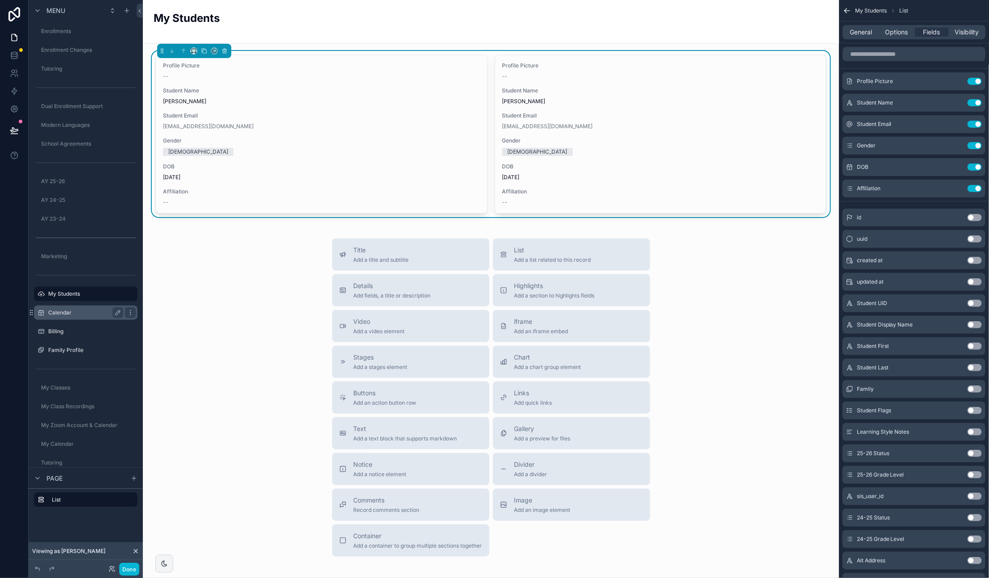
click at [51, 309] on label "Calendar" at bounding box center [83, 312] width 71 height 7
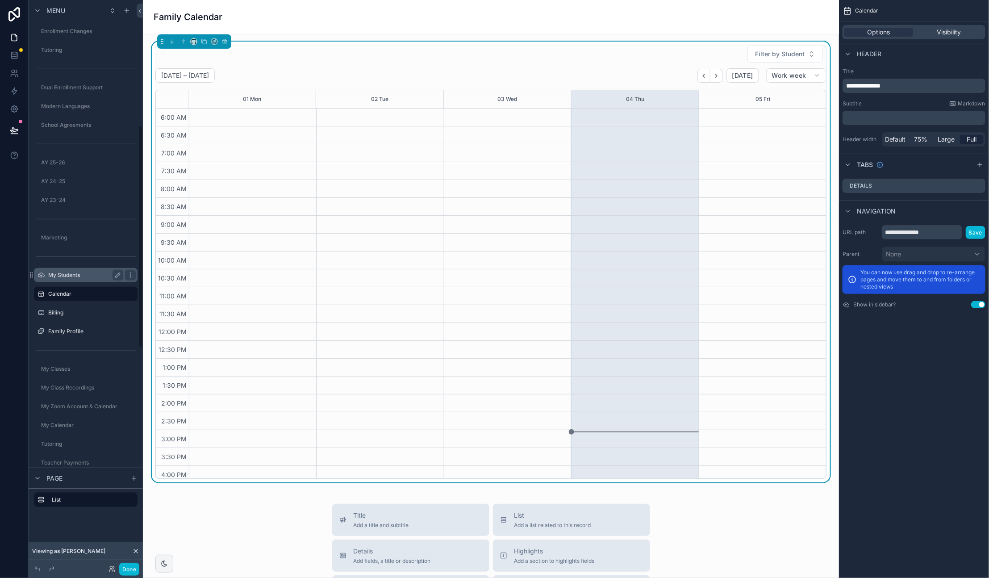
scroll to position [130, 0]
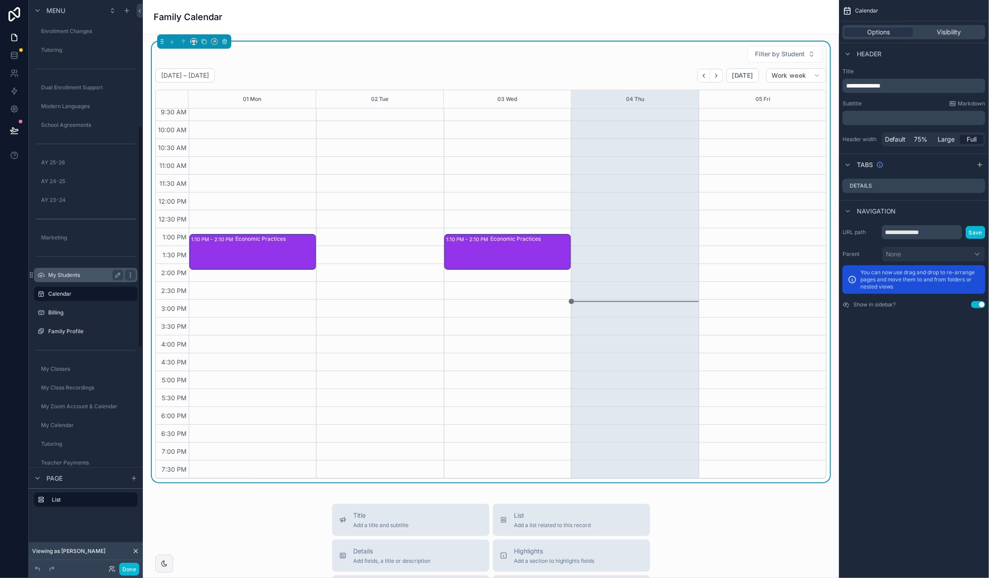
click at [56, 273] on label "My Students" at bounding box center [83, 275] width 71 height 7
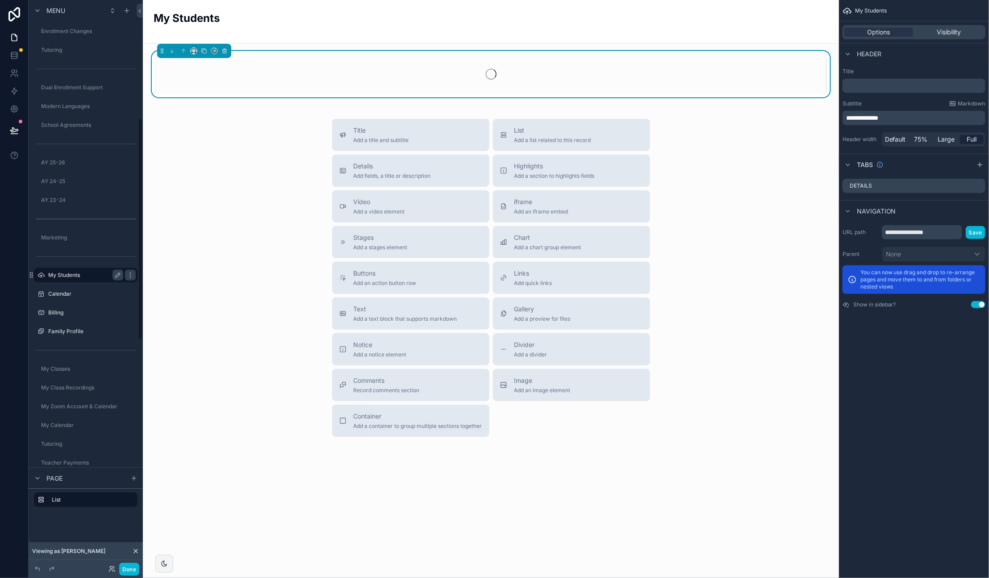
scroll to position [301, 0]
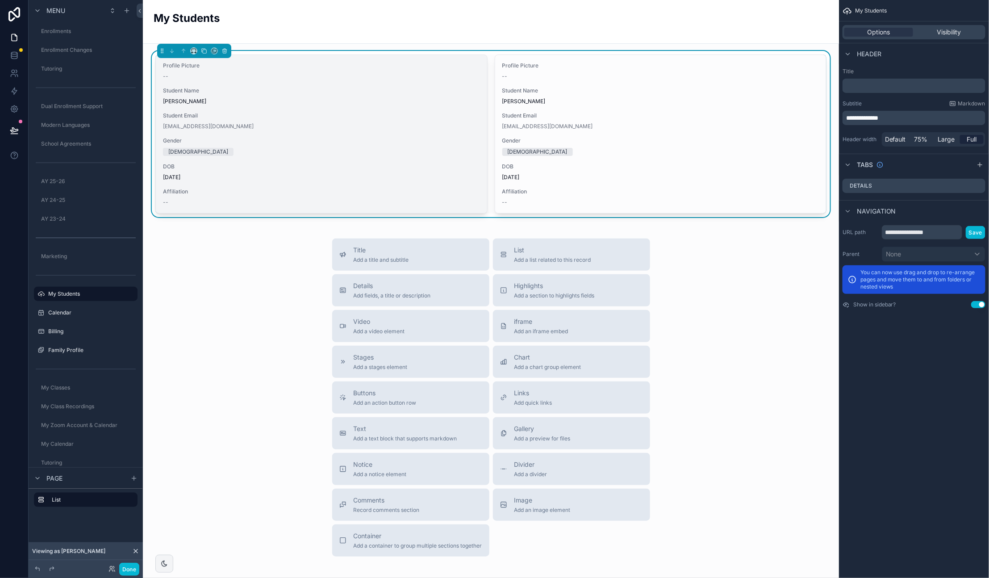
click at [377, 98] on span "[PERSON_NAME]" at bounding box center [321, 101] width 317 height 7
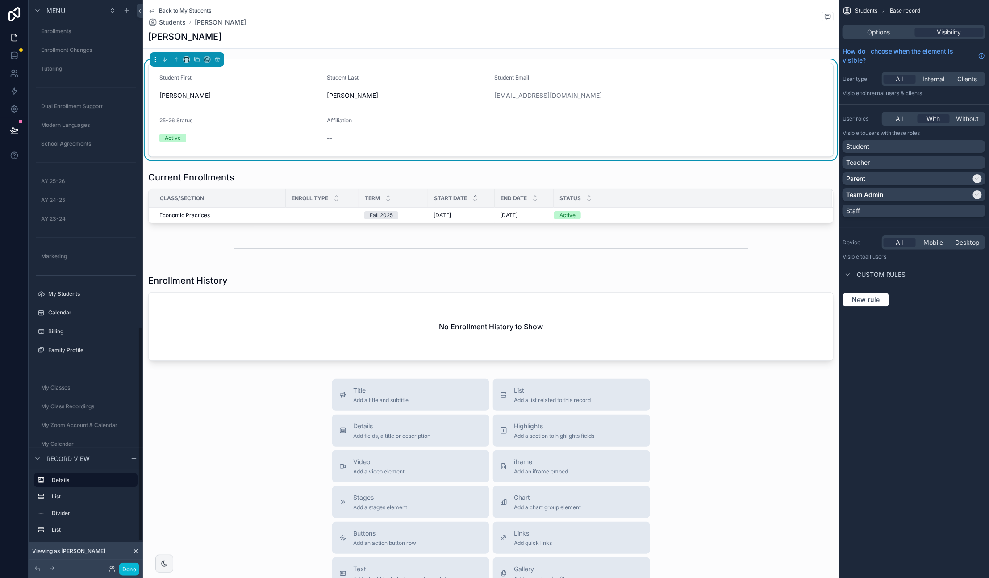
scroll to position [863, 0]
click at [260, 67] on form "Student First Jacob Student Last Scott Student Email jacobhscott07@gmail.com 25…" at bounding box center [491, 109] width 685 height 93
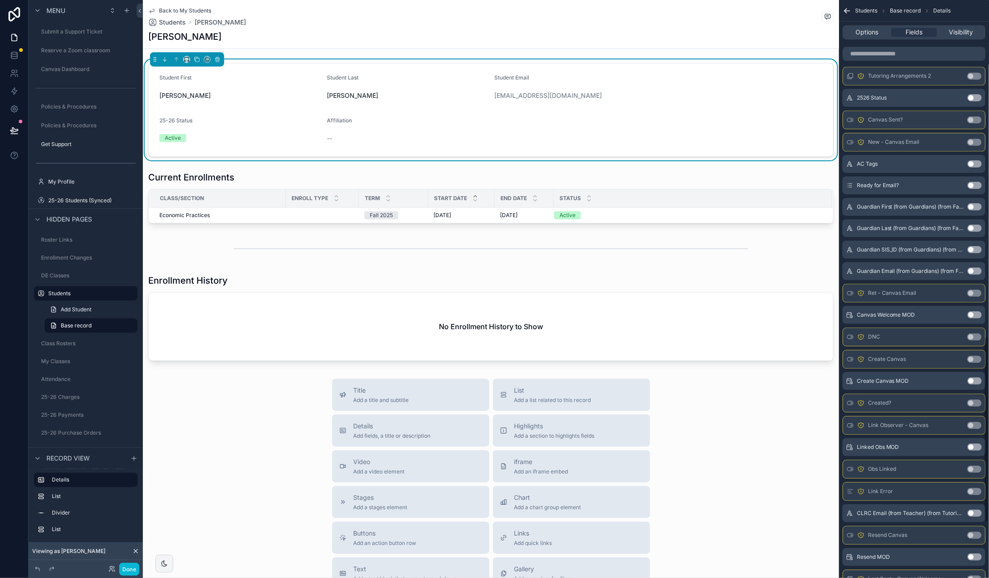
scroll to position [1221, 0]
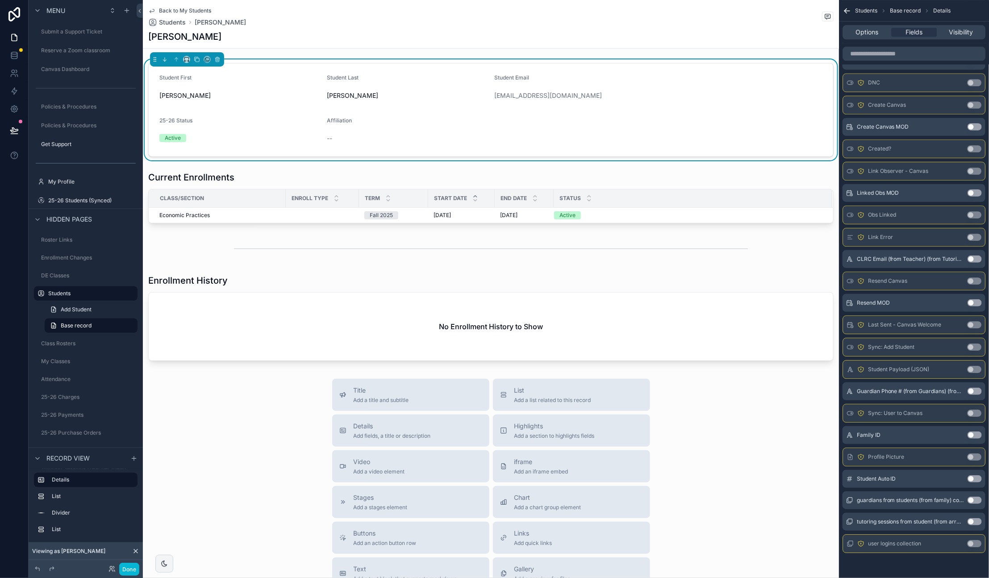
click at [974, 456] on button "Use setting" at bounding box center [974, 456] width 14 height 7
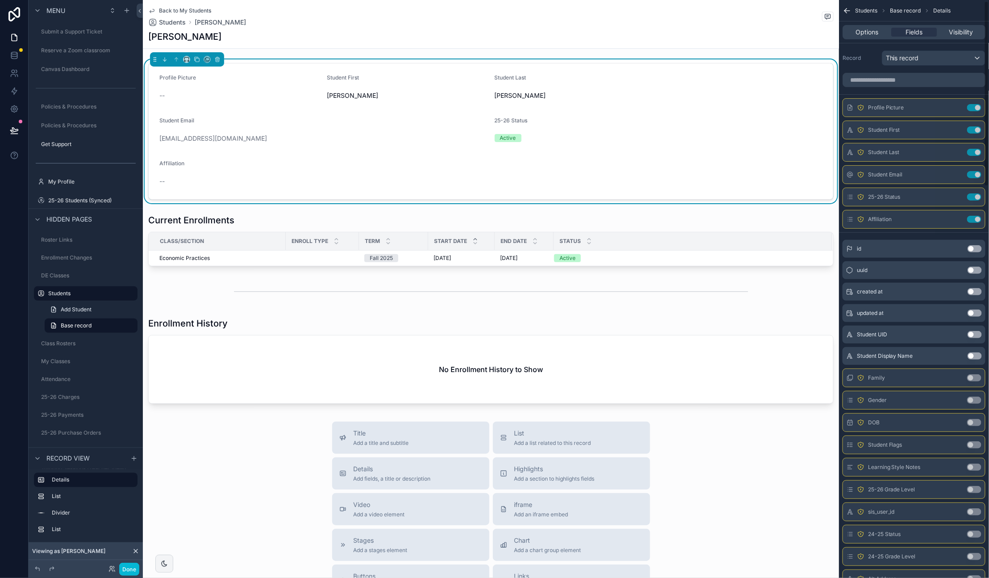
scroll to position [4, 0]
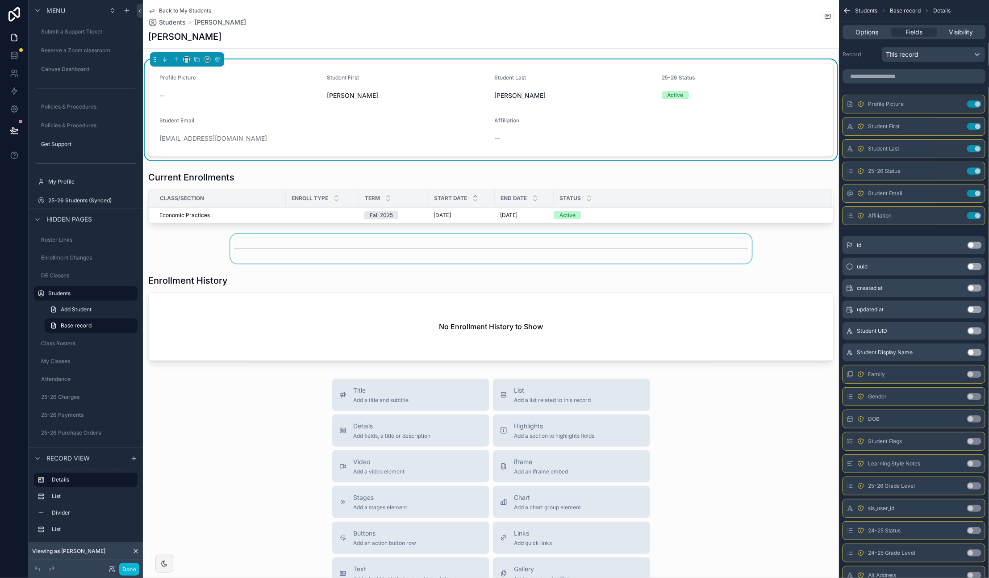
click at [337, 238] on div "scrollable content" at bounding box center [491, 248] width 696 height 29
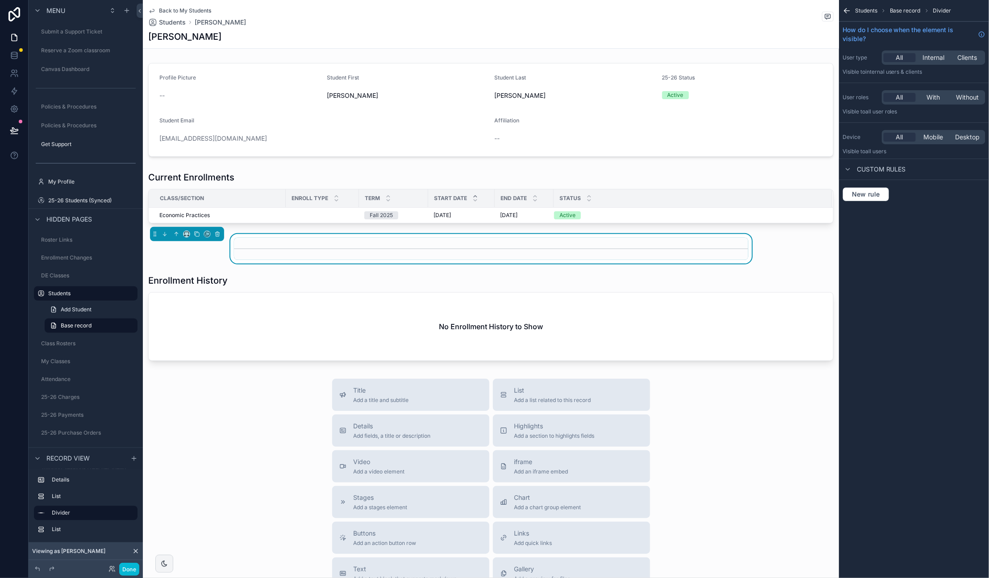
scroll to position [0, 0]
click at [185, 234] on icon "scrollable content" at bounding box center [187, 234] width 6 height 6
click at [212, 349] on span "Full width" at bounding box center [205, 352] width 28 height 11
click at [184, 8] on span "Back to My Students" at bounding box center [185, 10] width 52 height 7
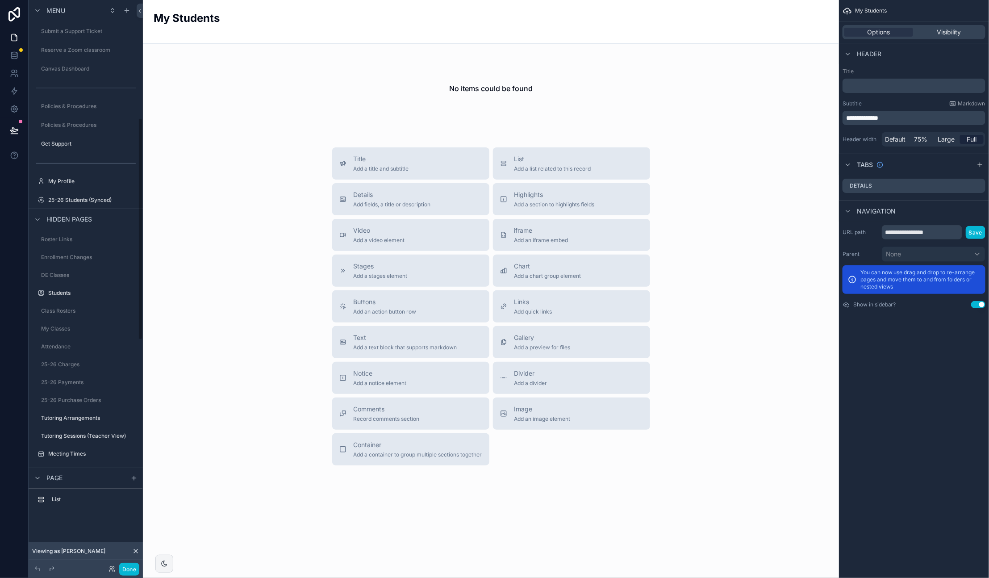
scroll to position [301, 0]
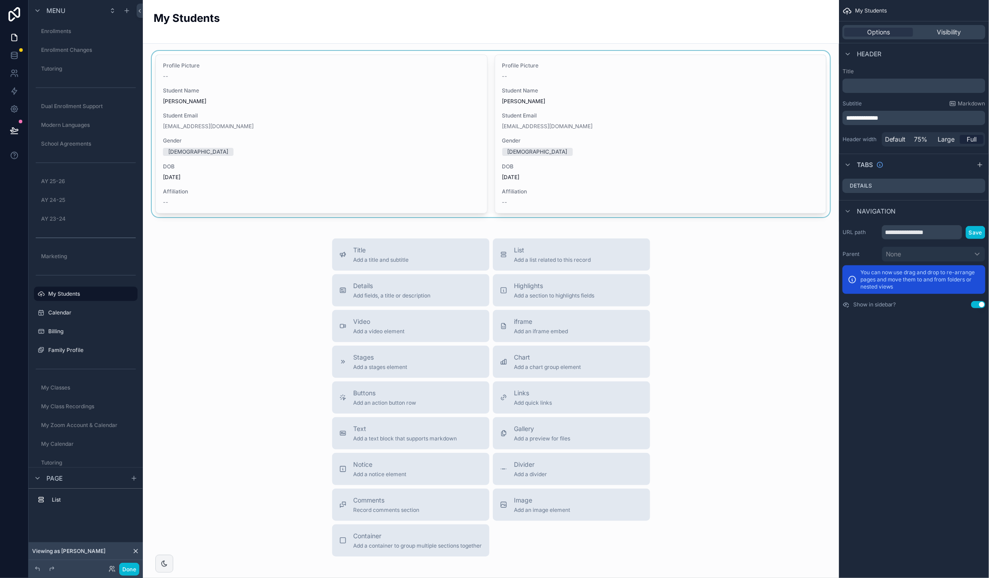
click at [268, 75] on div "scrollable content" at bounding box center [491, 134] width 682 height 166
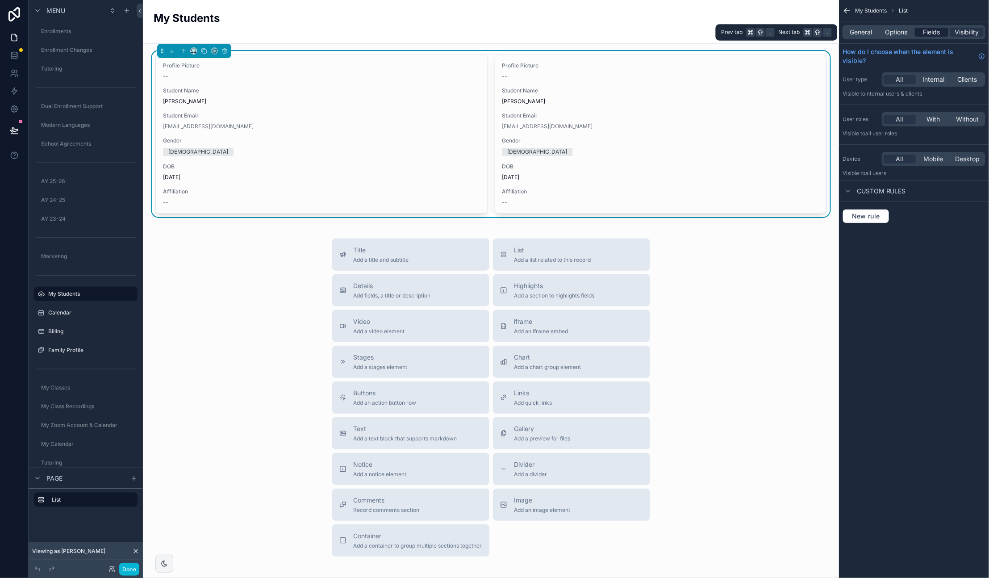
drag, startPoint x: 906, startPoint y: 34, endPoint x: 916, endPoint y: 33, distance: 10.7
click at [906, 34] on span "Options" at bounding box center [896, 32] width 23 height 9
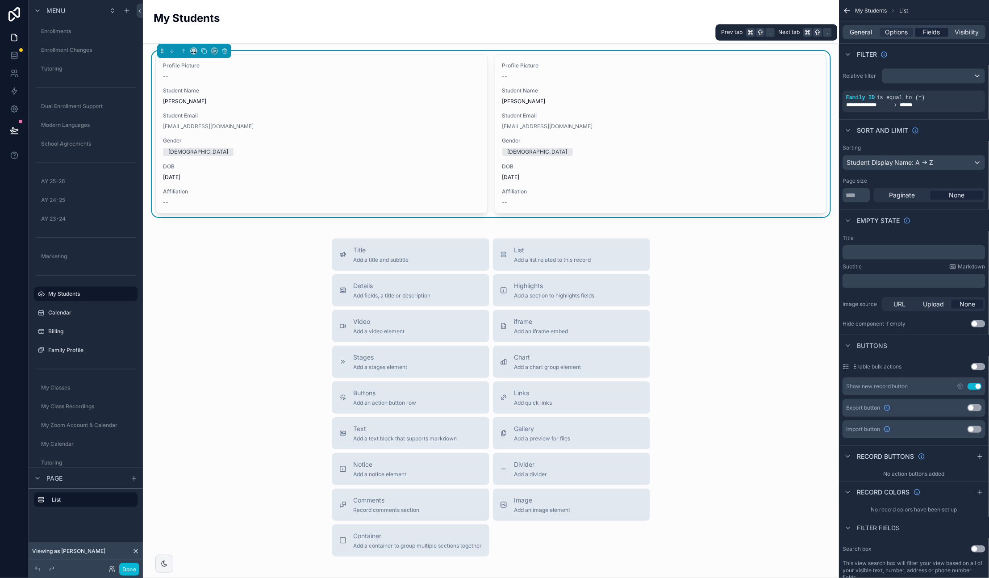
click at [934, 33] on span "Fields" at bounding box center [932, 32] width 17 height 9
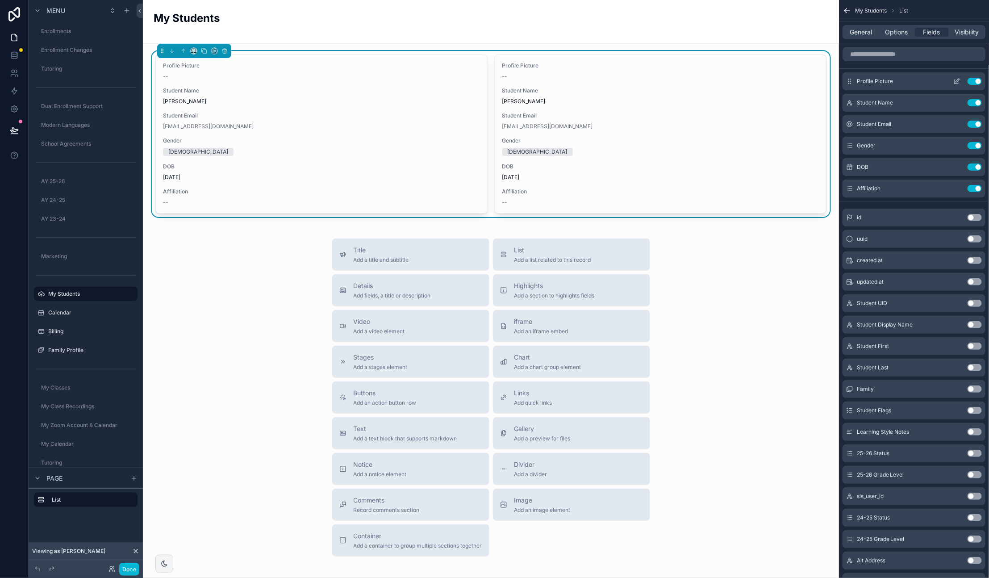
click at [958, 80] on icon "scrollable content" at bounding box center [956, 81] width 7 height 7
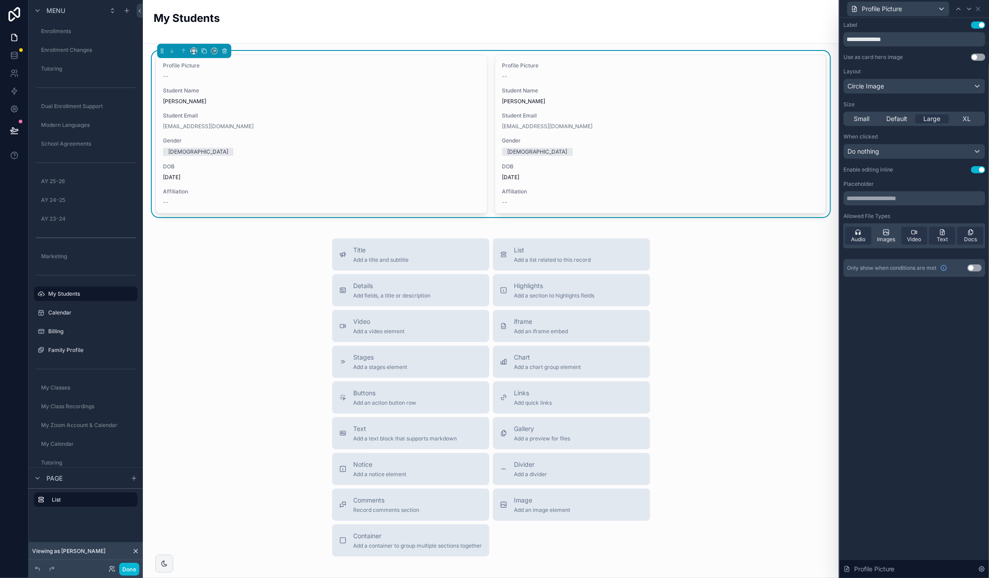
click at [270, 330] on div "Title Add a title and subtitle List Add a list related to this record Details A…" at bounding box center [491, 397] width 682 height 318
click at [939, 12] on div "Profile Picture" at bounding box center [899, 9] width 102 height 14
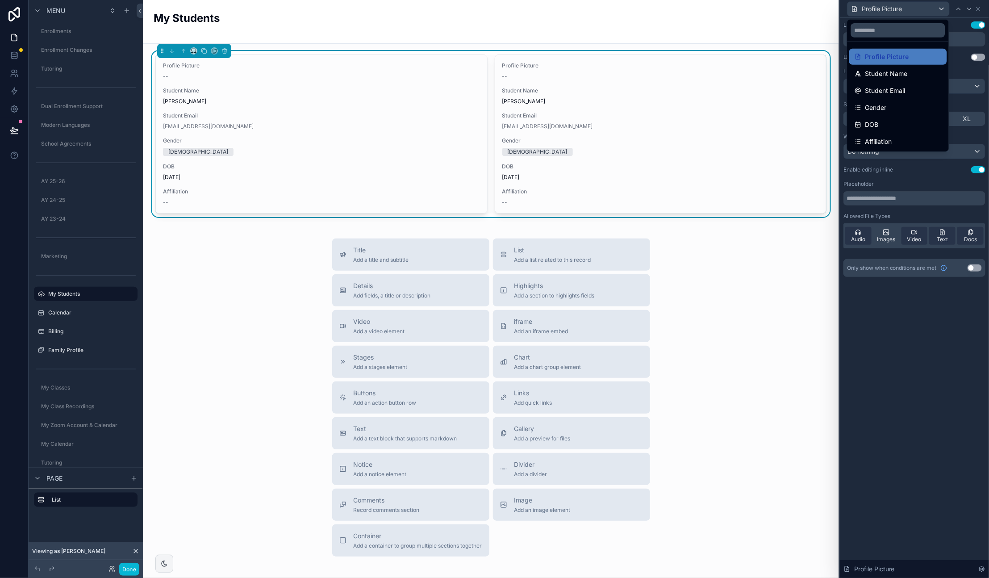
click at [920, 71] on div "Student Name" at bounding box center [898, 73] width 87 height 11
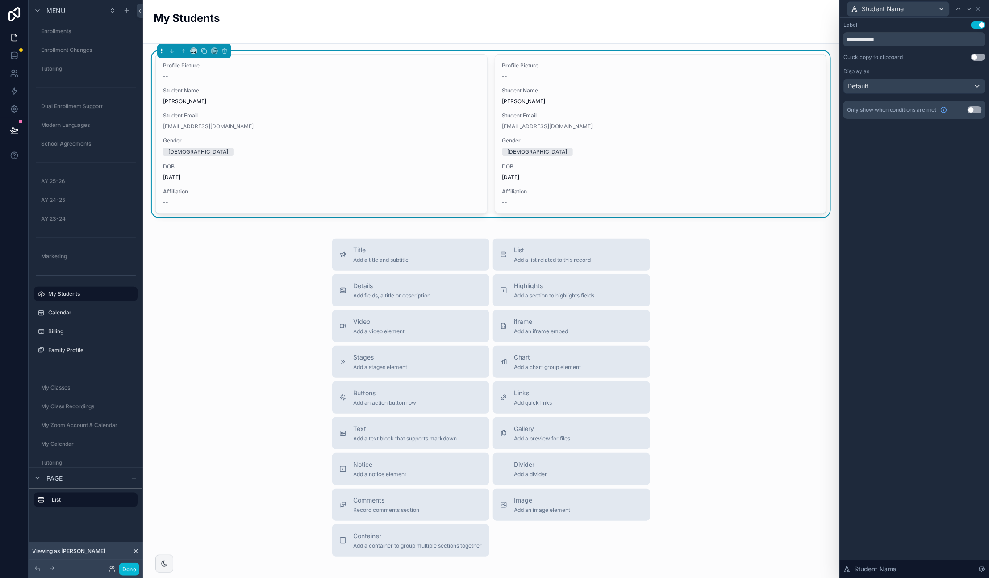
click at [957, 150] on div "**********" at bounding box center [914, 298] width 149 height 560
click at [977, 86] on div "Default" at bounding box center [914, 86] width 141 height 14
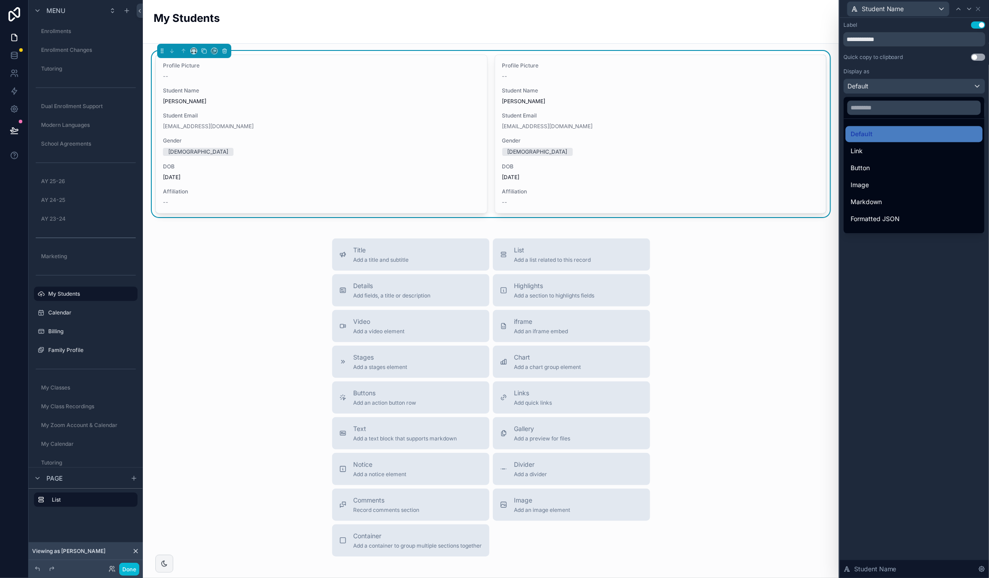
click at [939, 288] on div at bounding box center [914, 289] width 149 height 578
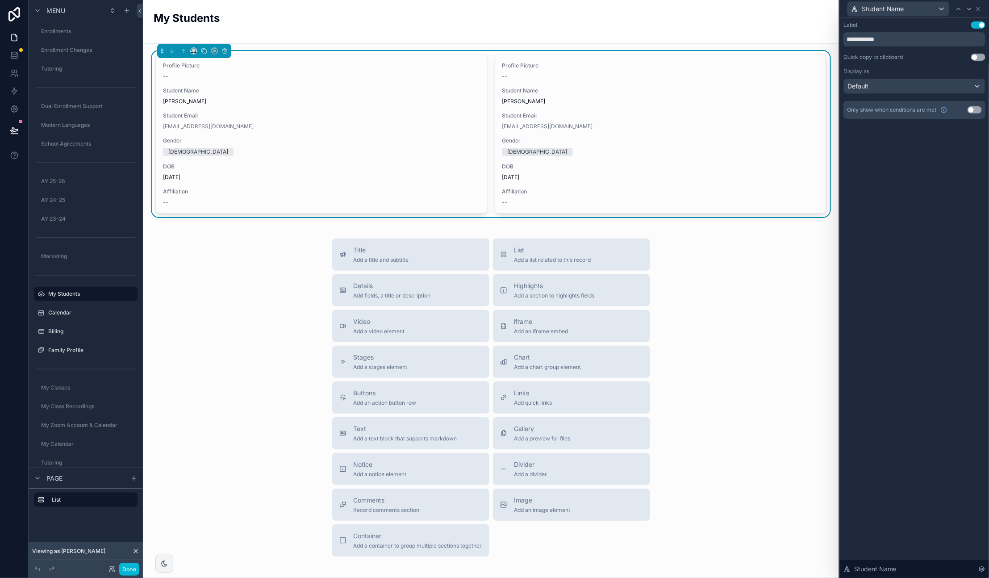
click at [277, 289] on div "Title Add a title and subtitle List Add a list related to this record Details A…" at bounding box center [491, 397] width 682 height 318
click at [16, 132] on icon at bounding box center [14, 130] width 9 height 9
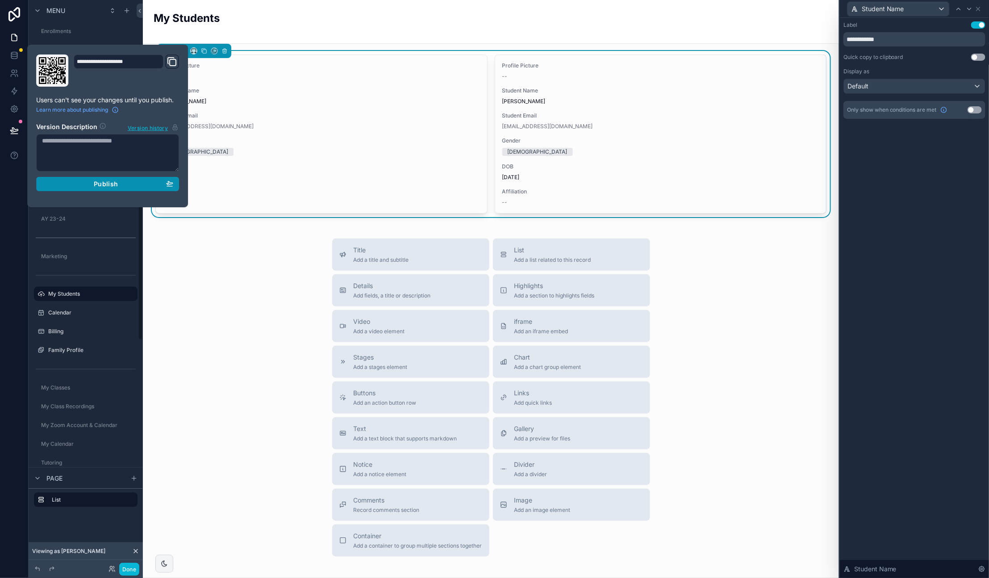
click at [118, 180] on div "Publish" at bounding box center [107, 184] width 131 height 8
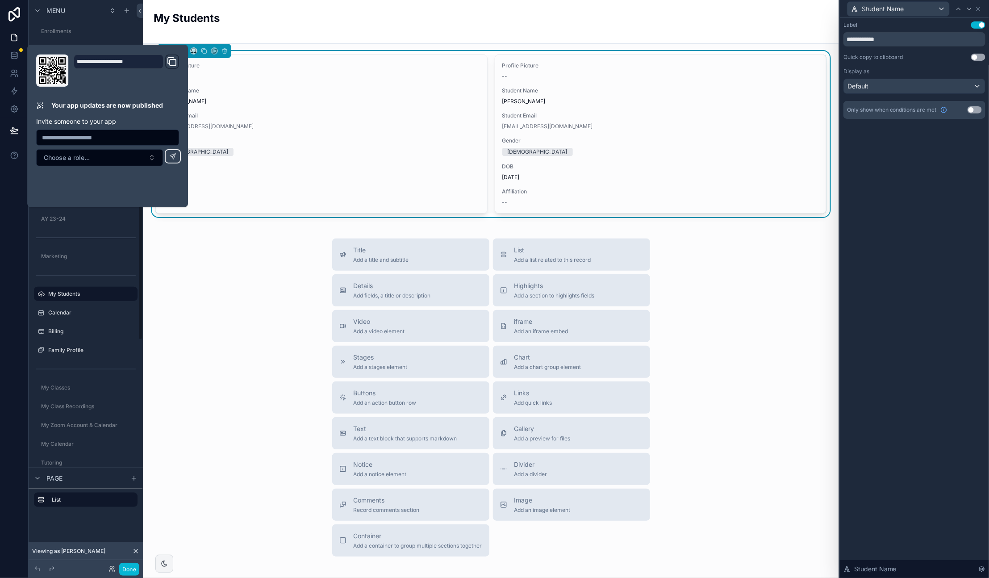
click at [298, 251] on div "Title Add a title and subtitle List Add a list related to this record Details A…" at bounding box center [491, 397] width 682 height 318
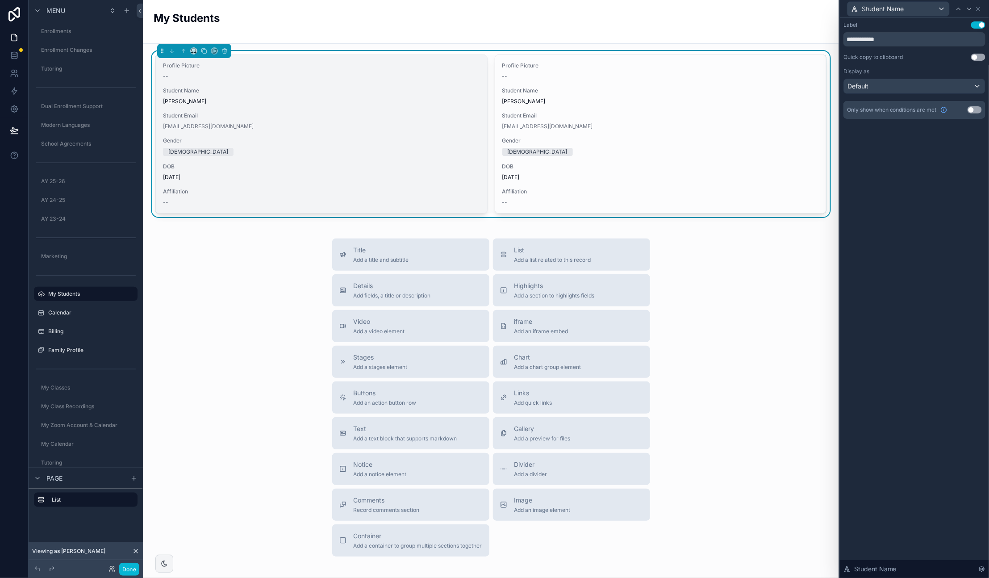
click at [365, 70] on div "Profile Picture --" at bounding box center [321, 71] width 317 height 18
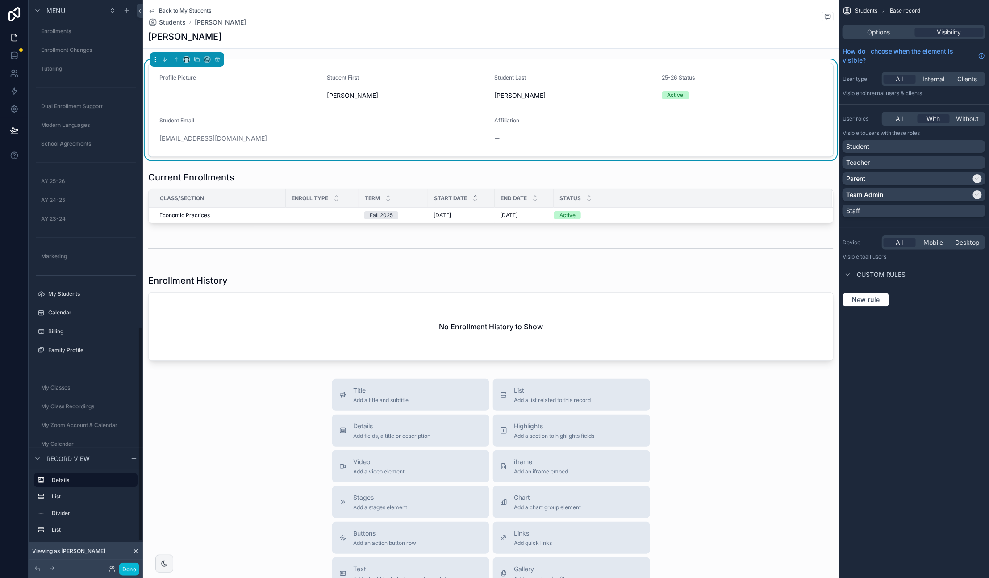
scroll to position [863, 0]
click at [170, 8] on span "Back to My Students" at bounding box center [185, 10] width 52 height 7
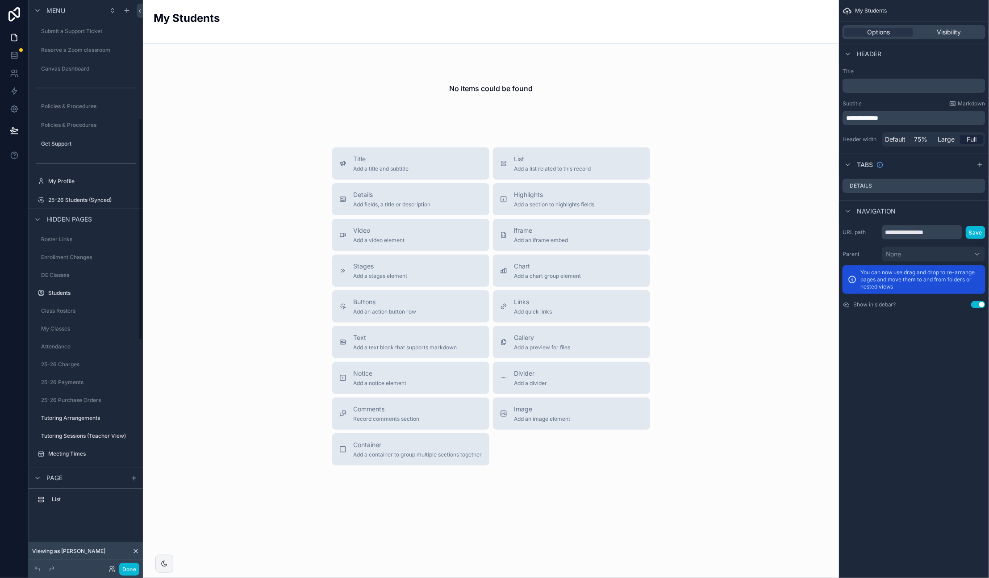
scroll to position [301, 0]
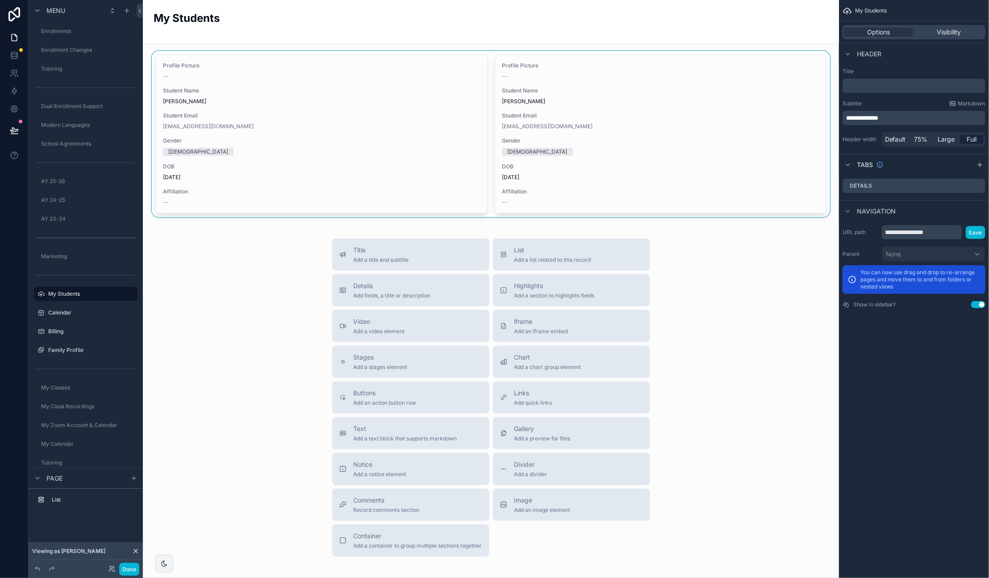
click at [437, 71] on div "scrollable content" at bounding box center [491, 134] width 682 height 166
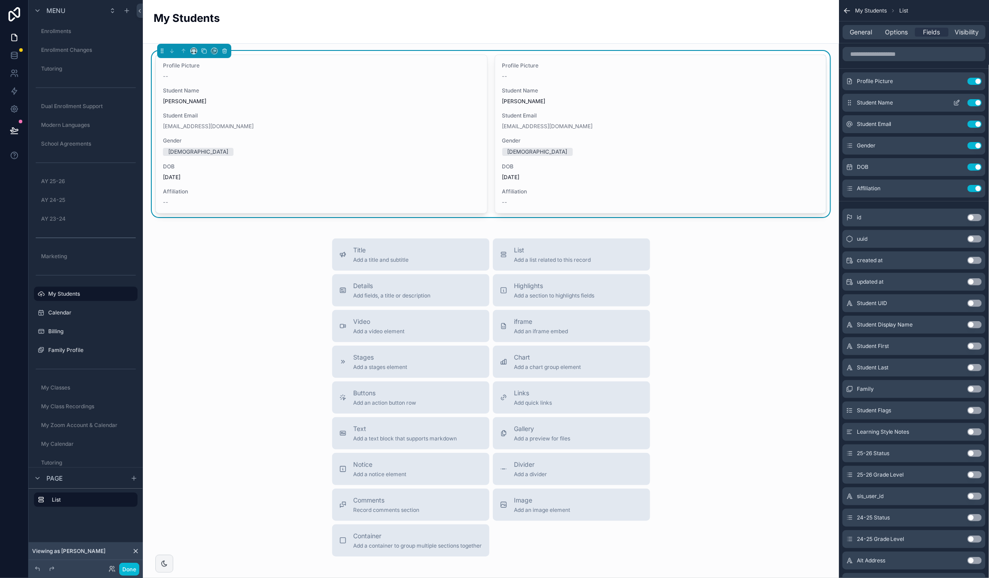
click at [960, 102] on icon "scrollable content" at bounding box center [956, 102] width 7 height 7
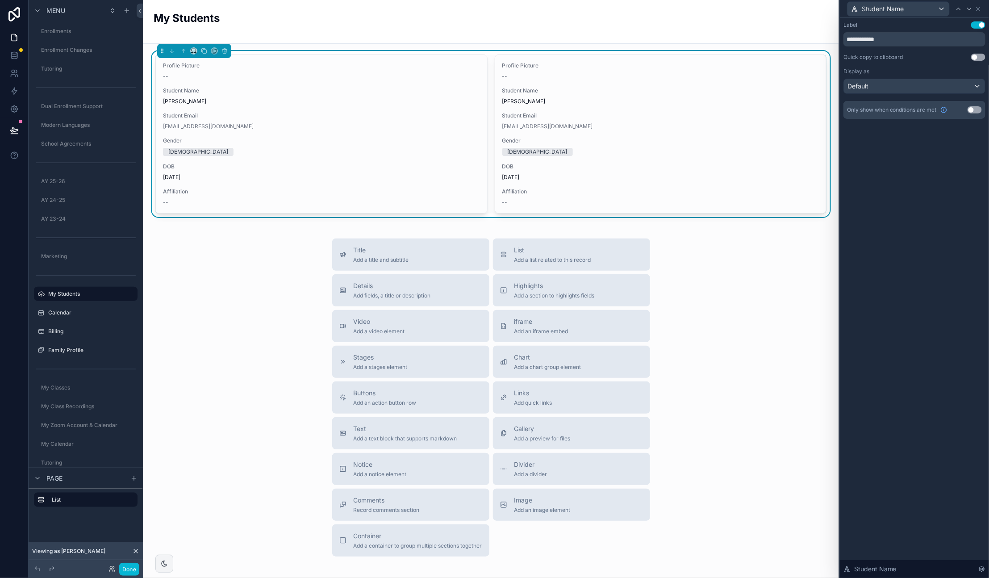
click at [977, 24] on button "Use setting" at bounding box center [978, 24] width 14 height 7
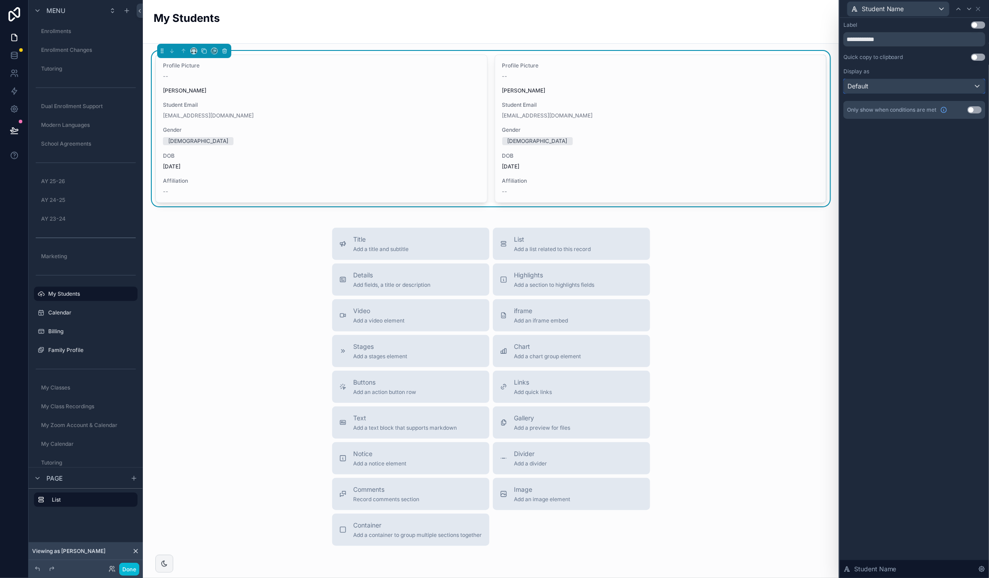
click at [969, 86] on div "Default" at bounding box center [914, 86] width 141 height 14
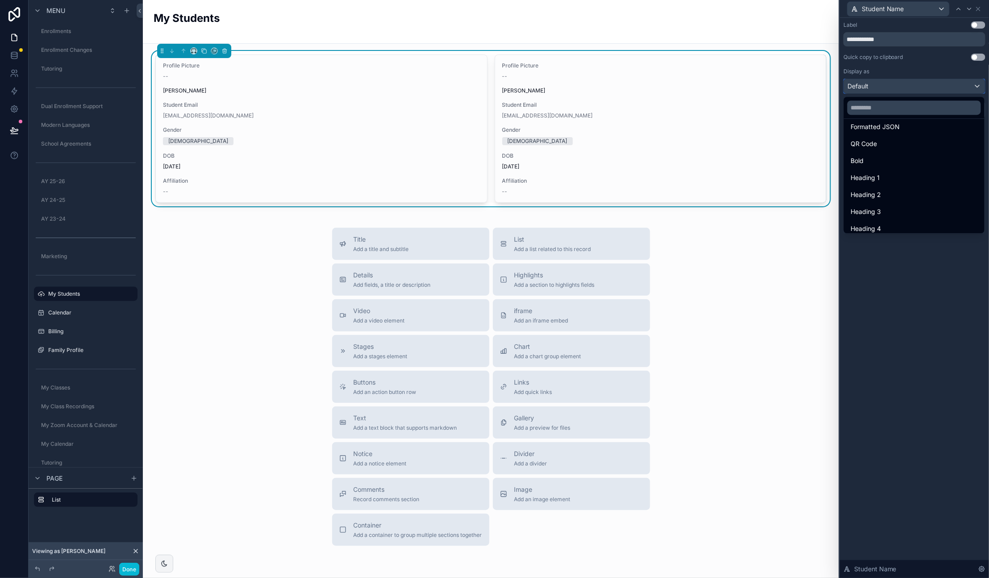
scroll to position [96, 0]
click at [897, 204] on div "Heading 3" at bounding box center [914, 207] width 126 height 11
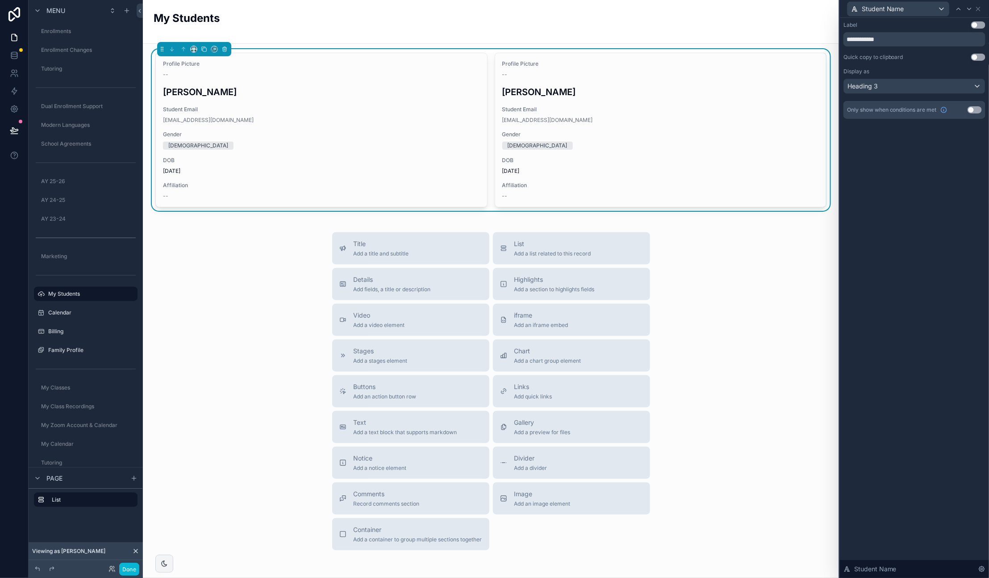
scroll to position [3, 0]
click at [242, 257] on div "Title Add a title and subtitle List Add a list related to this record Details A…" at bounding box center [491, 390] width 682 height 318
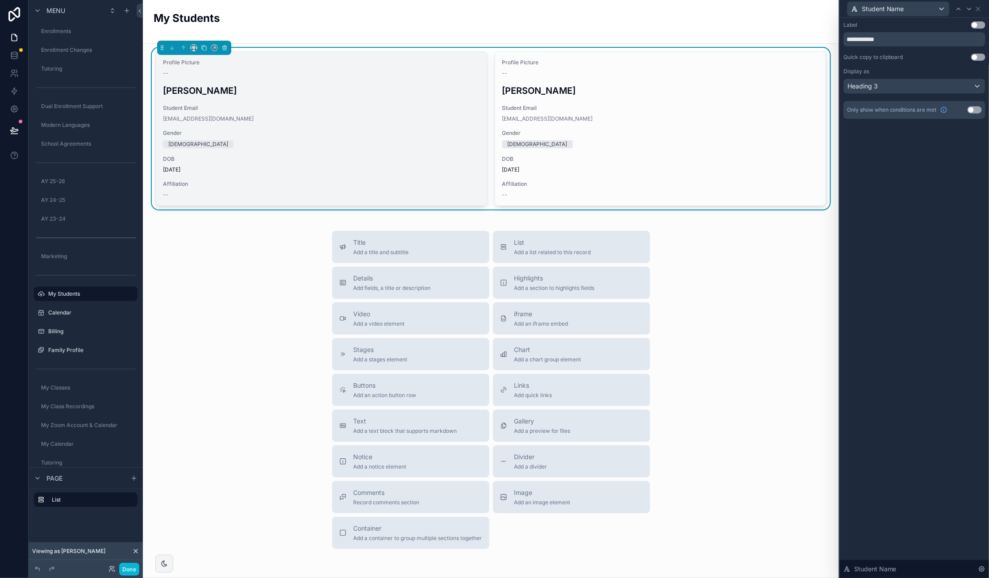
drag, startPoint x: 247, startPoint y: 304, endPoint x: 261, endPoint y: 200, distance: 105.5
click at [247, 304] on div "Title Add a title and subtitle List Add a list related to this record Details A…" at bounding box center [491, 390] width 682 height 318
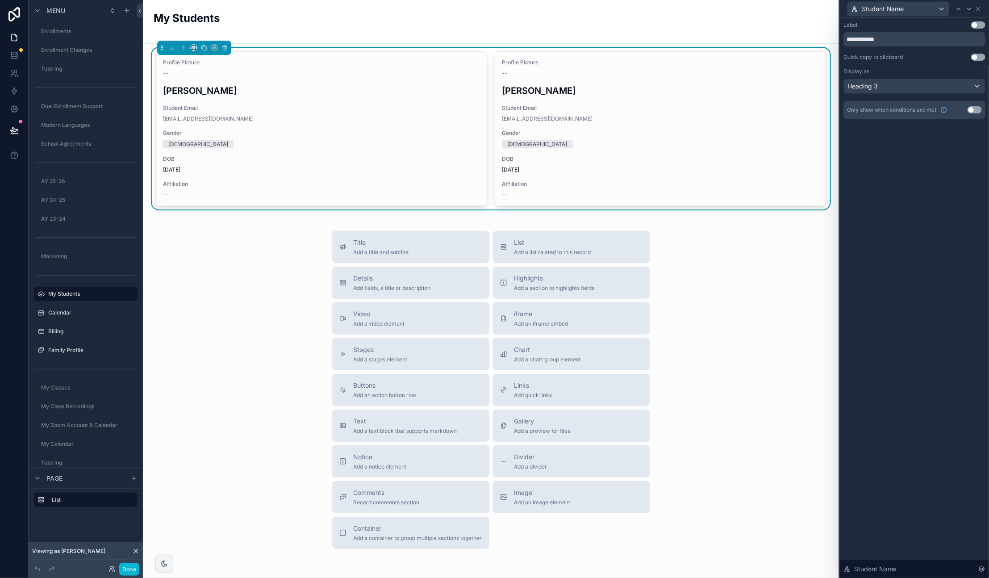
click at [278, 23] on div "My Students" at bounding box center [491, 22] width 675 height 22
click at [979, 7] on icon at bounding box center [978, 8] width 7 height 7
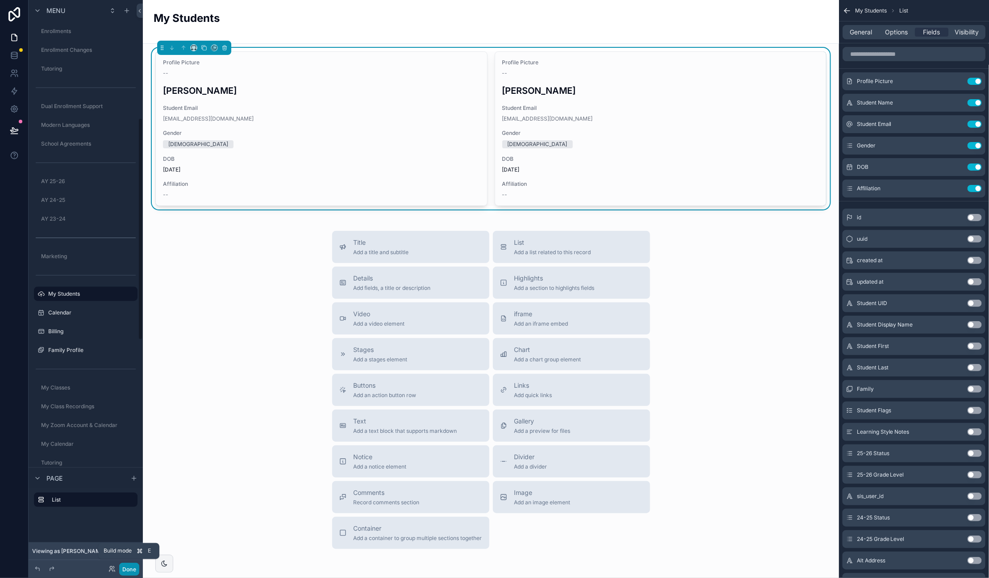
drag, startPoint x: 130, startPoint y: 569, endPoint x: 265, endPoint y: 476, distance: 164.4
click at [130, 569] on button "Done" at bounding box center [129, 569] width 20 height 13
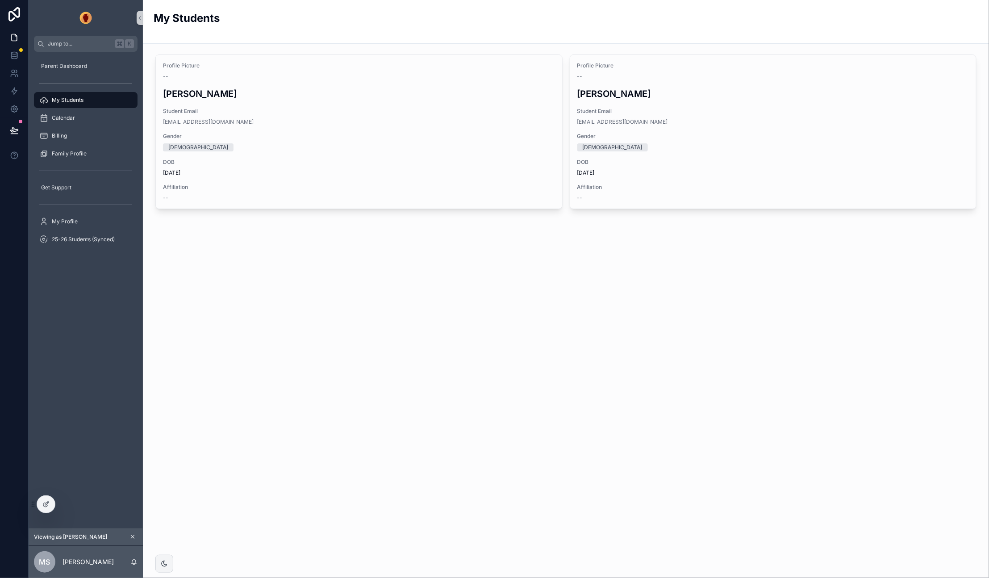
scroll to position [0, 0]
click at [48, 504] on icon at bounding box center [45, 504] width 7 height 7
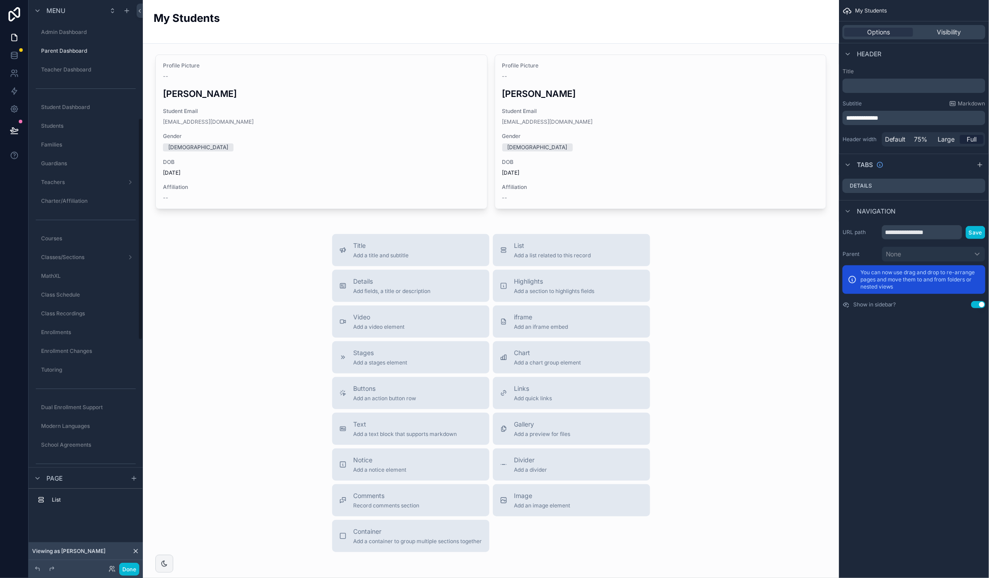
scroll to position [301, 0]
click at [350, 68] on div "scrollable content" at bounding box center [491, 132] width 682 height 162
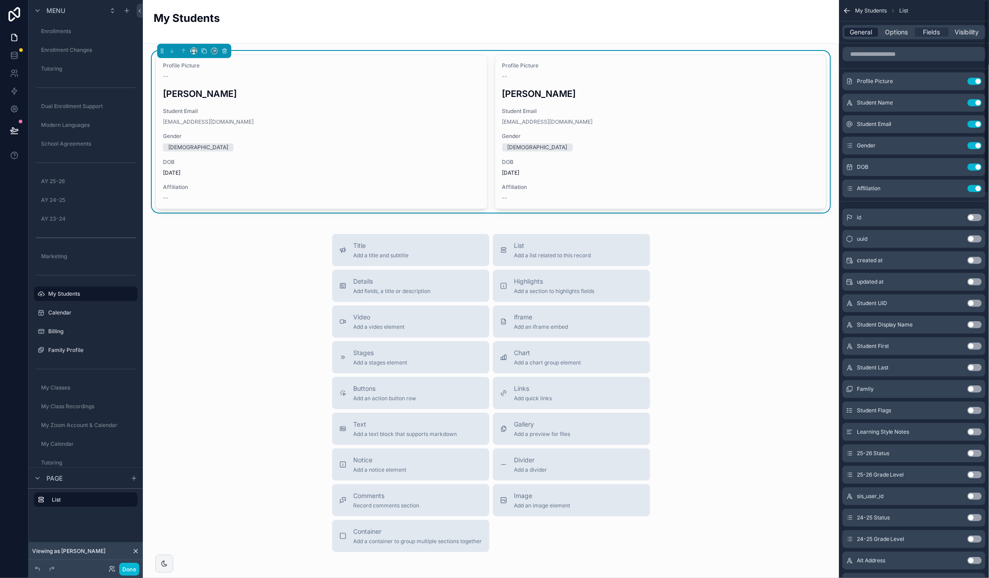
click at [862, 34] on span "General" at bounding box center [861, 32] width 22 height 9
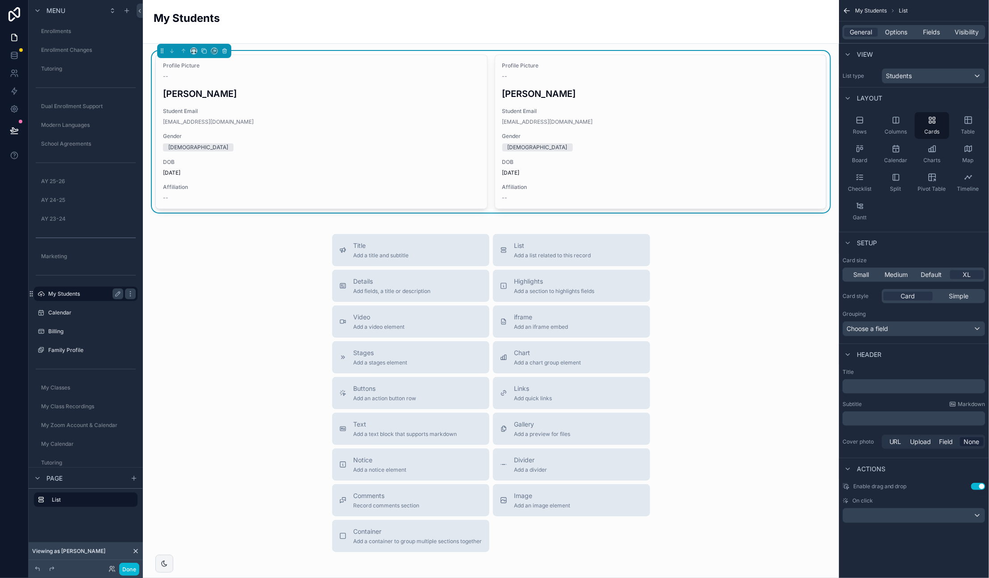
click at [71, 290] on label "My Students" at bounding box center [83, 293] width 71 height 7
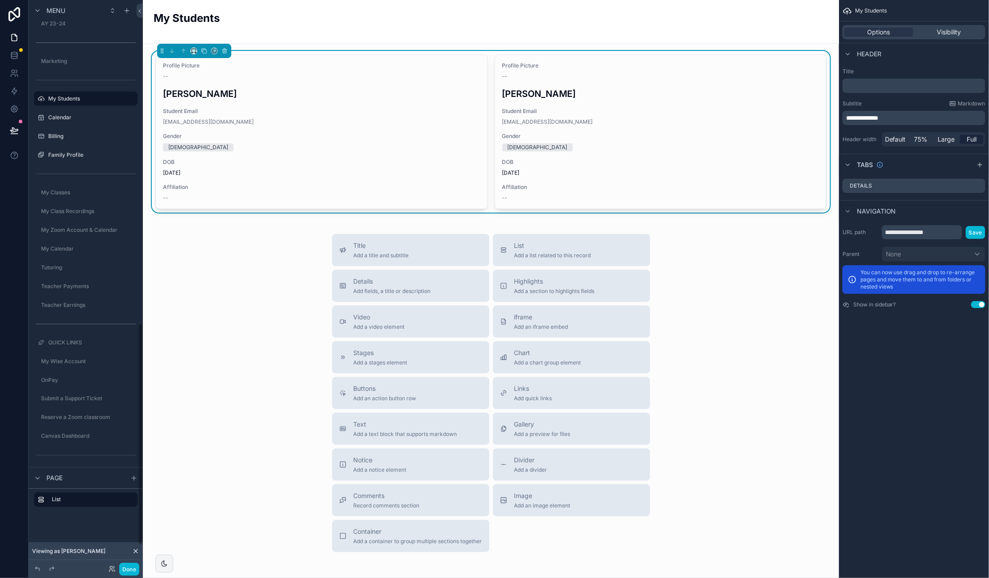
scroll to position [879, 0]
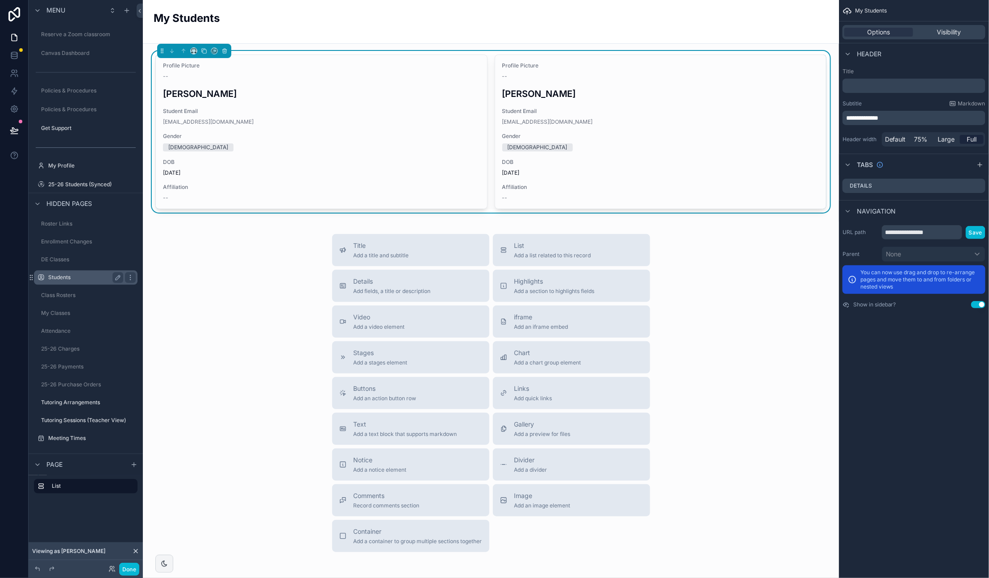
click at [63, 275] on label "Students" at bounding box center [83, 277] width 71 height 7
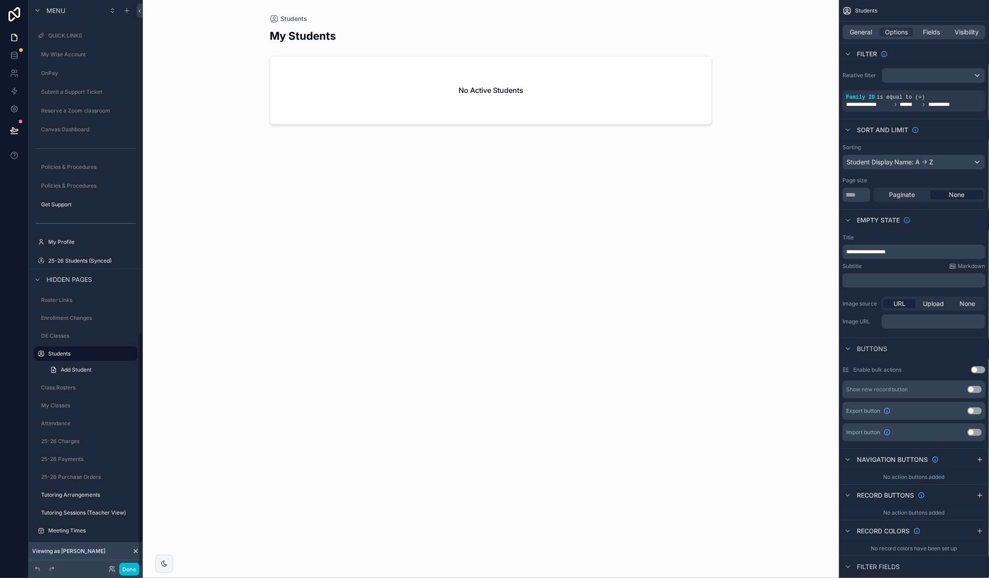
scroll to position [802, 0]
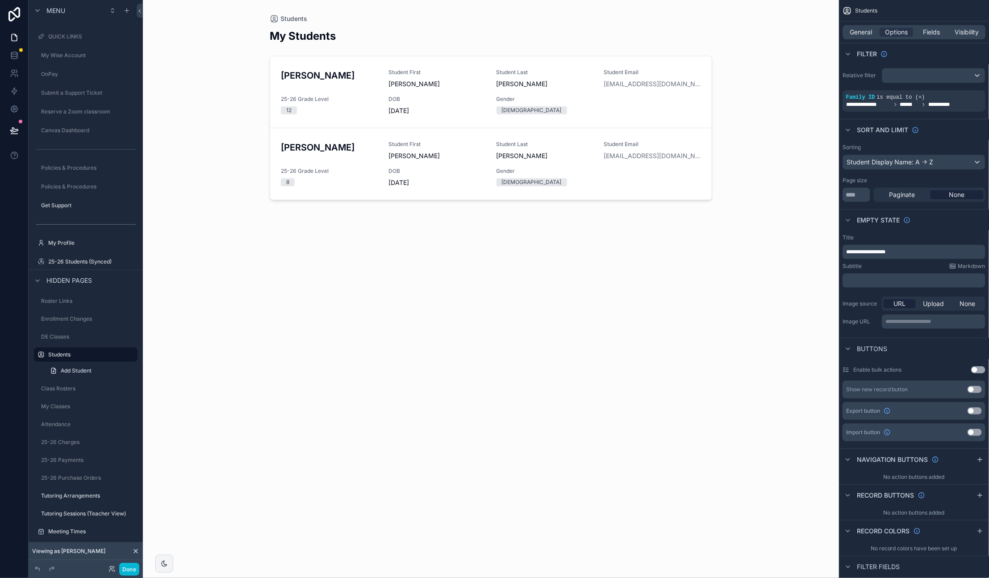
click at [489, 45] on div "scrollable content" at bounding box center [491, 283] width 457 height 567
click at [872, 29] on span "General" at bounding box center [861, 32] width 22 height 9
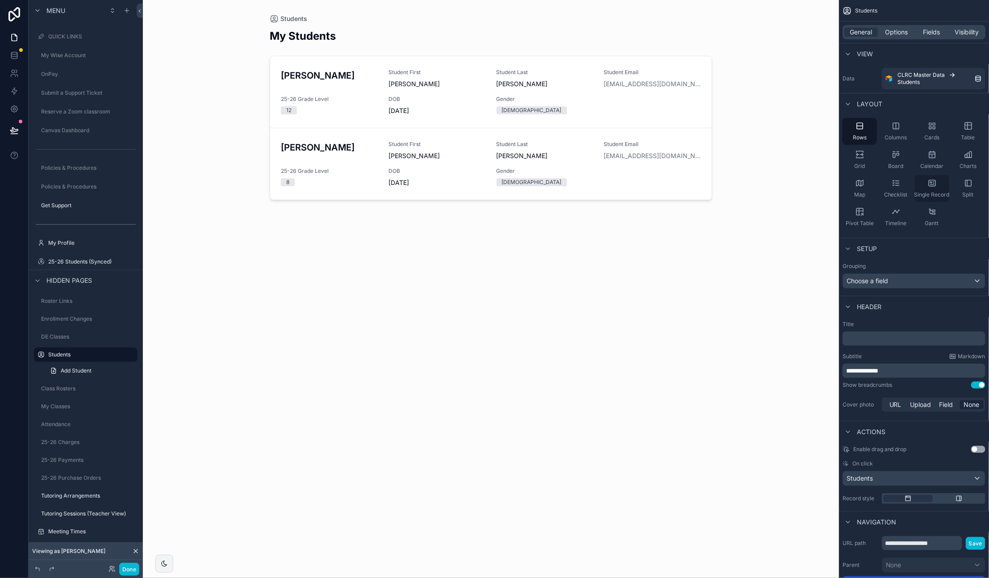
click at [932, 189] on div "Single Record" at bounding box center [932, 188] width 34 height 27
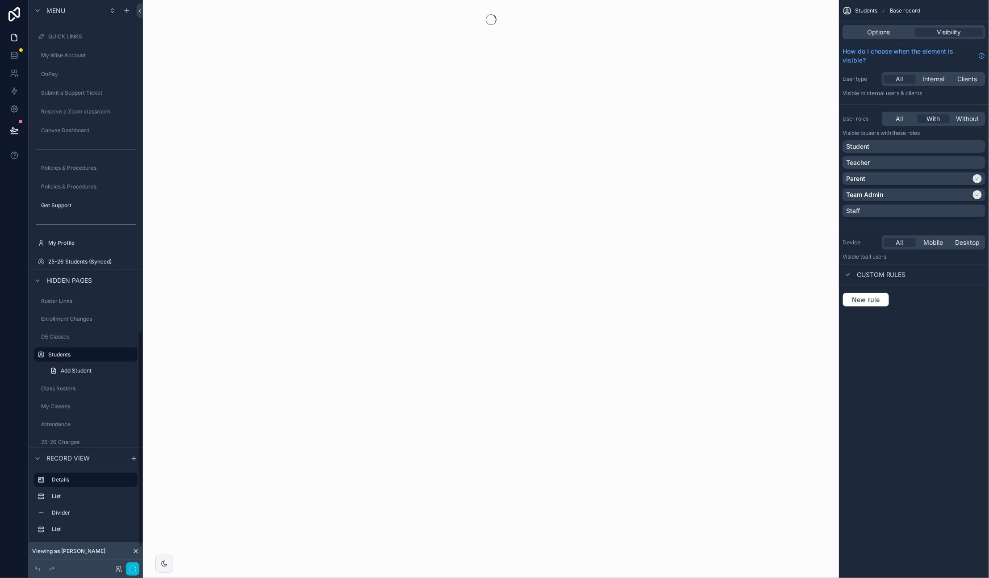
scroll to position [863, 0]
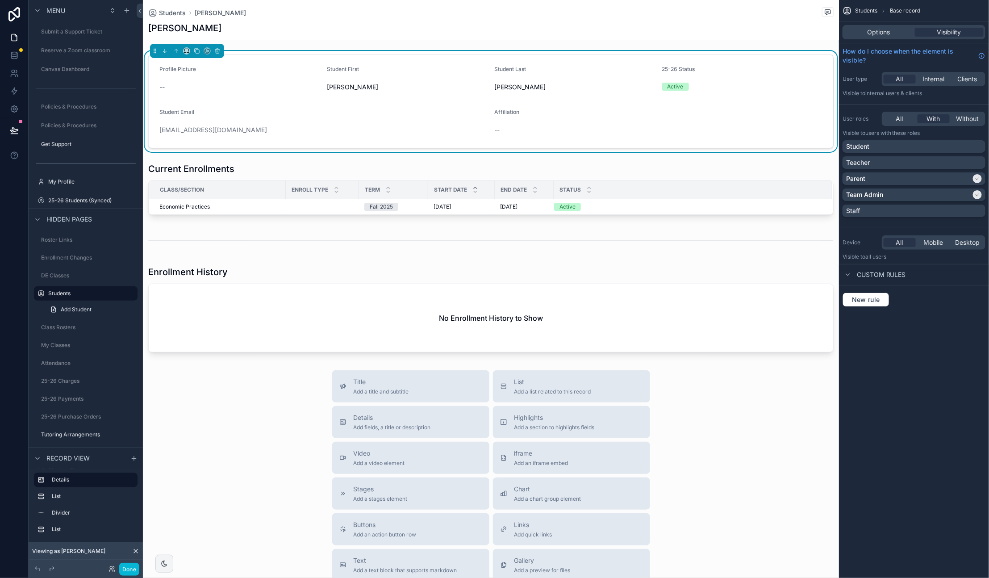
click at [860, 10] on span "Students" at bounding box center [866, 10] width 22 height 7
click at [175, 12] on span "Students" at bounding box center [172, 12] width 27 height 9
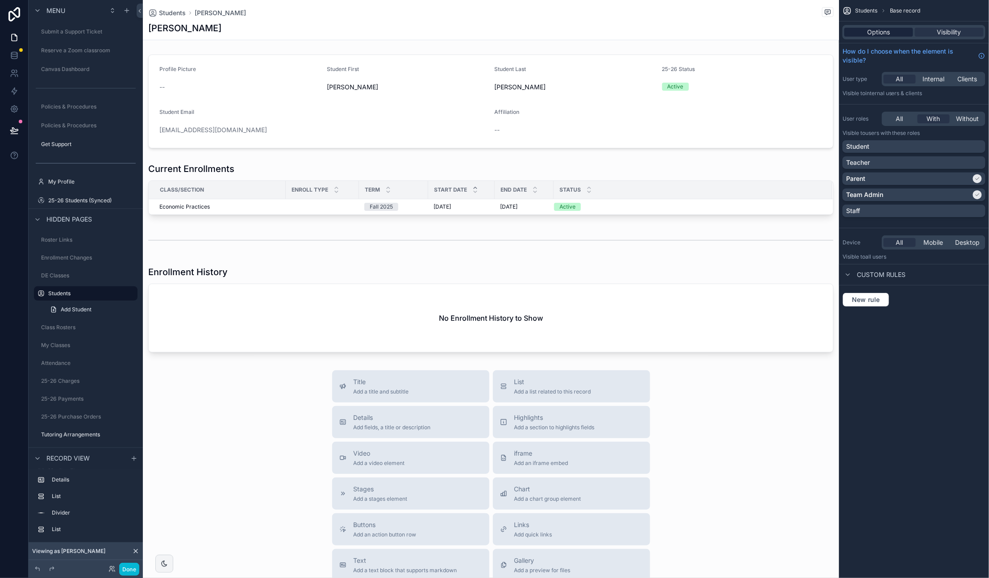
click at [881, 34] on span "Options" at bounding box center [879, 32] width 23 height 9
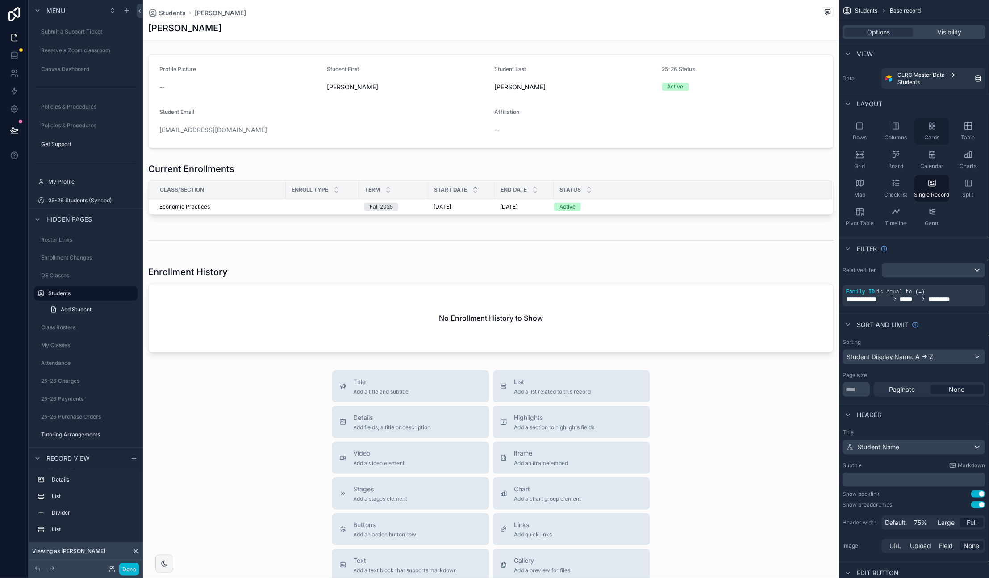
click at [932, 129] on icon "scrollable content" at bounding box center [932, 125] width 9 height 9
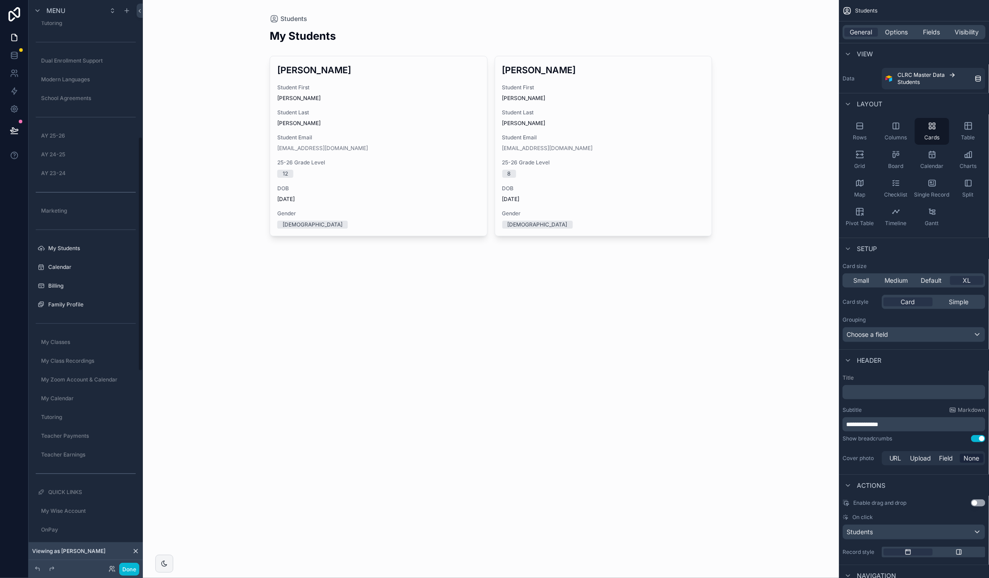
scroll to position [358, 0]
click at [65, 240] on label "My Students" at bounding box center [83, 237] width 71 height 7
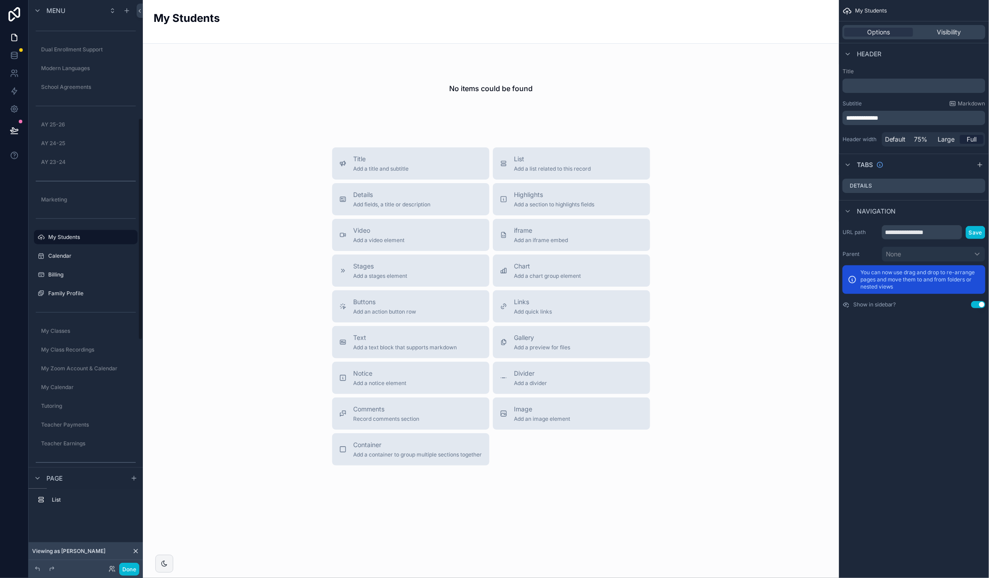
scroll to position [301, 0]
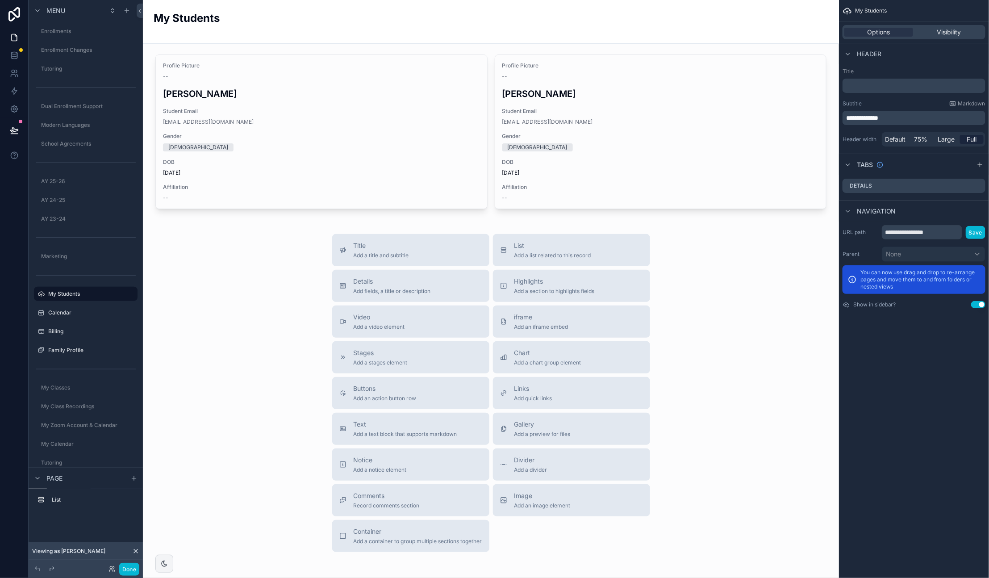
click at [726, 369] on div "Title Add a title and subtitle List Add a list related to this record Details A…" at bounding box center [491, 393] width 682 height 318
click at [412, 286] on div "Details Add fields, a title or description" at bounding box center [392, 286] width 77 height 18
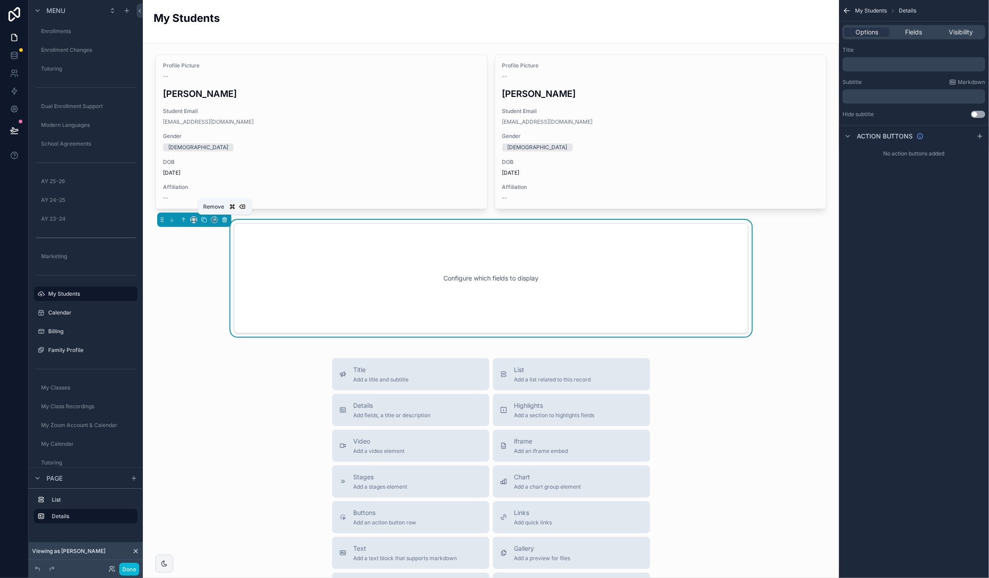
click at [226, 220] on icon "scrollable content" at bounding box center [225, 220] width 6 height 6
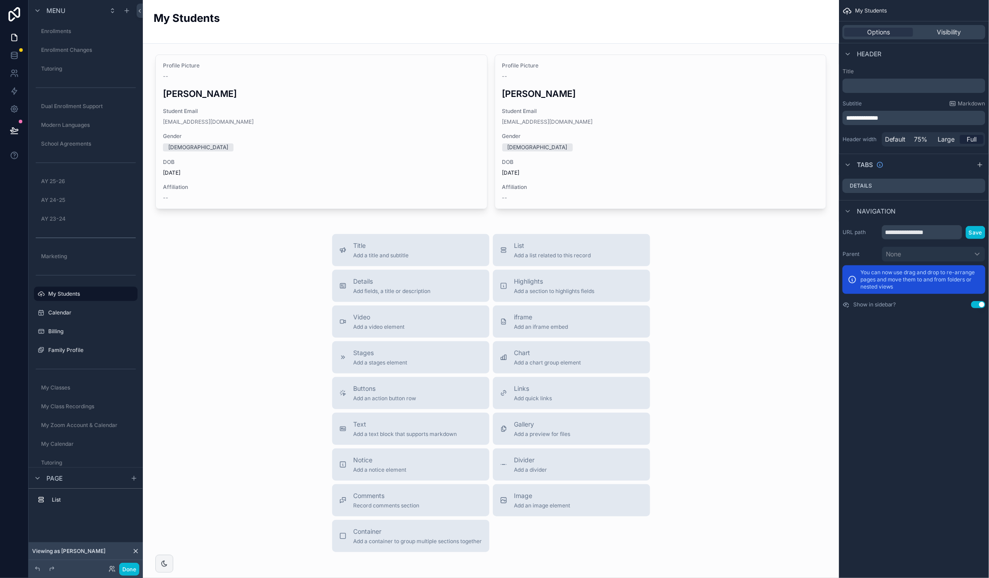
click at [741, 268] on div "Title Add a title and subtitle List Add a list related to this record Details A…" at bounding box center [491, 393] width 682 height 318
click at [423, 64] on div "scrollable content" at bounding box center [491, 132] width 682 height 162
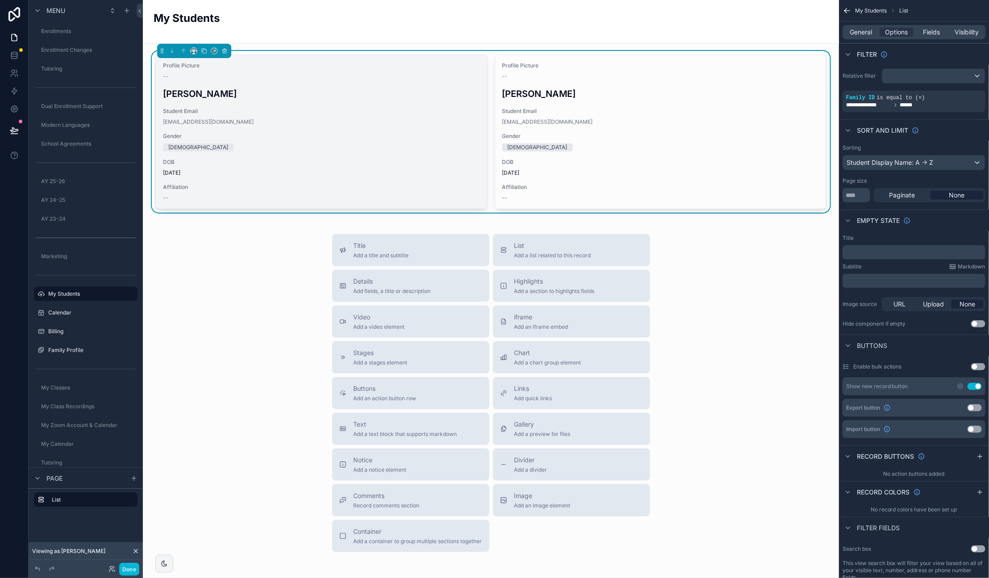
click at [442, 79] on div "--" at bounding box center [321, 76] width 317 height 7
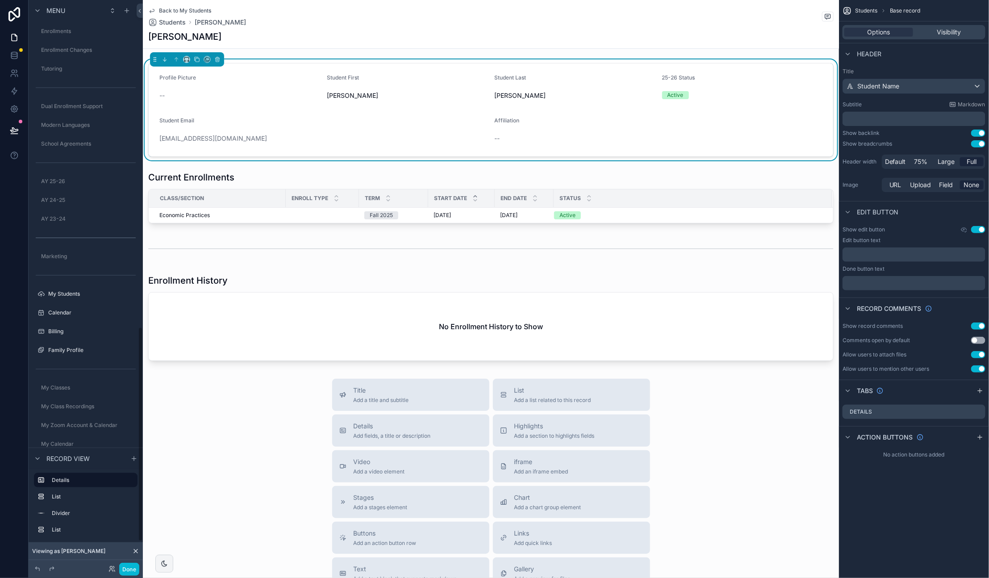
scroll to position [863, 0]
click at [178, 8] on span "Back to My Students" at bounding box center [185, 10] width 52 height 7
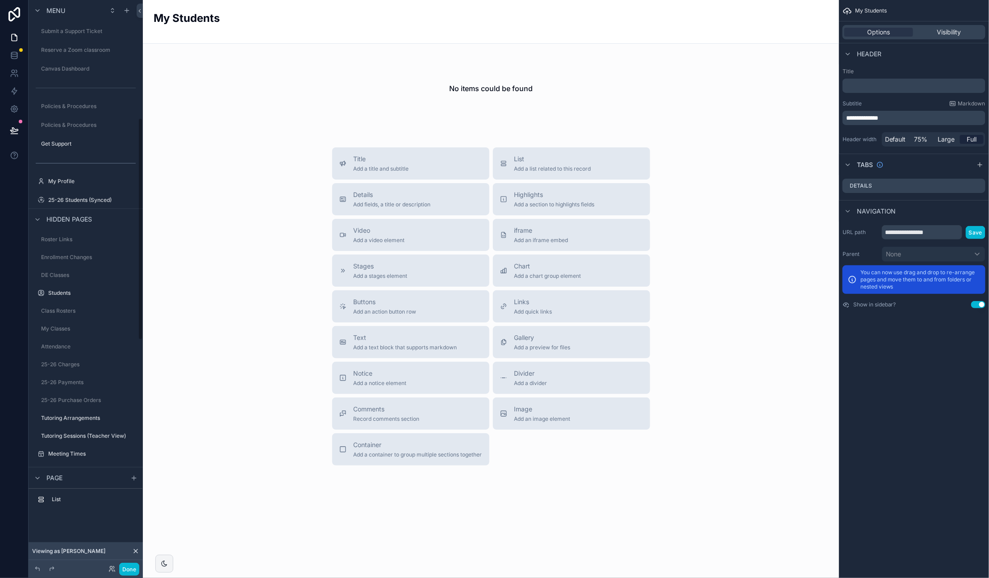
scroll to position [301, 0]
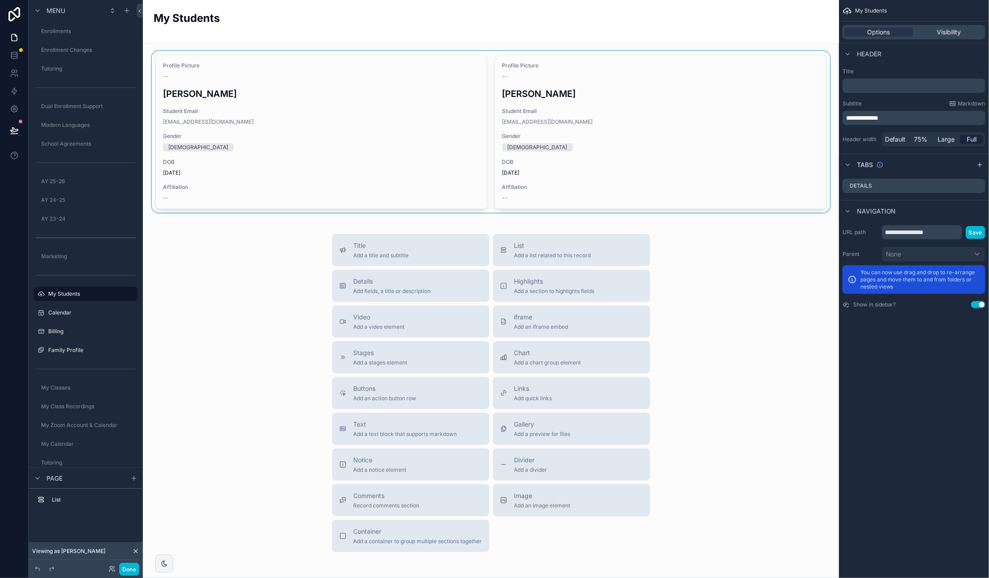
click at [372, 64] on div "scrollable content" at bounding box center [491, 132] width 682 height 162
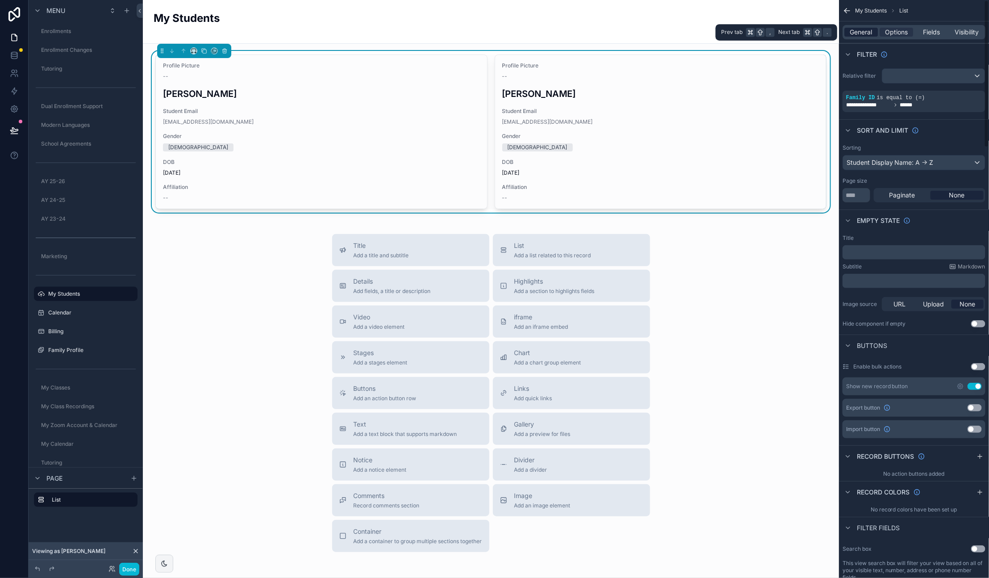
click at [866, 29] on span "General" at bounding box center [861, 32] width 22 height 9
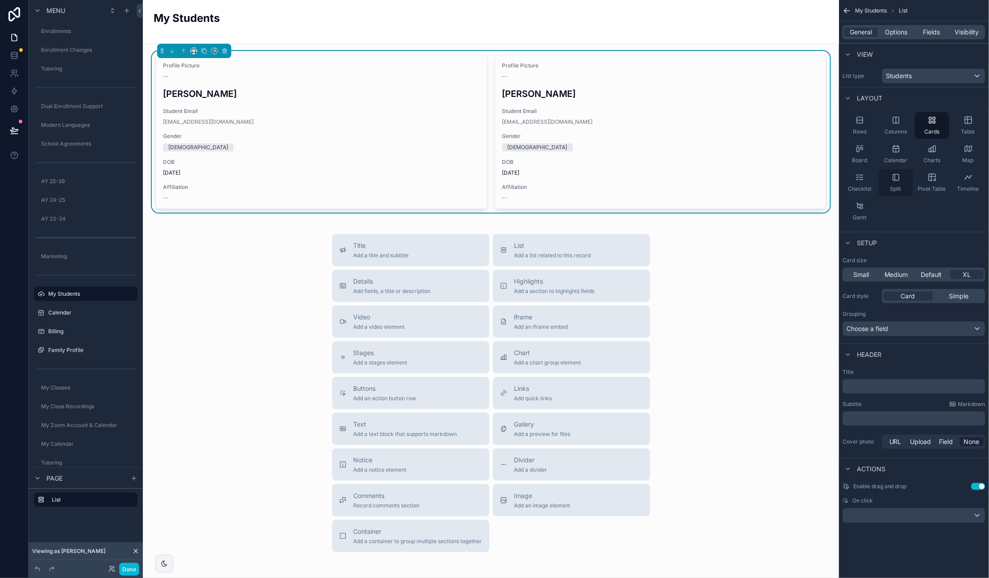
click at [895, 176] on icon "scrollable content" at bounding box center [896, 177] width 9 height 9
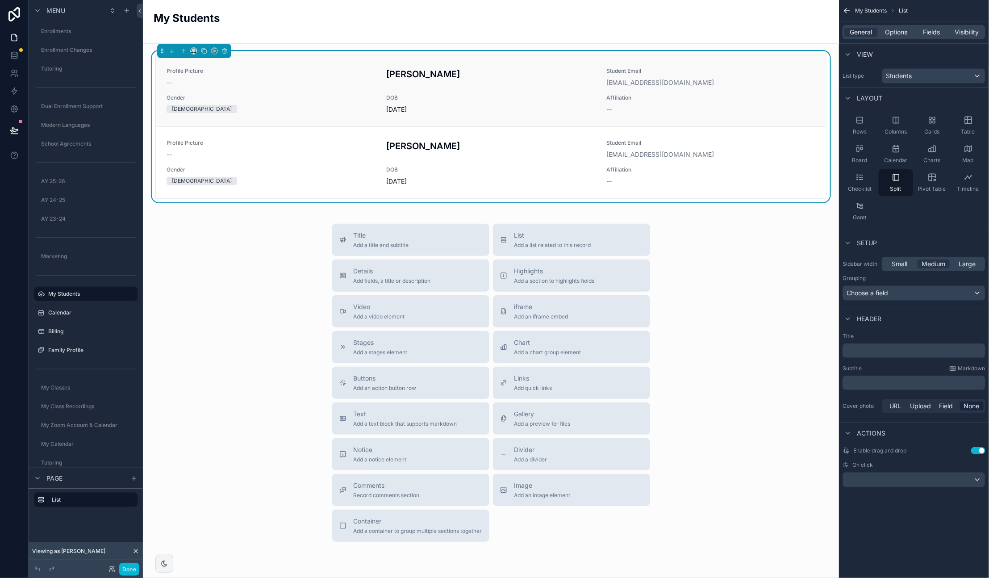
click at [468, 75] on h3 "[PERSON_NAME]" at bounding box center [491, 73] width 209 height 13
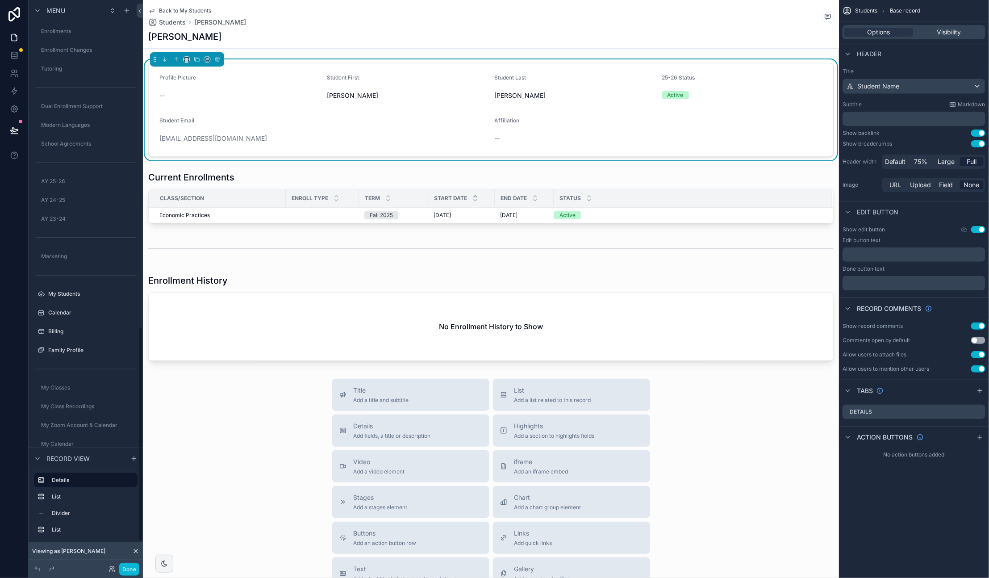
scroll to position [863, 0]
click at [152, 8] on icon "scrollable content" at bounding box center [151, 10] width 7 height 7
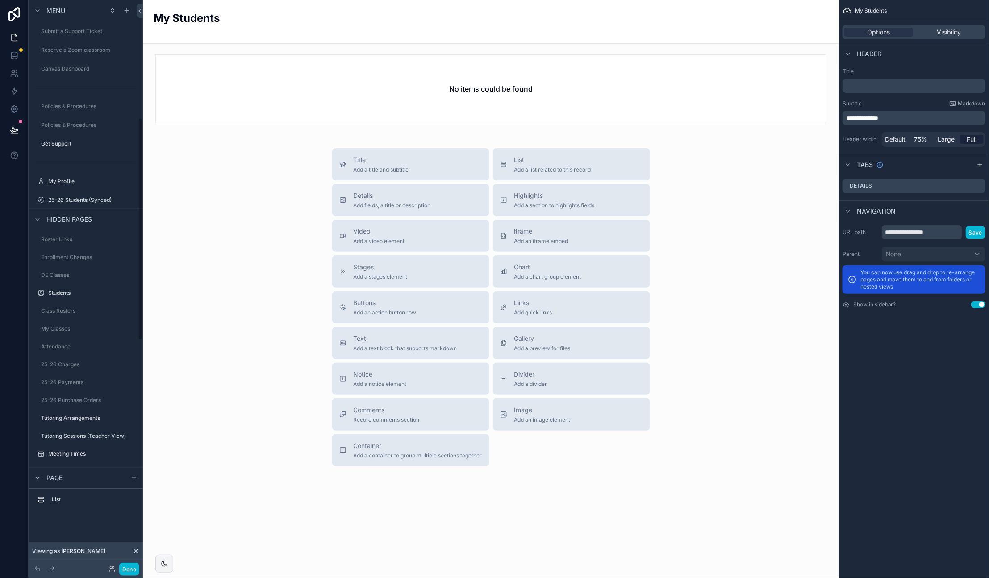
scroll to position [301, 0]
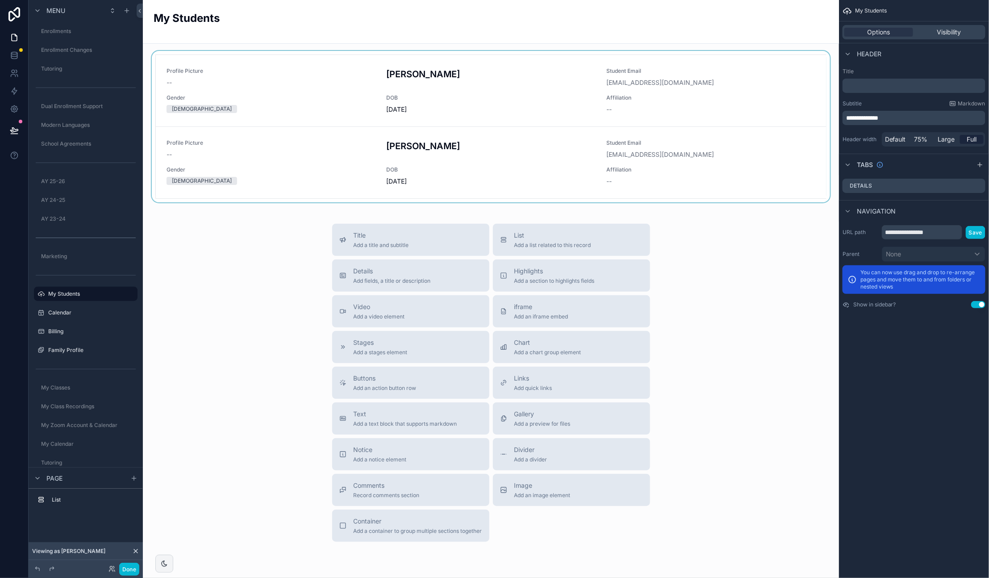
click at [538, 62] on div "scrollable content" at bounding box center [491, 126] width 682 height 151
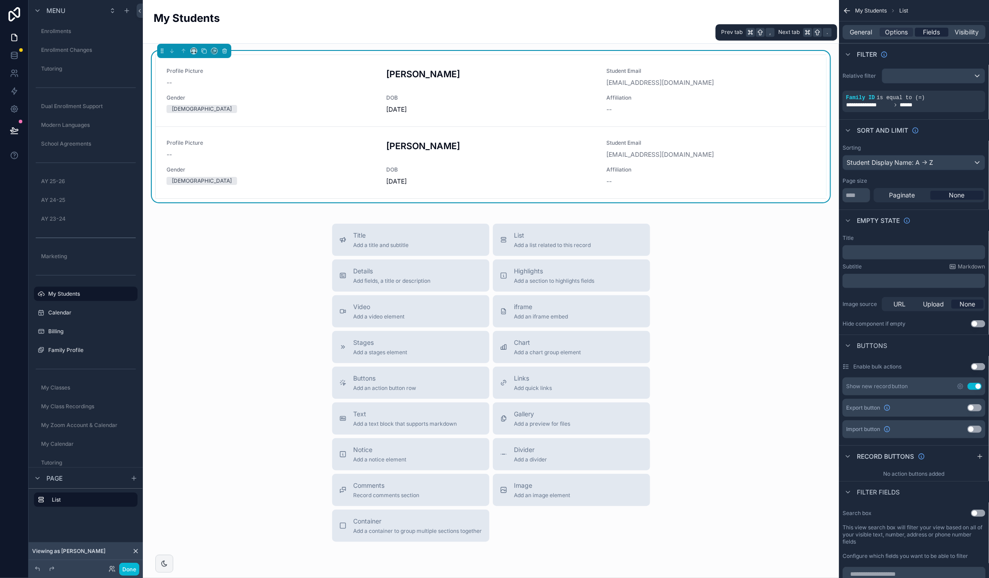
click at [932, 32] on span "Fields" at bounding box center [932, 32] width 17 height 9
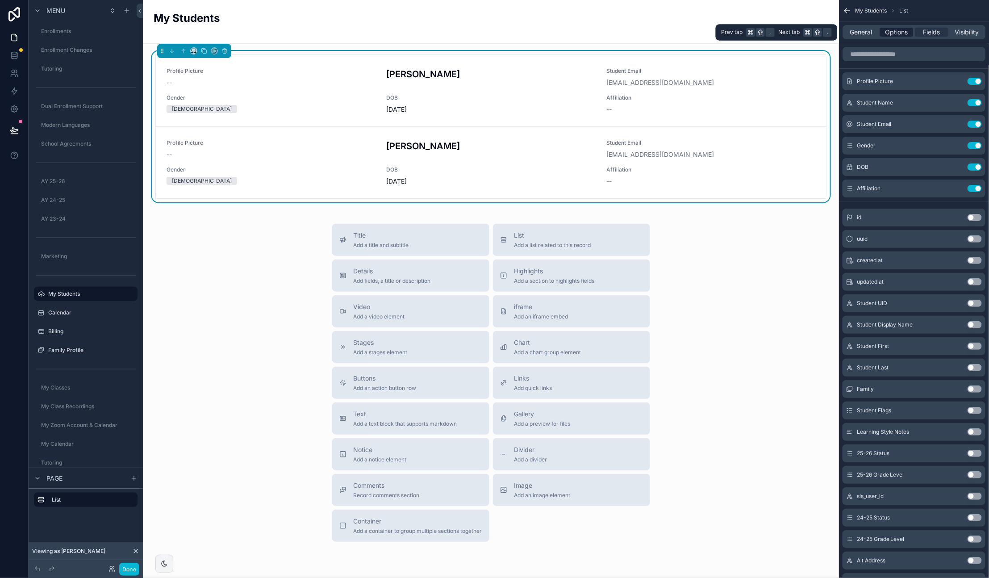
click at [893, 30] on span "Options" at bounding box center [896, 32] width 23 height 9
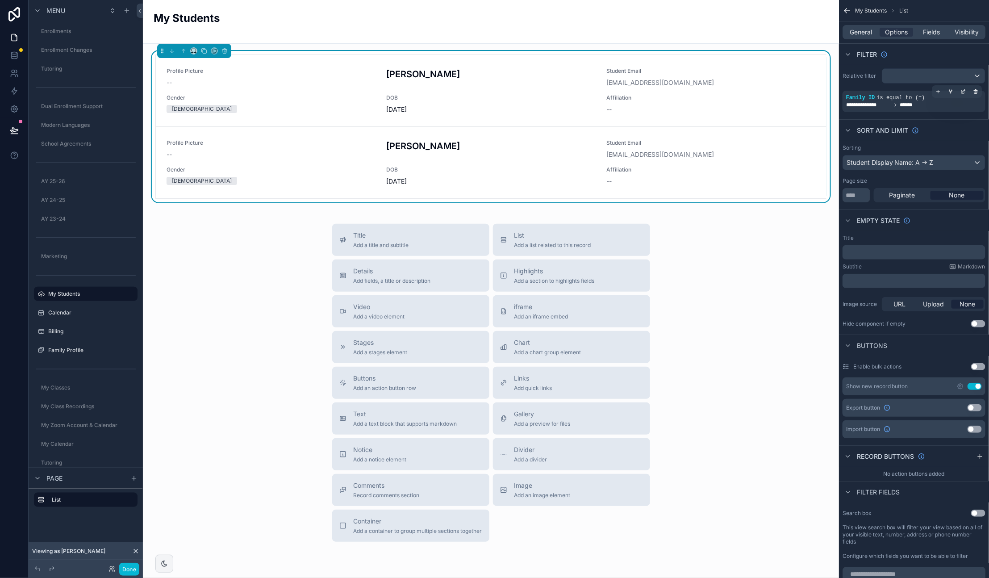
click at [975, 387] on button "Use setting" at bounding box center [975, 386] width 14 height 7
click at [862, 33] on span "General" at bounding box center [861, 32] width 22 height 9
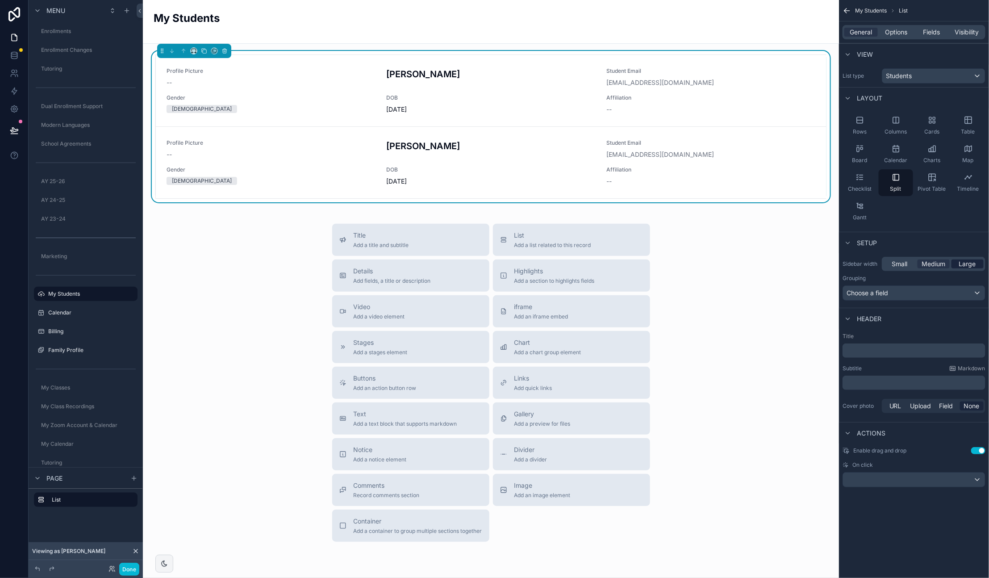
click at [966, 263] on span "Large" at bounding box center [967, 263] width 17 height 9
click at [943, 264] on span "Medium" at bounding box center [934, 263] width 24 height 9
click at [418, 84] on div "[PERSON_NAME]" at bounding box center [491, 77] width 209 height 20
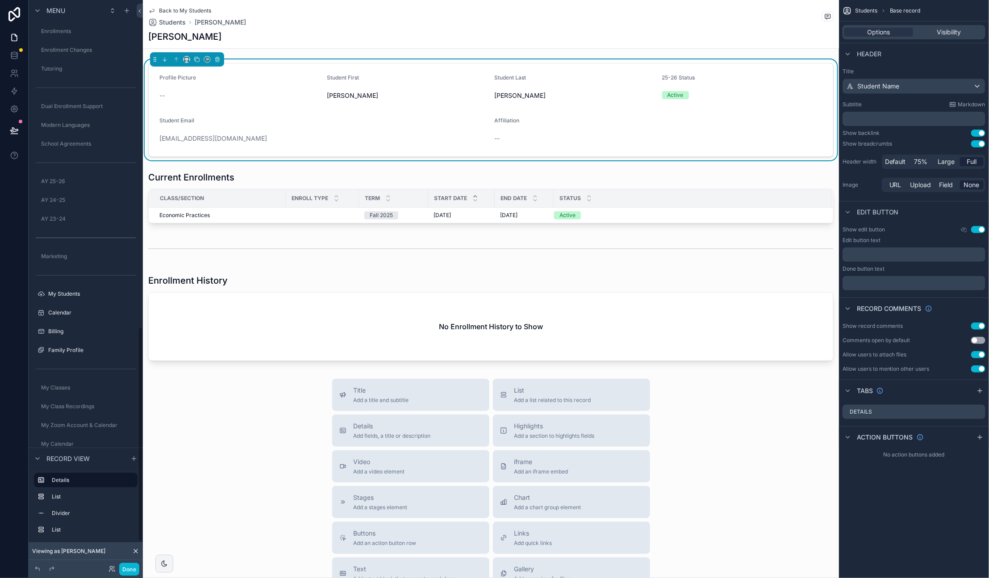
scroll to position [863, 0]
click at [186, 6] on div "Back to My Students Students Scott, Jacob Scott, Jacob" at bounding box center [491, 24] width 686 height 48
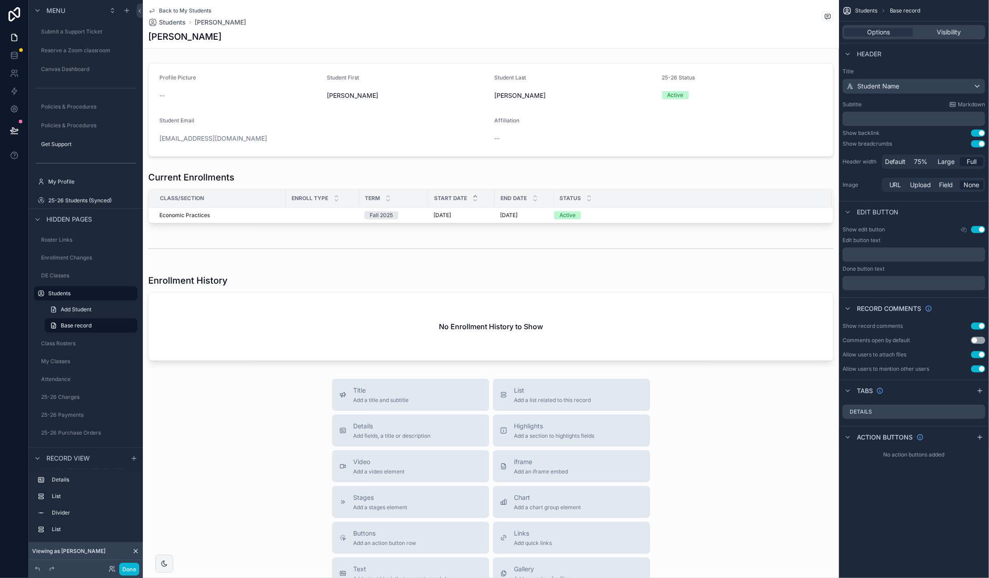
click at [976, 355] on button "Use setting" at bounding box center [978, 354] width 14 height 7
click at [980, 368] on button "Use setting" at bounding box center [978, 368] width 14 height 7
click at [976, 328] on button "Use setting" at bounding box center [978, 325] width 14 height 7
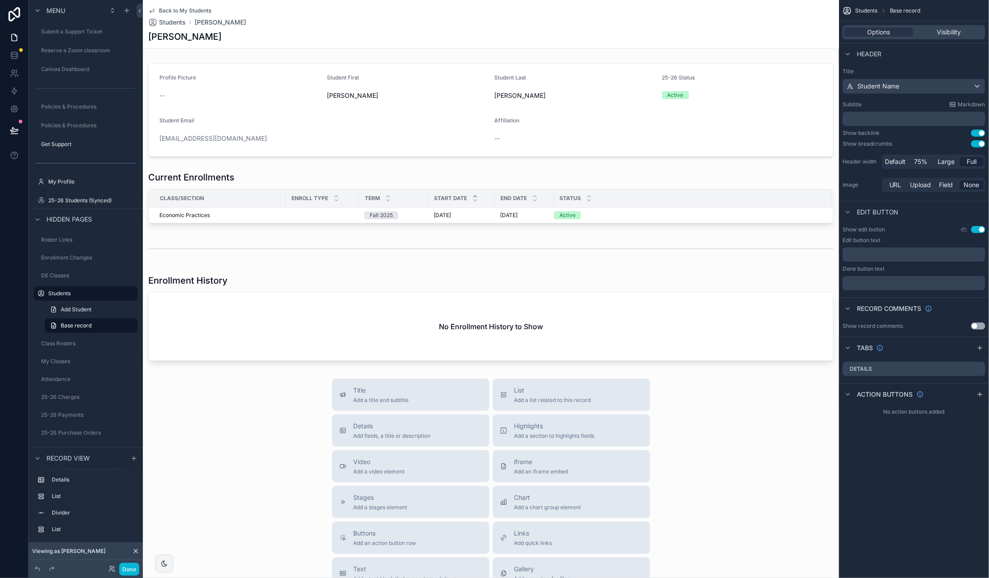
click at [180, 9] on span "Back to My Students" at bounding box center [185, 10] width 52 height 7
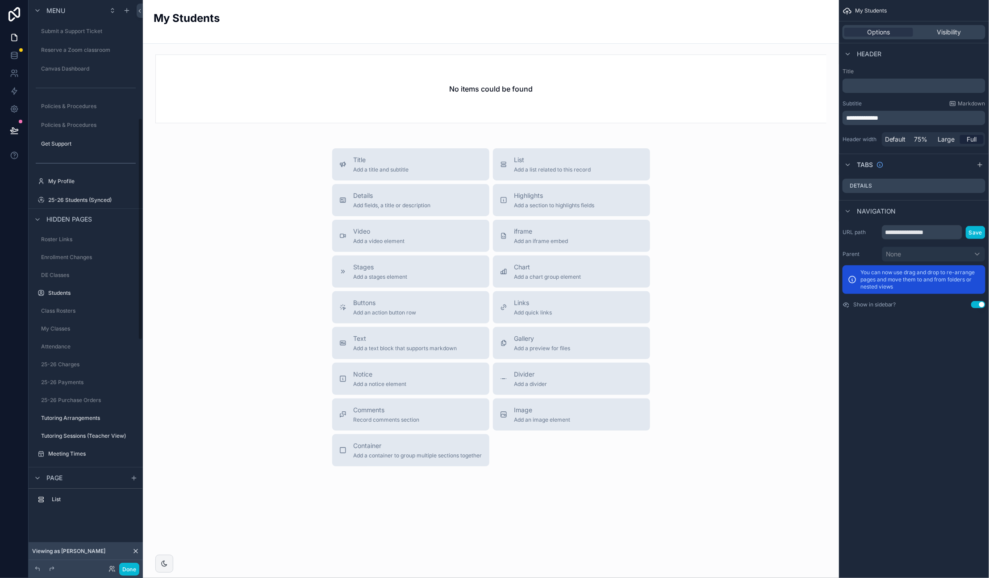
scroll to position [301, 0]
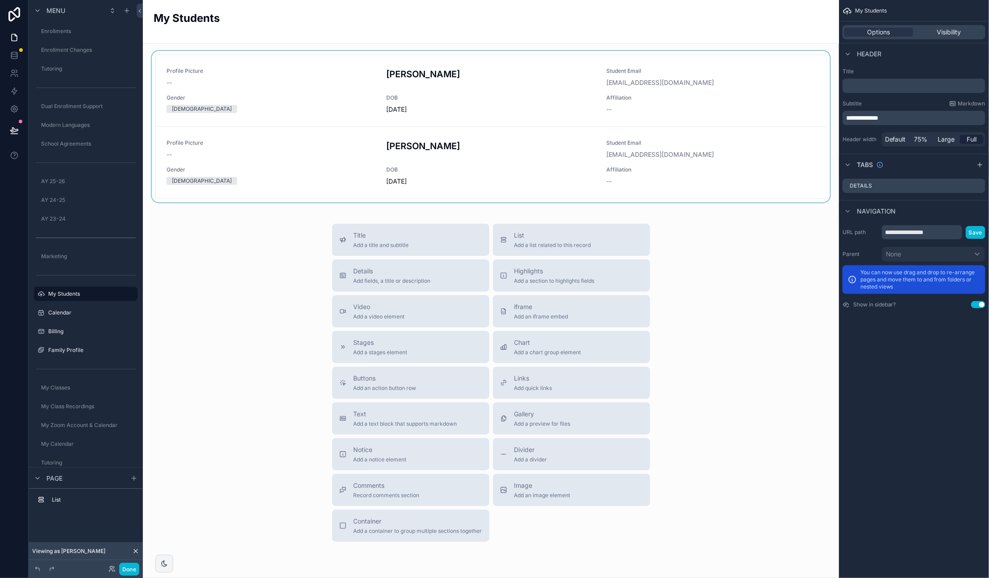
click at [578, 78] on div "scrollable content" at bounding box center [491, 126] width 682 height 151
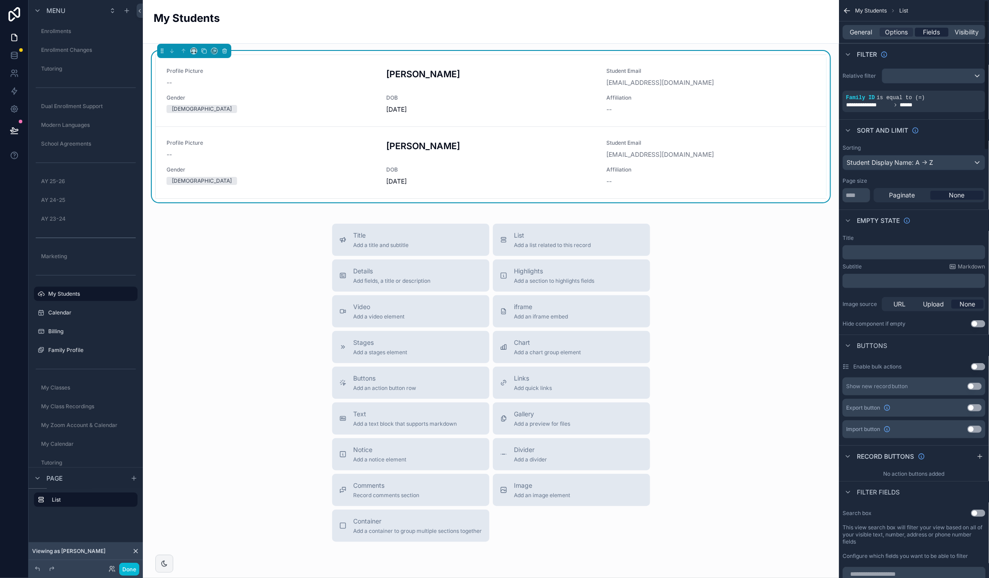
click at [934, 30] on span "Fields" at bounding box center [932, 32] width 17 height 9
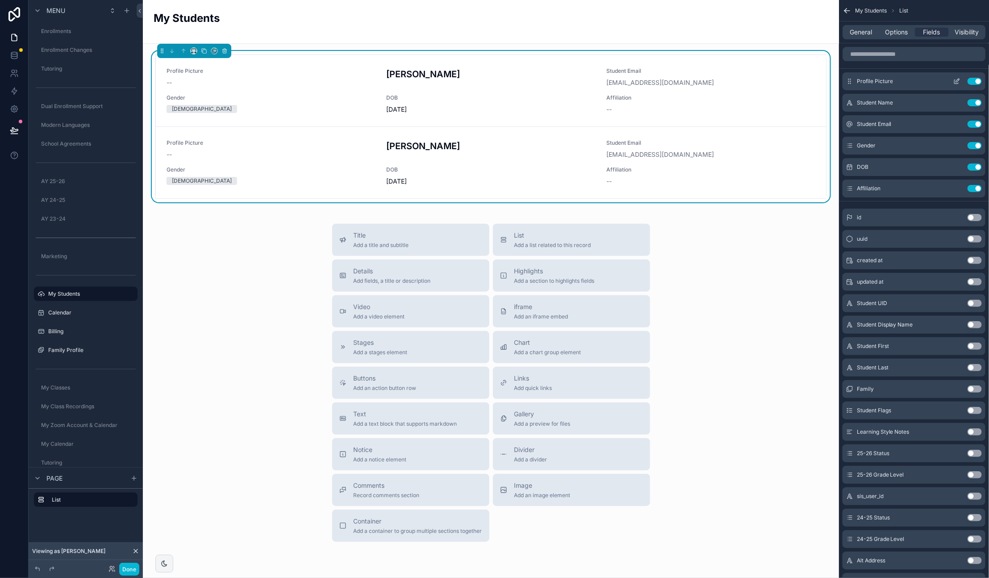
click at [957, 79] on icon "scrollable content" at bounding box center [956, 81] width 7 height 7
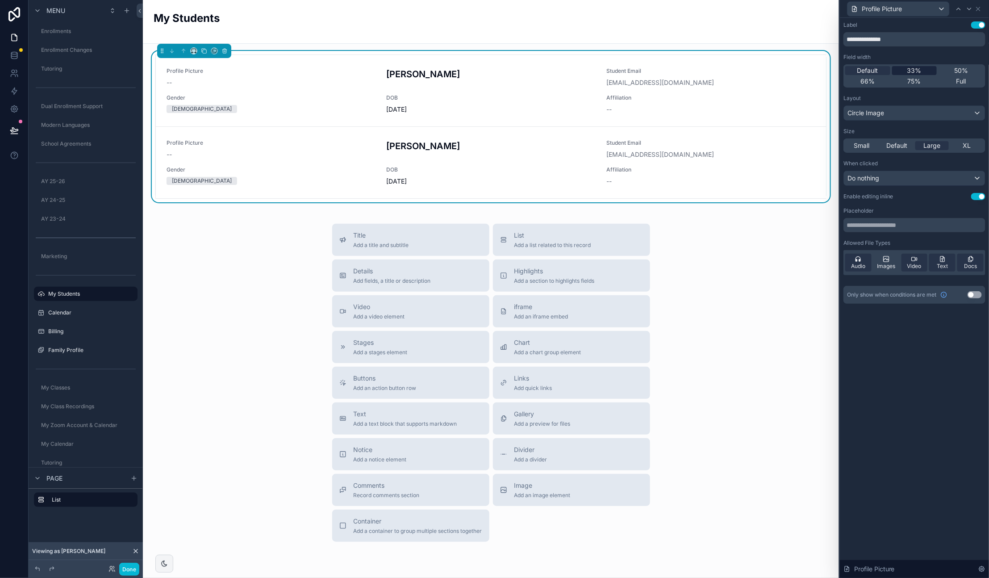
click at [922, 69] on div "33%" at bounding box center [914, 70] width 45 height 9
click at [880, 70] on div "Default" at bounding box center [867, 70] width 45 height 9
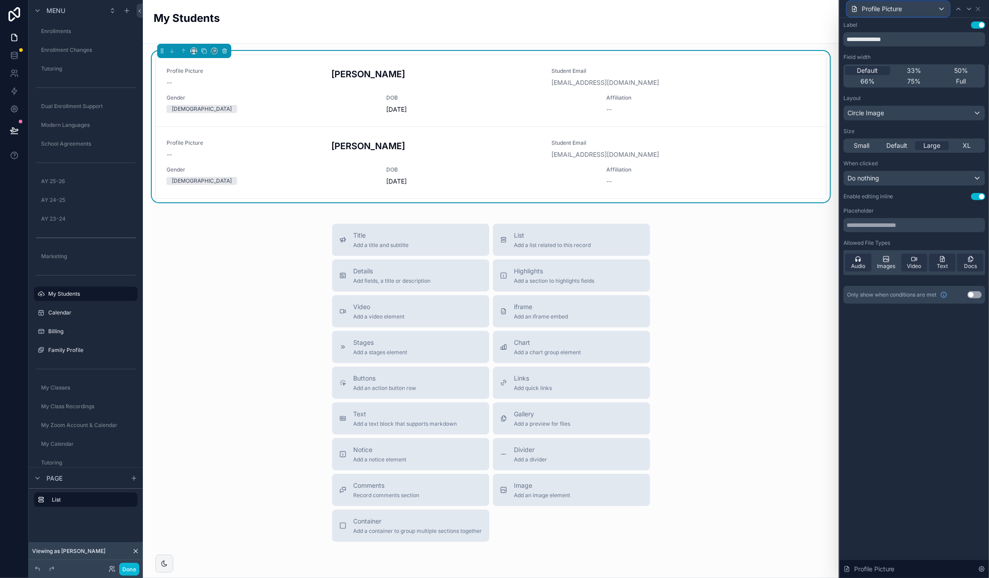
click at [912, 9] on div "Profile Picture" at bounding box center [899, 9] width 102 height 14
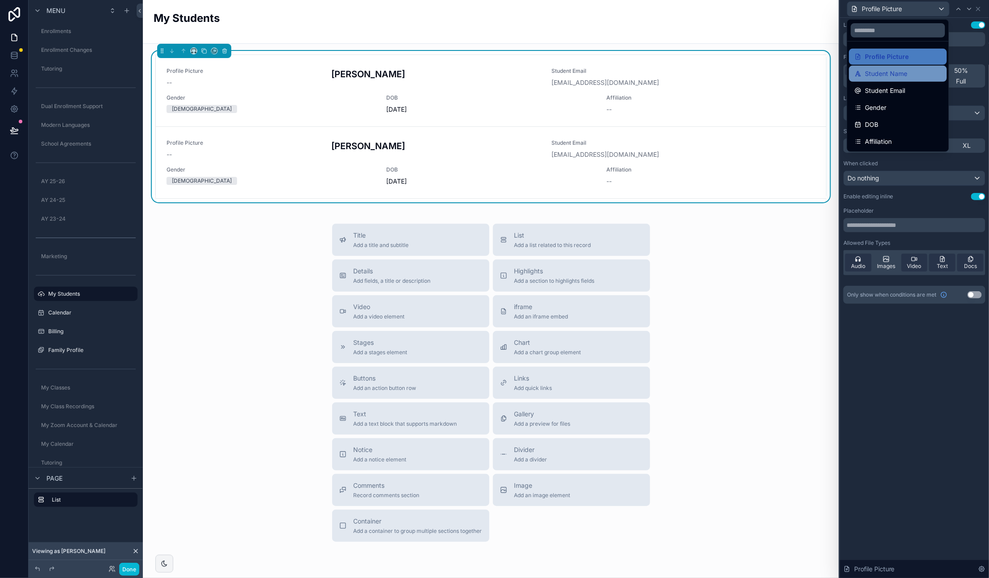
click at [903, 70] on span "Student Name" at bounding box center [887, 73] width 42 height 11
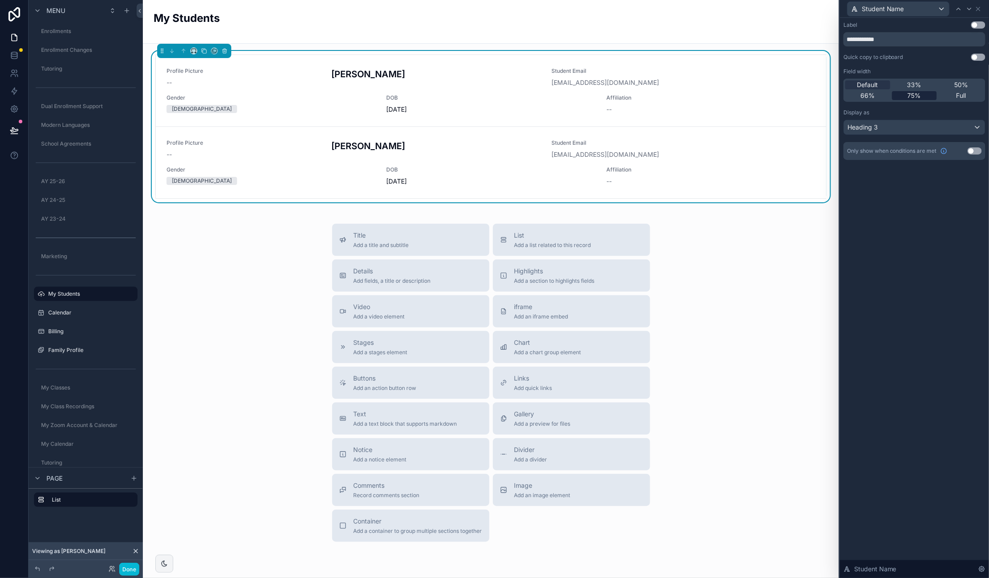
click at [918, 93] on span "75%" at bounding box center [914, 95] width 13 height 9
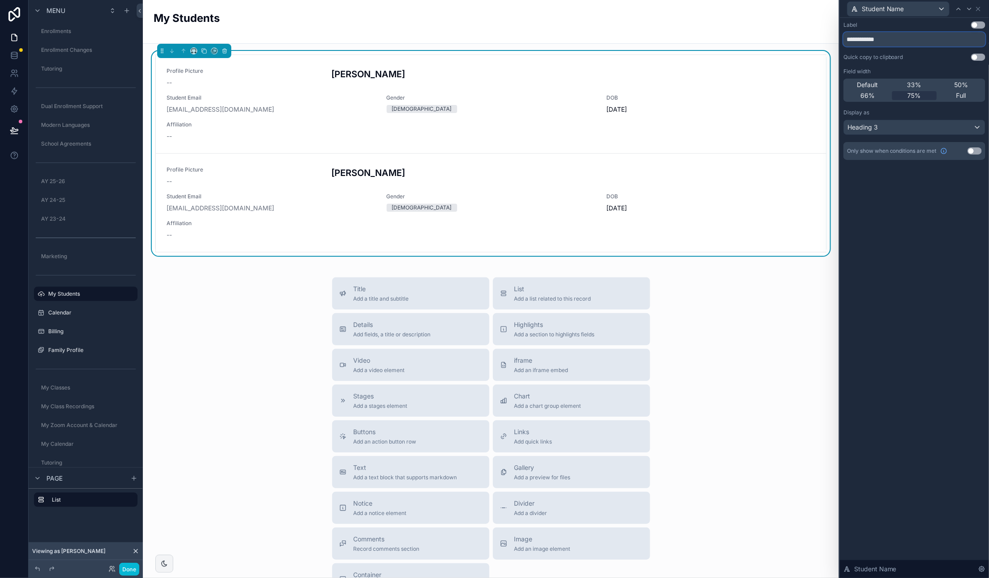
click at [920, 43] on input "**********" at bounding box center [915, 39] width 142 height 14
click at [931, 197] on div "**********" at bounding box center [914, 298] width 149 height 560
click at [915, 13] on div "Student Name" at bounding box center [899, 9] width 102 height 14
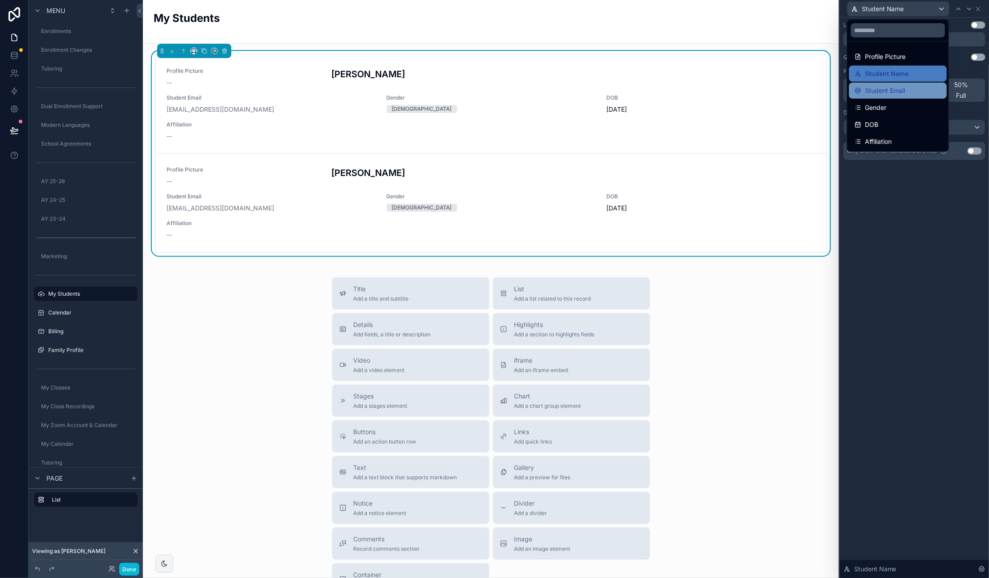
click at [901, 86] on span "Student Email" at bounding box center [886, 90] width 40 height 11
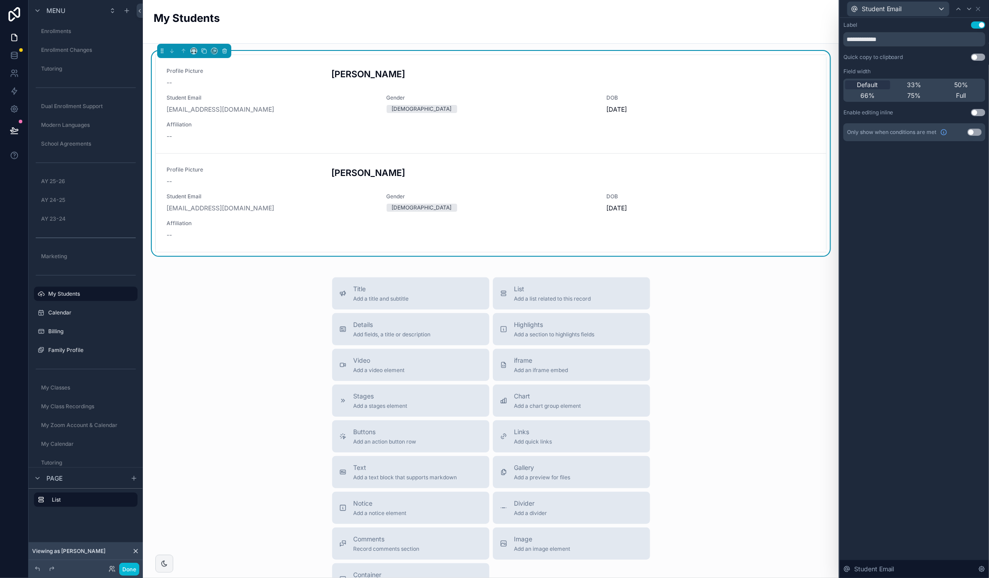
drag, startPoint x: 880, startPoint y: 83, endPoint x: 876, endPoint y: 50, distance: 33.3
click at [880, 83] on div "Default" at bounding box center [867, 84] width 45 height 9
click at [880, 6] on span "Student Email" at bounding box center [882, 8] width 40 height 9
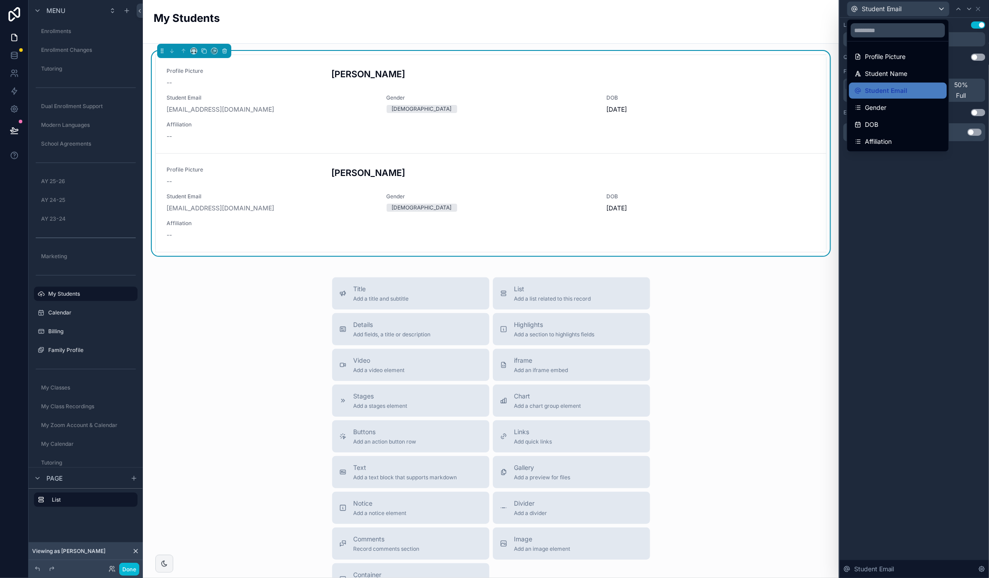
drag, startPoint x: 930, startPoint y: 204, endPoint x: 903, endPoint y: 121, distance: 87.6
click at [930, 200] on div at bounding box center [914, 289] width 149 height 578
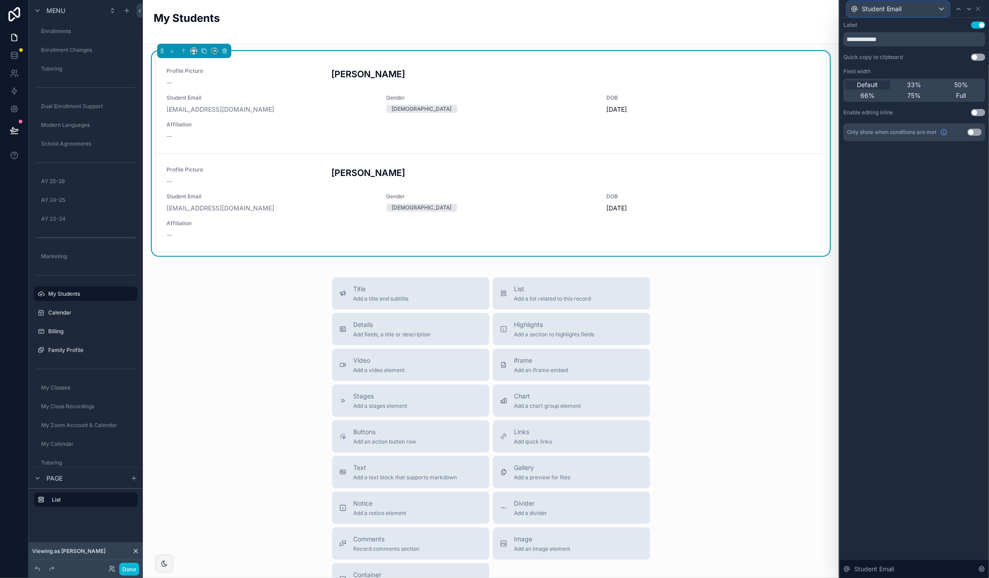
click at [878, 12] on span "Student Email" at bounding box center [882, 8] width 40 height 9
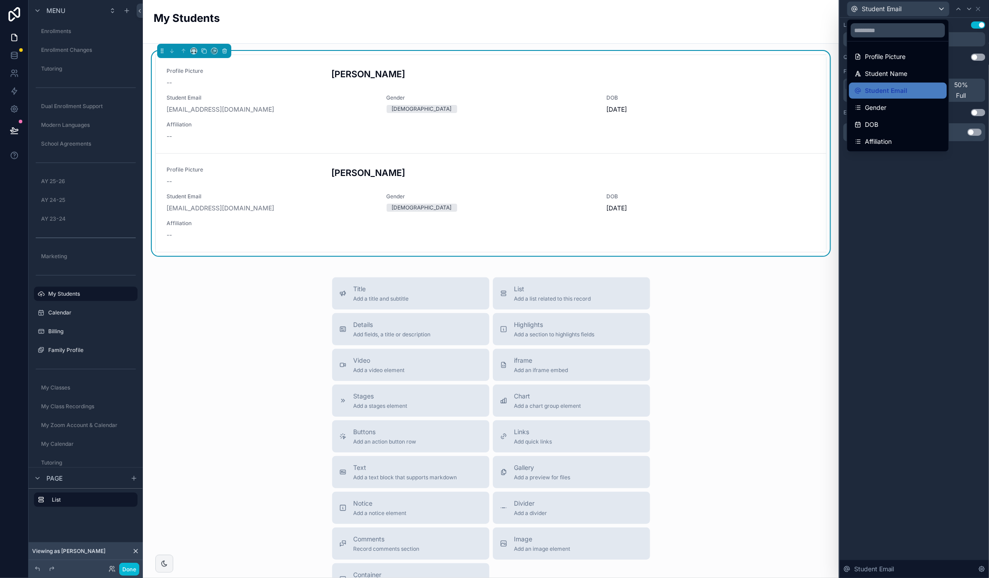
click at [892, 213] on div at bounding box center [914, 289] width 149 height 578
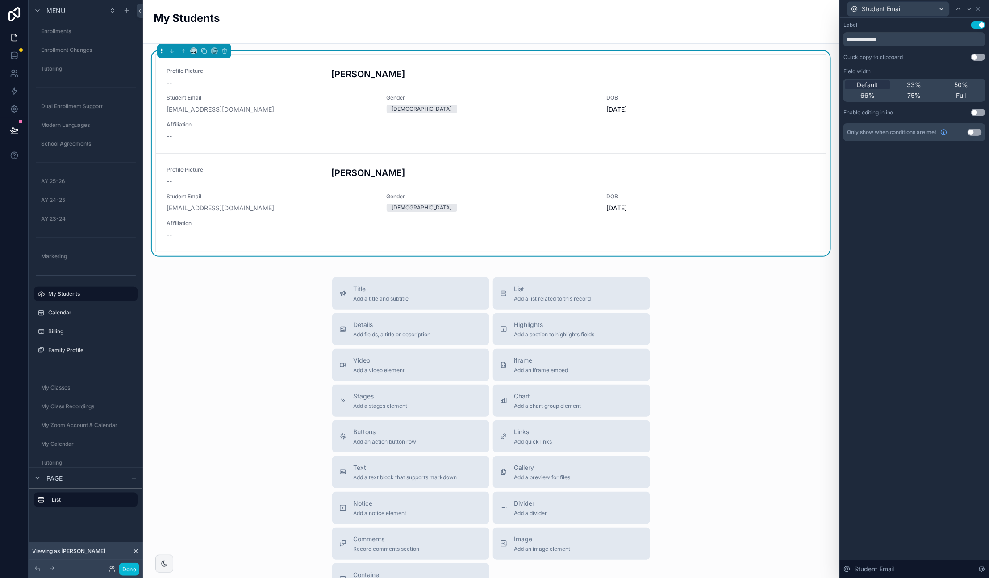
click at [983, 6] on div "Student Email" at bounding box center [915, 8] width 142 height 17
click at [983, 7] on div "Student Email" at bounding box center [915, 8] width 142 height 17
drag, startPoint x: 977, startPoint y: 7, endPoint x: 962, endPoint y: 12, distance: 16.1
click at [978, 7] on icon at bounding box center [978, 8] width 7 height 7
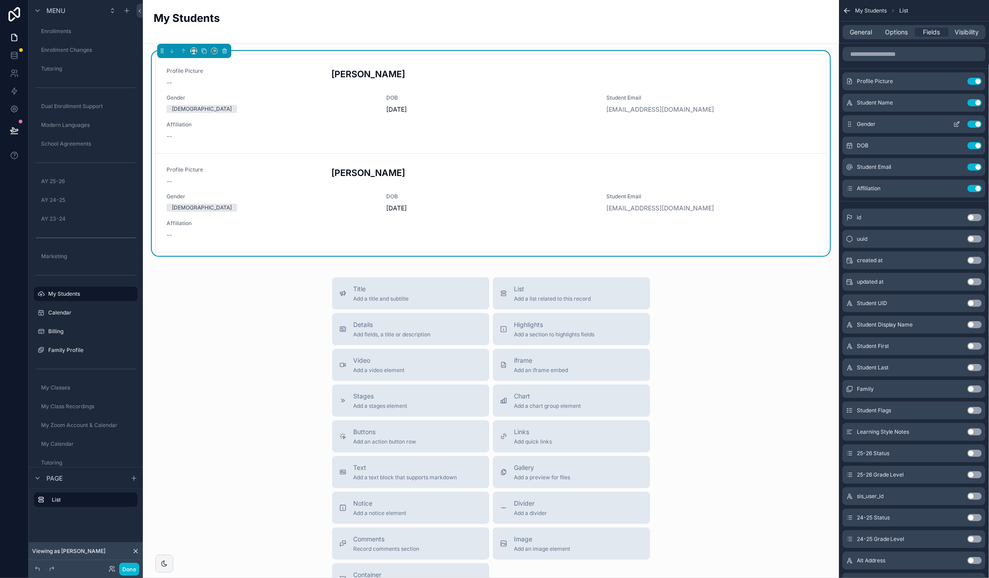
click at [957, 122] on icon "scrollable content" at bounding box center [956, 124] width 7 height 7
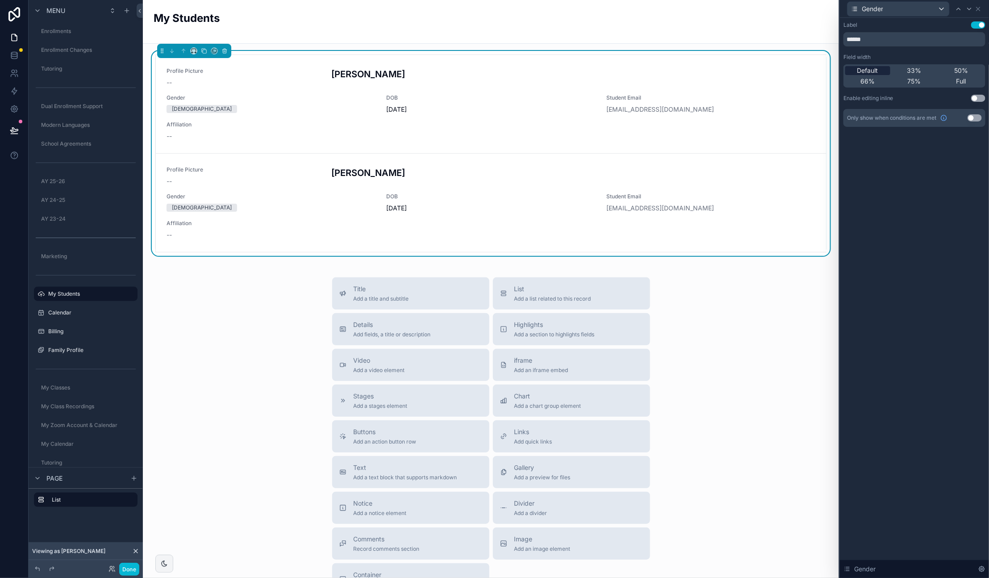
click at [880, 67] on div "Default" at bounding box center [867, 70] width 45 height 9
click at [913, 148] on div "Label Use setting ****** Field width Default 33% 50% 66% 75% Full Enable editin…" at bounding box center [914, 83] width 149 height 130
click at [979, 8] on icon at bounding box center [978, 8] width 7 height 7
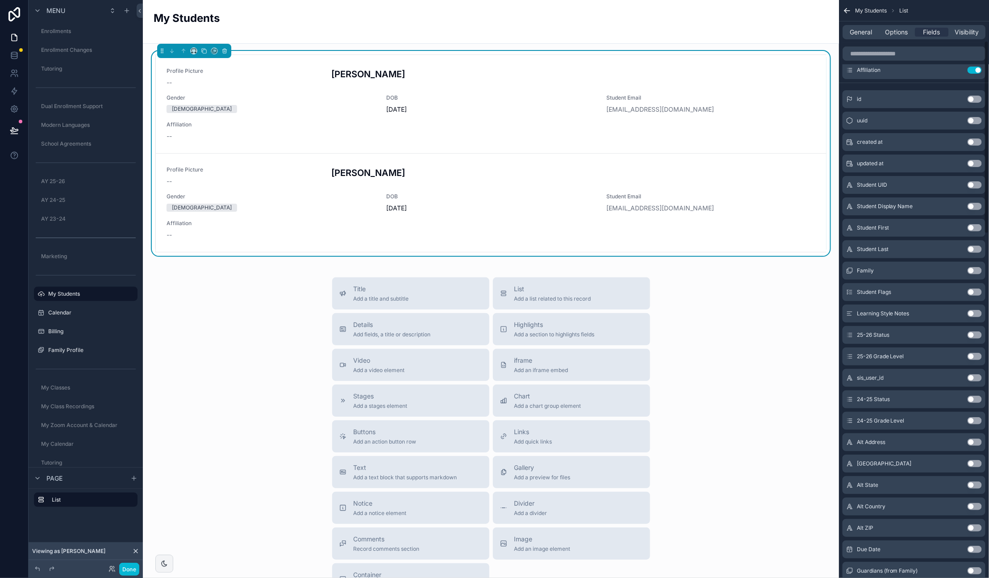
scroll to position [139, 0]
click at [977, 337] on button "Use setting" at bounding box center [975, 335] width 14 height 7
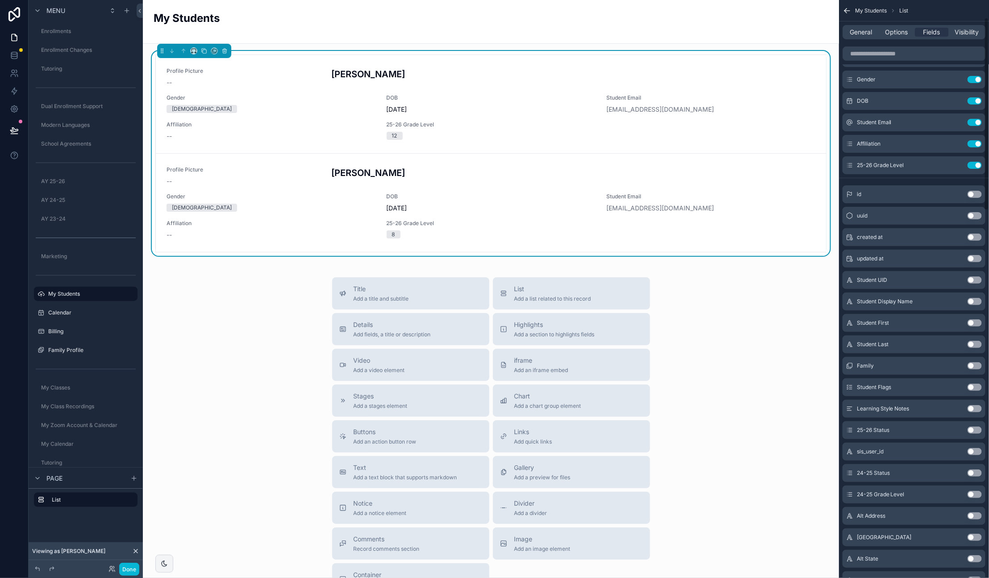
scroll to position [54, 0]
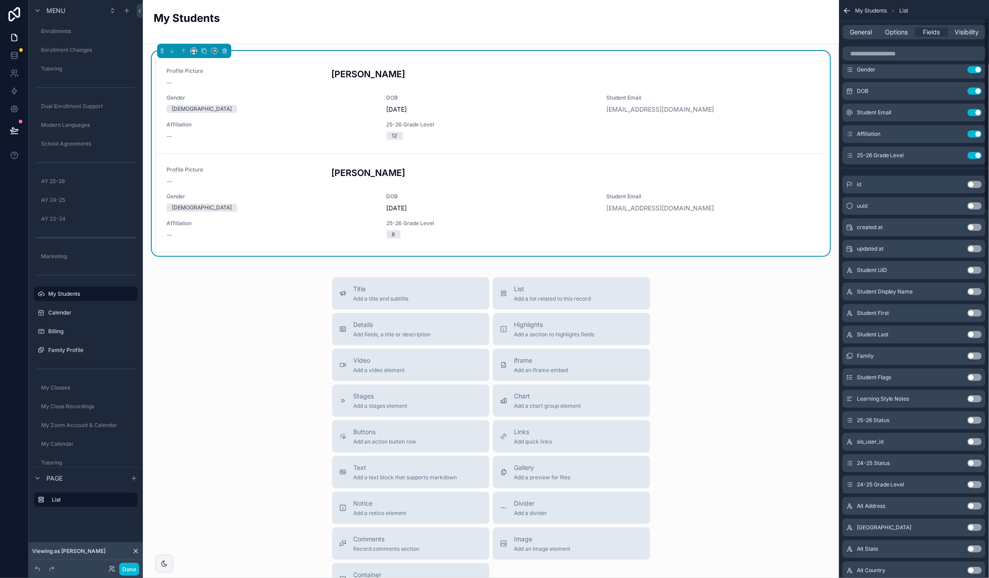
click at [974, 291] on button "Use setting" at bounding box center [975, 291] width 14 height 7
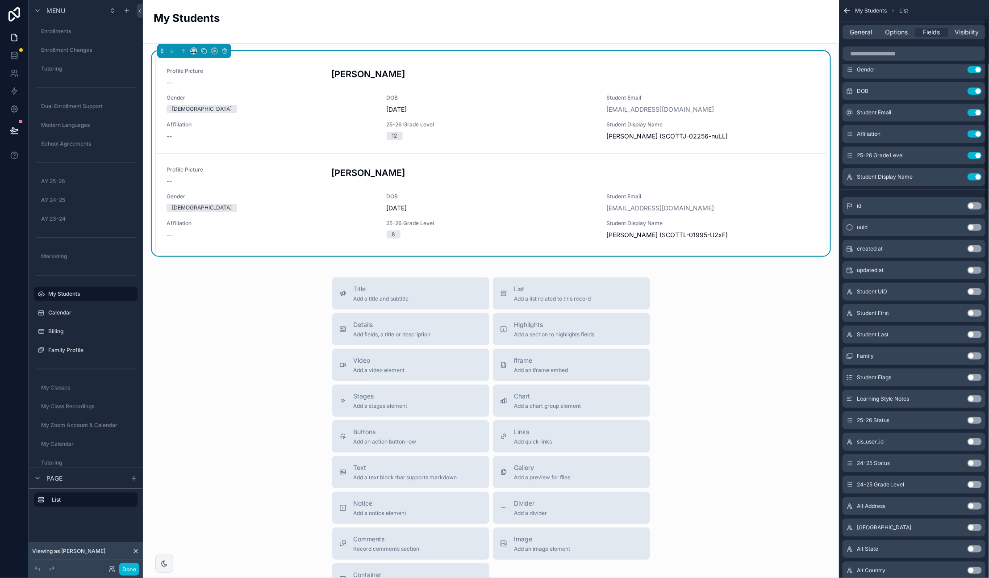
click at [974, 291] on button "Use setting" at bounding box center [975, 291] width 14 height 7
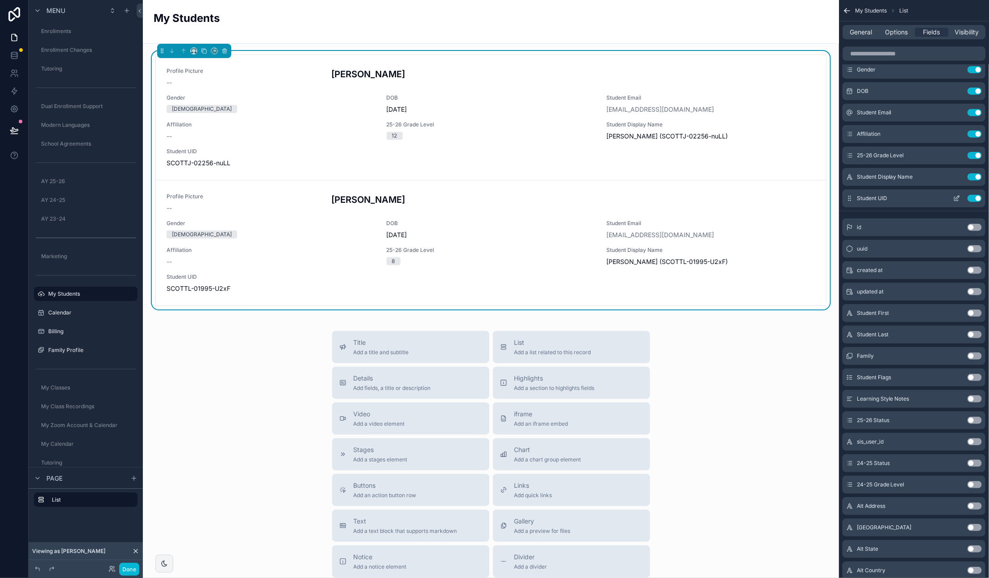
click at [975, 198] on button "Use setting" at bounding box center [975, 198] width 14 height 7
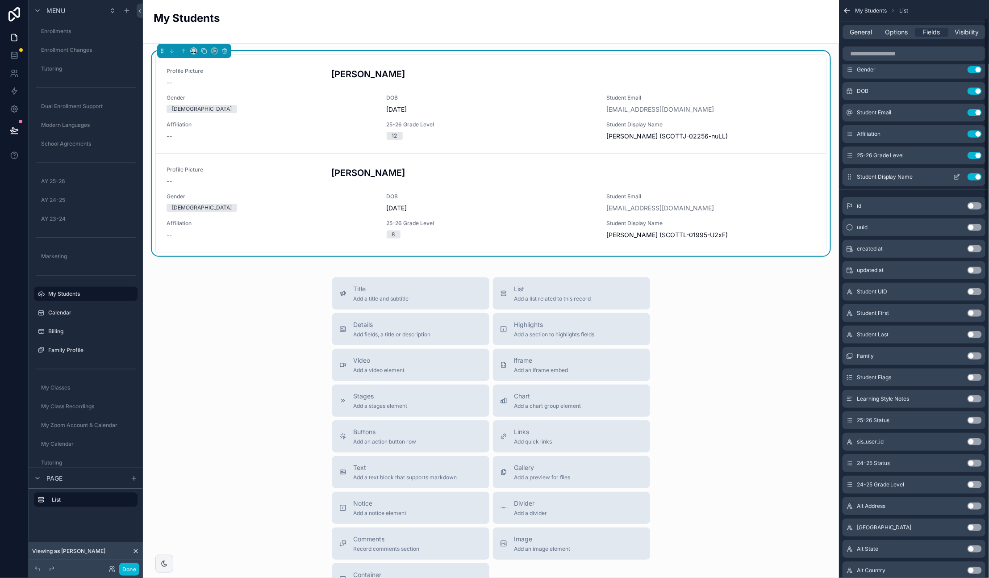
click at [976, 177] on button "Use setting" at bounding box center [975, 176] width 14 height 7
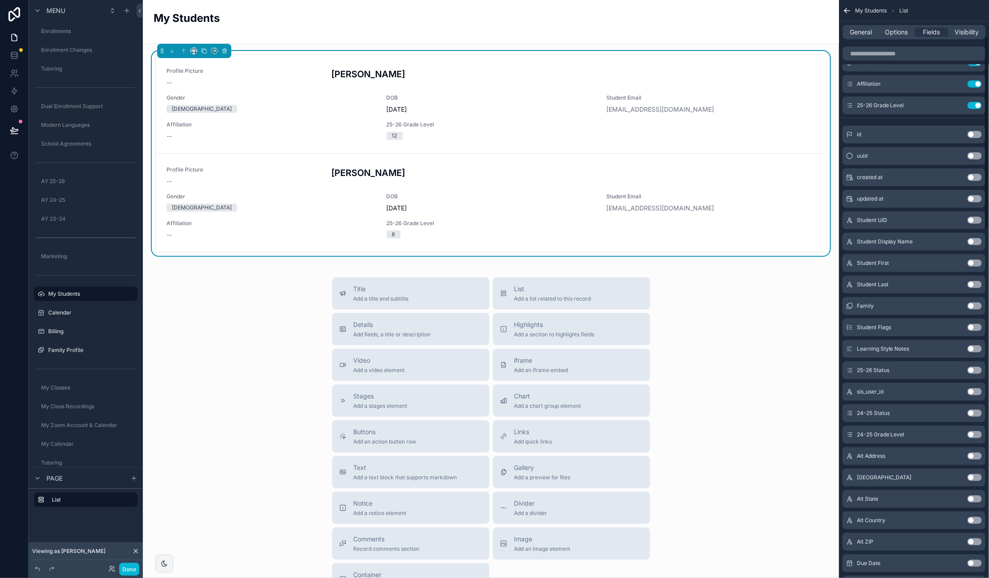
scroll to position [110, 0]
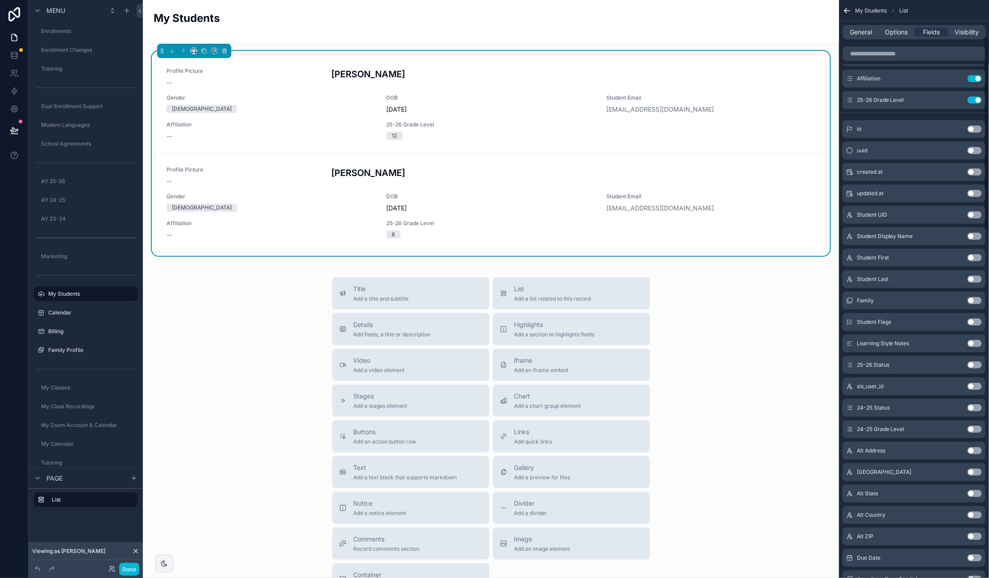
click at [978, 301] on button "Use setting" at bounding box center [975, 300] width 14 height 7
click at [972, 120] on button "Use setting" at bounding box center [975, 121] width 14 height 7
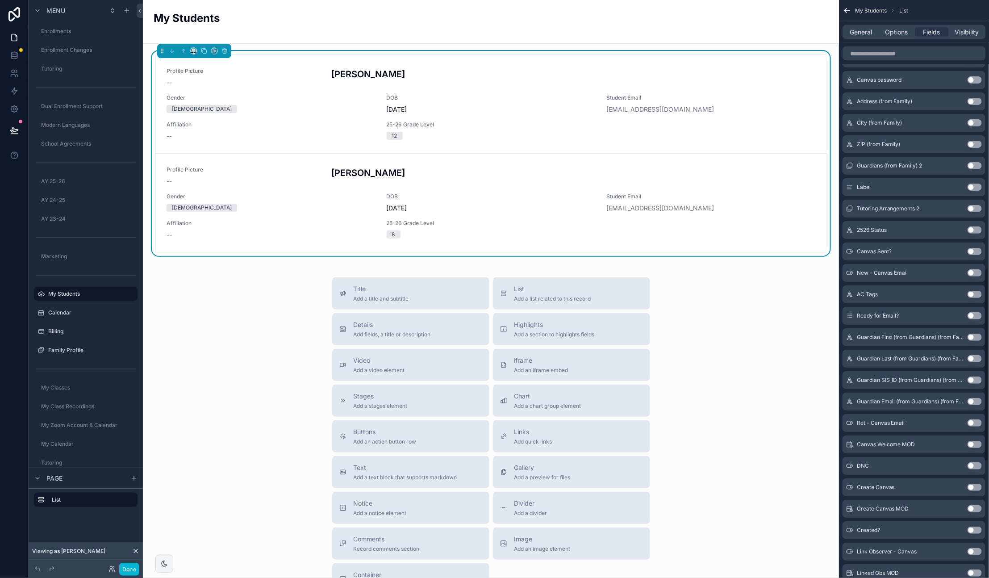
scroll to position [808, 0]
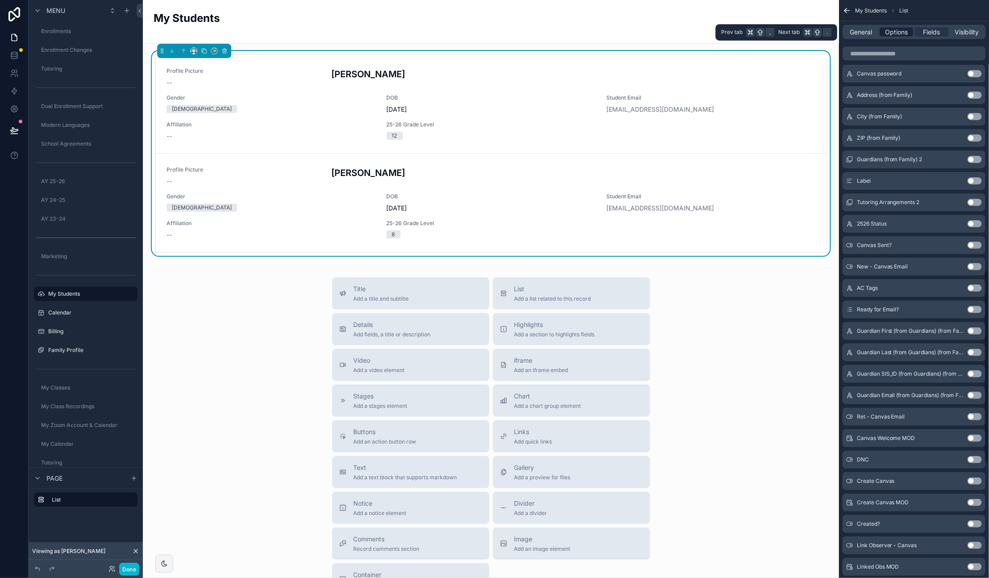
click at [896, 29] on span "Options" at bounding box center [896, 32] width 23 height 9
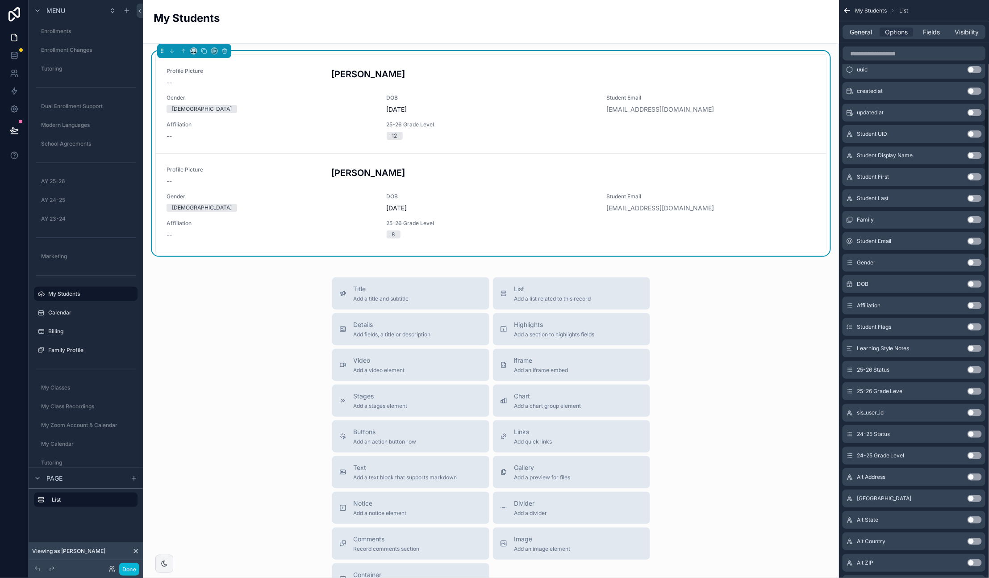
scroll to position [0, 0]
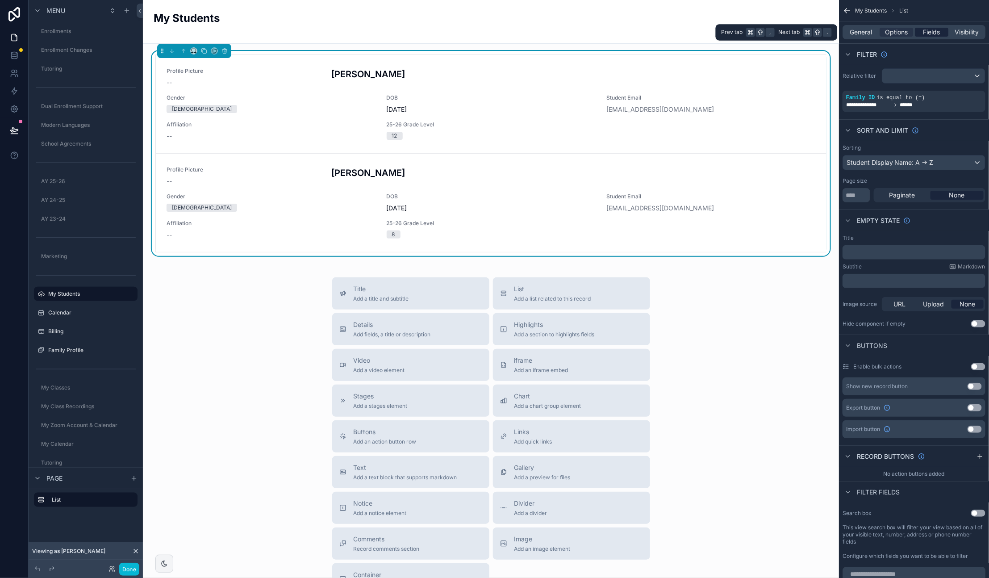
click at [924, 31] on span "Fields" at bounding box center [932, 32] width 17 height 9
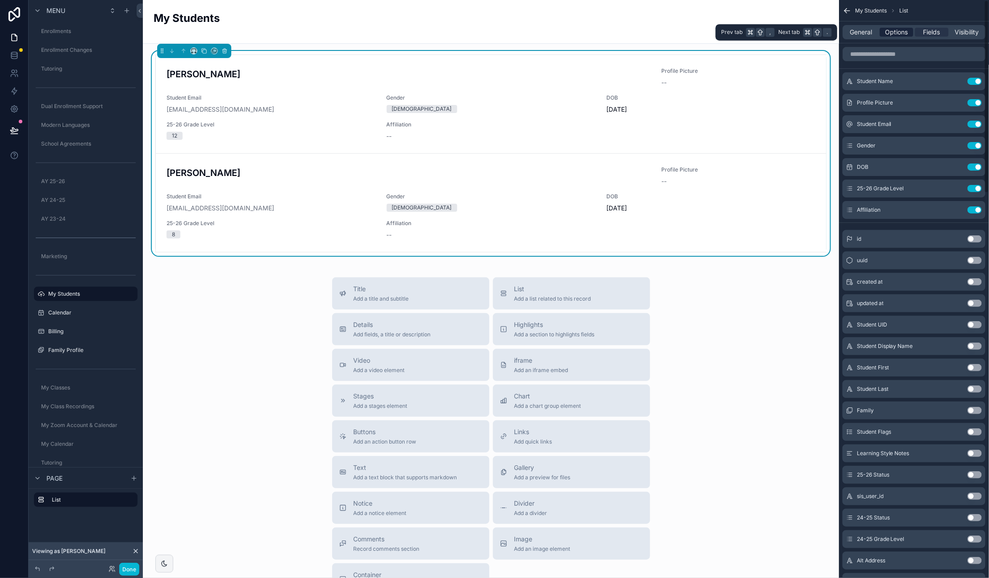
click at [894, 29] on span "Options" at bounding box center [896, 32] width 23 height 9
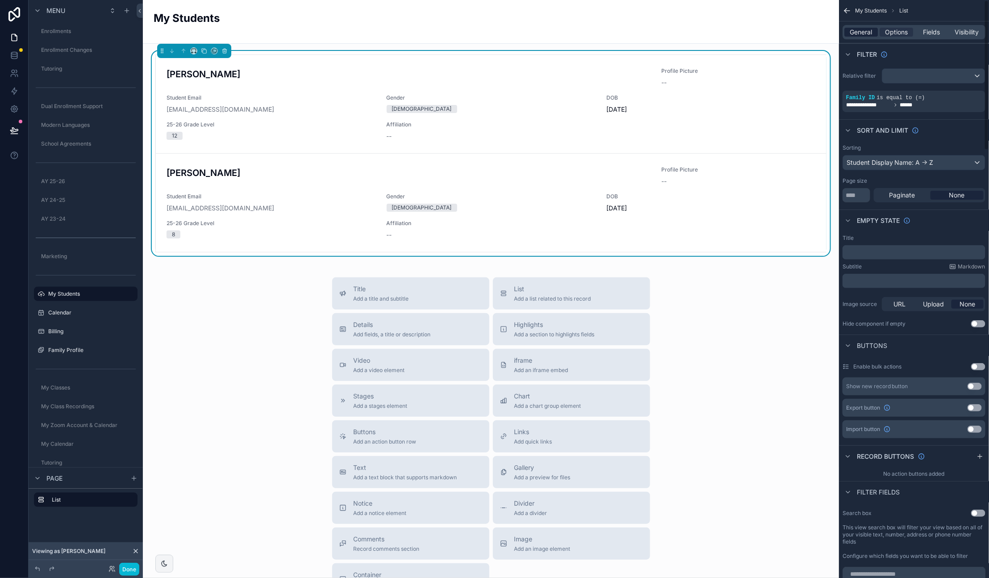
click at [860, 32] on span "General" at bounding box center [861, 32] width 22 height 9
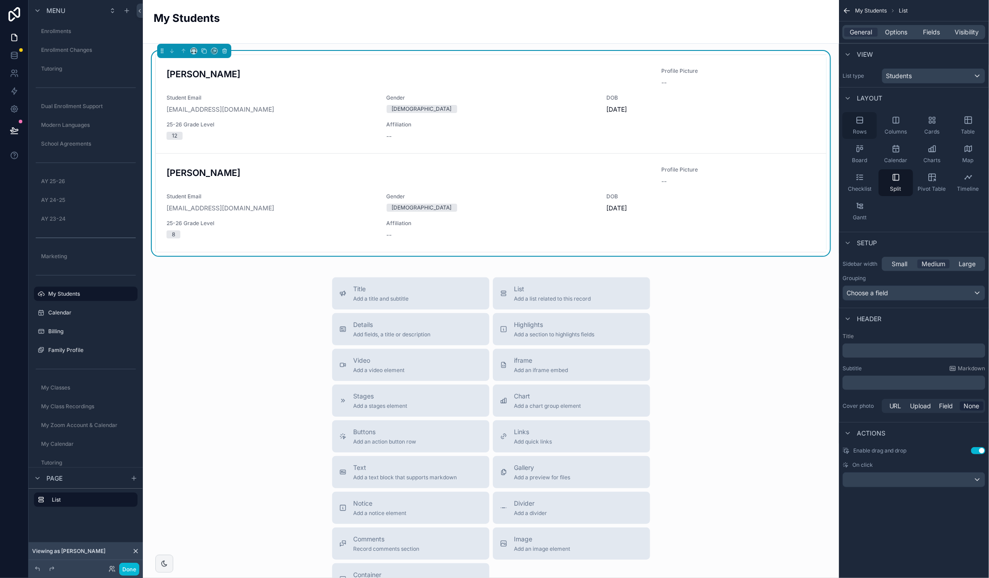
click at [864, 122] on icon "scrollable content" at bounding box center [860, 120] width 9 height 9
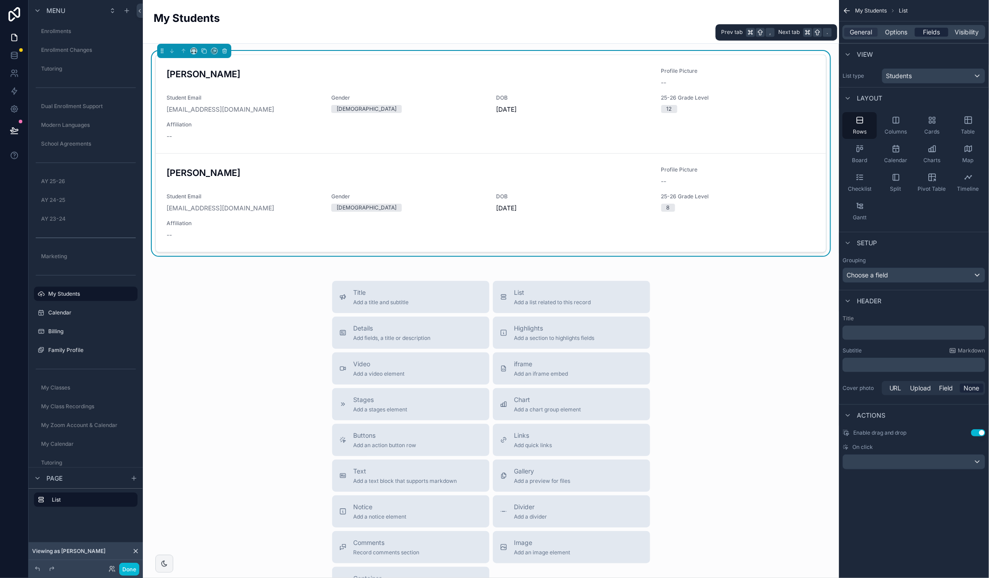
click at [928, 32] on span "Fields" at bounding box center [932, 32] width 17 height 9
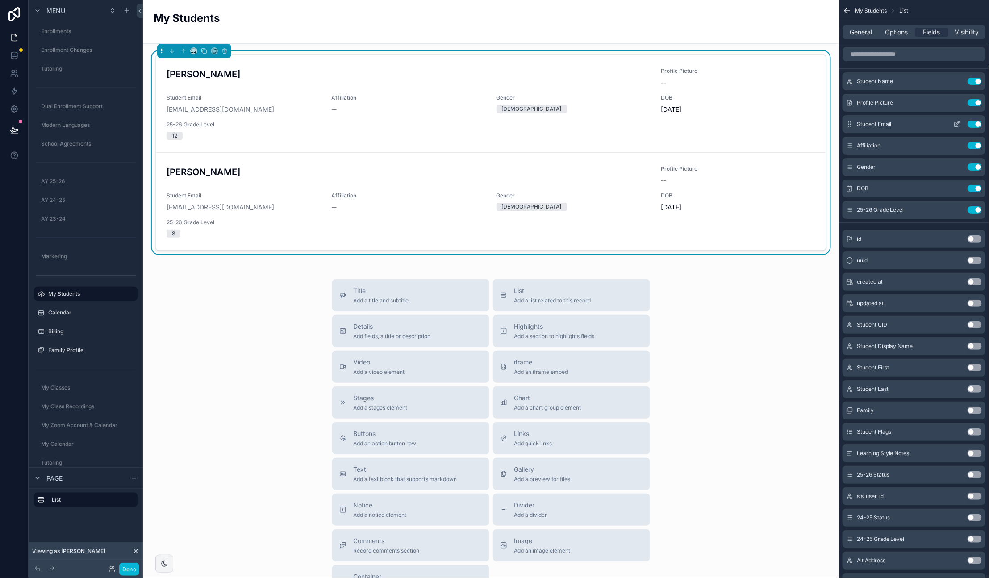
click at [955, 125] on icon "scrollable content" at bounding box center [956, 124] width 7 height 7
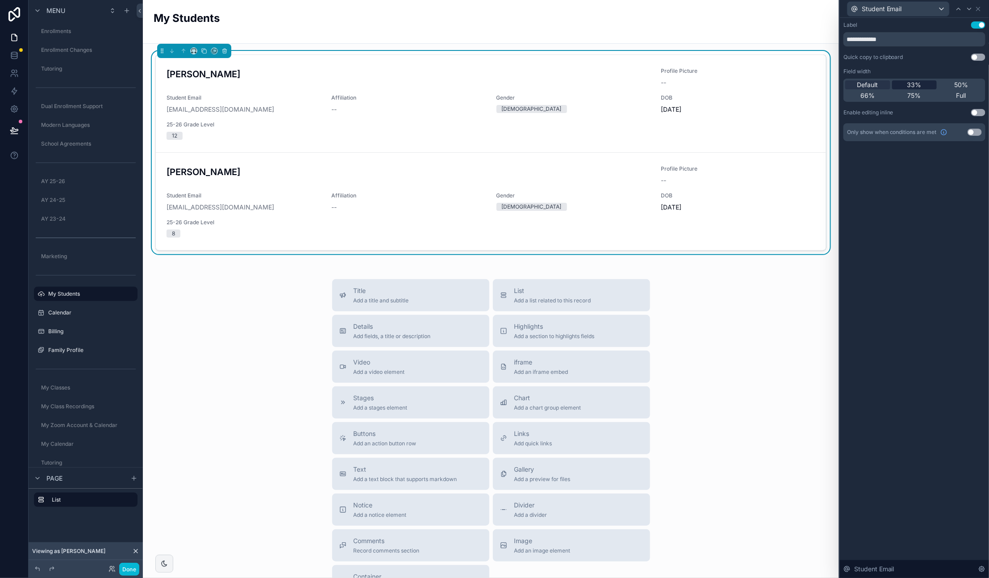
click at [912, 83] on span "33%" at bounding box center [914, 84] width 14 height 9
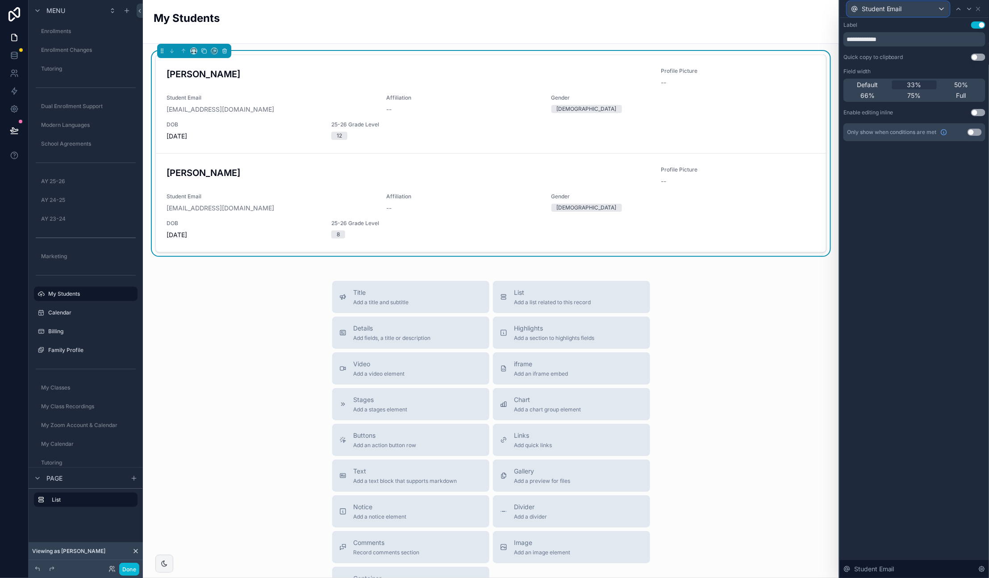
click at [921, 11] on div "Student Email" at bounding box center [899, 9] width 102 height 14
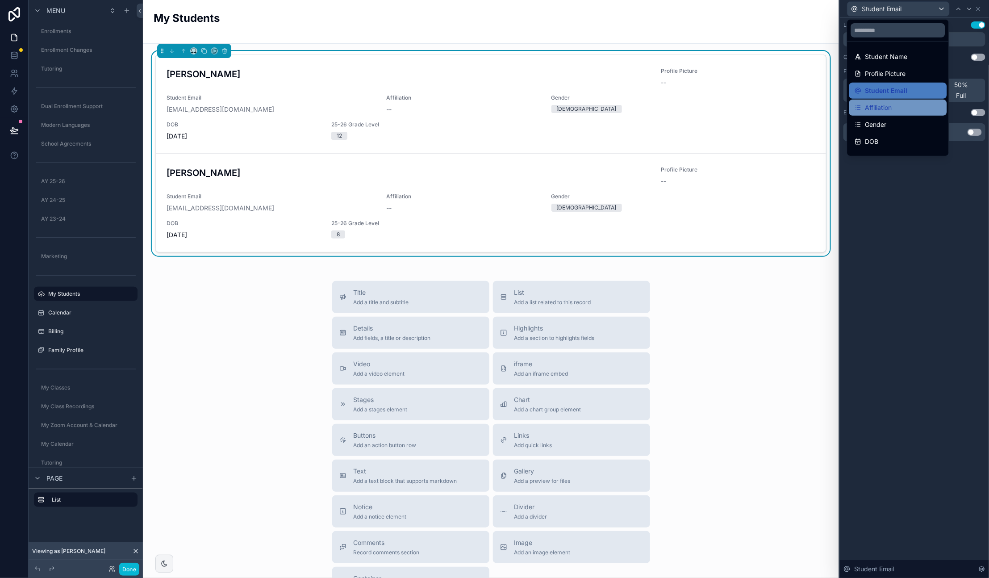
click at [896, 106] on div "Affiliation" at bounding box center [898, 107] width 87 height 11
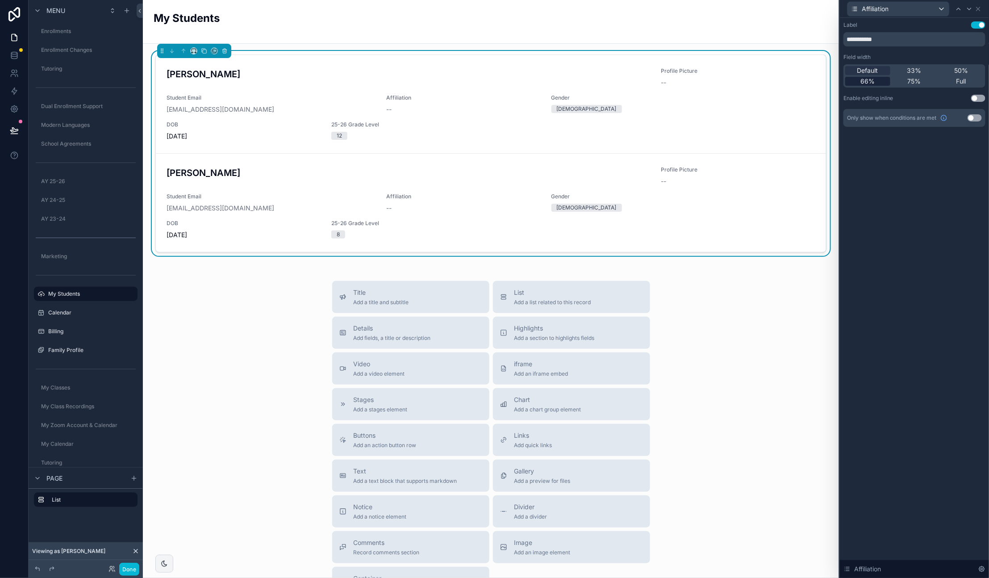
click at [868, 82] on span "66%" at bounding box center [868, 81] width 14 height 9
click at [919, 10] on div "Affiliation" at bounding box center [899, 9] width 102 height 14
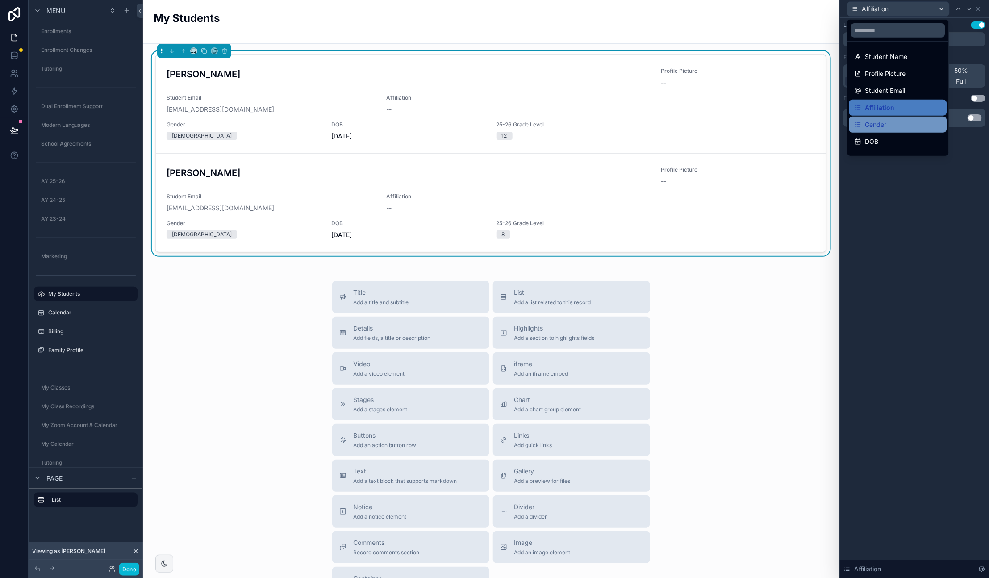
click at [898, 121] on div "Gender" at bounding box center [898, 124] width 87 height 11
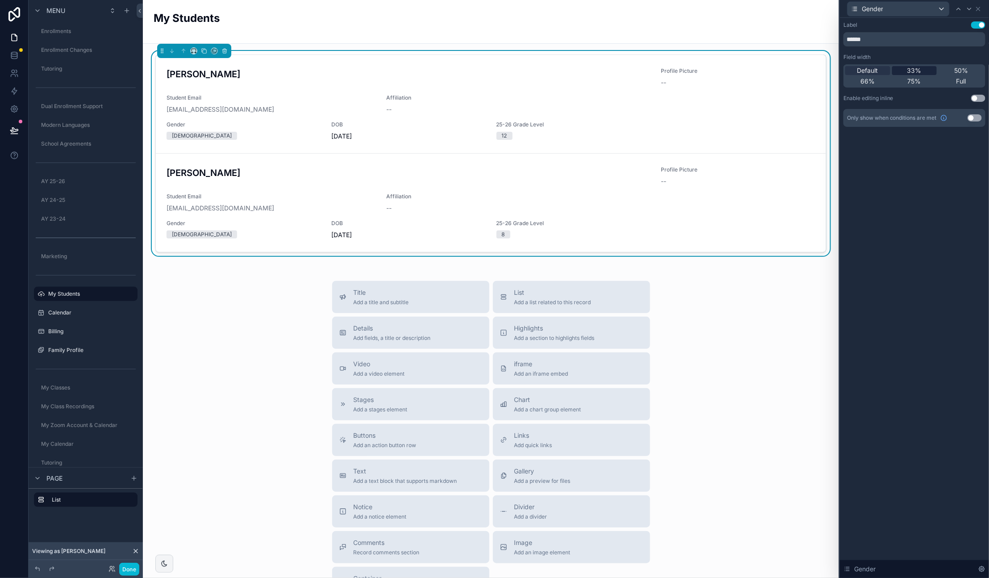
click at [917, 70] on span "33%" at bounding box center [914, 70] width 14 height 9
click at [874, 70] on span "Default" at bounding box center [867, 70] width 21 height 9
click at [910, 71] on span "33%" at bounding box center [914, 70] width 14 height 9
click at [981, 10] on icon at bounding box center [978, 8] width 7 height 7
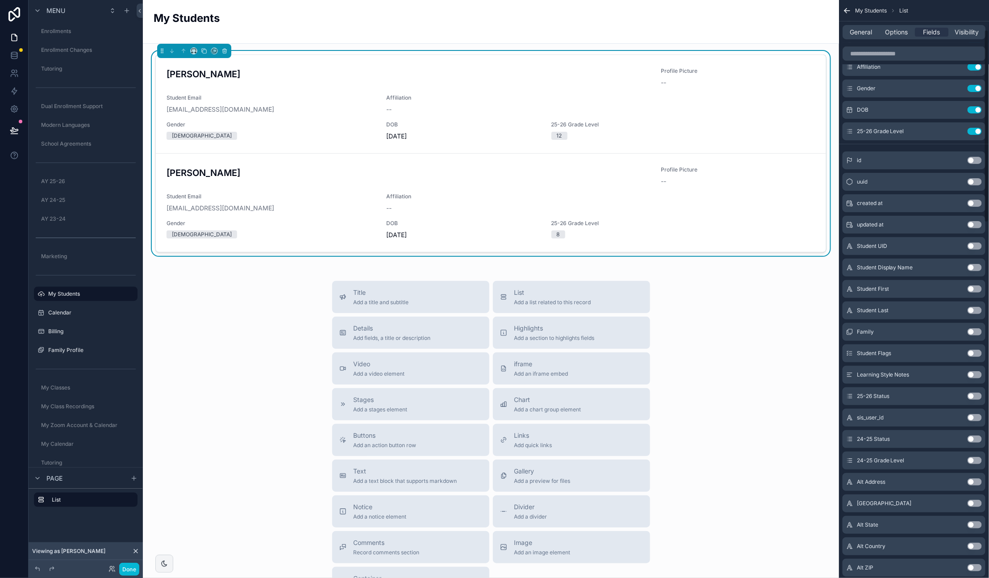
scroll to position [106, 0]
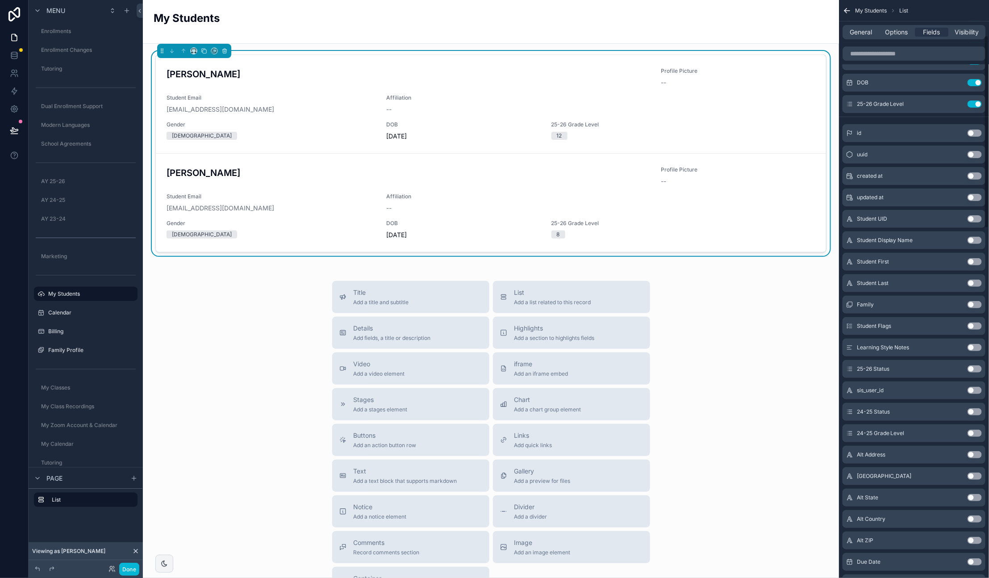
click at [743, 303] on div "Title Add a title and subtitle List Add a list related to this record Details A…" at bounding box center [491, 440] width 682 height 318
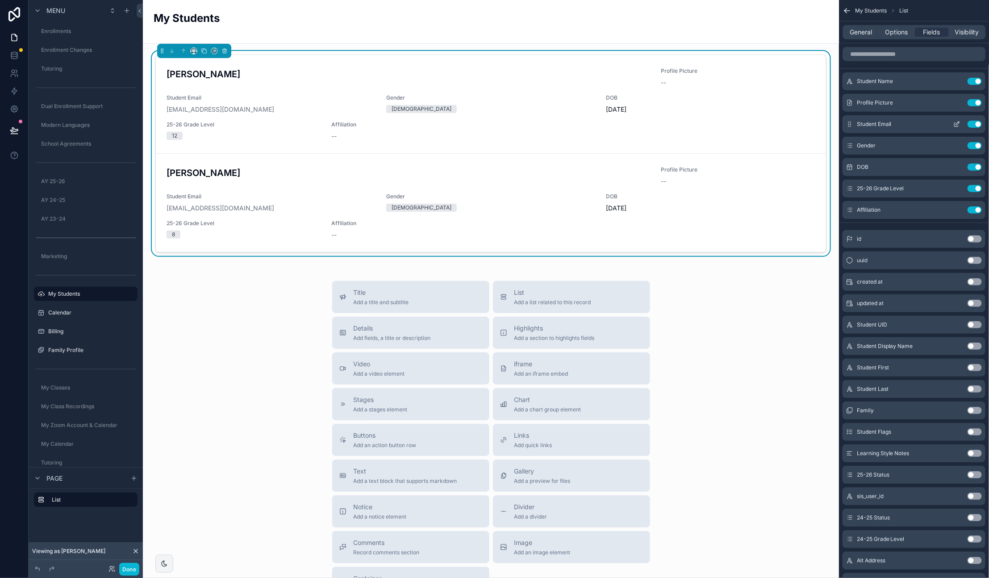
click at [957, 124] on icon "scrollable content" at bounding box center [956, 124] width 7 height 7
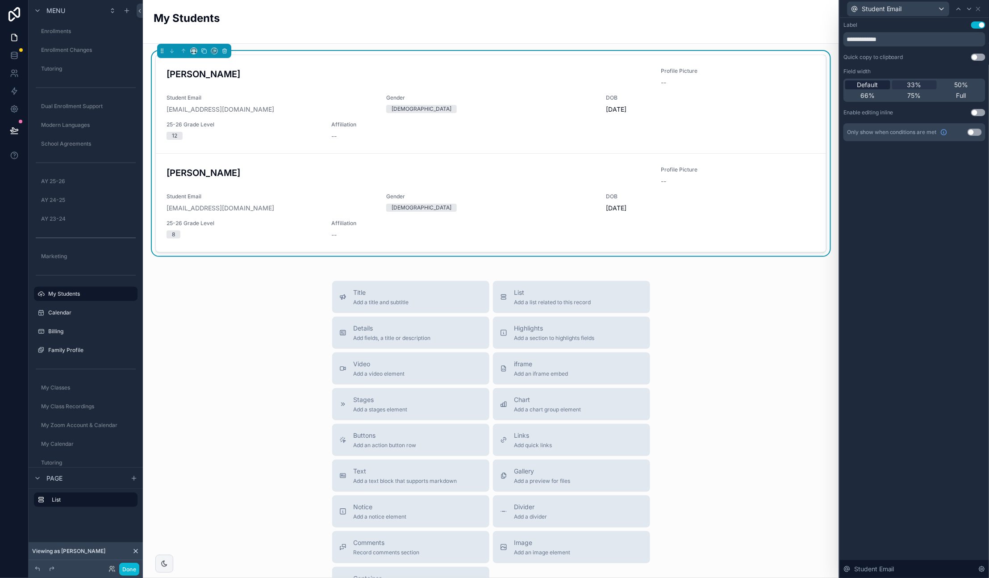
click at [873, 83] on span "Default" at bounding box center [867, 84] width 21 height 9
click at [923, 8] on div "Student Email" at bounding box center [899, 9] width 102 height 14
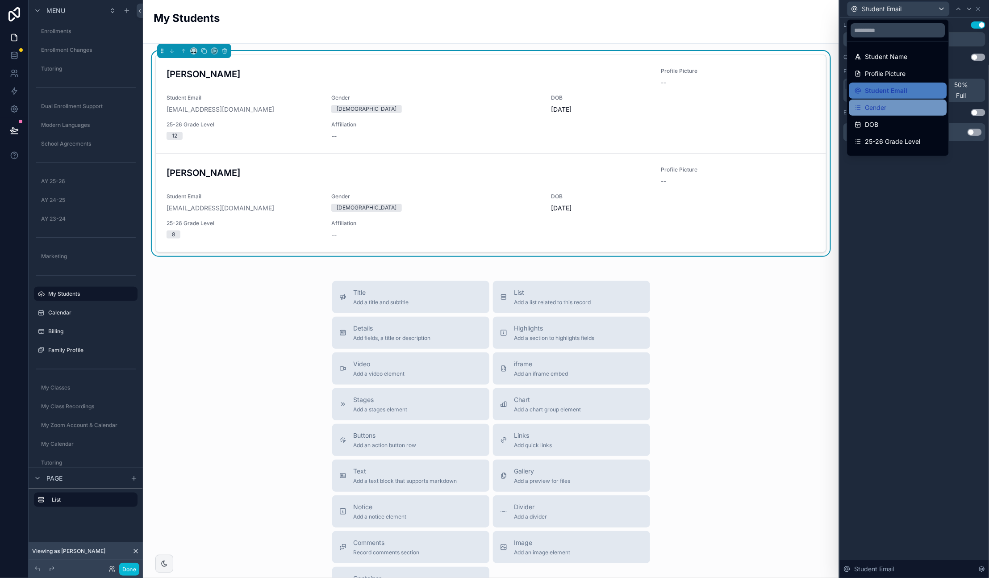
click at [888, 106] on div "Gender" at bounding box center [898, 107] width 87 height 11
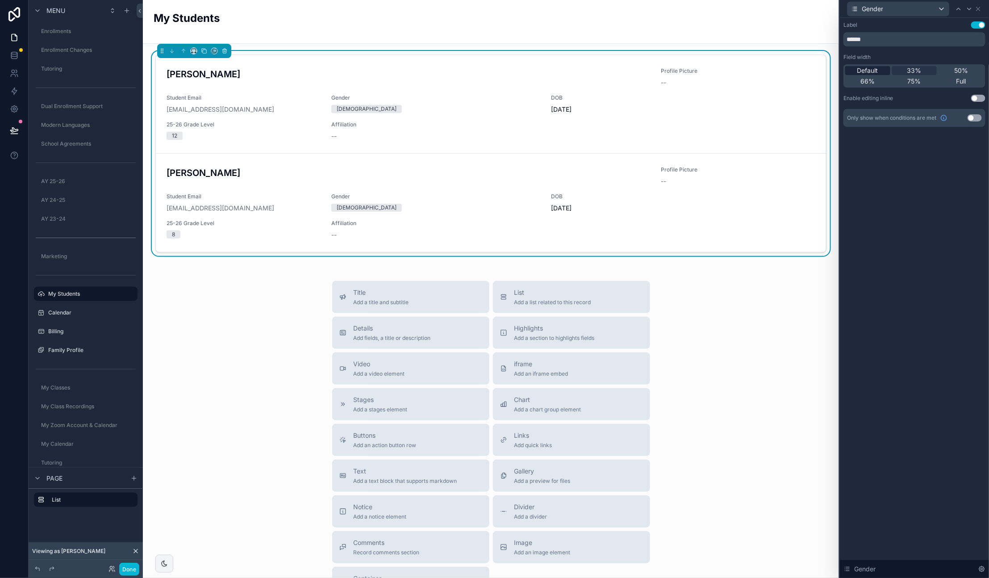
click at [872, 69] on span "Default" at bounding box center [867, 70] width 21 height 9
click at [981, 8] on icon at bounding box center [978, 8] width 7 height 7
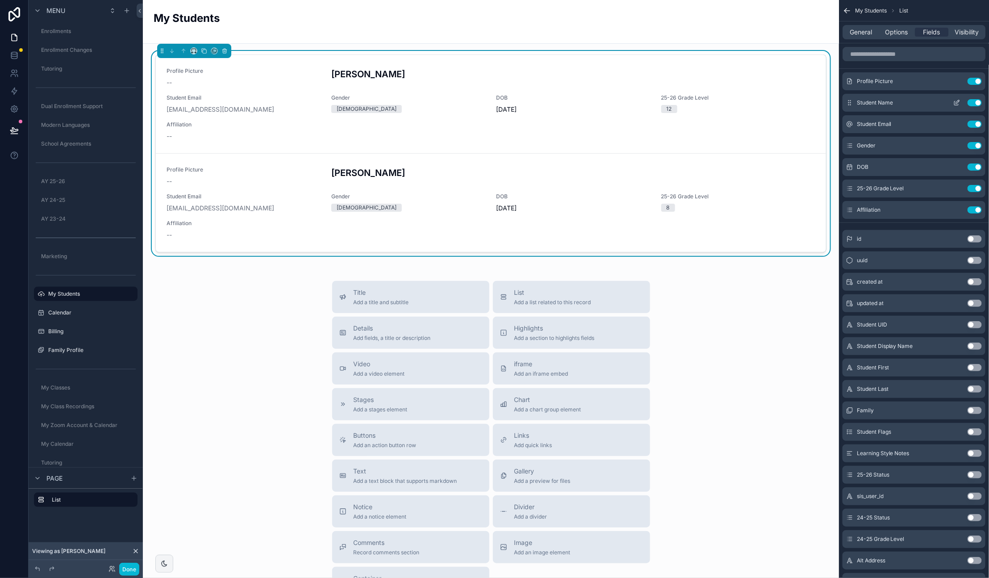
click at [956, 100] on icon "scrollable content" at bounding box center [956, 102] width 7 height 7
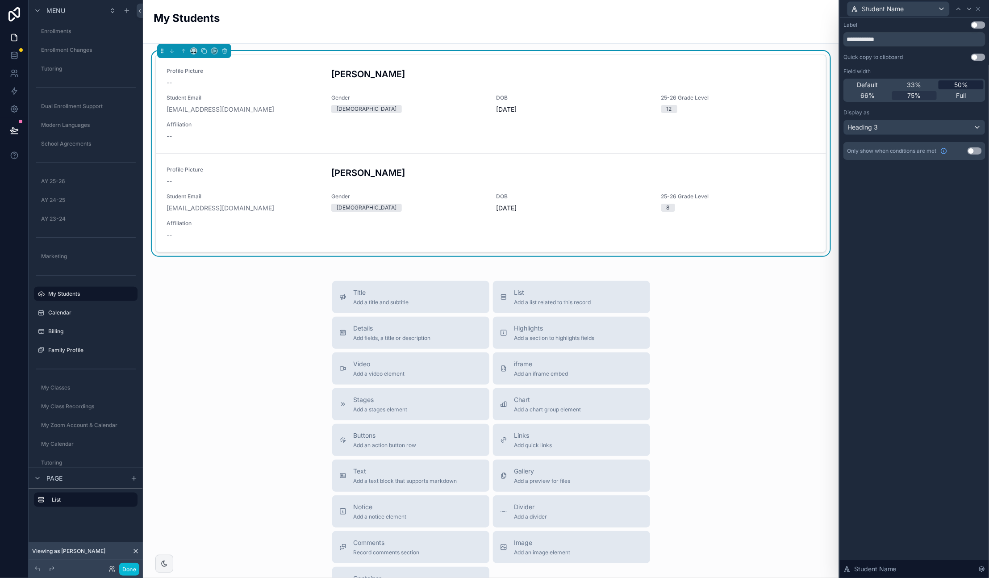
click at [952, 85] on div "50%" at bounding box center [961, 84] width 45 height 9
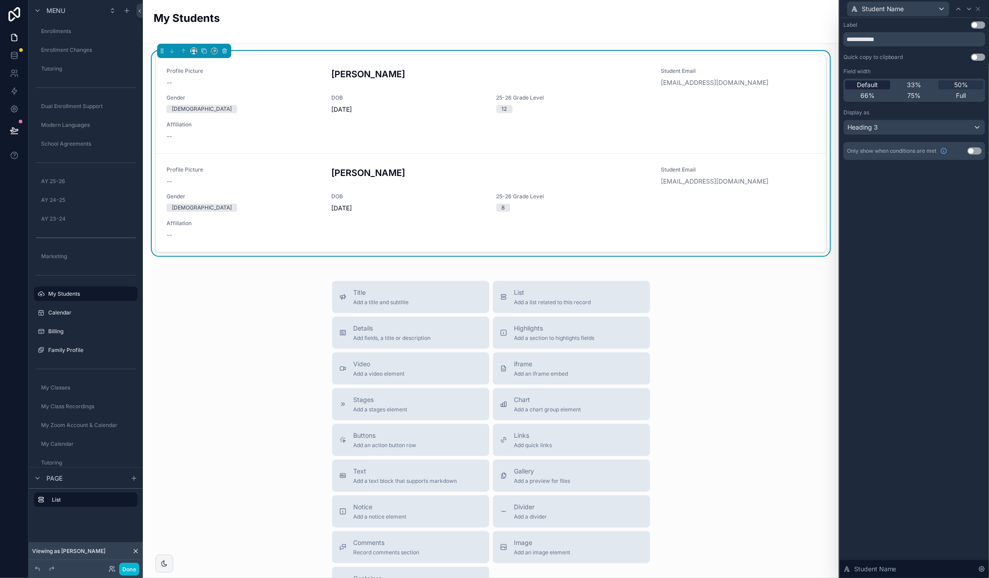
click at [876, 83] on span "Default" at bounding box center [867, 84] width 21 height 9
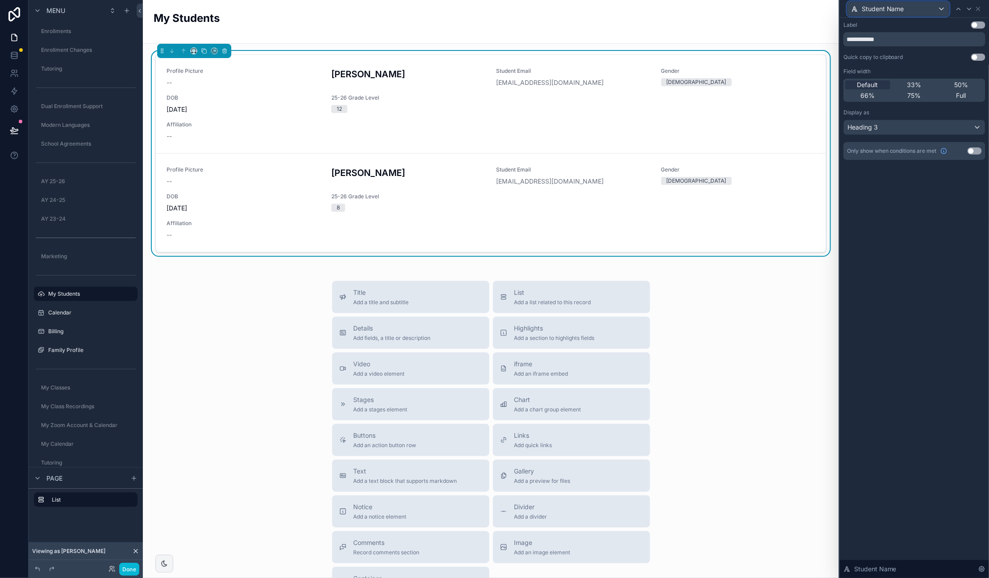
click at [888, 13] on span "Student Name" at bounding box center [883, 8] width 42 height 9
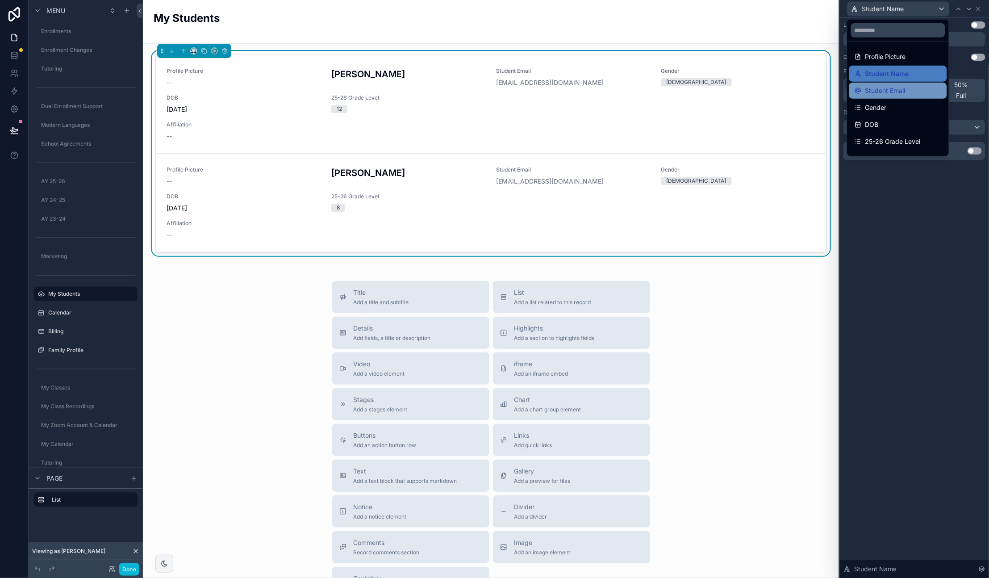
click at [889, 87] on span "Student Email" at bounding box center [886, 90] width 40 height 11
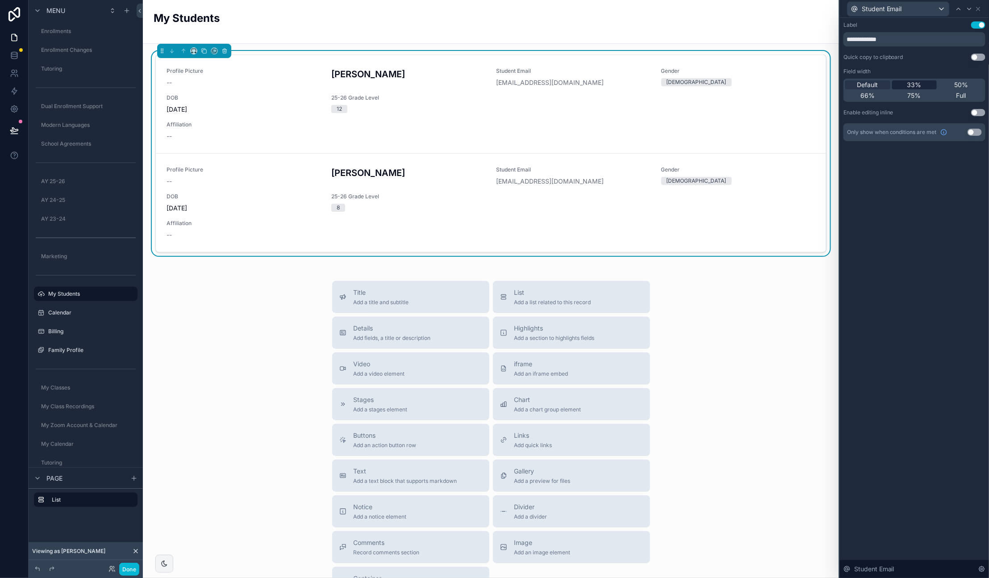
click at [915, 84] on span "33%" at bounding box center [914, 84] width 14 height 9
click at [921, 10] on div "Student Email" at bounding box center [899, 9] width 102 height 14
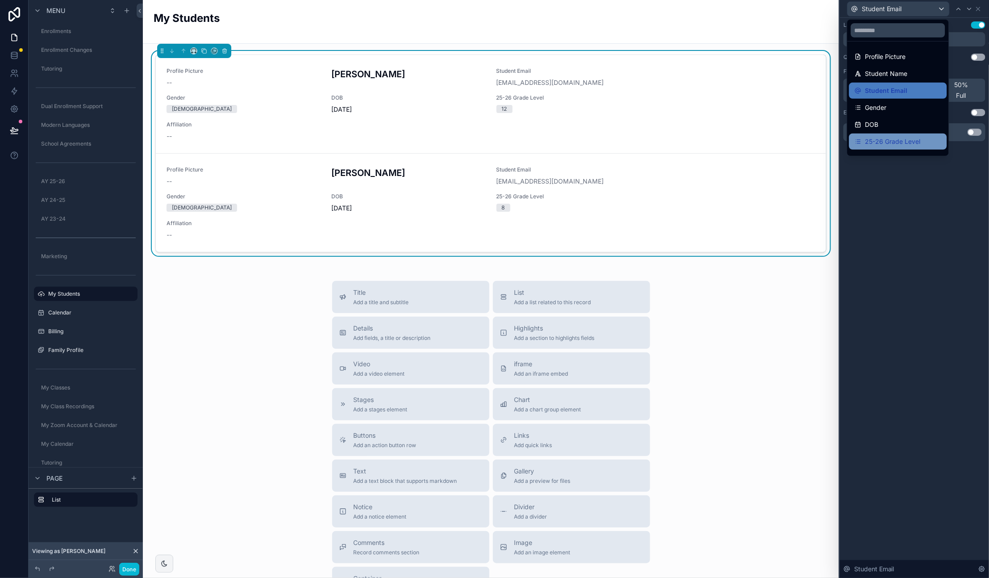
click at [901, 139] on span "25-26 Grade Level" at bounding box center [893, 141] width 55 height 11
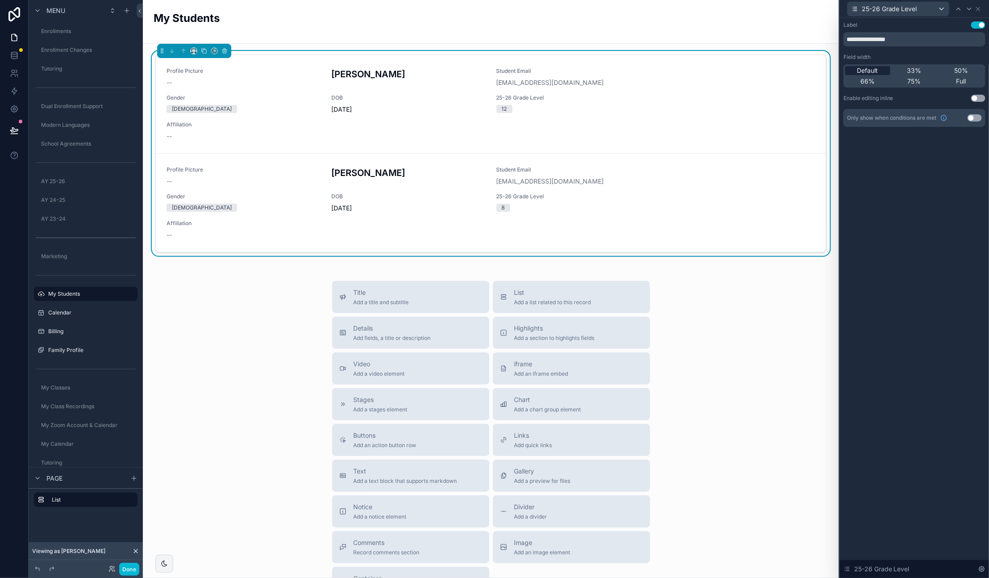
click at [874, 70] on span "Default" at bounding box center [867, 70] width 21 height 9
click at [920, 6] on div "25-26 Grade Level" at bounding box center [899, 9] width 102 height 14
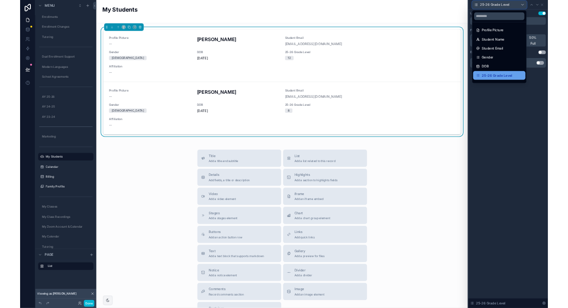
scroll to position [12, 0]
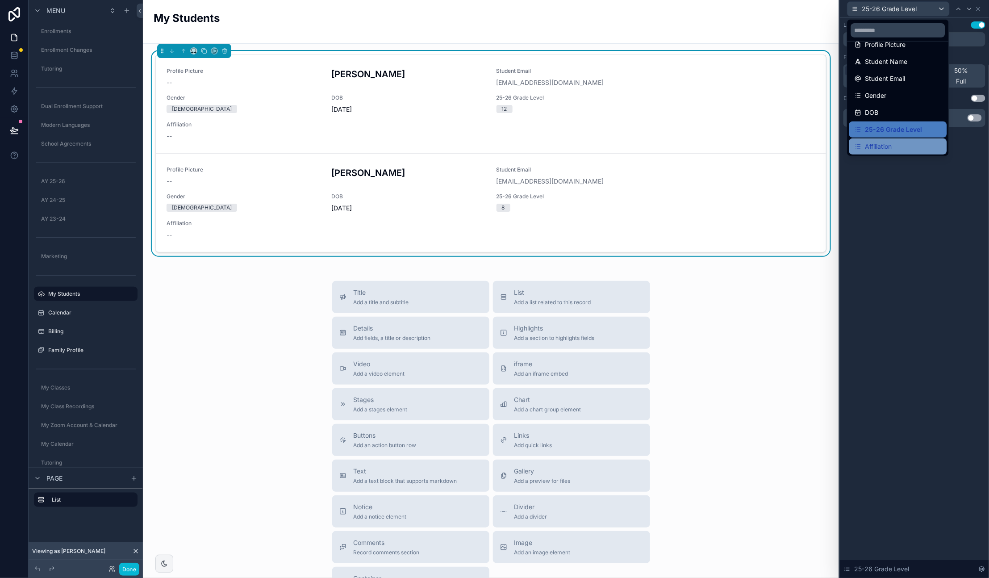
click at [891, 144] on span "Affiliation" at bounding box center [879, 146] width 27 height 11
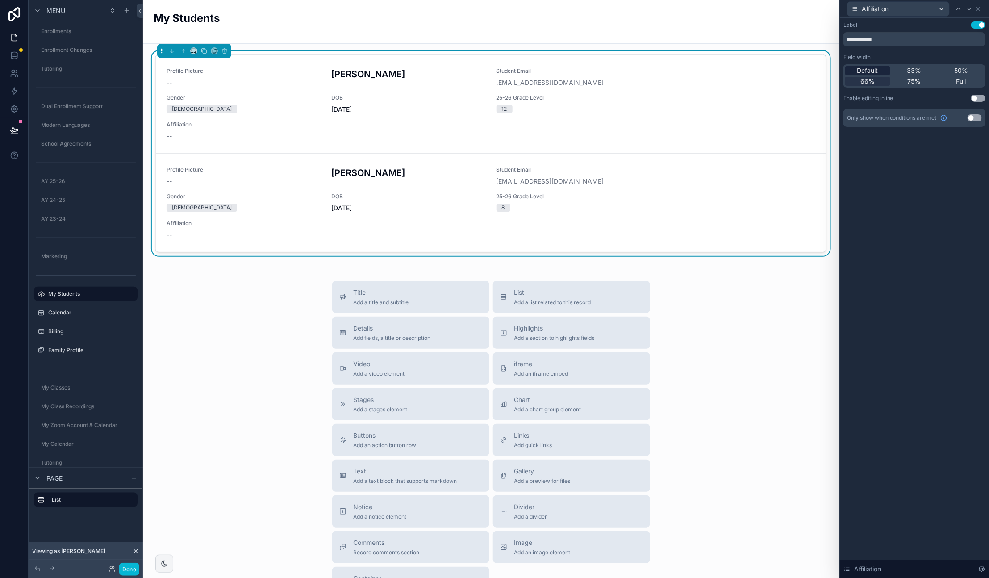
click at [867, 71] on span "Default" at bounding box center [867, 70] width 21 height 9
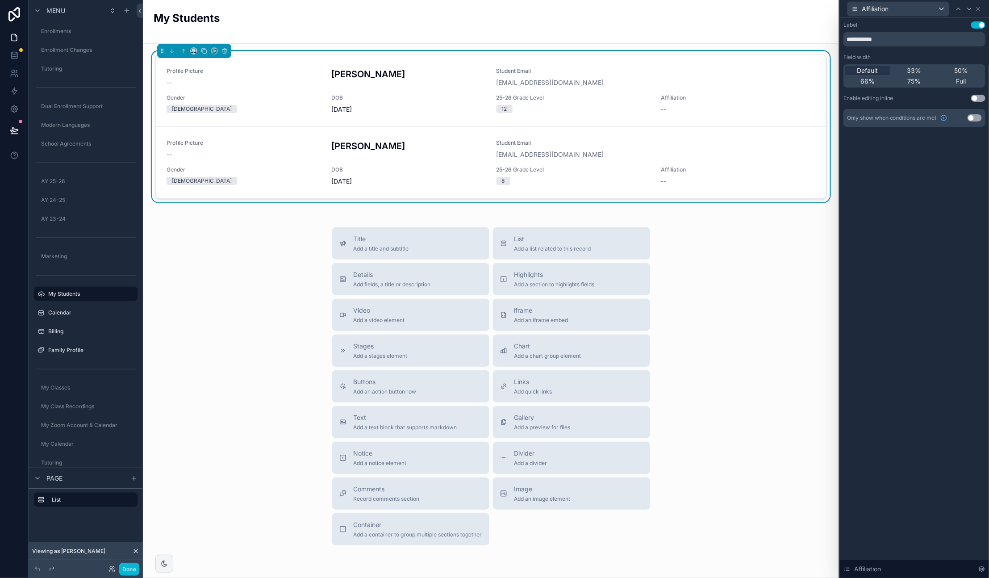
drag, startPoint x: 913, startPoint y: 258, endPoint x: 901, endPoint y: 256, distance: 11.7
click at [913, 258] on div "**********" at bounding box center [914, 298] width 149 height 560
drag, startPoint x: 979, startPoint y: 8, endPoint x: 824, endPoint y: 16, distance: 154.7
click at [979, 8] on icon at bounding box center [978, 8] width 7 height 7
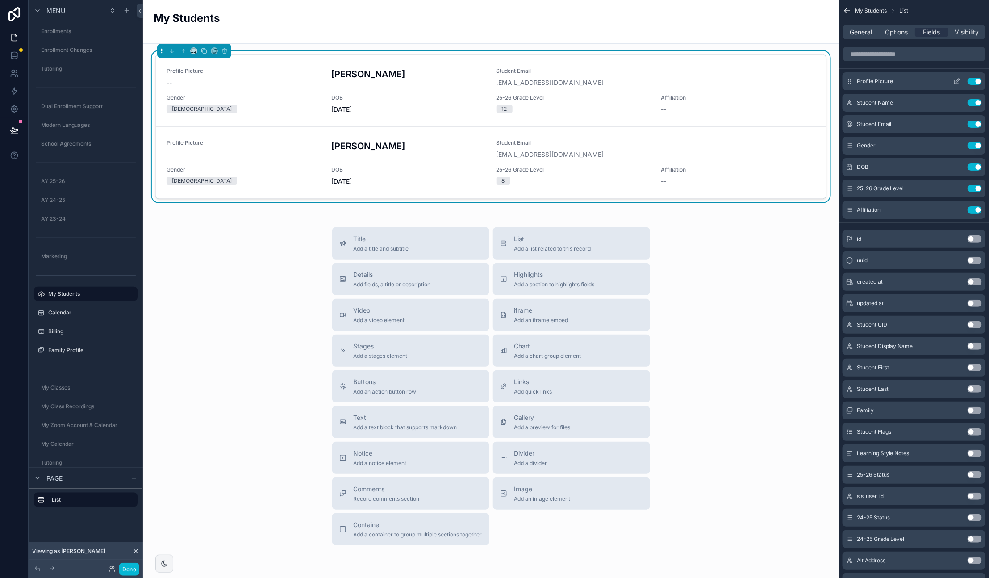
drag, startPoint x: 955, startPoint y: 79, endPoint x: 950, endPoint y: 82, distance: 5.0
click at [954, 79] on icon "scrollable content" at bounding box center [956, 81] width 7 height 7
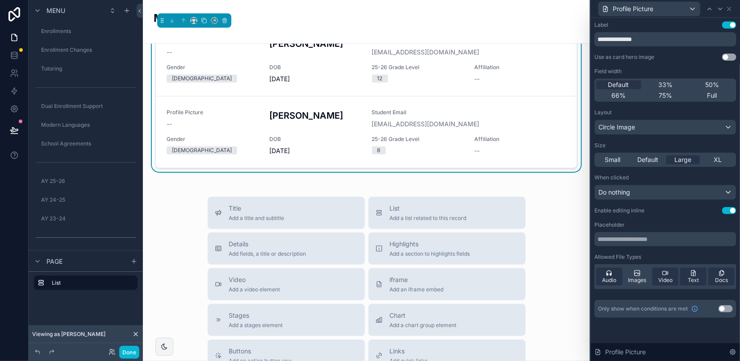
scroll to position [0, 0]
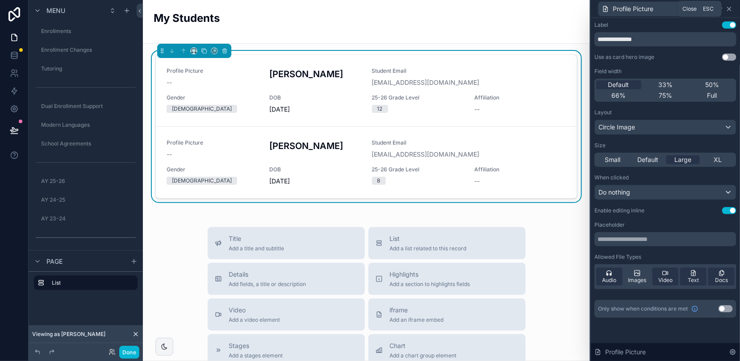
click at [732, 8] on icon at bounding box center [729, 8] width 7 height 7
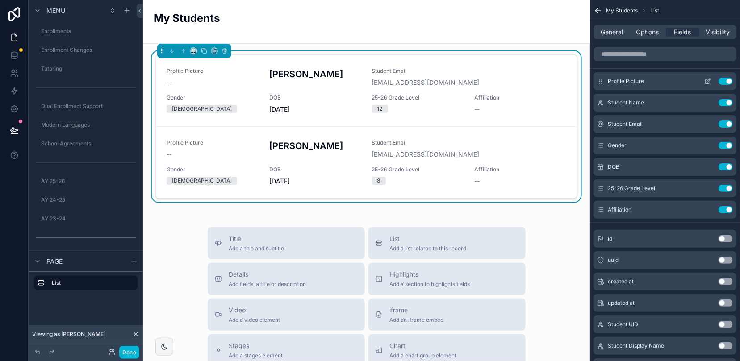
click at [724, 82] on button "Use setting" at bounding box center [726, 81] width 14 height 7
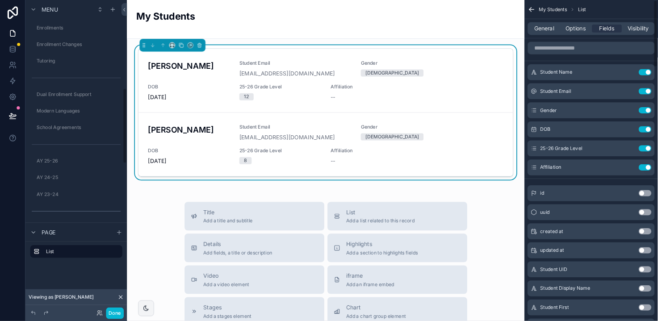
scroll to position [409, 0]
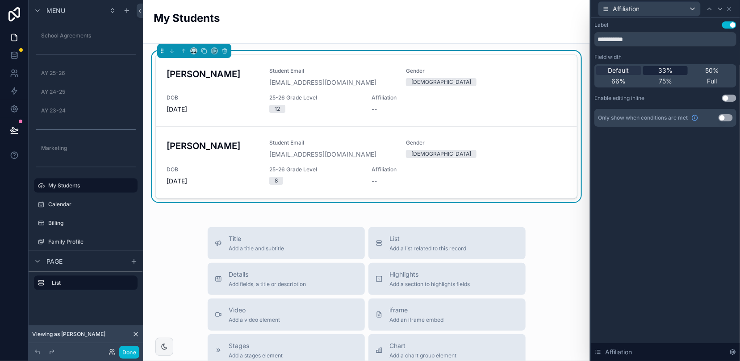
click at [665, 68] on span "33%" at bounding box center [665, 70] width 14 height 9
click at [649, 12] on div "Affiliation" at bounding box center [649, 9] width 102 height 14
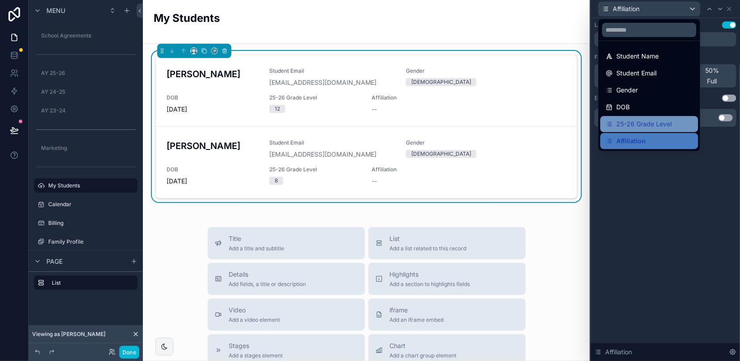
click at [647, 125] on span "25-26 Grade Level" at bounding box center [643, 124] width 55 height 11
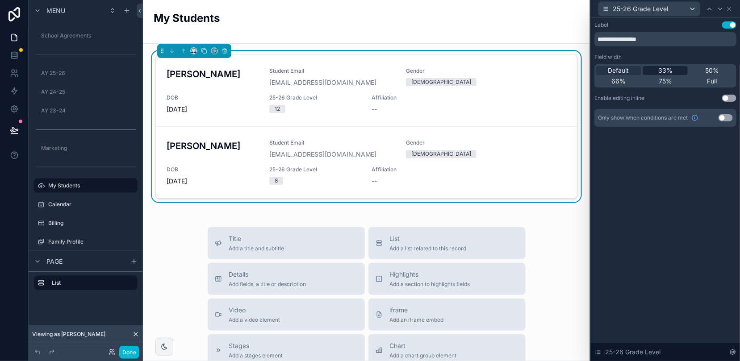
click at [664, 72] on span "33%" at bounding box center [665, 70] width 14 height 9
click at [728, 9] on icon at bounding box center [729, 8] width 7 height 7
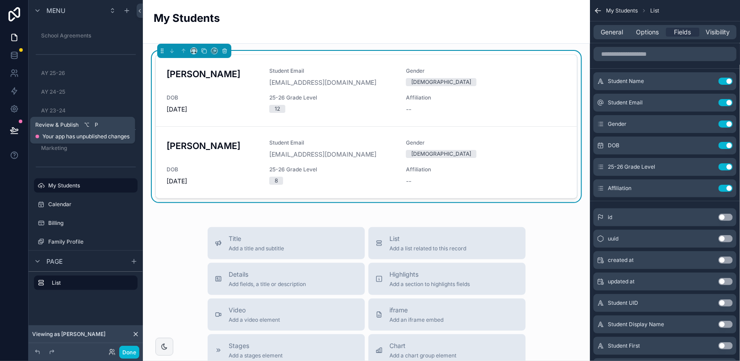
click at [12, 130] on icon at bounding box center [14, 130] width 9 height 9
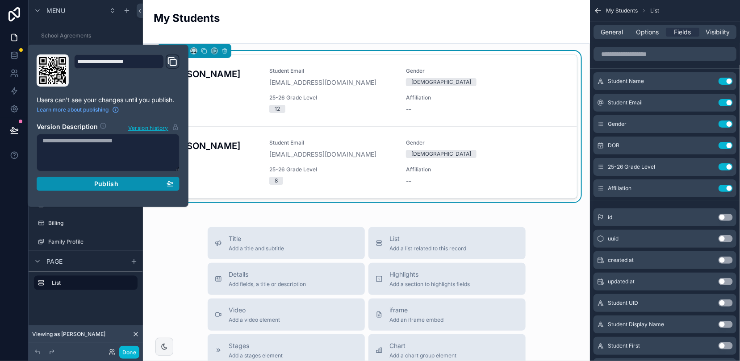
click at [146, 181] on div "Publish" at bounding box center [107, 184] width 131 height 8
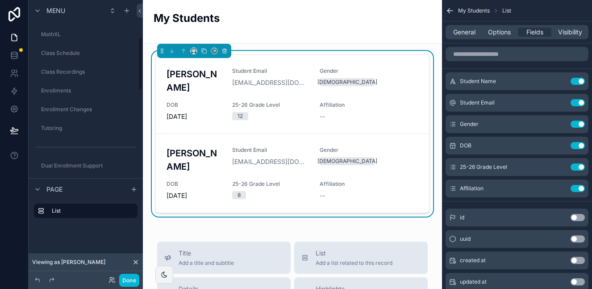
scroll to position [332, 0]
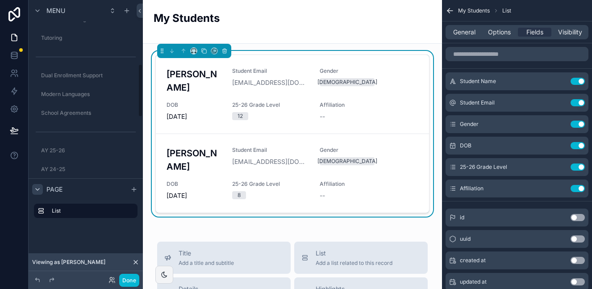
click at [38, 188] on icon "scrollable content" at bounding box center [37, 189] width 7 height 7
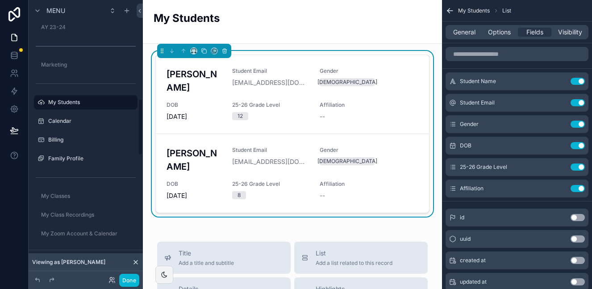
scroll to position [485, 0]
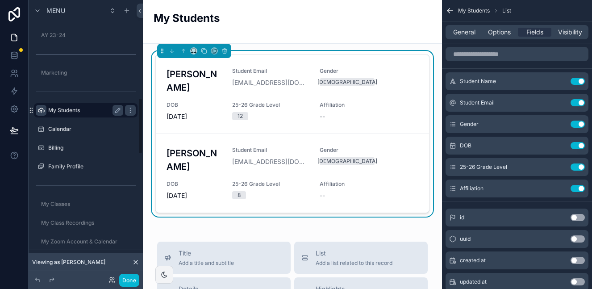
click at [41, 112] on icon "scrollable content" at bounding box center [41, 110] width 7 height 7
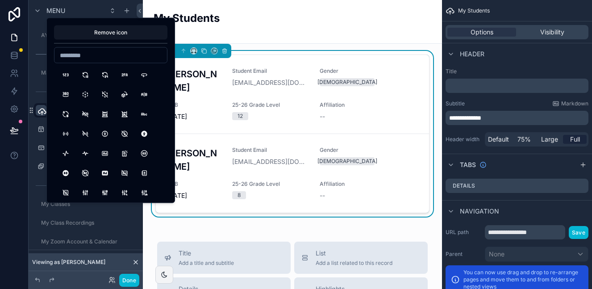
type input "*"
type input "******"
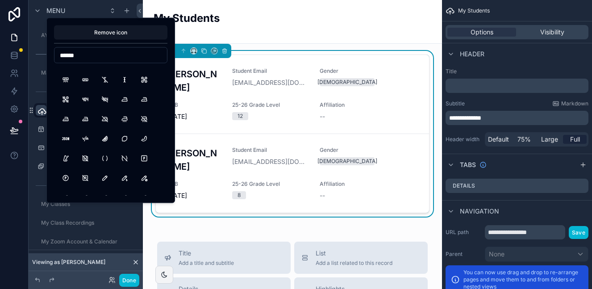
scroll to position [116, 0]
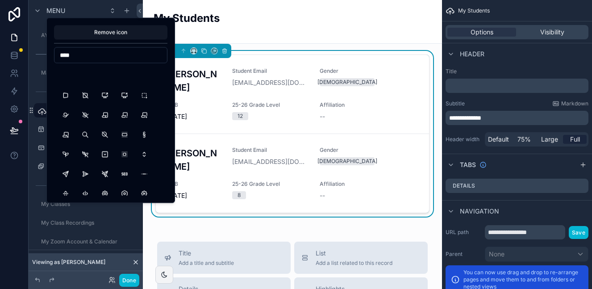
scroll to position [642, 0]
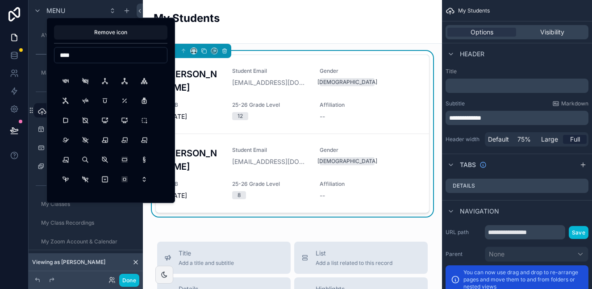
click at [83, 57] on input "****" at bounding box center [110, 55] width 113 height 13
type input "****"
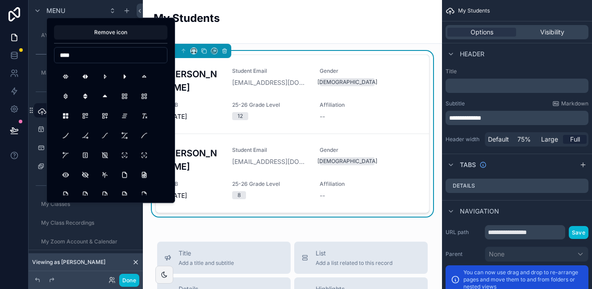
scroll to position [1074, 0]
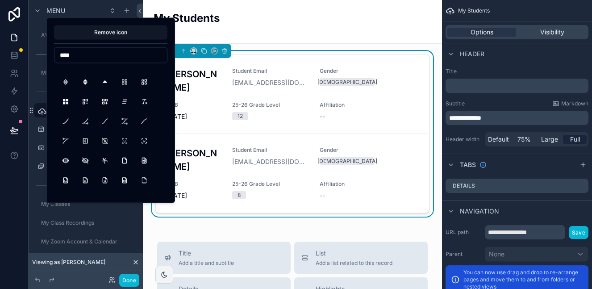
click at [75, 54] on input "****" at bounding box center [110, 55] width 113 height 13
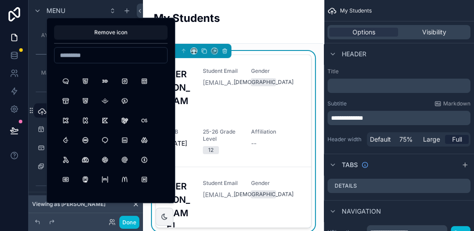
scroll to position [3220, 0]
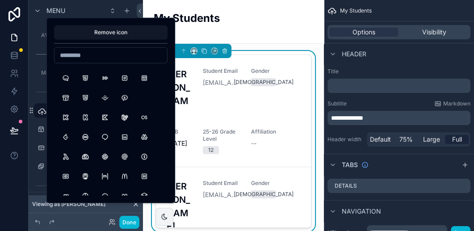
paste input "**********"
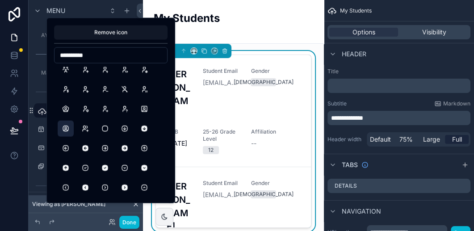
scroll to position [5, 0]
type input "**********"
click at [65, 130] on button "UserSquareRounded" at bounding box center [66, 129] width 16 height 16
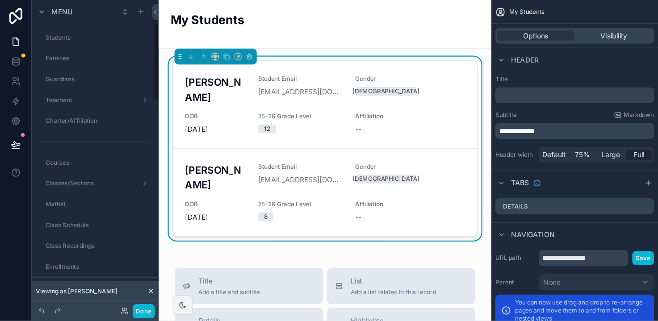
scroll to position [92, 0]
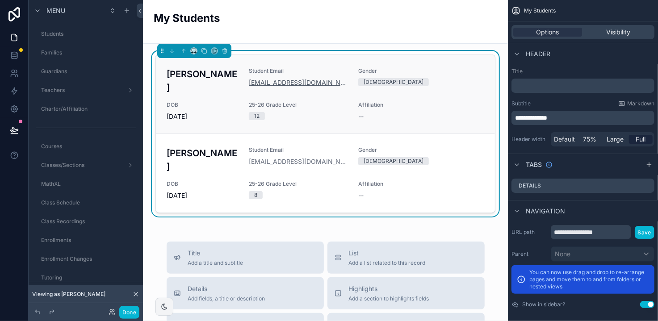
click at [298, 79] on link "[EMAIL_ADDRESS][DOMAIN_NAME]" at bounding box center [298, 82] width 99 height 9
click at [446, 75] on div "Scott, Jacob Student Email jacobhscott07@gmail.com Gender Male DOB 12/7/2007 25…" at bounding box center [326, 94] width 318 height 54
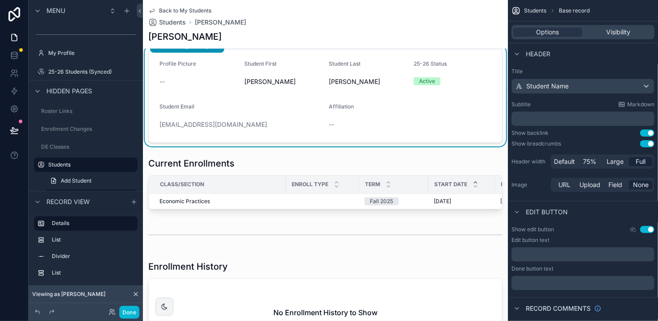
scroll to position [4, 0]
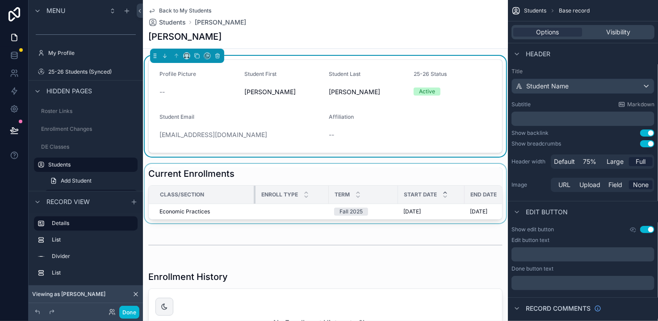
drag, startPoint x: 284, startPoint y: 192, endPoint x: 254, endPoint y: 193, distance: 30.4
click at [254, 193] on div "scrollable content" at bounding box center [256, 195] width 4 height 18
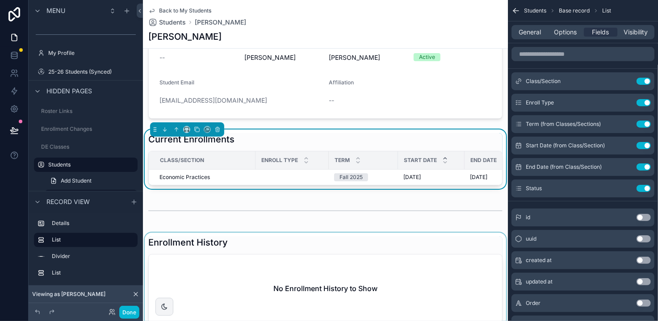
scroll to position [0, 0]
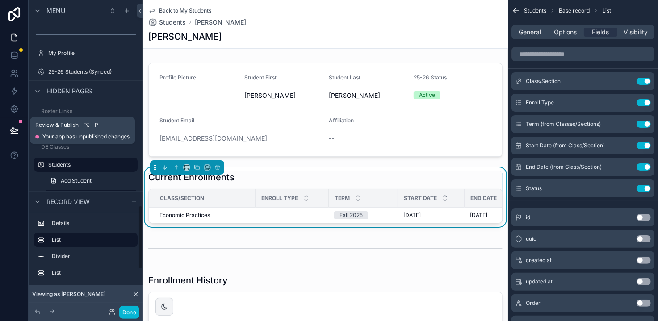
click at [14, 130] on icon at bounding box center [14, 130] width 9 height 9
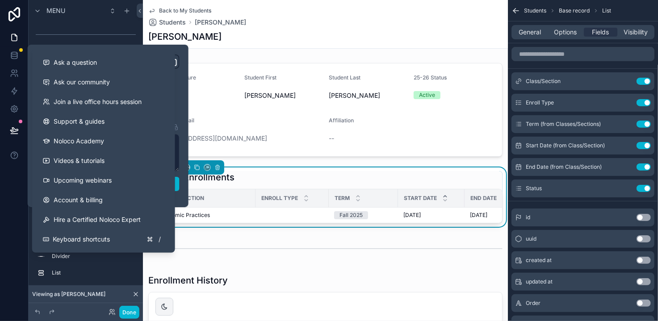
click at [8, 189] on div at bounding box center [14, 160] width 29 height 321
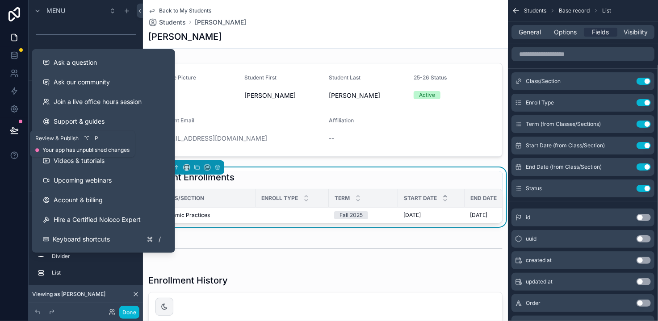
click at [15, 131] on icon at bounding box center [14, 130] width 8 height 4
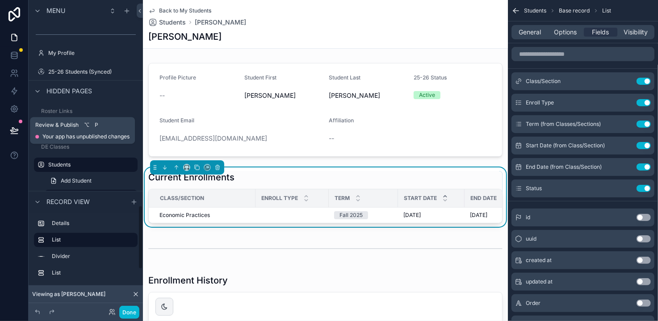
click at [18, 130] on icon at bounding box center [14, 130] width 8 height 4
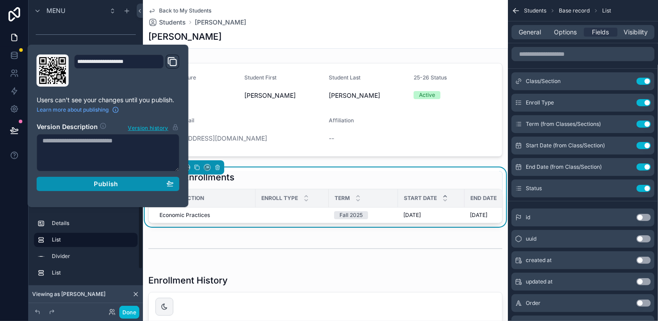
click at [86, 183] on div "Publish" at bounding box center [107, 184] width 131 height 8
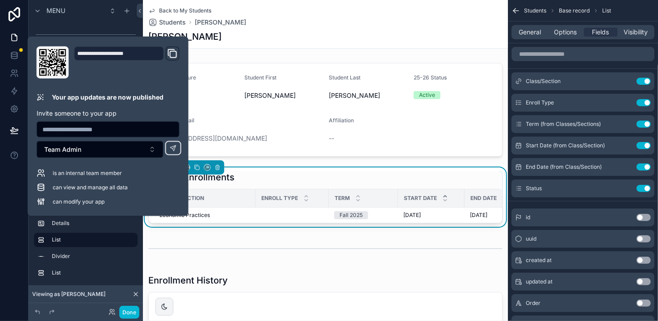
click at [169, 8] on span "Back to My Students" at bounding box center [185, 10] width 52 height 7
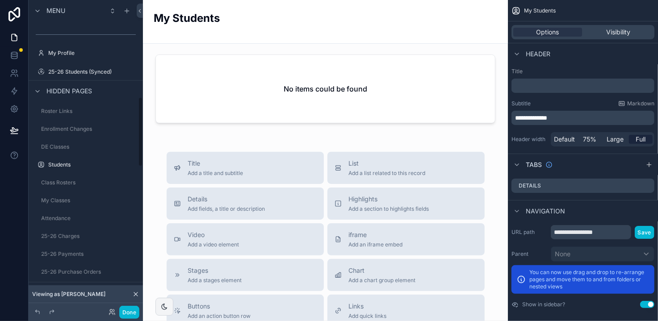
scroll to position [429, 0]
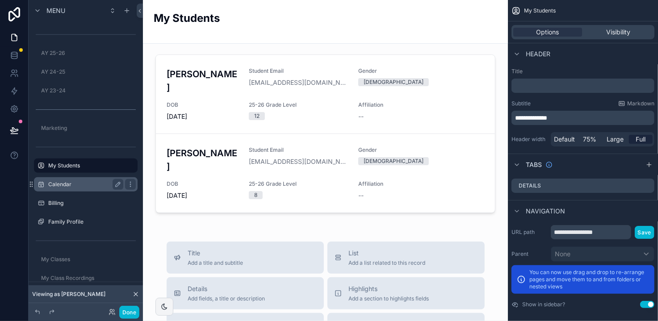
click at [63, 187] on label "Calendar" at bounding box center [83, 184] width 71 height 7
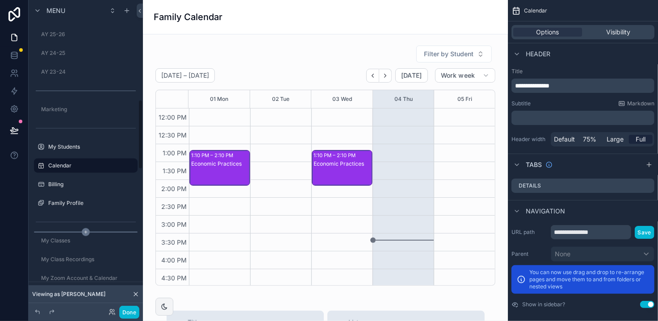
scroll to position [422, 0]
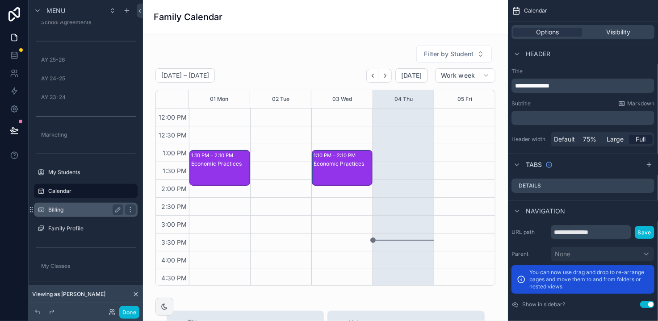
click at [69, 208] on label "Billing" at bounding box center [83, 209] width 71 height 7
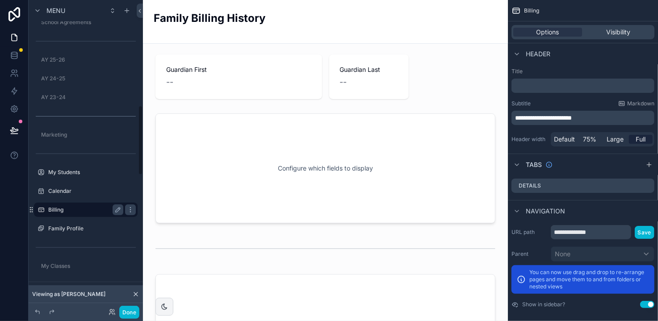
scroll to position [467, 0]
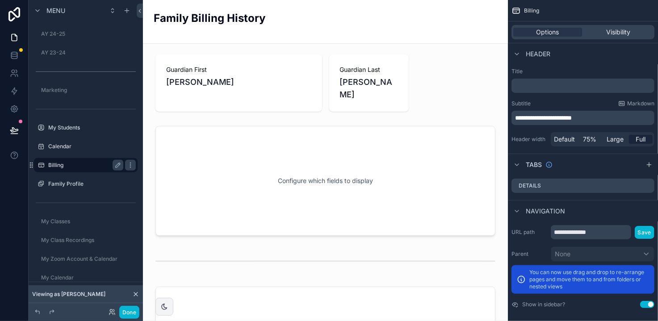
click at [71, 167] on label "Billing" at bounding box center [83, 165] width 71 height 7
click at [60, 148] on label "Calendar" at bounding box center [83, 146] width 71 height 7
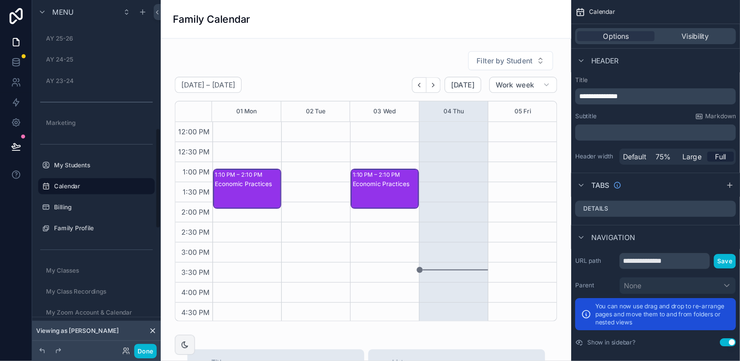
scroll to position [214, 0]
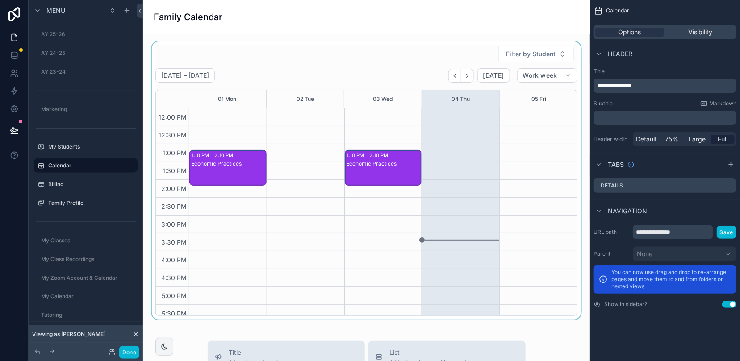
click at [374, 55] on div "scrollable content" at bounding box center [366, 181] width 433 height 278
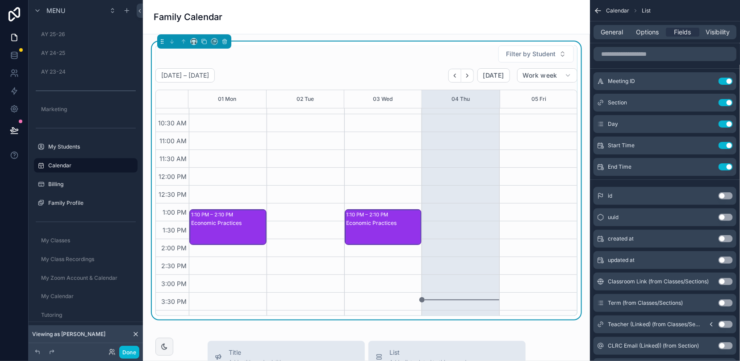
scroll to position [159, 0]
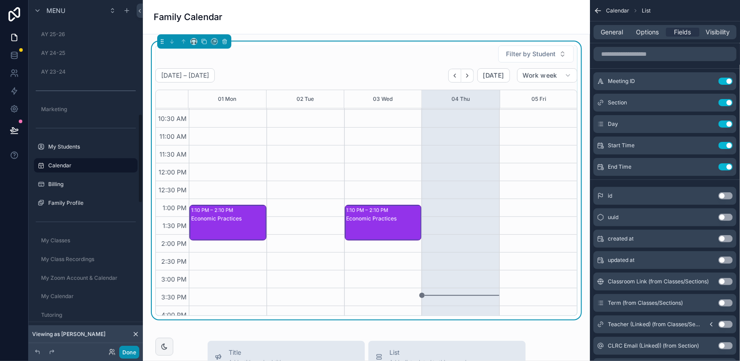
click at [129, 289] on button "Done" at bounding box center [129, 352] width 20 height 13
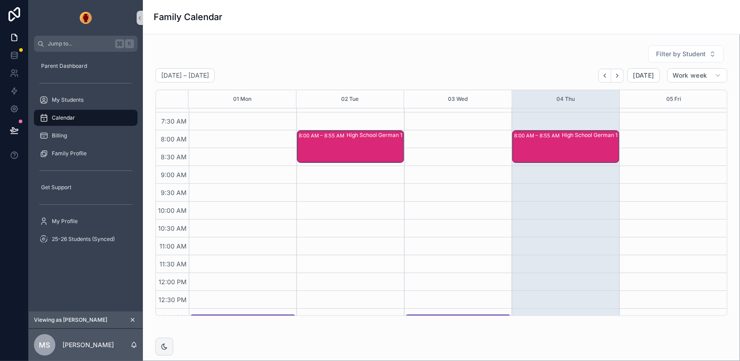
scroll to position [59, 0]
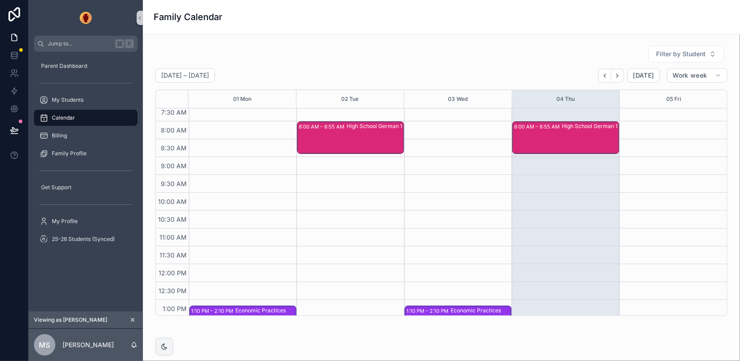
click at [592, 44] on div "Filter by Student September 01 – 05 Today Work week 01 Mon 02 Tue 03 Wed 04 Thu…" at bounding box center [441, 181] width 583 height 278
click at [592, 54] on span "Filter by Student" at bounding box center [681, 54] width 50 height 9
type input "*****"
click at [550, 50] on div "Filter by Student" at bounding box center [441, 54] width 572 height 18
click at [259, 289] on div "Filter by Student September 01 – 05 Today Work week 01 Mon 02 Tue 03 Wed 04 Thu…" at bounding box center [441, 205] width 597 height 343
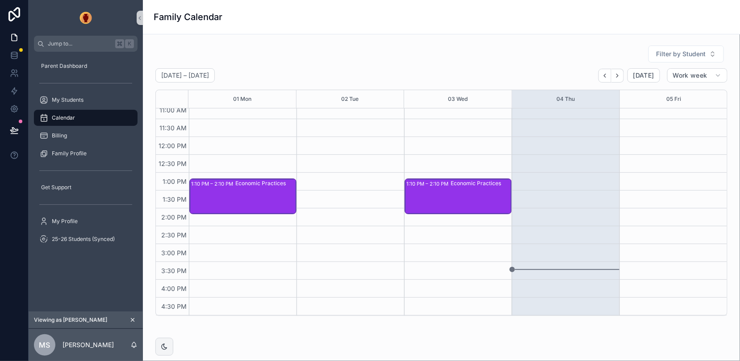
scroll to position [0, 0]
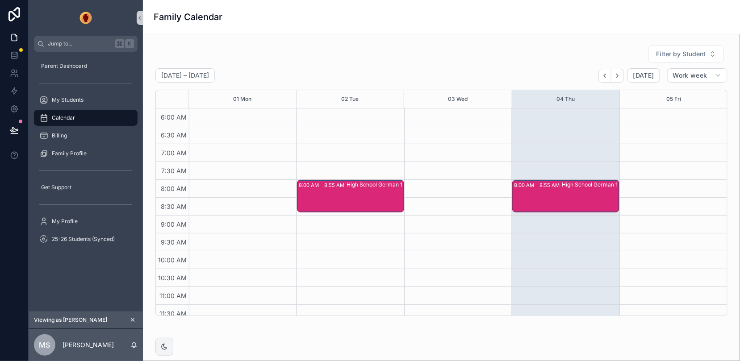
click at [133, 289] on icon "scrollable content" at bounding box center [132, 320] width 3 height 3
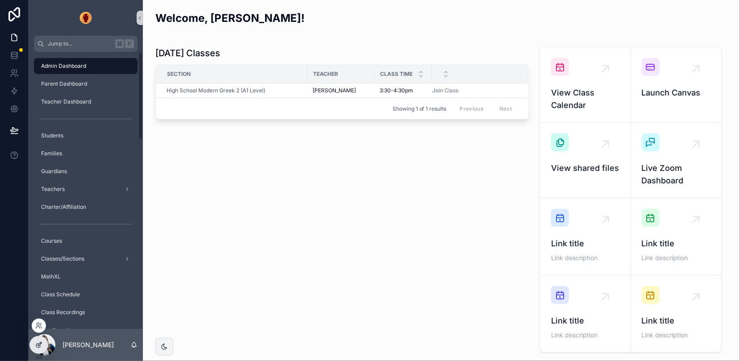
click at [37, 345] on icon at bounding box center [38, 345] width 7 height 7
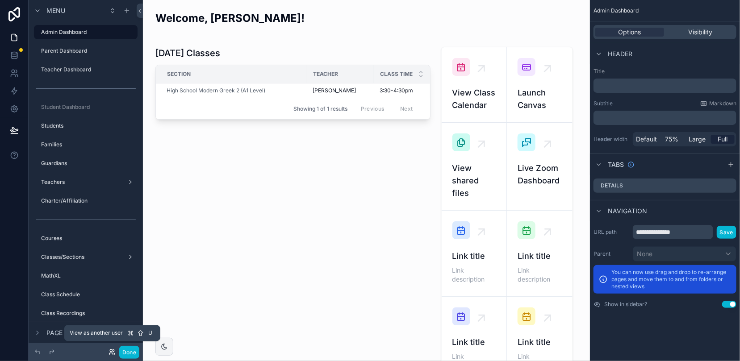
click at [113, 351] on icon at bounding box center [112, 352] width 7 height 7
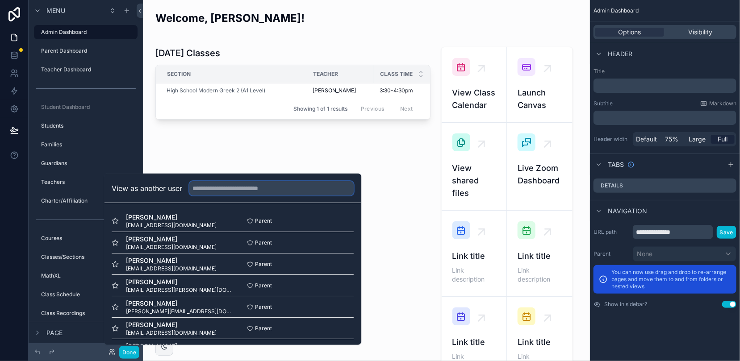
click at [217, 187] on input "text" at bounding box center [271, 188] width 164 height 14
type input "*"
type input "*******"
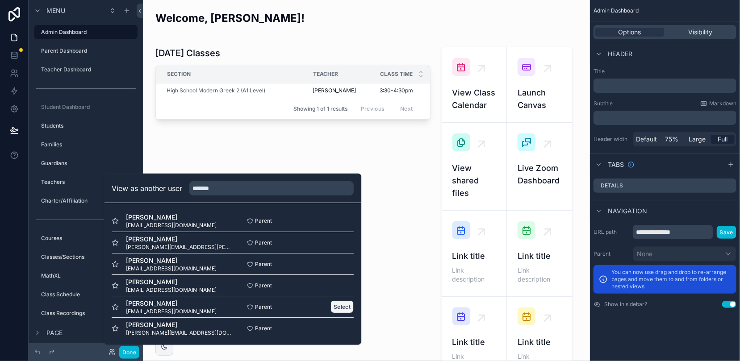
click at [344, 306] on button "Select" at bounding box center [341, 307] width 23 height 13
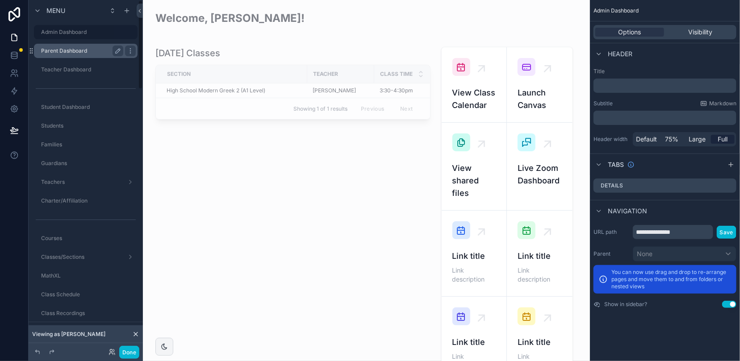
click at [71, 46] on div "Parent Dashboard" at bounding box center [82, 51] width 82 height 11
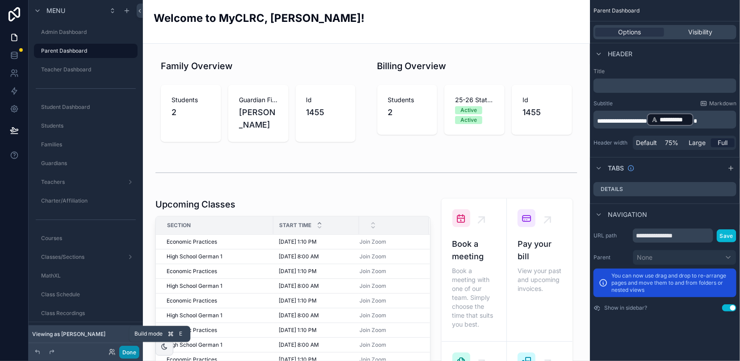
click at [129, 351] on button "Done" at bounding box center [129, 352] width 20 height 13
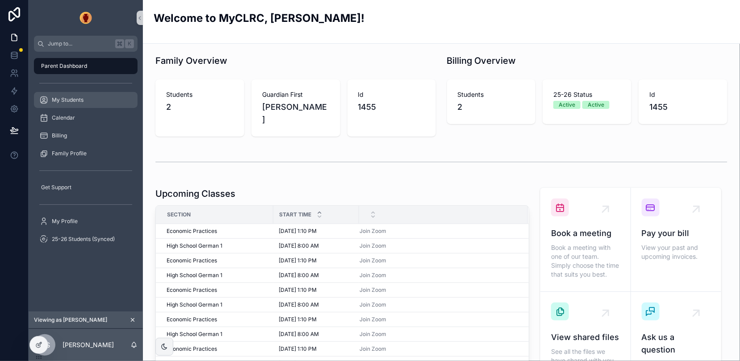
click at [72, 100] on span "My Students" at bounding box center [68, 99] width 32 height 7
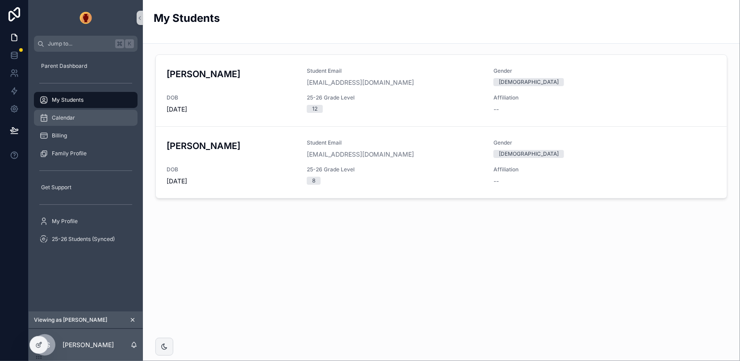
click at [74, 118] on span "Calendar" at bounding box center [63, 117] width 23 height 7
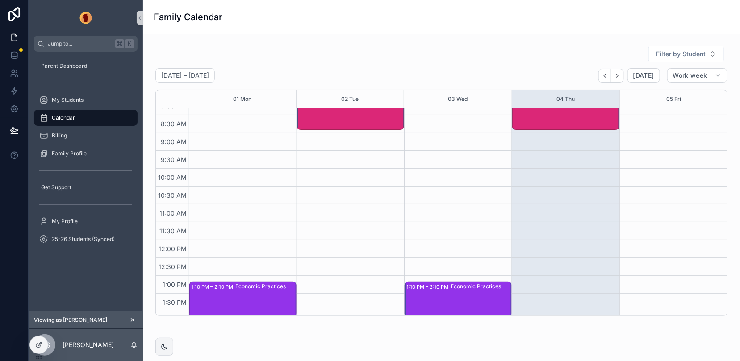
scroll to position [80, 0]
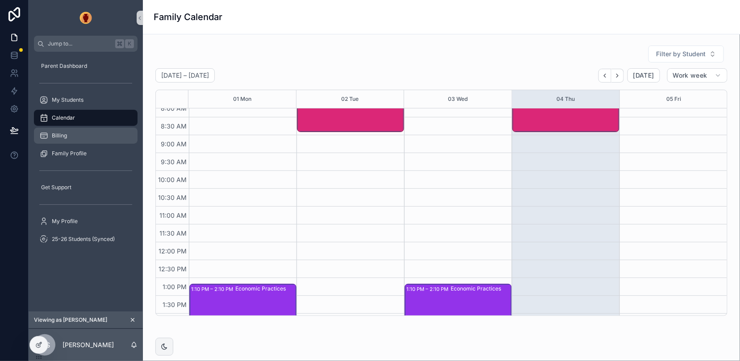
click at [88, 134] on div "Billing" at bounding box center [85, 136] width 93 height 14
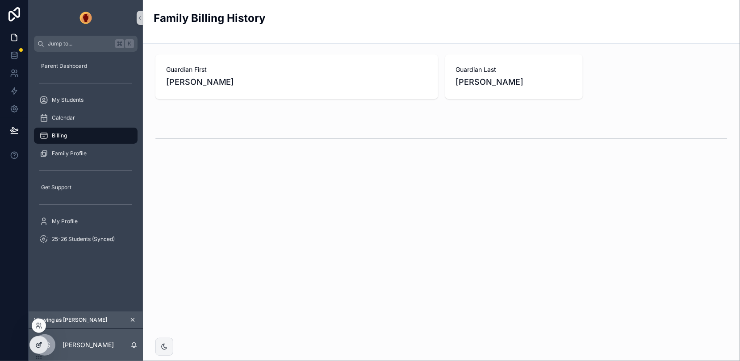
click at [38, 345] on icon at bounding box center [40, 345] width 4 height 4
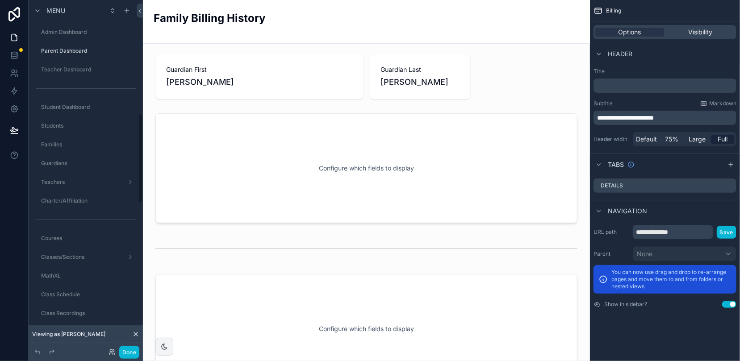
scroll to position [447, 0]
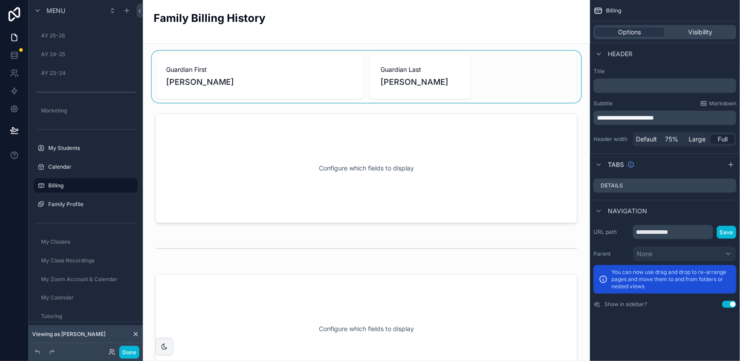
click at [512, 65] on div "scrollable content" at bounding box center [366, 77] width 433 height 52
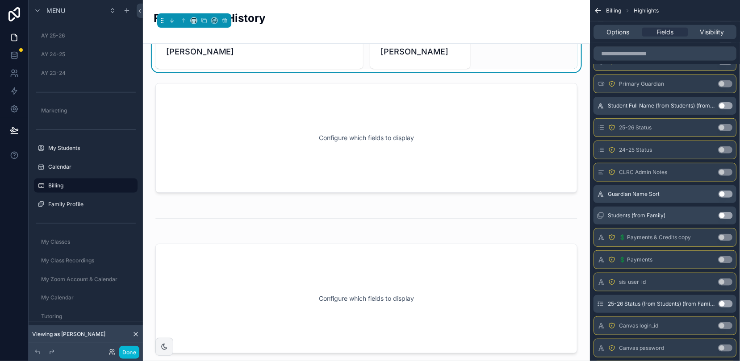
scroll to position [0, 0]
